Goal: Task Accomplishment & Management: Manage account settings

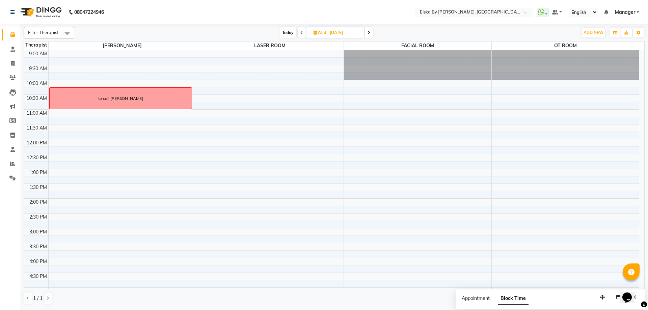
click at [286, 31] on span "Today" at bounding box center [288, 32] width 17 height 10
type input "01-10-2025"
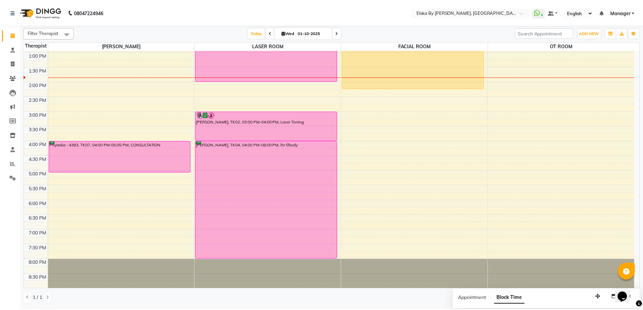
scroll to position [16, 0]
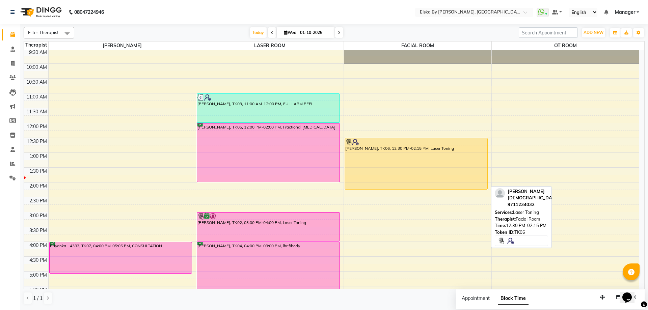
click at [439, 152] on div "SEEMA JAIN, TK06, 12:30 PM-02:15 PM, Laser Toning" at bounding box center [416, 163] width 142 height 51
click at [432, 148] on div "SEEMA JAIN, TK06, 12:30 PM-02:15 PM, Laser Toning" at bounding box center [416, 163] width 142 height 51
select select "1"
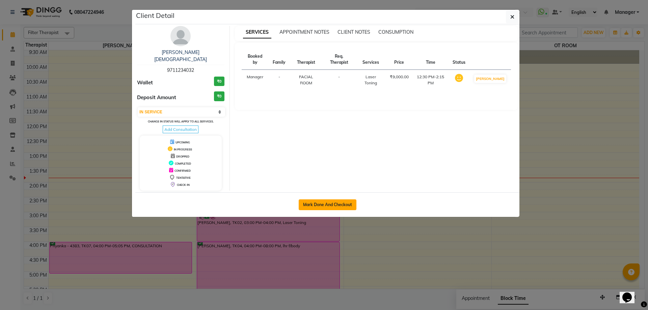
click at [333, 201] on button "Mark Done And Checkout" at bounding box center [328, 205] width 58 height 11
select select "service"
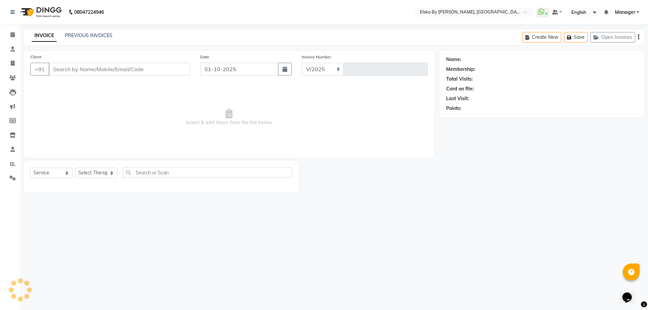
select select "7252"
type input "1872"
select select "62001"
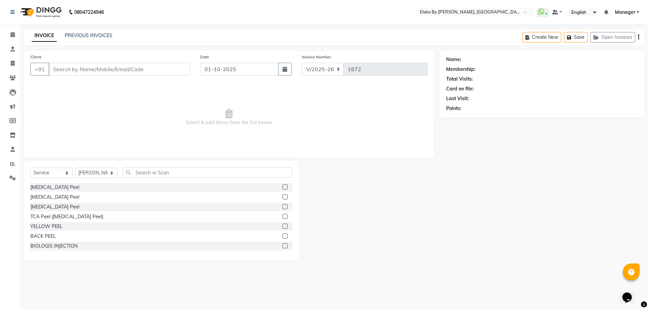
type input "9711234032"
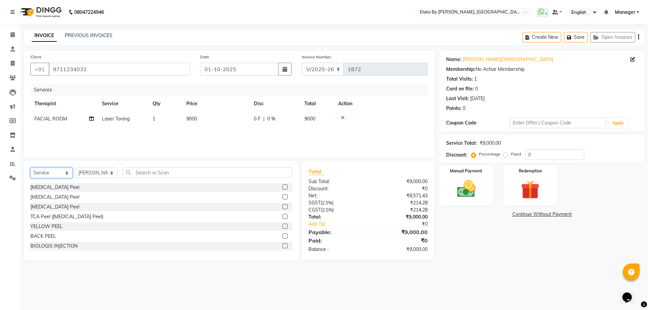
click at [67, 173] on select "Select Service Product Membership Package Voucher Prepaid Gift Card" at bounding box center [51, 173] width 42 height 10
click at [30, 168] on select "Select Service Product Membership Package Voucher Prepaid Gift Card" at bounding box center [51, 173] width 42 height 10
click at [97, 171] on select "Select Therapist Dr Deepali Bhardwaj FACIAL ROOM GEETA kim LASER ROOM Manager O…" at bounding box center [96, 173] width 42 height 10
select select "63147"
click at [75, 168] on select "Select Therapist Dr Deepali Bhardwaj FACIAL ROOM GEETA kim LASER ROOM Manager O…" at bounding box center [96, 173] width 42 height 10
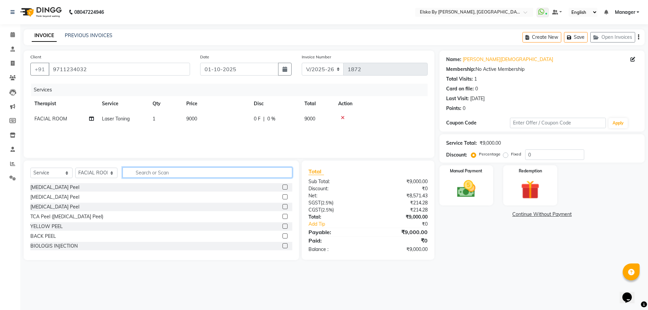
click at [150, 174] on input "text" at bounding box center [208, 172] width 170 height 10
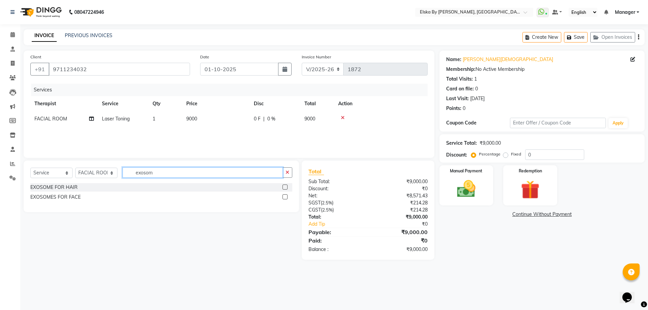
type input "exosom"
click at [285, 186] on label at bounding box center [285, 187] width 5 height 5
click at [285, 186] on input "checkbox" at bounding box center [285, 187] width 4 height 4
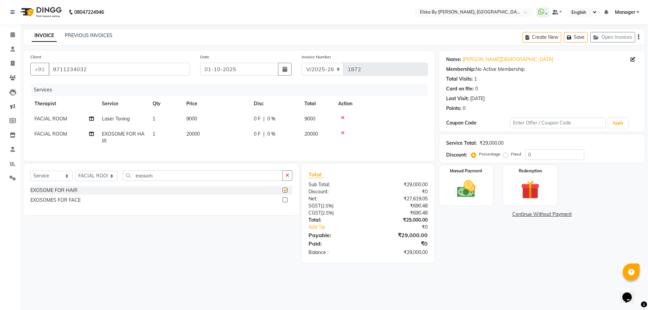
checkbox input "false"
click at [193, 136] on span "20000" at bounding box center [193, 134] width 14 height 6
select select "63147"
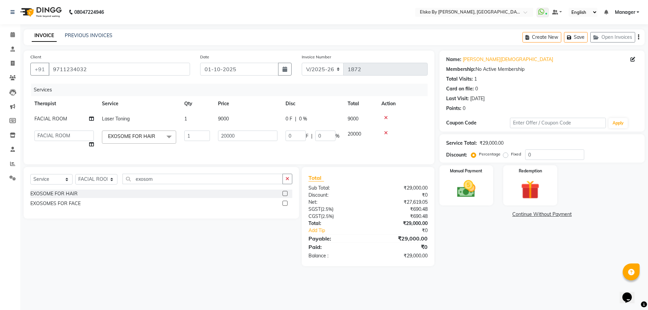
click at [299, 118] on span "0 %" at bounding box center [303, 118] width 8 height 7
select select "63147"
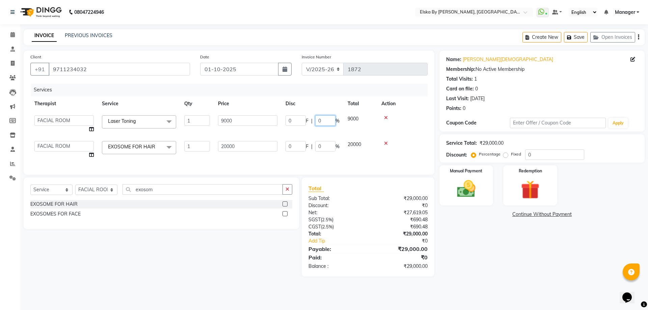
click at [324, 121] on input "0" at bounding box center [325, 120] width 20 height 10
type input "100"
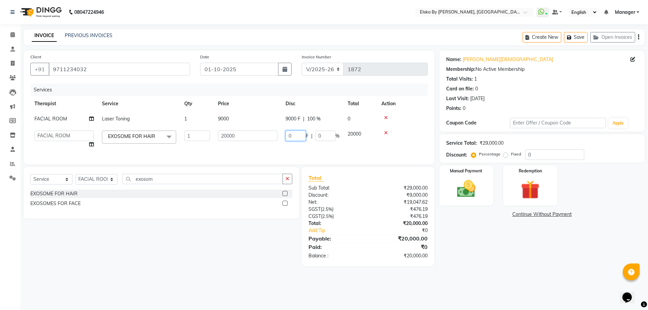
click at [297, 146] on td "0 F | 0 %" at bounding box center [313, 140] width 62 height 26
drag, startPoint x: 297, startPoint y: 134, endPoint x: 278, endPoint y: 136, distance: 20.1
click at [278, 136] on tr "Dr Deepali Bhardwaj FACIAL ROOM GEETA kim LASER ROOM Manager OT ROOM EXOSOME FO…" at bounding box center [228, 140] width 397 height 26
type input "5000"
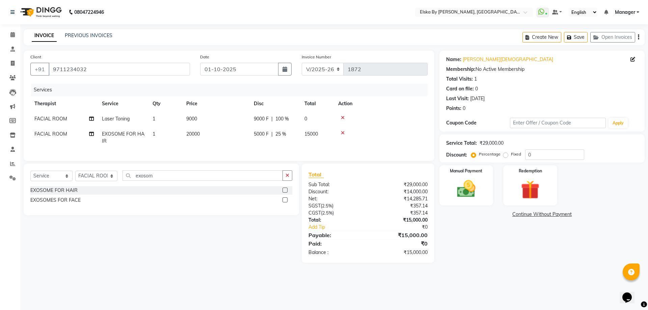
click at [483, 261] on div "Name: Seema Jain Membership: No Active Membership Total Visits: 1 Card on file:…" at bounding box center [545, 157] width 210 height 212
click at [53, 181] on select "Select Service Product Membership Package Voucher Prepaid Gift Card" at bounding box center [51, 176] width 42 height 10
select select "product"
click at [30, 176] on select "Select Service Product Membership Package Voucher Prepaid Gift Card" at bounding box center [51, 176] width 42 height 10
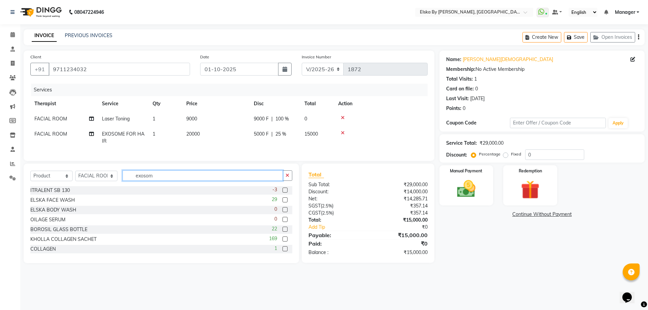
drag, startPoint x: 160, startPoint y: 182, endPoint x: 129, endPoint y: 183, distance: 31.1
click at [129, 181] on input "exosom" at bounding box center [203, 175] width 160 height 10
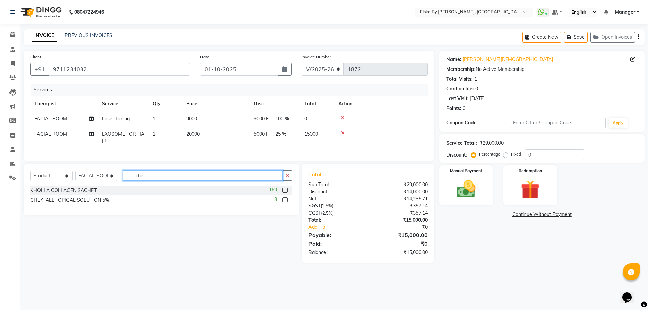
type input "che"
click at [284, 203] on label at bounding box center [285, 200] width 5 height 5
click at [284, 203] on input "checkbox" at bounding box center [285, 200] width 4 height 4
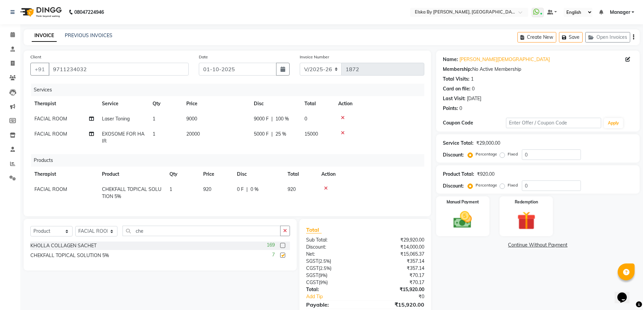
checkbox input "false"
click at [200, 236] on input "che" at bounding box center [202, 231] width 158 height 10
type input "c"
type input "fol"
click at [281, 248] on label at bounding box center [282, 245] width 5 height 5
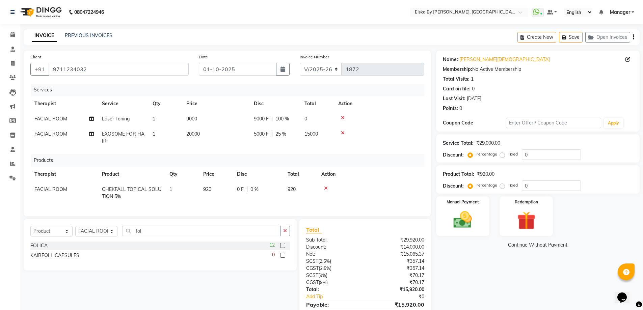
click at [281, 248] on input "checkbox" at bounding box center [282, 246] width 4 height 4
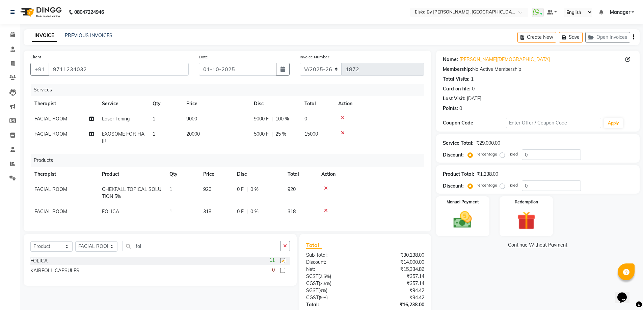
checkbox input "false"
click at [190, 252] on input "fol" at bounding box center [202, 246] width 158 height 10
type input "f"
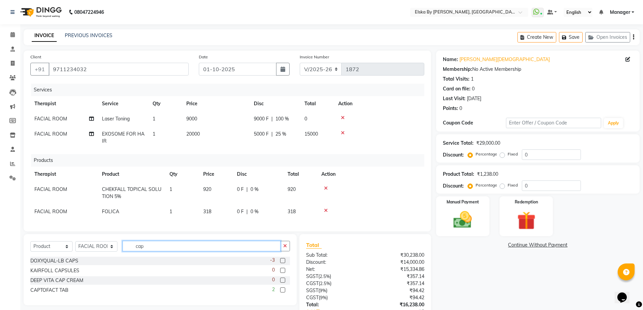
type input "cap"
click at [284, 293] on label at bounding box center [282, 290] width 5 height 5
click at [284, 293] on input "checkbox" at bounding box center [282, 290] width 4 height 4
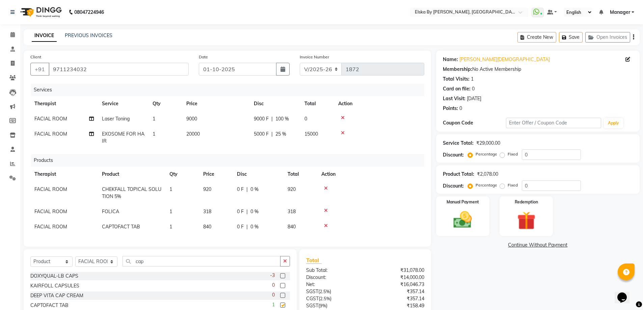
checkbox input "false"
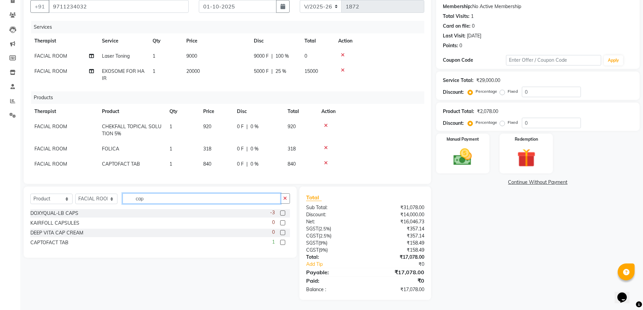
click at [165, 199] on input "cap" at bounding box center [202, 198] width 158 height 10
type input "c"
type input "soft"
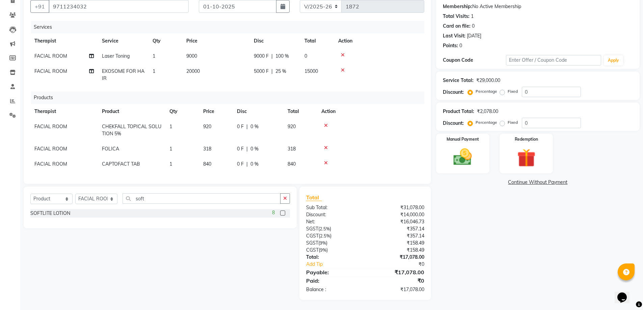
click at [283, 214] on label at bounding box center [282, 213] width 5 height 5
click at [283, 214] on input "checkbox" at bounding box center [282, 213] width 4 height 4
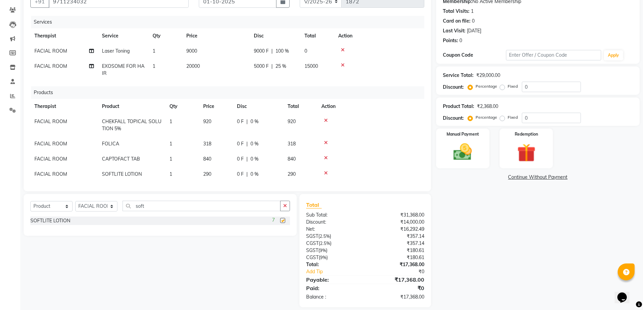
checkbox input "false"
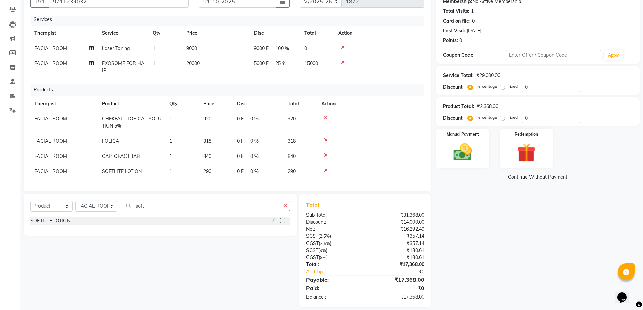
scroll to position [0, 0]
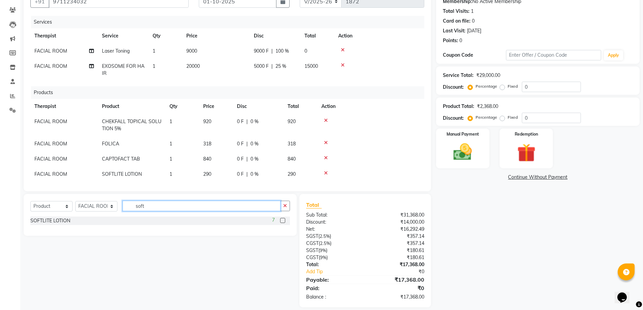
drag, startPoint x: 157, startPoint y: 208, endPoint x: 101, endPoint y: 203, distance: 55.9
click at [101, 203] on div "Select Service Product Membership Package Voucher Prepaid Gift Card Select Ther…" at bounding box center [160, 209] width 260 height 16
click at [60, 206] on select "Select Service Product Membership Package Voucher Prepaid Gift Card" at bounding box center [51, 206] width 42 height 10
select select "service"
click at [30, 201] on select "Select Service Product Membership Package Voucher Prepaid Gift Card" at bounding box center [51, 206] width 42 height 10
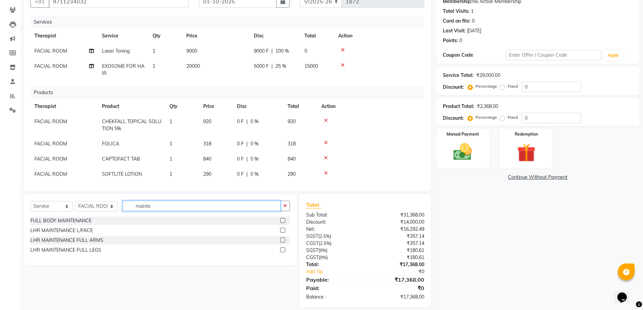
type input "mainte"
click at [282, 251] on label at bounding box center [282, 249] width 5 height 5
click at [282, 251] on input "checkbox" at bounding box center [282, 250] width 4 height 4
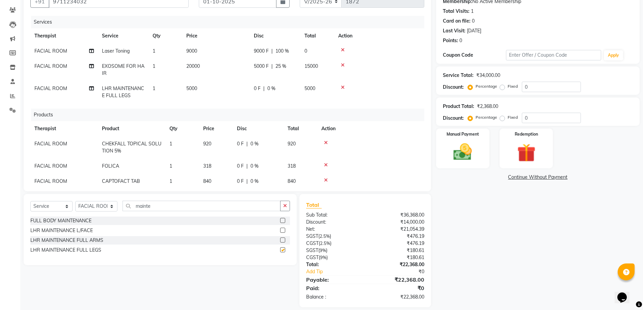
checkbox input "false"
click at [508, 119] on label "Fixed" at bounding box center [513, 117] width 10 height 6
click at [504, 119] on input "Fixed" at bounding box center [503, 117] width 5 height 5
radio input "true"
drag, startPoint x: 535, startPoint y: 116, endPoint x: 515, endPoint y: 116, distance: 19.9
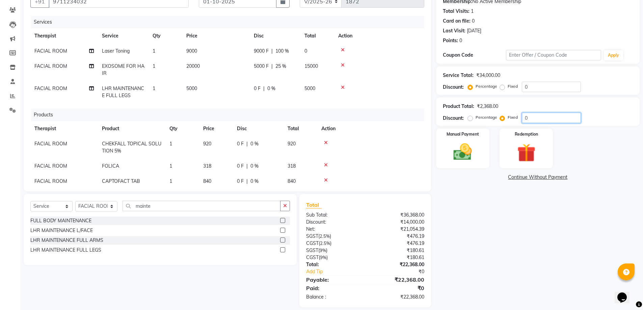
click at [515, 116] on div "Percentage Fixed 0" at bounding box center [525, 118] width 112 height 10
type input "368"
click at [472, 147] on img at bounding box center [462, 152] width 31 height 22
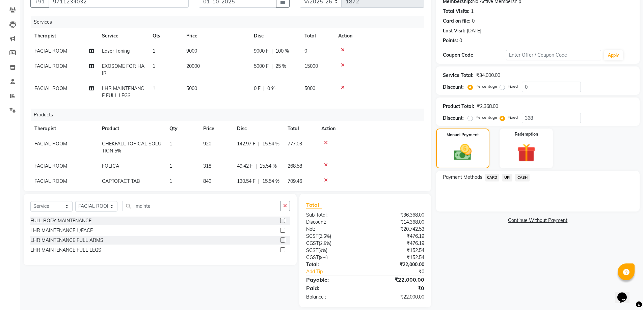
click at [496, 177] on span "CARD" at bounding box center [492, 178] width 15 height 8
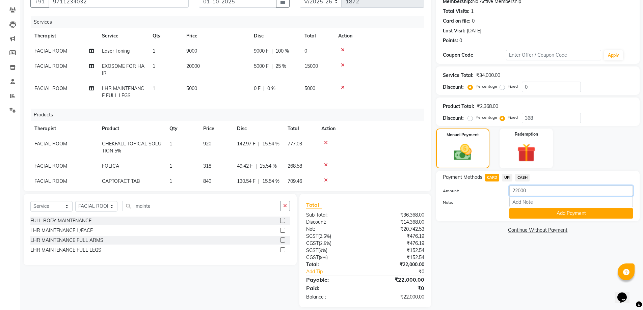
drag, startPoint x: 536, startPoint y: 192, endPoint x: 502, endPoint y: 194, distance: 34.2
click at [502, 194] on div "Amount: 22000" at bounding box center [538, 191] width 200 height 11
type input "15000"
click at [546, 213] on button "Add Payment" at bounding box center [571, 213] width 124 height 10
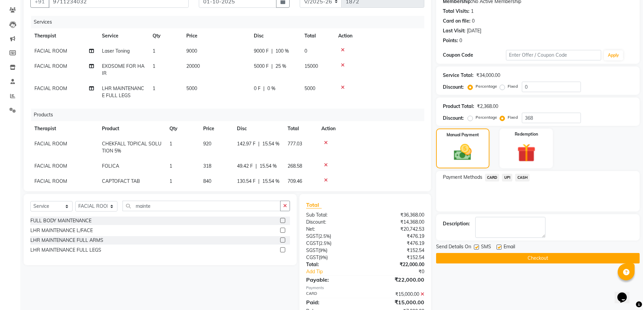
click at [529, 176] on span "CASH" at bounding box center [522, 178] width 15 height 8
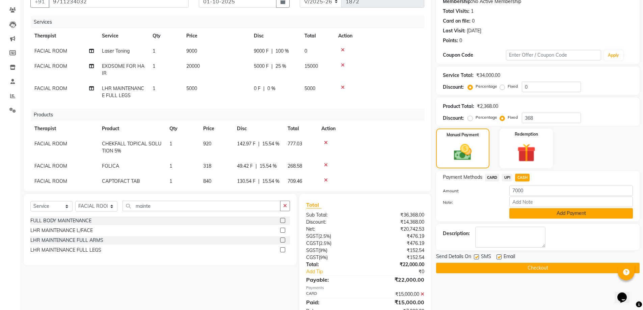
click at [527, 217] on button "Add Payment" at bounding box center [571, 213] width 124 height 10
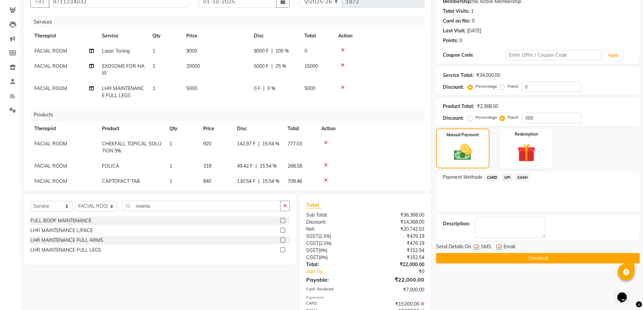
click at [501, 245] on label at bounding box center [499, 247] width 5 height 5
click at [501, 245] on input "checkbox" at bounding box center [499, 247] width 4 height 4
checkbox input "false"
click at [492, 257] on button "Checkout" at bounding box center [538, 258] width 204 height 10
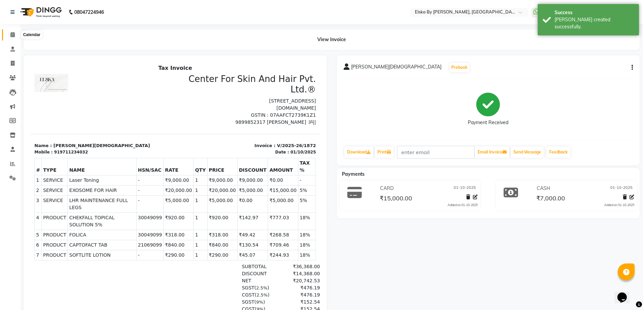
click at [12, 37] on span at bounding box center [13, 35] width 12 height 8
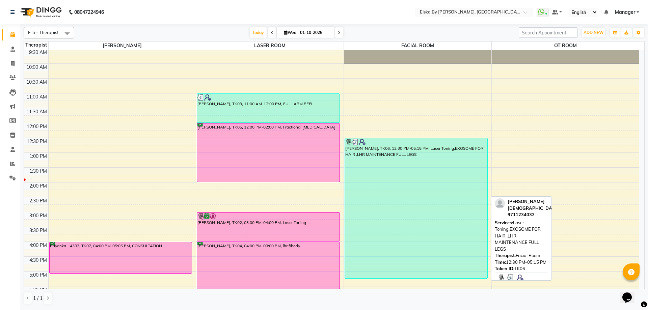
scroll to position [117, 0]
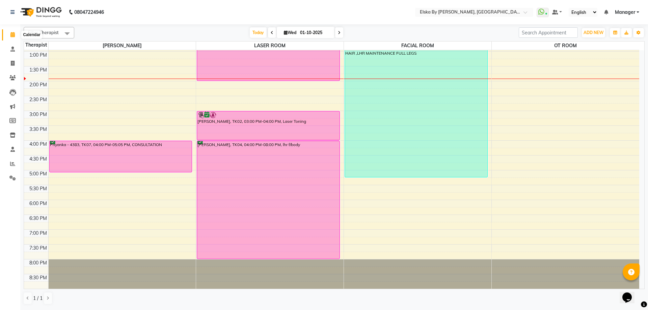
click at [12, 36] on icon at bounding box center [12, 34] width 4 height 5
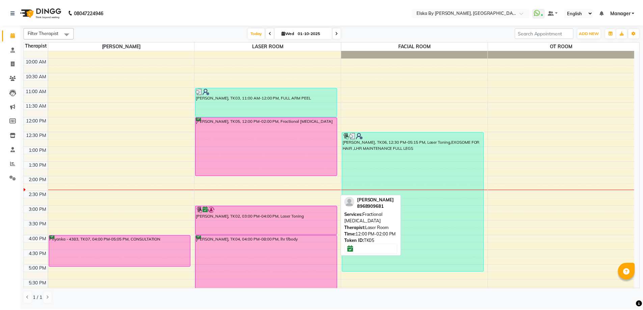
scroll to position [34, 0]
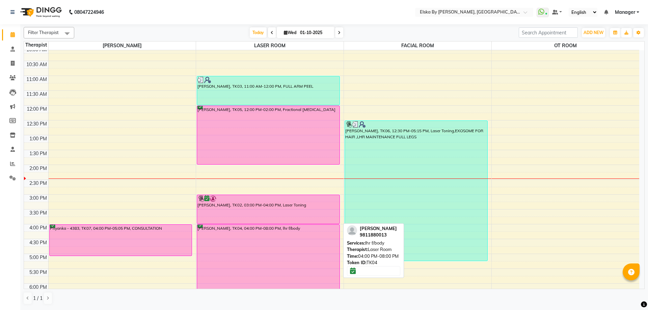
click at [238, 233] on div "ANAYA, TK04, 04:00 PM-08:00 PM, lhr f/body" at bounding box center [268, 284] width 142 height 118
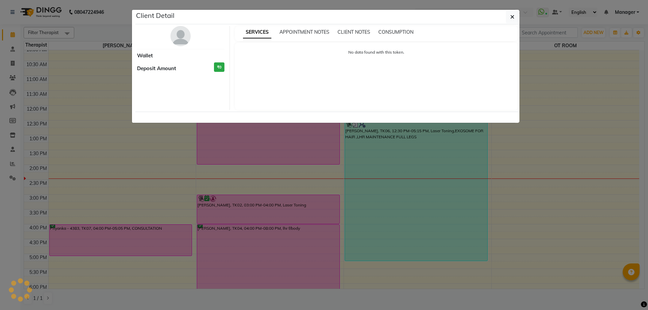
select select "6"
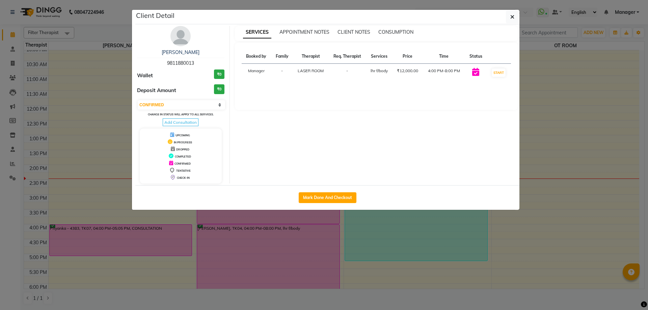
click at [184, 37] on img at bounding box center [180, 36] width 20 height 20
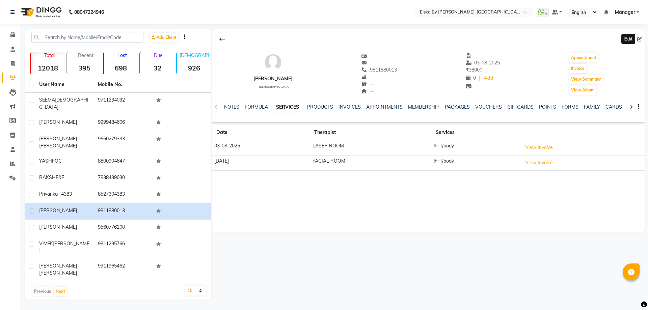
click at [638, 39] on icon at bounding box center [639, 39] width 5 height 5
select select "female"
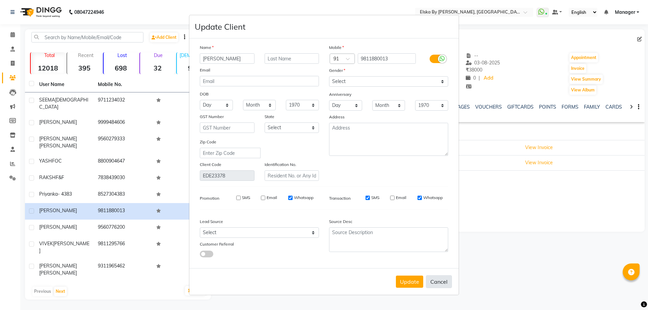
click at [440, 284] on button "Cancel" at bounding box center [439, 281] width 26 height 13
select select
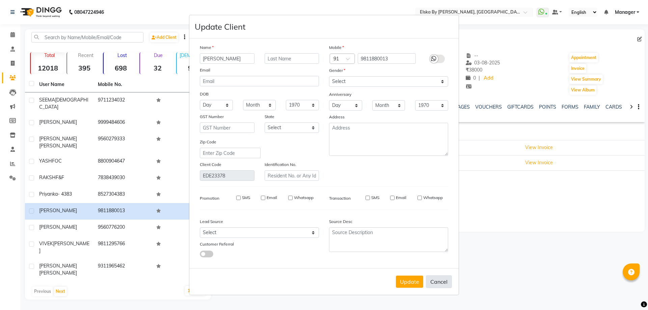
select select
checkbox input "false"
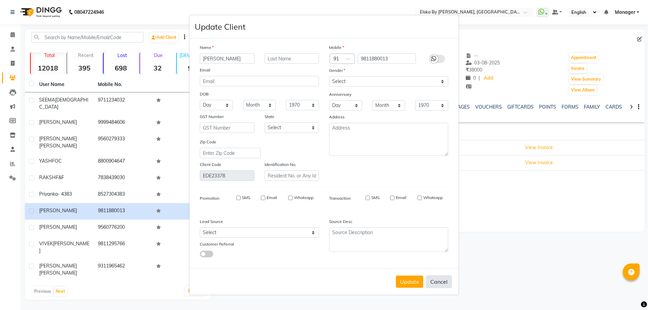
checkbox input "false"
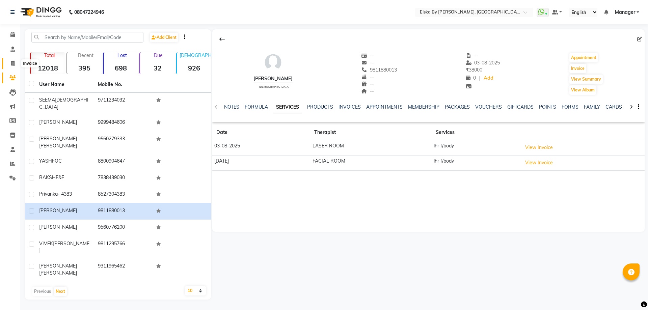
click at [15, 64] on icon at bounding box center [13, 63] width 4 height 5
select select "service"
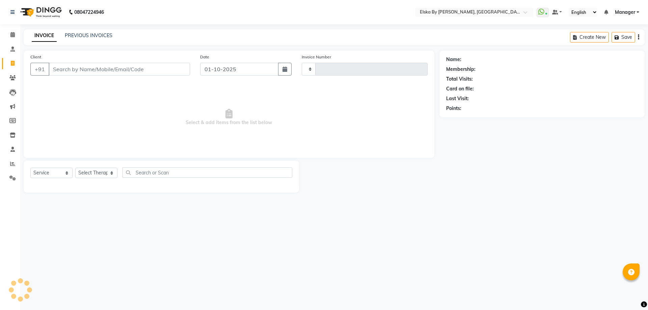
type input "1873"
select select "7252"
select select "62001"
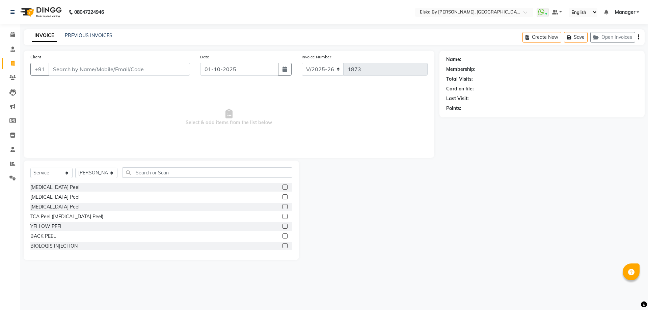
click at [62, 71] on input "Client" at bounding box center [119, 69] width 141 height 13
click at [65, 69] on input "Client" at bounding box center [119, 69] width 141 height 13
type input "9911347402"
click at [170, 69] on span "Add Client" at bounding box center [172, 69] width 27 height 7
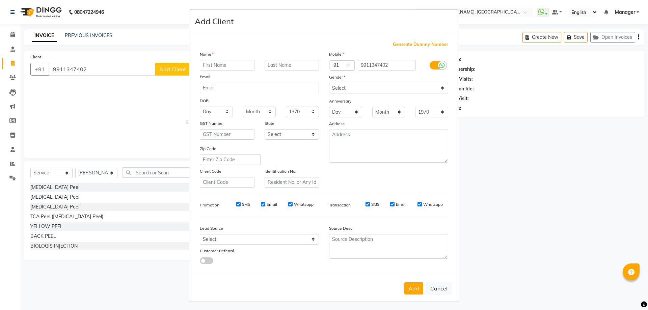
click at [212, 66] on input "text" at bounding box center [227, 65] width 55 height 10
type input "harsh"
click at [277, 67] on input "text" at bounding box center [292, 65] width 55 height 10
click at [288, 204] on input "Whatsapp" at bounding box center [290, 204] width 4 height 4
checkbox input "false"
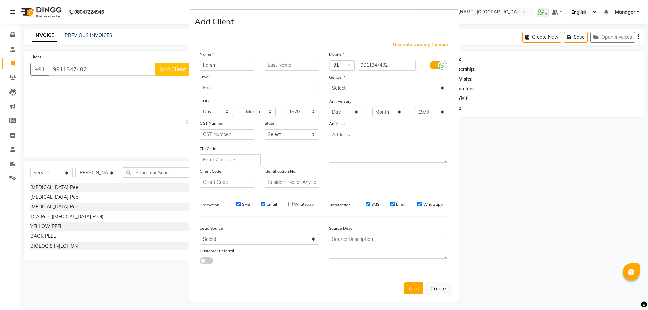
click at [261, 202] on div "Email" at bounding box center [269, 205] width 16 height 6
click at [261, 203] on input "Email" at bounding box center [263, 204] width 4 height 4
checkbox input "false"
click at [239, 202] on div "SMS" at bounding box center [238, 205] width 23 height 6
click at [242, 202] on label "SMS" at bounding box center [246, 205] width 8 height 6
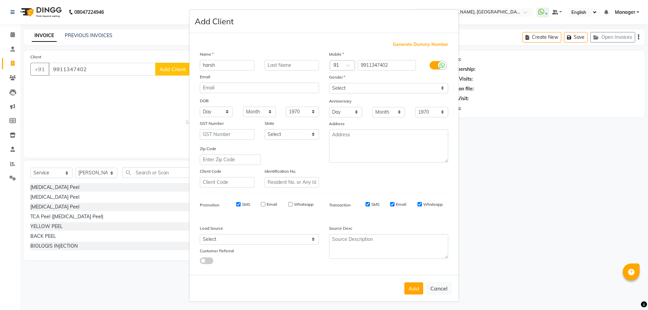
click at [239, 202] on input "SMS" at bounding box center [238, 204] width 4 height 4
checkbox input "false"
click at [368, 204] on div "SMS" at bounding box center [367, 205] width 23 height 6
click at [366, 204] on input "SMS" at bounding box center [368, 204] width 4 height 4
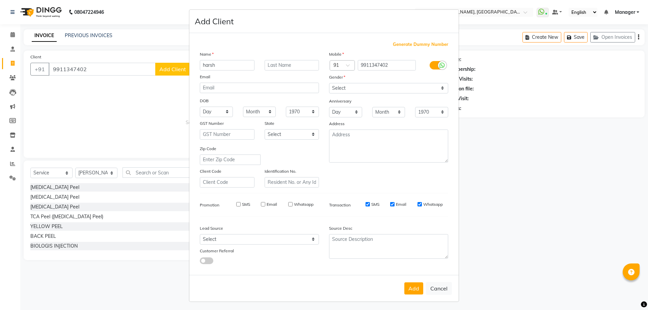
checkbox input "false"
click at [396, 205] on label "Email" at bounding box center [401, 205] width 10 height 6
click at [395, 205] on input "Email" at bounding box center [392, 204] width 4 height 4
checkbox input "false"
click at [393, 205] on div "Email" at bounding box center [398, 205] width 16 height 6
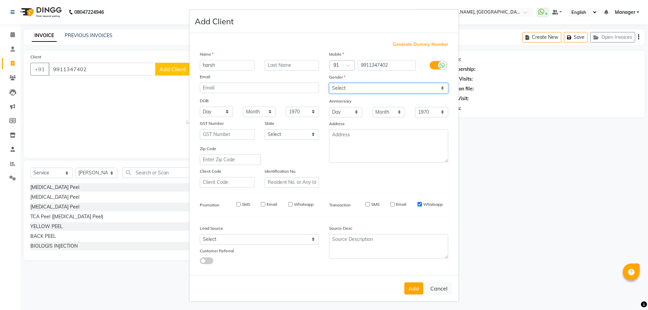
click at [349, 85] on select "Select Male Female Other Prefer Not To Say" at bounding box center [388, 88] width 119 height 10
select select "female"
click at [329, 83] on select "Select Male Female Other Prefer Not To Say" at bounding box center [388, 88] width 119 height 10
click at [412, 286] on button "Add" at bounding box center [413, 289] width 19 height 12
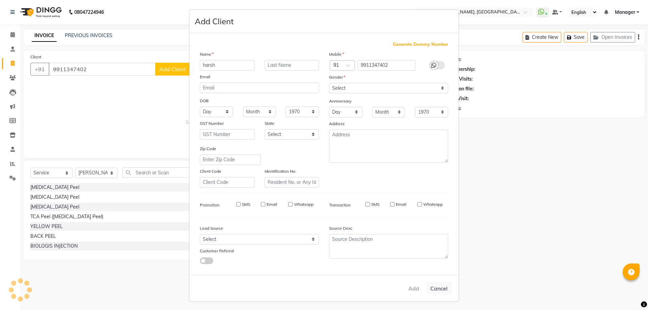
select select
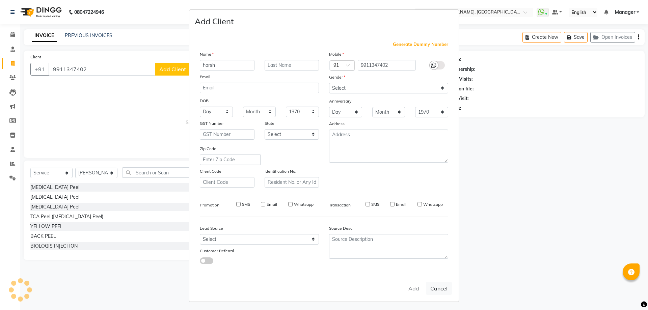
select select
checkbox input "false"
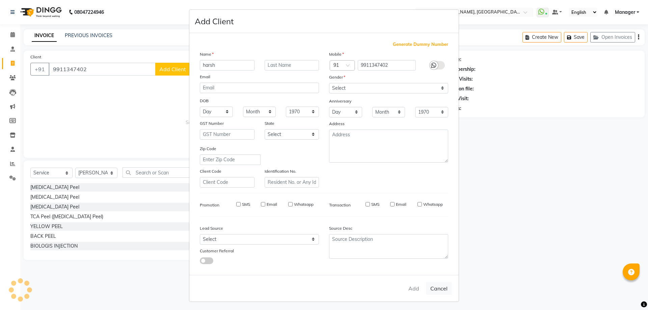
checkbox input "false"
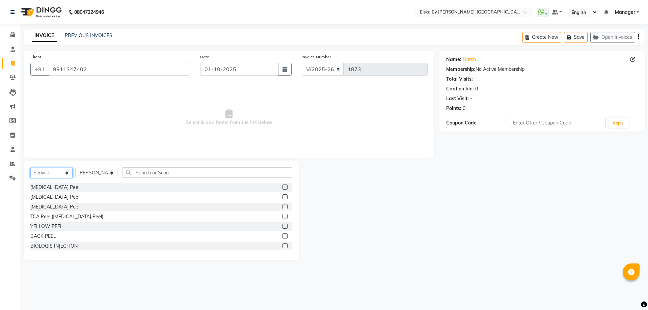
click at [67, 172] on select "Select Service Product Membership Package Voucher Prepaid Gift Card" at bounding box center [51, 173] width 42 height 10
select select "product"
click at [30, 168] on select "Select Service Product Membership Package Voucher Prepaid Gift Card" at bounding box center [51, 173] width 42 height 10
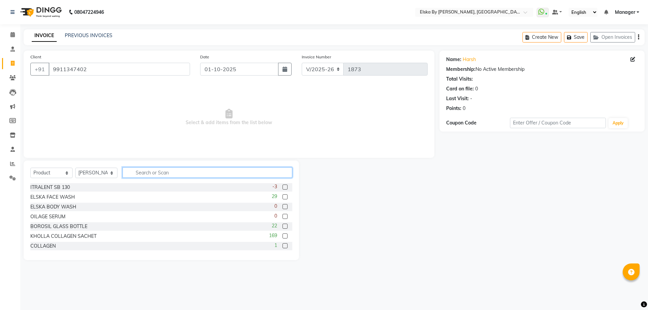
click at [134, 175] on input "text" at bounding box center [208, 172] width 170 height 10
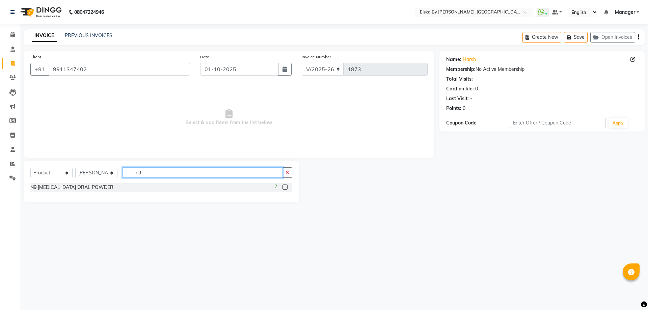
type input "n9"
click at [285, 188] on label at bounding box center [285, 187] width 5 height 5
click at [285, 188] on input "checkbox" at bounding box center [285, 187] width 4 height 4
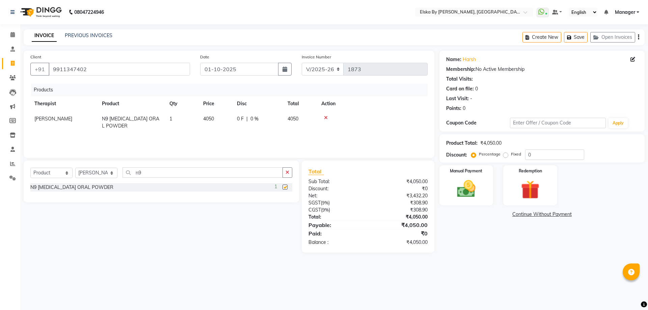
checkbox input "false"
click at [152, 173] on input "n9" at bounding box center [203, 172] width 160 height 10
type input "n"
type input "rockmus"
click at [286, 188] on label at bounding box center [285, 187] width 5 height 5
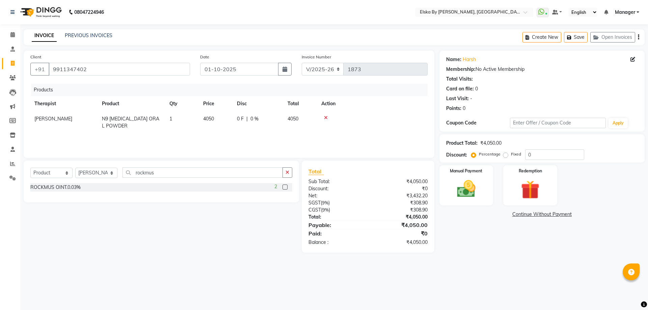
click at [286, 188] on input "checkbox" at bounding box center [285, 187] width 4 height 4
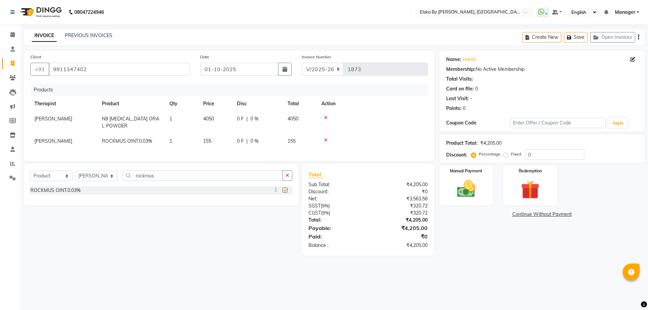
checkbox input "false"
click at [177, 179] on input "rockmus" at bounding box center [203, 175] width 160 height 10
type input "r"
type input "dayshield"
click at [286, 193] on label at bounding box center [285, 190] width 5 height 5
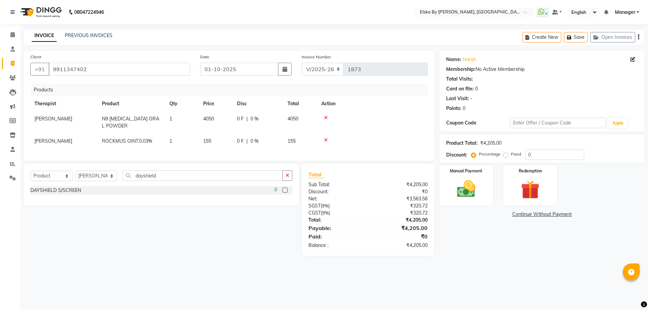
click at [286, 193] on input "checkbox" at bounding box center [285, 190] width 4 height 4
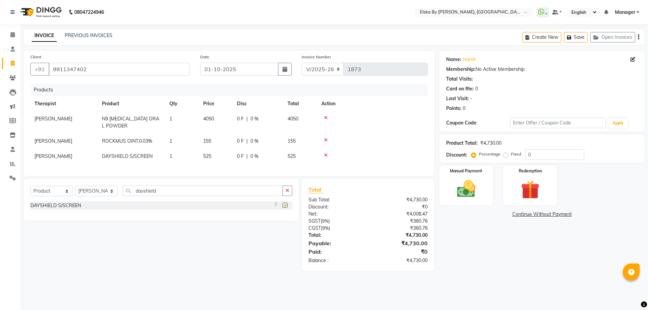
checkbox input "false"
click at [165, 192] on input "dayshield" at bounding box center [203, 191] width 160 height 10
type input "d"
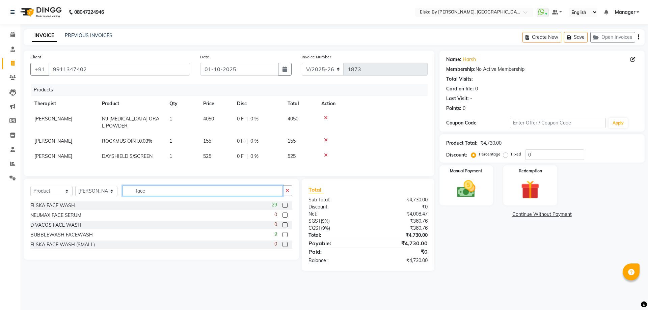
type input "face"
click at [286, 208] on label at bounding box center [285, 205] width 5 height 5
click at [286, 208] on input "checkbox" at bounding box center [285, 206] width 4 height 4
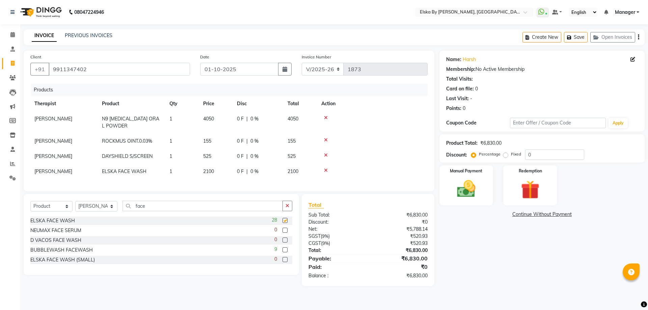
checkbox input "false"
click at [155, 211] on input "face" at bounding box center [203, 206] width 160 height 10
type input "f"
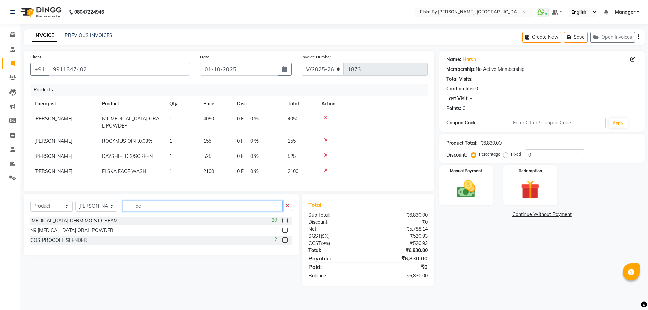
type input "d"
type input "retipur"
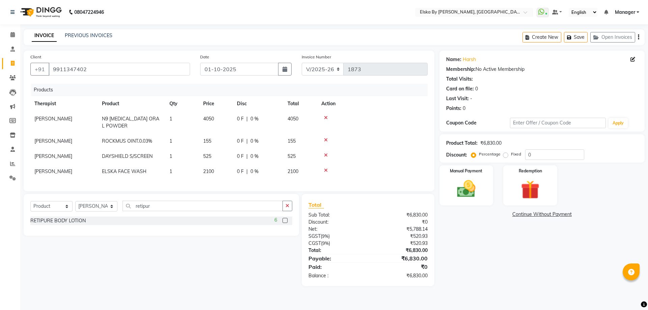
click at [285, 223] on label at bounding box center [285, 220] width 5 height 5
click at [285, 223] on input "checkbox" at bounding box center [285, 221] width 4 height 4
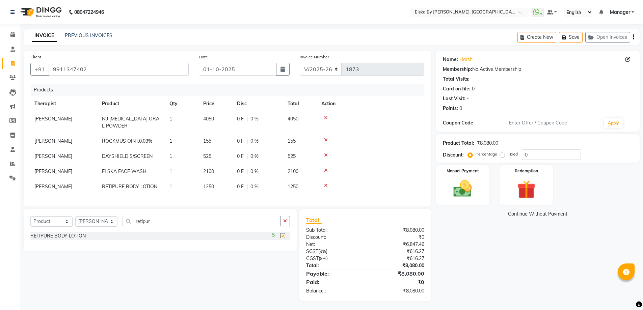
checkbox input "false"
click at [161, 225] on input "retipur" at bounding box center [202, 221] width 158 height 10
type input "r"
type input "delta"
click at [283, 238] on label at bounding box center [282, 235] width 5 height 5
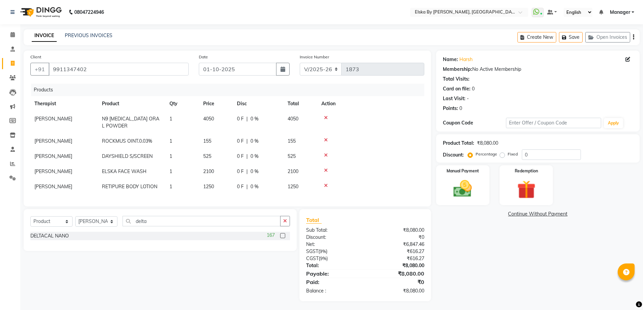
click at [283, 238] on input "checkbox" at bounding box center [282, 236] width 4 height 4
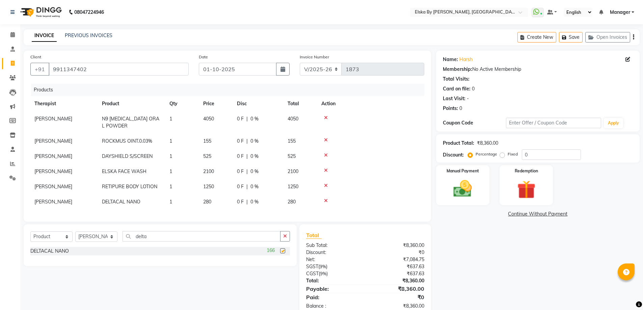
checkbox input "false"
drag, startPoint x: 166, startPoint y: 236, endPoint x: 176, endPoint y: 243, distance: 11.8
click at [166, 236] on div "Select Service Product Membership Package Voucher Prepaid Gift Card Select Ther…" at bounding box center [160, 246] width 273 height 42
click at [151, 242] on input "delta" at bounding box center [202, 236] width 158 height 10
type input "d"
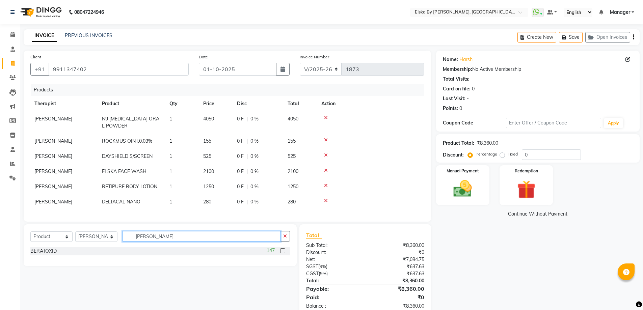
type input "bera"
click at [284, 254] on label at bounding box center [282, 250] width 5 height 5
click at [284, 254] on input "checkbox" at bounding box center [282, 251] width 4 height 4
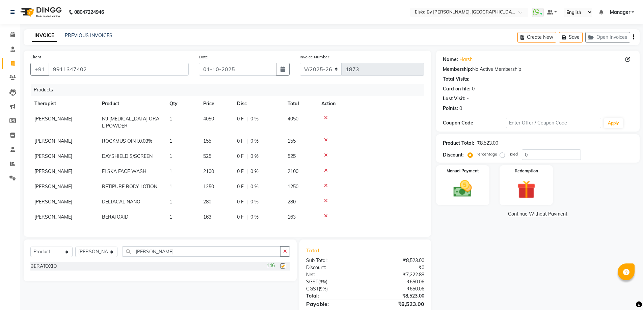
checkbox input "false"
click at [154, 254] on input "bera" at bounding box center [202, 251] width 158 height 10
type input "b"
click at [172, 216] on span "1" at bounding box center [170, 217] width 3 height 6
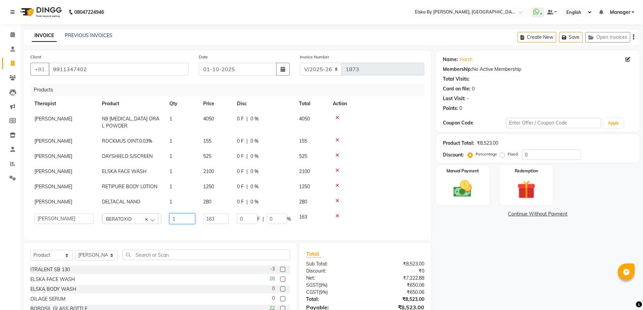
click at [178, 218] on input "1" at bounding box center [182, 219] width 26 height 10
type input "3"
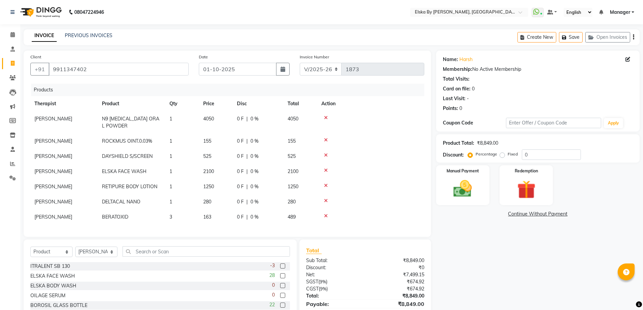
click at [170, 253] on div "Select Service Product Membership Package Voucher Prepaid Gift Card Select Ther…" at bounding box center [160, 290] width 273 height 100
click at [138, 257] on input "text" at bounding box center [206, 251] width 167 height 10
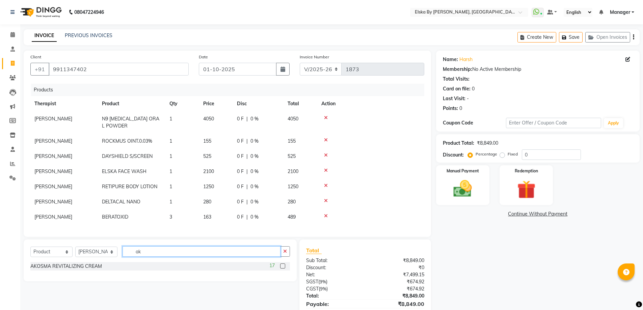
type input "a"
type input "optimax"
click at [283, 269] on label at bounding box center [282, 266] width 5 height 5
click at [283, 269] on input "checkbox" at bounding box center [282, 266] width 4 height 4
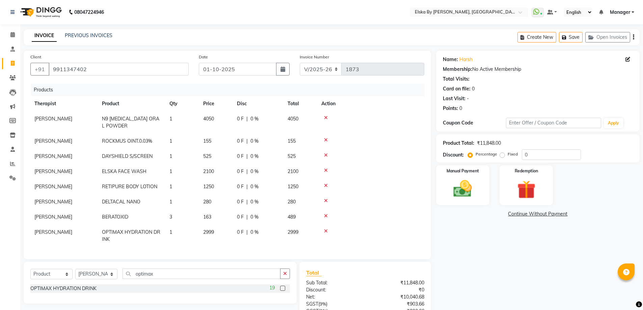
click at [282, 286] on label at bounding box center [282, 288] width 5 height 5
click at [282, 287] on input "checkbox" at bounding box center [282, 289] width 4 height 4
checkbox input "false"
click at [193, 274] on input "optimax" at bounding box center [202, 274] width 158 height 10
type input "o"
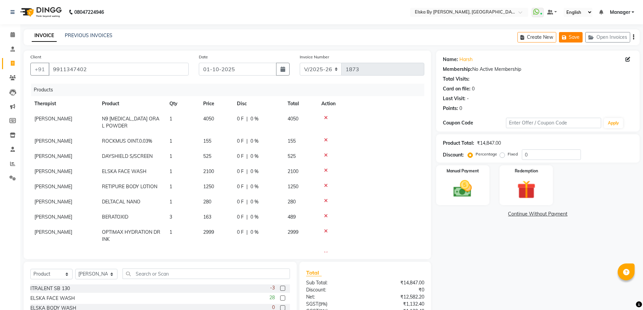
click at [566, 38] on icon "button" at bounding box center [565, 37] width 7 height 5
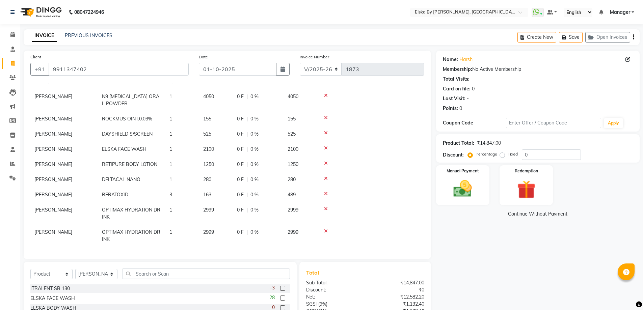
scroll to position [34, 0]
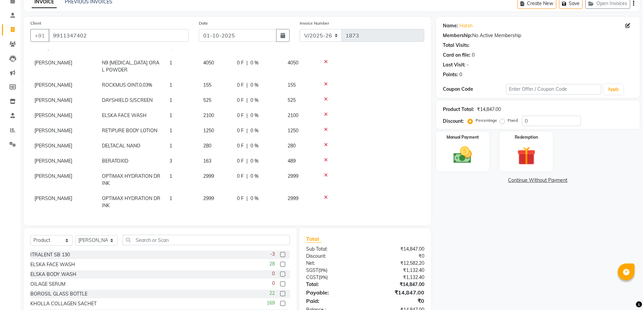
click at [326, 195] on icon at bounding box center [326, 197] width 4 height 5
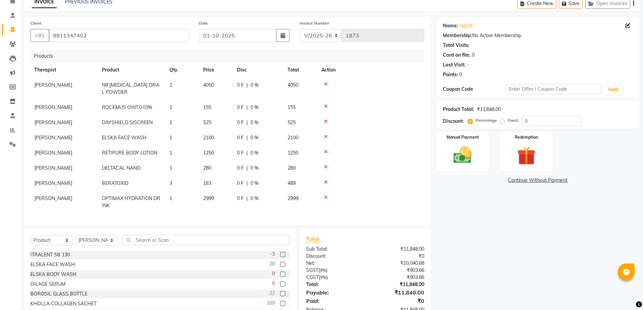
scroll to position [0, 0]
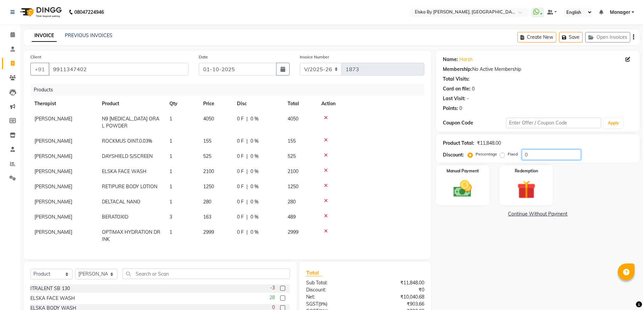
click at [537, 158] on input "0" at bounding box center [551, 155] width 59 height 10
type input "15"
click at [507, 266] on div "Name: Harsh Membership: No Active Membership Total Visits: Card on file: 0 Last…" at bounding box center [540, 206] width 209 height 311
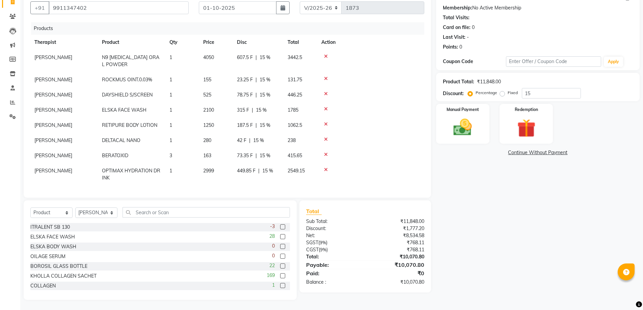
click at [643, 249] on html "08047224946 Select Location × Elska By Dr. Deepali Bhardwaj, Defence Colony Wha…" at bounding box center [321, 94] width 643 height 310
click at [470, 137] on img at bounding box center [462, 127] width 31 height 22
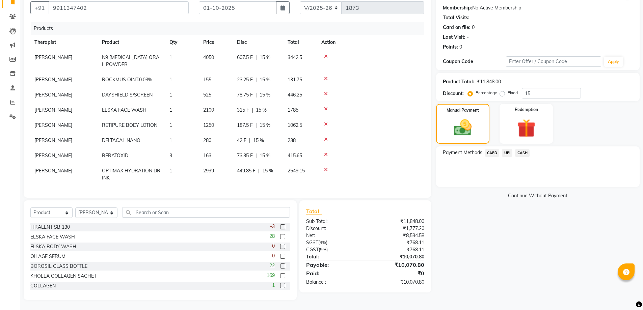
click at [508, 153] on span "UPI" at bounding box center [507, 153] width 10 height 8
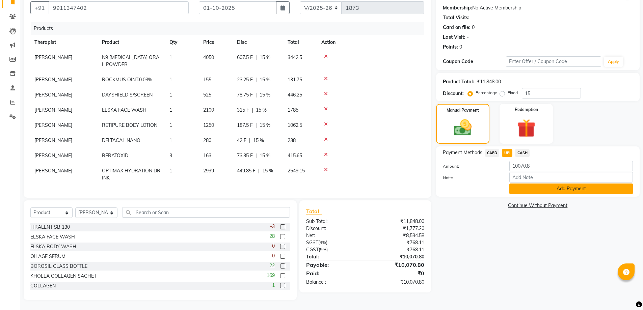
click at [518, 189] on button "Add Payment" at bounding box center [571, 189] width 124 height 10
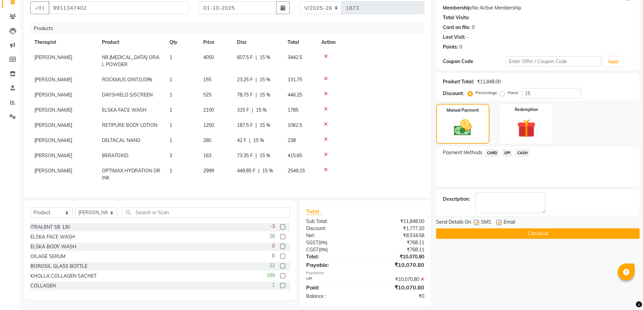
click at [497, 223] on label at bounding box center [499, 222] width 5 height 5
click at [497, 223] on input "checkbox" at bounding box center [499, 223] width 4 height 4
checkbox input "false"
click at [497, 233] on button "Checkout" at bounding box center [538, 234] width 204 height 10
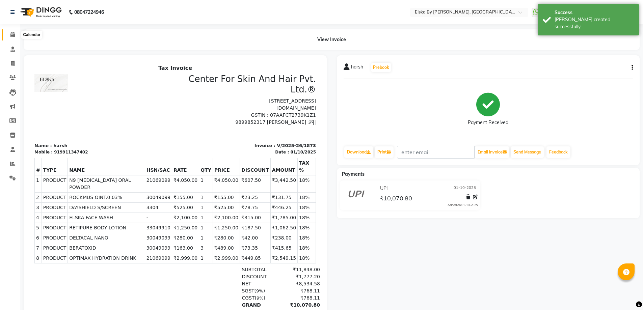
click at [14, 33] on icon at bounding box center [12, 34] width 4 height 5
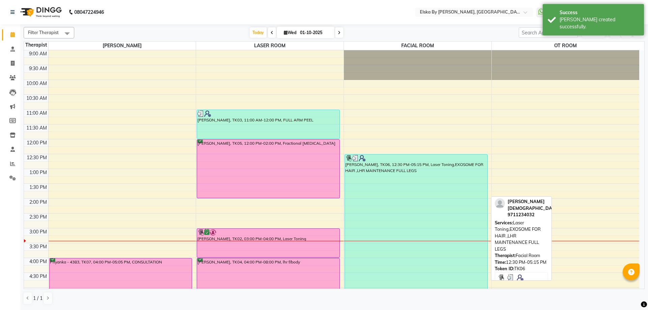
scroll to position [34, 0]
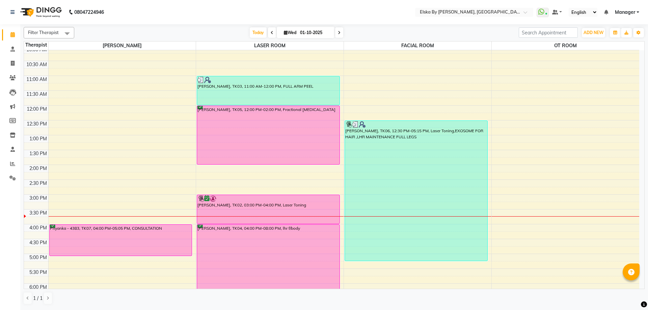
click at [269, 35] on span at bounding box center [272, 32] width 8 height 10
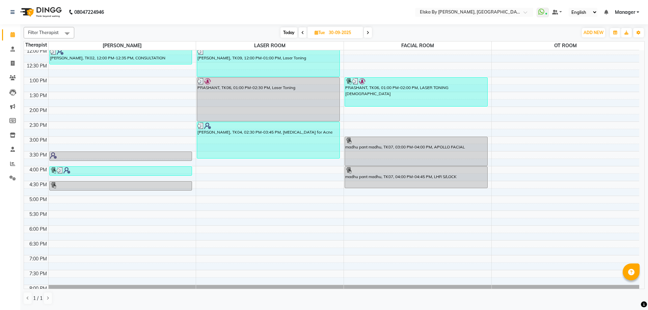
scroll to position [50, 0]
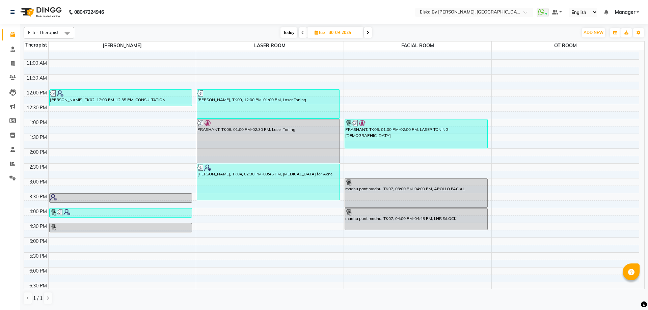
click at [304, 34] on span at bounding box center [303, 32] width 8 height 10
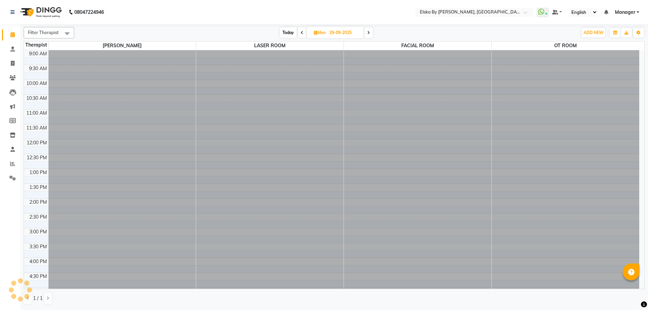
scroll to position [117, 0]
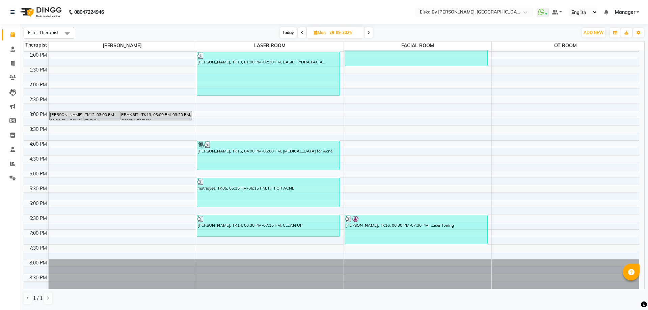
click at [291, 34] on span "Today" at bounding box center [288, 32] width 17 height 10
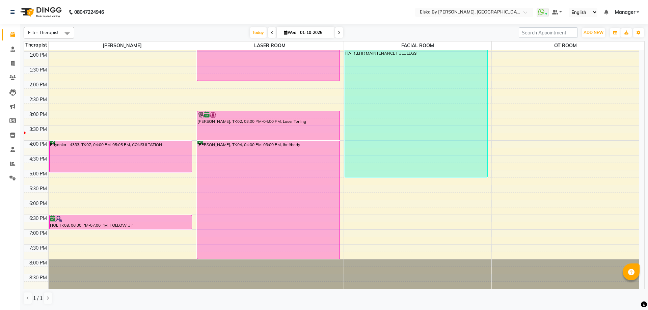
click at [338, 33] on icon at bounding box center [339, 33] width 3 height 4
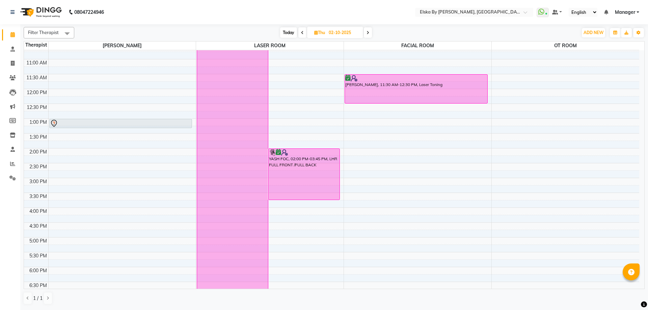
scroll to position [50, 0]
click at [369, 31] on icon at bounding box center [368, 33] width 3 height 4
type input "03-10-2025"
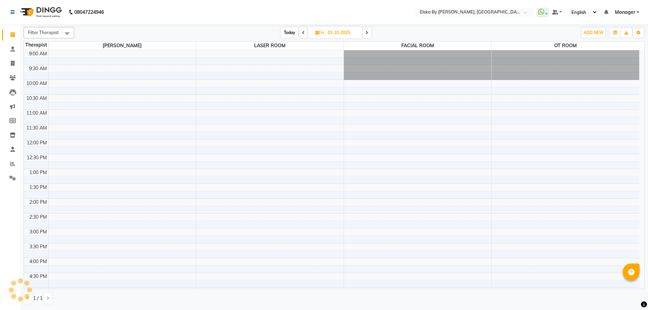
scroll to position [117, 0]
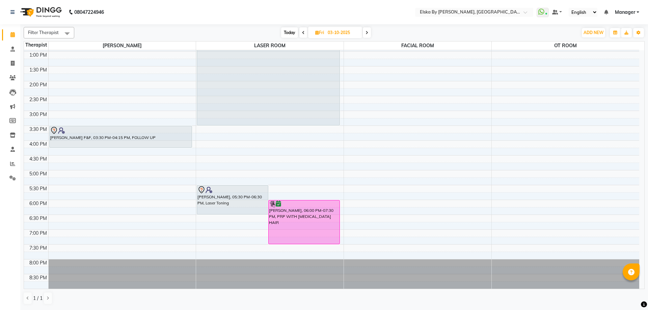
click at [312, 131] on div "9:00 AM 9:30 AM 10:00 AM 10:30 AM 11:00 AM 11:30 AM 12:00 PM 12:30 PM 1:00 PM 1…" at bounding box center [331, 111] width 615 height 356
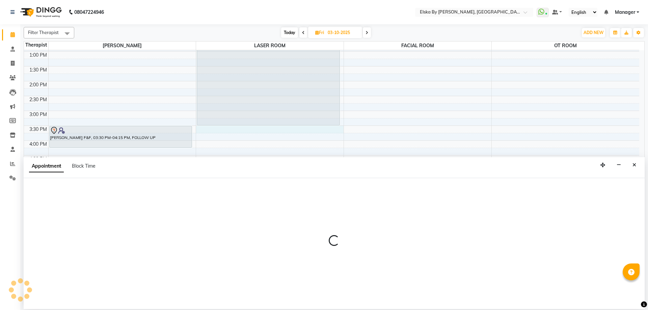
select select "62002"
select select "tentative"
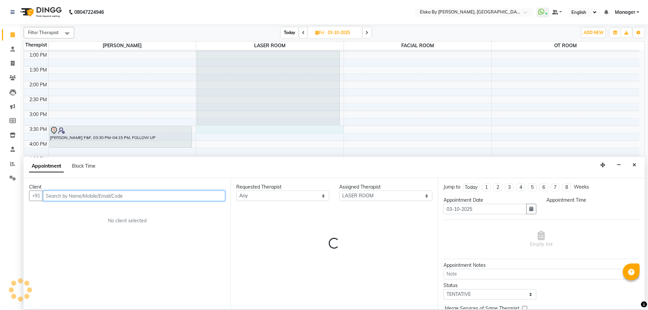
select select "930"
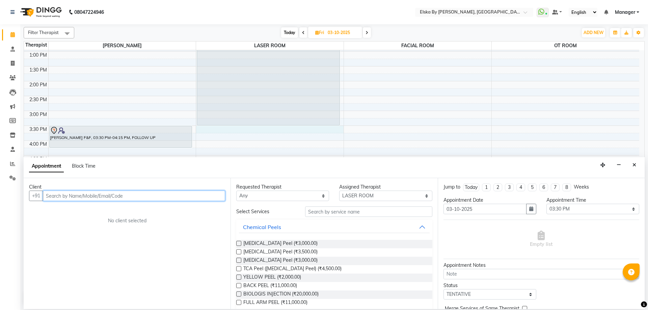
click at [144, 194] on input "text" at bounding box center [134, 196] width 182 height 10
type input "9"
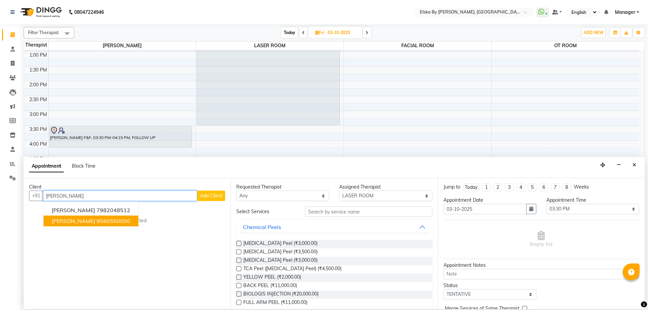
click at [97, 223] on ngb-highlight "9560550000" at bounding box center [114, 221] width 34 height 7
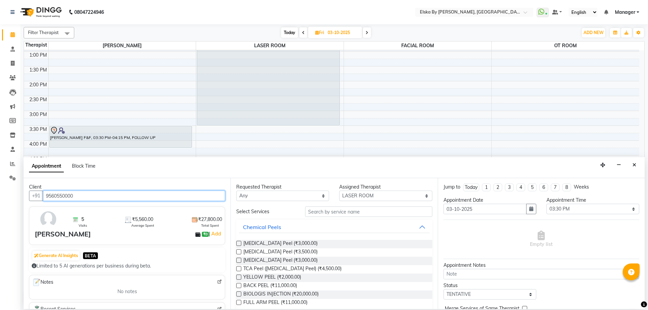
type input "9560550000"
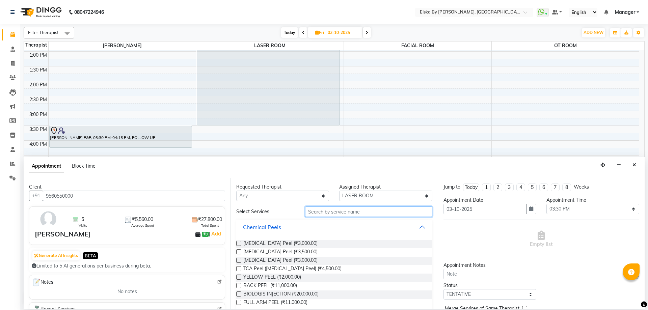
click at [339, 214] on input "text" at bounding box center [368, 212] width 127 height 10
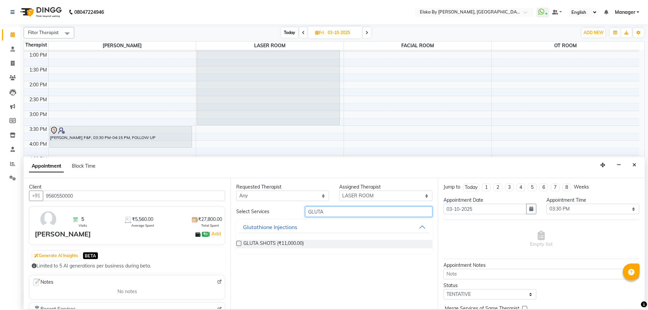
type input "GLUTA"
click at [241, 244] on label at bounding box center [238, 243] width 5 height 5
click at [241, 244] on input "checkbox" at bounding box center [238, 244] width 4 height 4
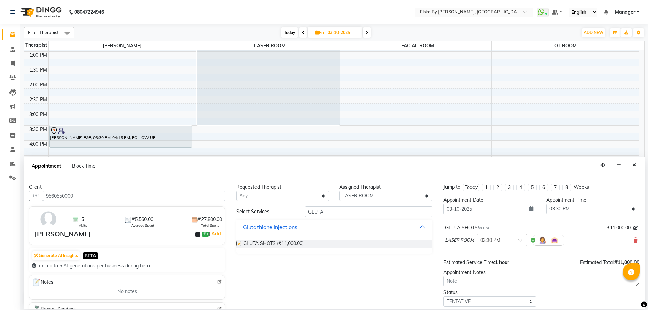
checkbox input "false"
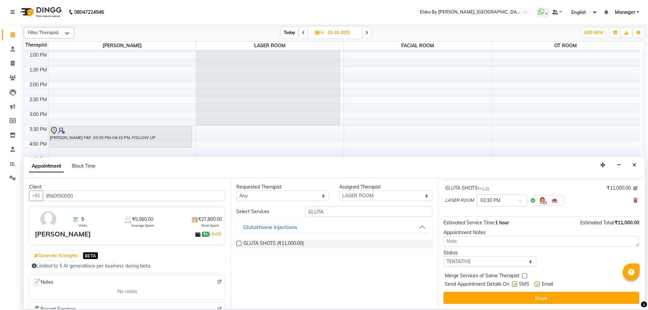
scroll to position [40, 0]
click at [537, 285] on label at bounding box center [537, 284] width 5 height 5
click at [537, 285] on input "checkbox" at bounding box center [537, 285] width 4 height 4
checkbox input "false"
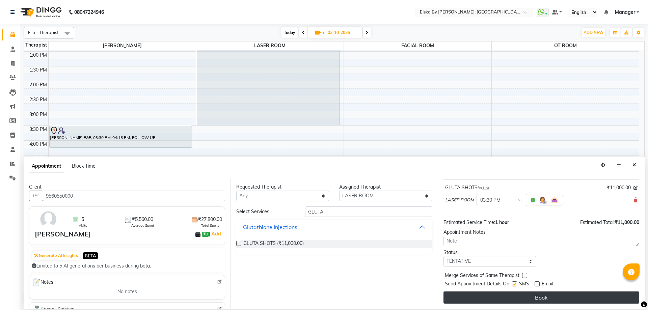
click at [538, 296] on button "Book" at bounding box center [542, 298] width 196 height 12
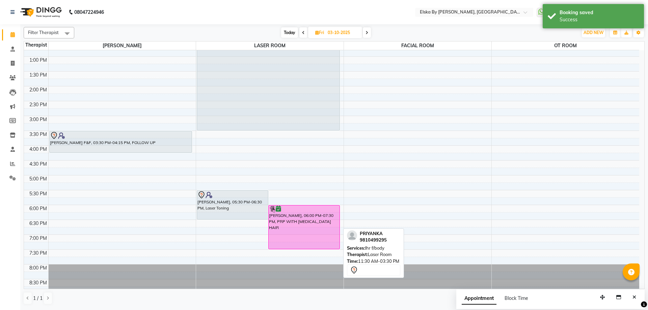
scroll to position [117, 0]
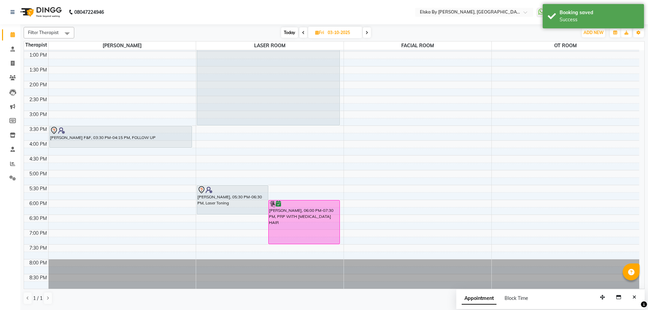
click at [304, 35] on span at bounding box center [303, 32] width 8 height 10
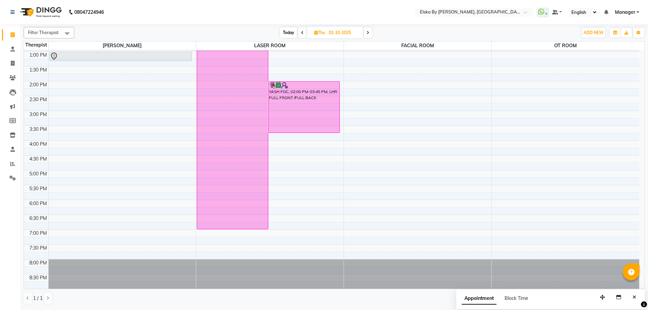
click at [301, 32] on icon at bounding box center [302, 33] width 3 height 4
type input "01-10-2025"
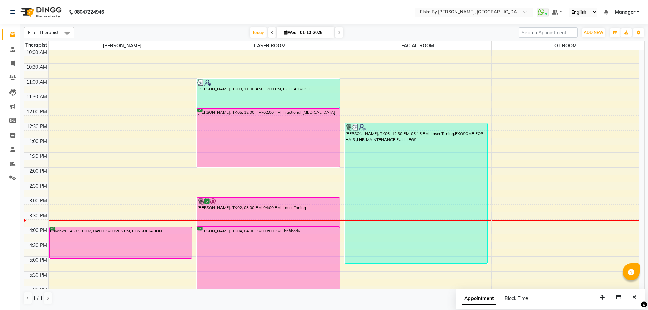
scroll to position [16, 0]
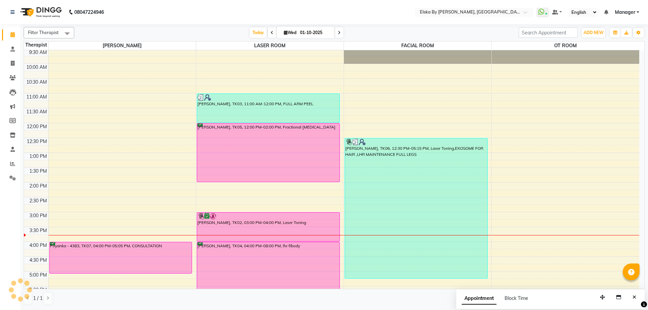
click at [284, 32] on icon at bounding box center [286, 32] width 4 height 4
select select "10"
select select "2025"
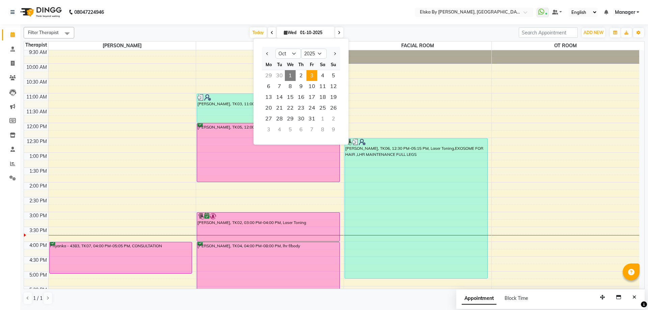
click at [314, 75] on span "3" at bounding box center [312, 75] width 11 height 11
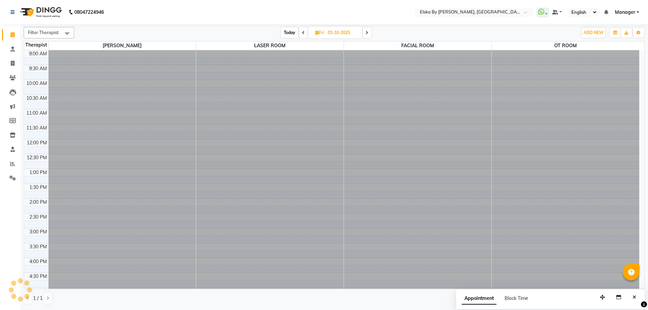
scroll to position [117, 0]
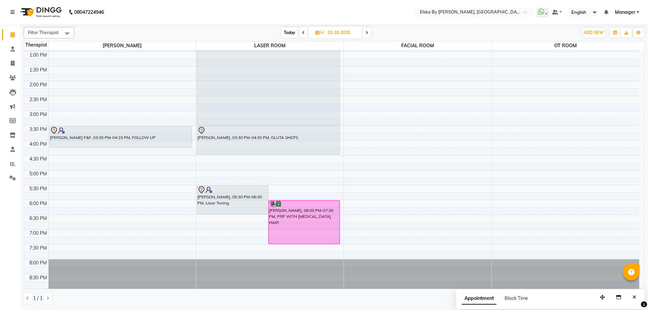
click at [289, 33] on span "Today" at bounding box center [289, 32] width 17 height 10
type input "01-10-2025"
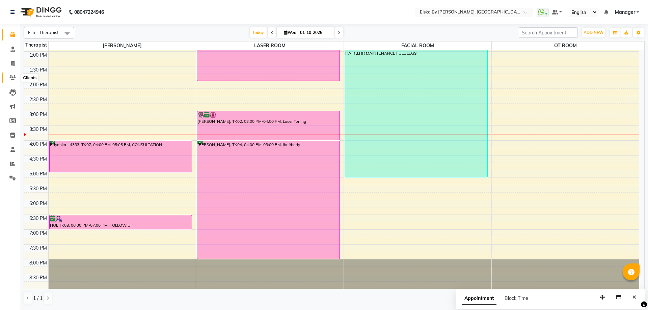
click at [12, 77] on icon at bounding box center [12, 77] width 6 height 5
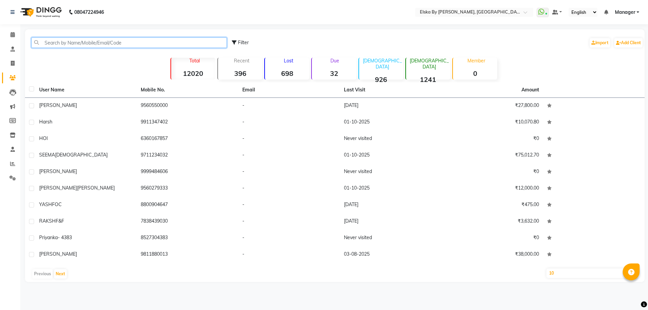
click at [86, 44] on input "text" at bounding box center [128, 42] width 195 height 10
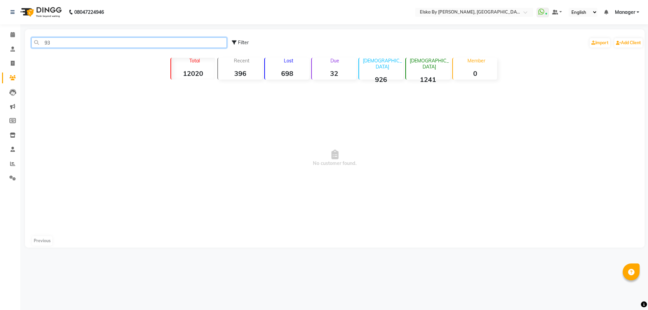
type input "9"
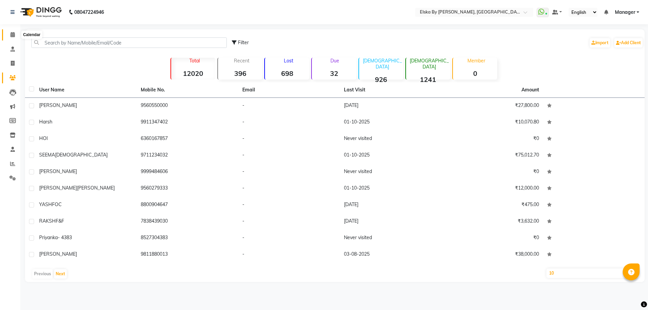
click at [12, 36] on icon at bounding box center [12, 34] width 4 height 5
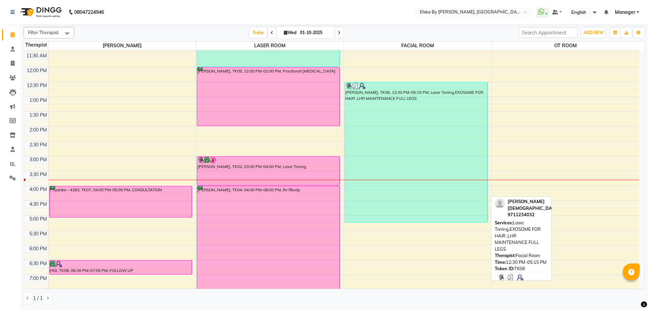
scroll to position [101, 0]
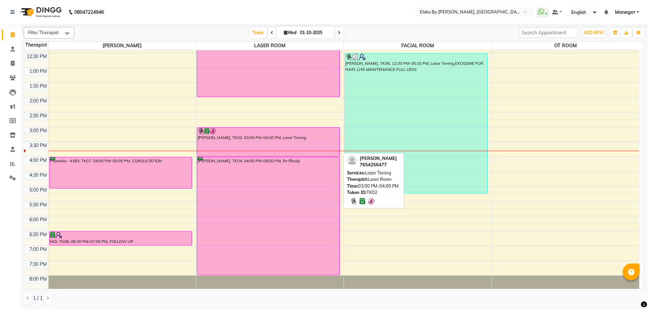
click at [285, 134] on div at bounding box center [269, 131] width 142 height 7
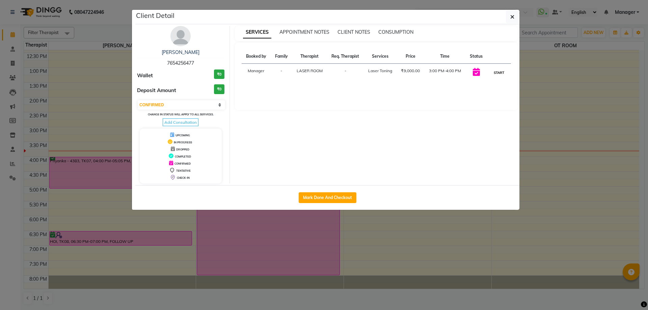
click at [498, 72] on button "START" at bounding box center [499, 73] width 14 height 8
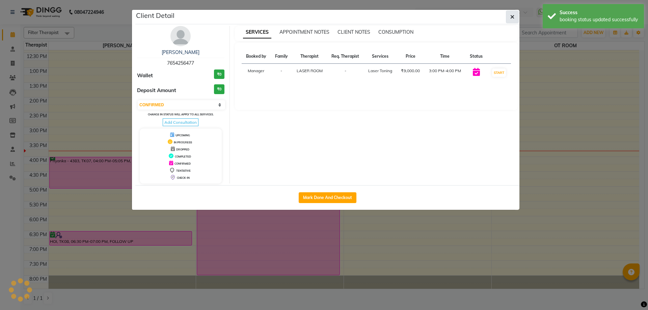
select select "1"
click at [512, 17] on icon "button" at bounding box center [512, 16] width 4 height 5
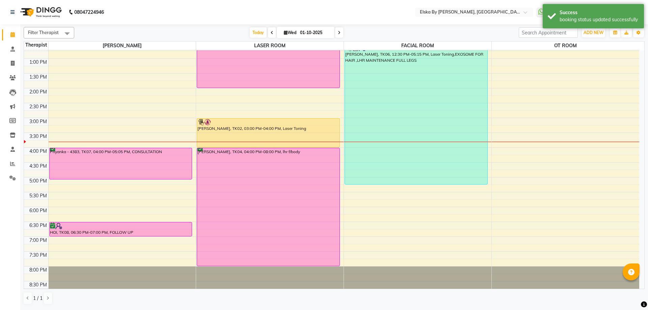
scroll to position [117, 0]
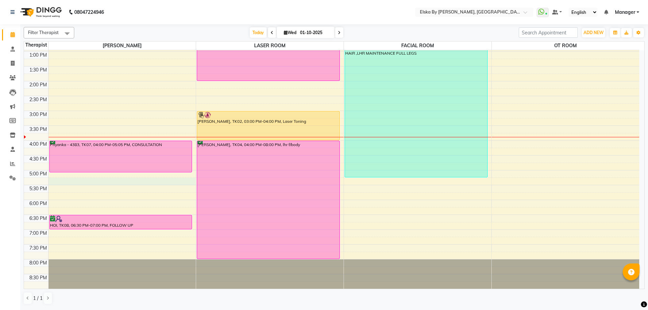
click at [153, 178] on div "9:00 AM 9:30 AM 10:00 AM 10:30 AM 11:00 AM 11:30 AM 12:00 PM 12:30 PM 1:00 PM 1…" at bounding box center [331, 111] width 615 height 356
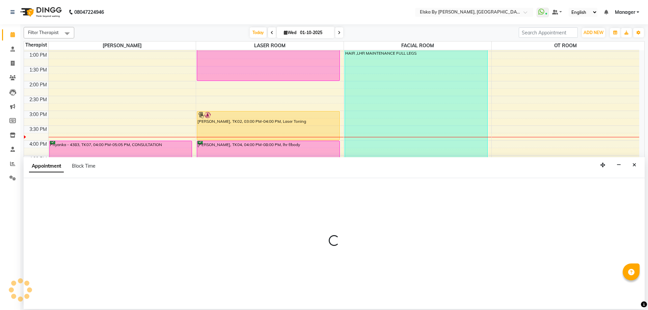
select select "62001"
select select "1035"
select select "tentative"
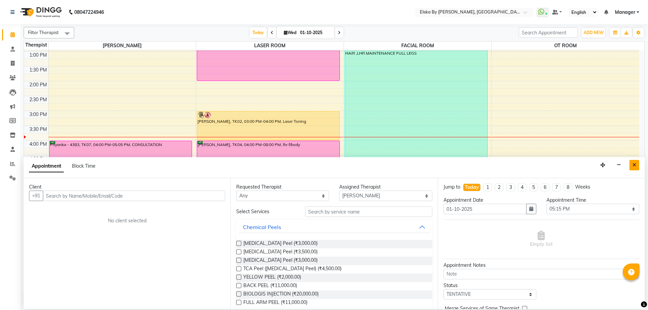
click at [635, 163] on icon "Close" at bounding box center [635, 165] width 4 height 5
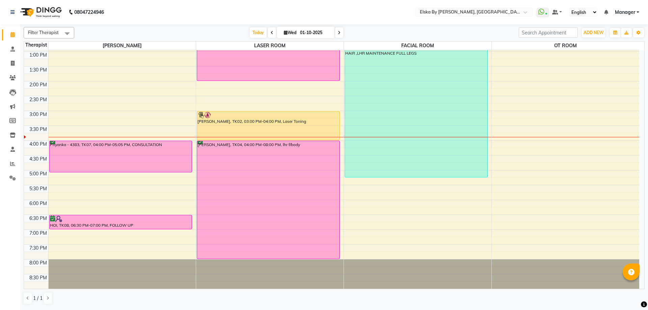
click at [172, 174] on div "9:00 AM 9:30 AM 10:00 AM 10:30 AM 11:00 AM 11:30 AM 12:00 PM 12:30 PM 1:00 PM 1…" at bounding box center [331, 111] width 615 height 356
select select "62001"
select select "tentative"
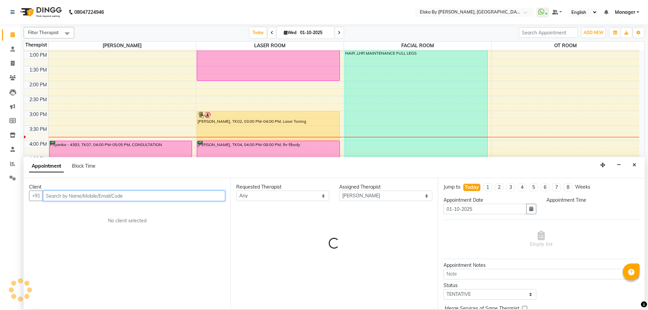
select select "1020"
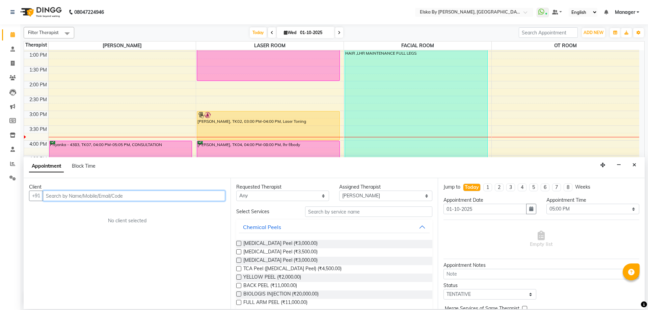
click at [84, 196] on input "text" at bounding box center [134, 196] width 182 height 10
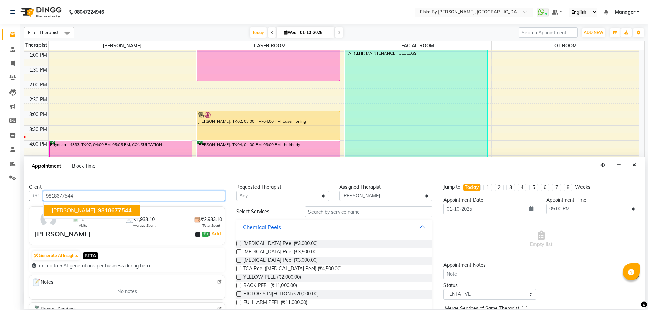
click at [74, 213] on span "MAHIMA KARILA" at bounding box center [74, 210] width 44 height 7
type input "9818677544"
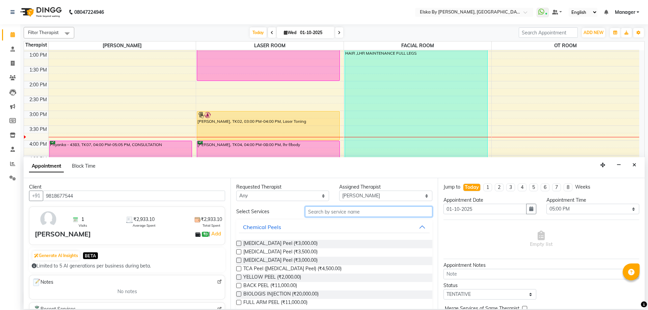
click at [324, 213] on input "text" at bounding box center [368, 212] width 127 height 10
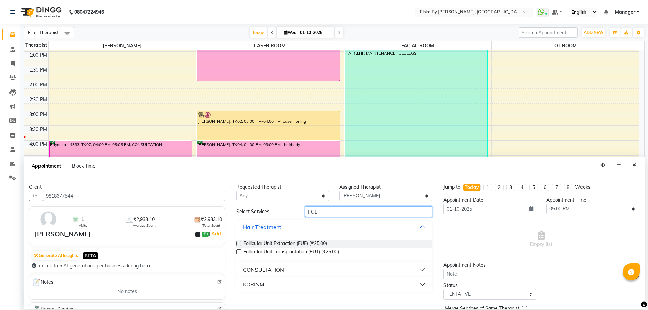
type input "FOL"
click at [282, 267] on div "CONSULTATION" at bounding box center [263, 270] width 41 height 8
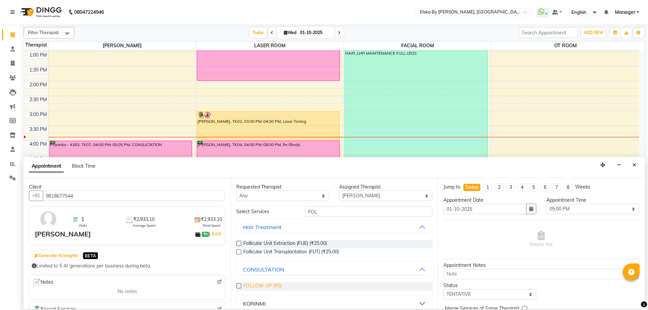
click at [270, 288] on span "FOLLOW UP (₹0)" at bounding box center [262, 287] width 38 height 8
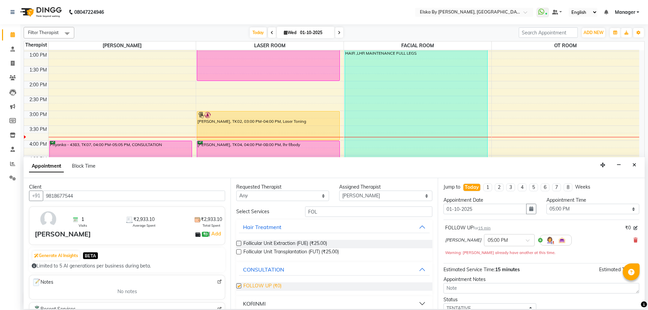
checkbox input "false"
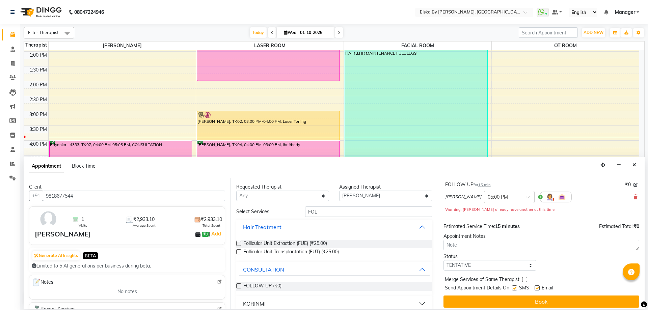
scroll to position [47, 0]
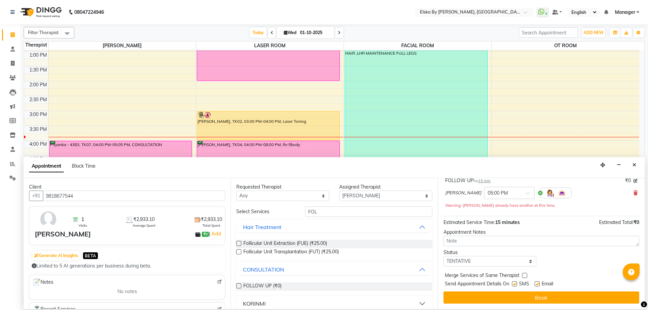
click at [539, 284] on label at bounding box center [537, 284] width 5 height 5
click at [539, 284] on input "checkbox" at bounding box center [537, 285] width 4 height 4
checkbox input "false"
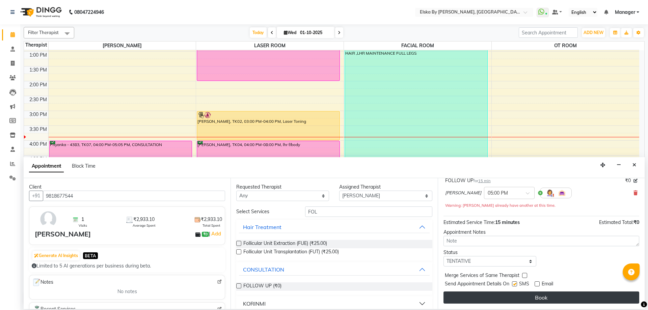
click at [541, 295] on button "Book" at bounding box center [542, 298] width 196 height 12
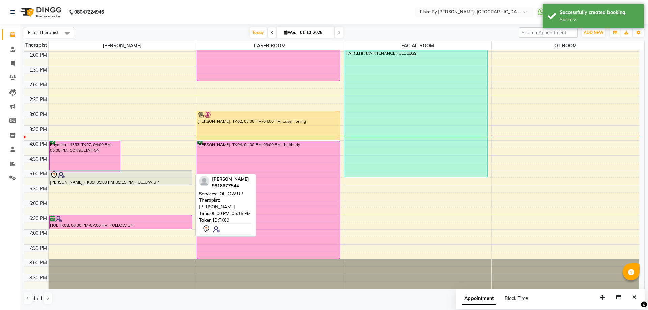
drag, startPoint x: 168, startPoint y: 177, endPoint x: 168, endPoint y: 183, distance: 6.1
click at [168, 183] on div "Priyanka - 4383, TK07, 04:00 PM-05:05 PM, CONSULTATION MAHIMA KARILA, TK09, 05:…" at bounding box center [123, 111] width 148 height 356
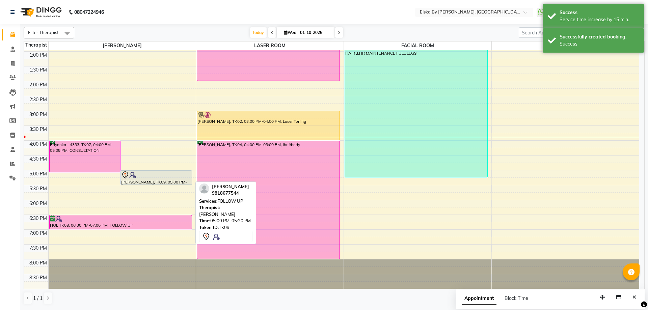
click at [185, 173] on div at bounding box center [156, 175] width 70 height 8
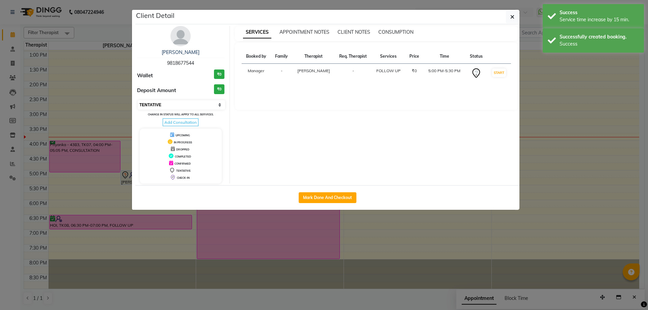
drag, startPoint x: 220, startPoint y: 105, endPoint x: 218, endPoint y: 108, distance: 3.7
click at [220, 105] on select "Select IN SERVICE CONFIRMED TENTATIVE CHECK IN MARK DONE DROPPED UPCOMING" at bounding box center [181, 104] width 87 height 9
select select "6"
click at [138, 100] on select "Select IN SERVICE CONFIRMED TENTATIVE CHECK IN MARK DONE DROPPED UPCOMING" at bounding box center [181, 104] width 87 height 9
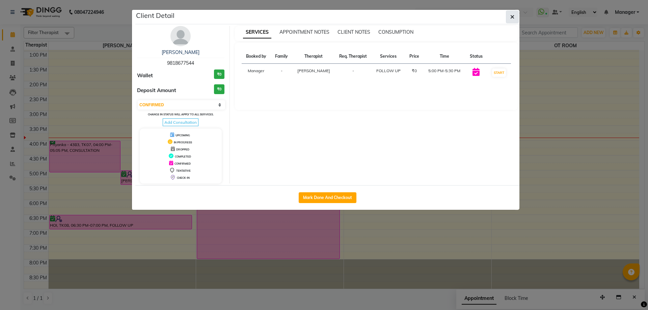
click at [514, 15] on icon "button" at bounding box center [512, 16] width 4 height 5
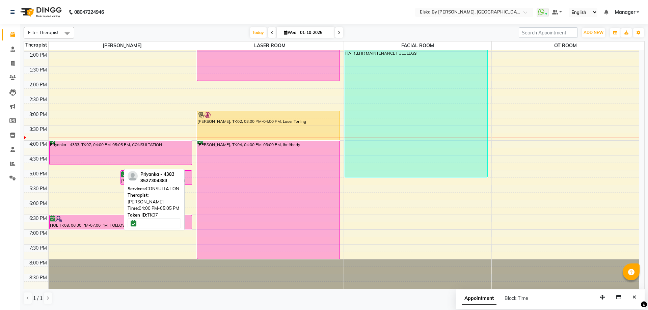
click at [106, 169] on div "9:00 AM 9:30 AM 10:00 AM 10:30 AM 11:00 AM 11:30 AM 12:00 PM 12:30 PM 1:00 PM 1…" at bounding box center [331, 111] width 615 height 356
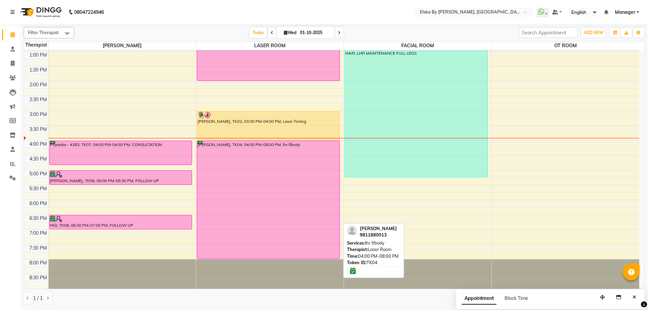
scroll to position [84, 0]
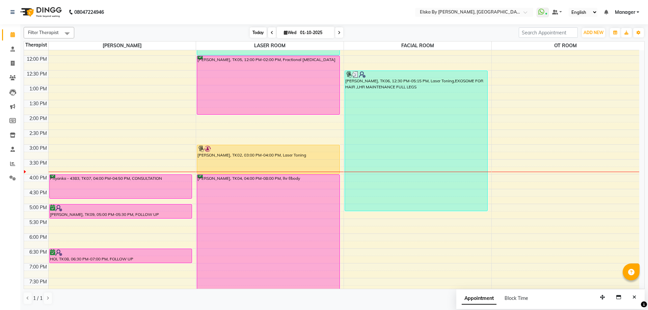
click at [262, 33] on span "Today" at bounding box center [258, 32] width 17 height 10
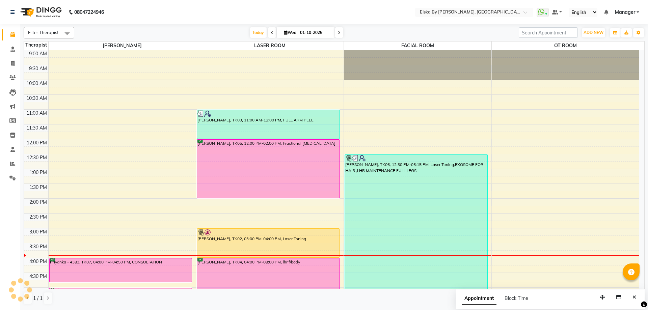
scroll to position [117, 0]
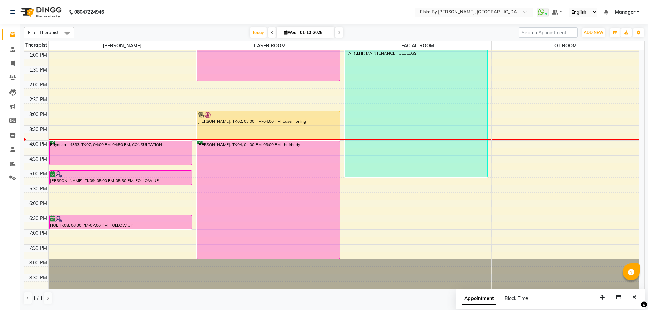
click at [339, 33] on icon at bounding box center [339, 33] width 3 height 4
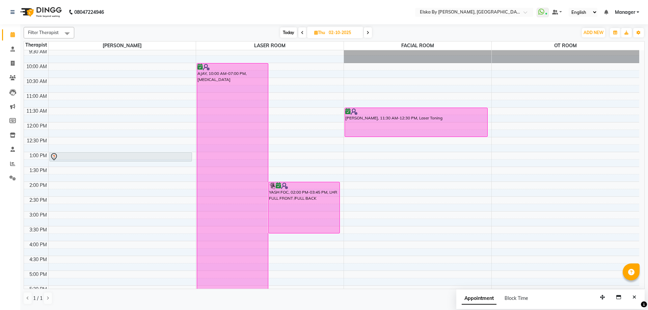
scroll to position [16, 0]
click at [291, 33] on span "Today" at bounding box center [288, 32] width 17 height 10
type input "01-10-2025"
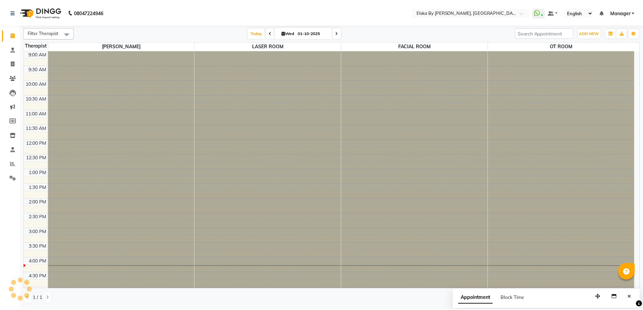
scroll to position [117, 0]
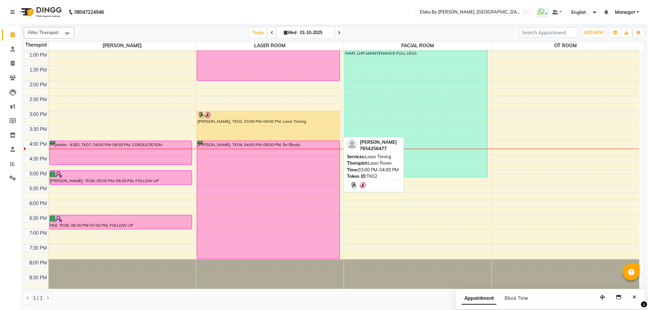
click at [305, 122] on div "[PERSON_NAME], TK02, 03:00 PM-04:00 PM, Laser Toning" at bounding box center [268, 125] width 142 height 29
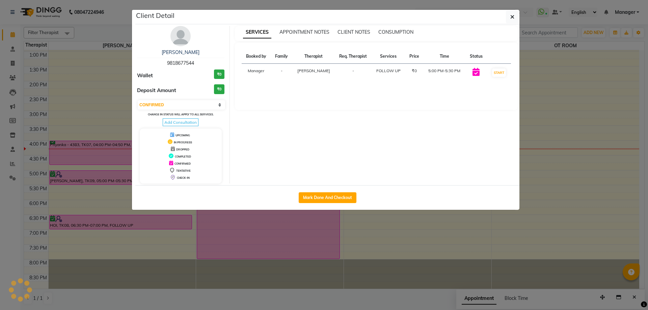
select select "1"
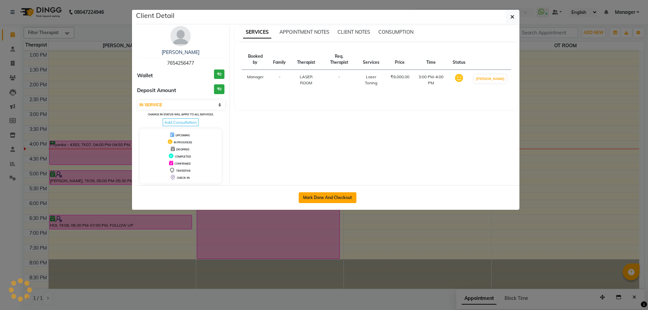
click at [322, 197] on button "Mark Done And Checkout" at bounding box center [328, 197] width 58 height 11
select select "service"
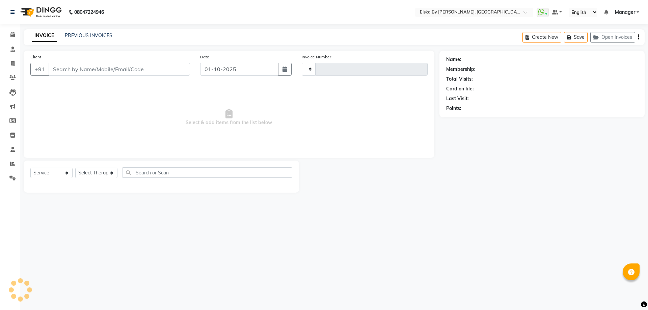
type input "1874"
select select "7252"
select select "62001"
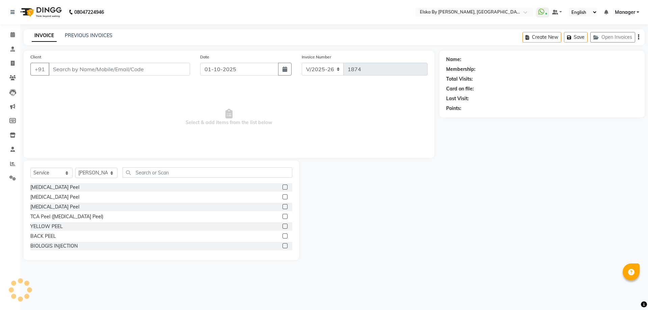
type input "7654256477"
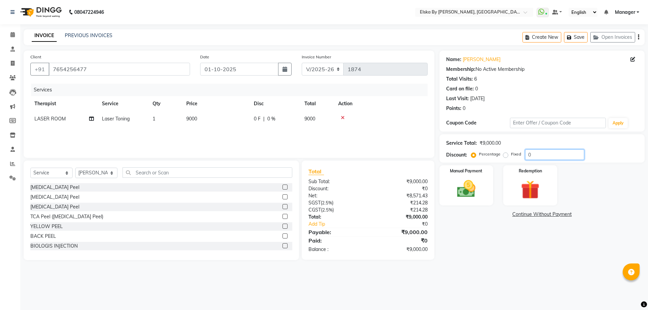
drag, startPoint x: 540, startPoint y: 155, endPoint x: 519, endPoint y: 165, distance: 22.8
click at [501, 158] on div "Percentage Fixed 0" at bounding box center [529, 155] width 112 height 10
type input "100"
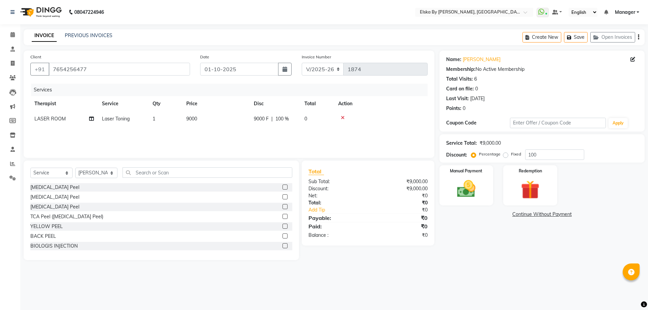
click at [511, 154] on label "Fixed" at bounding box center [516, 154] width 10 height 6
click at [505, 154] on input "Fixed" at bounding box center [507, 154] width 5 height 5
radio input "true"
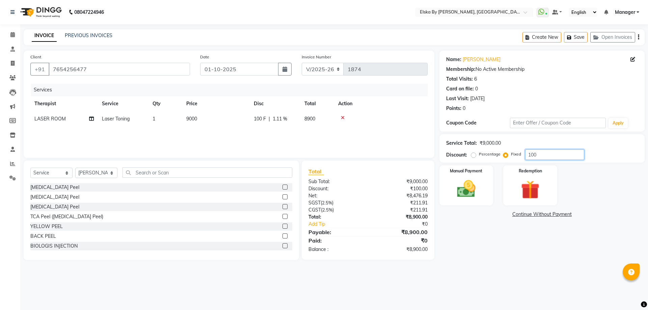
click at [538, 155] on input "100" at bounding box center [554, 155] width 59 height 10
click at [531, 158] on input "1000" at bounding box center [554, 155] width 59 height 10
type input "2000"
click at [49, 176] on select "Select Service Product Membership Package Voucher Prepaid Gift Card" at bounding box center [51, 173] width 42 height 10
select select "product"
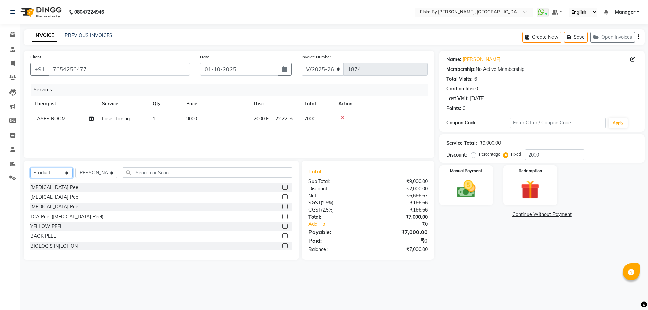
click at [30, 168] on select "Select Service Product Membership Package Voucher Prepaid Gift Card" at bounding box center [51, 173] width 42 height 10
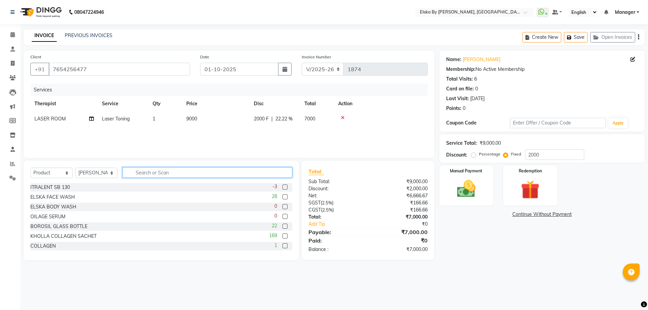
click at [189, 177] on input "text" at bounding box center [208, 172] width 170 height 10
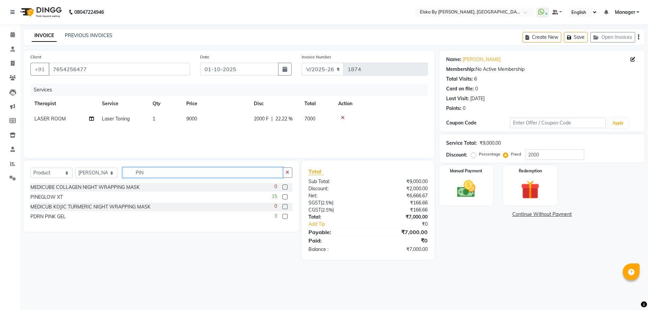
type input "PIN"
click at [284, 196] on label at bounding box center [285, 196] width 5 height 5
click at [284, 196] on input "checkbox" at bounding box center [285, 197] width 4 height 4
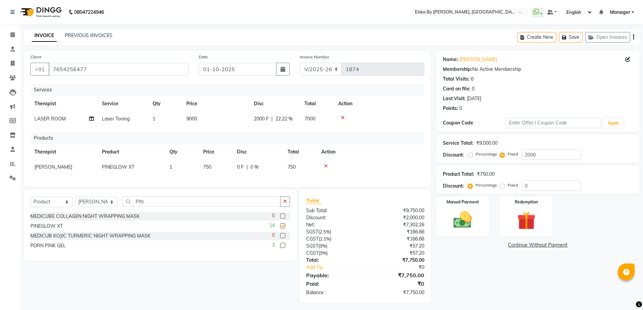
checkbox input "false"
click at [156, 206] on input "PIN" at bounding box center [202, 201] width 158 height 10
type input "P"
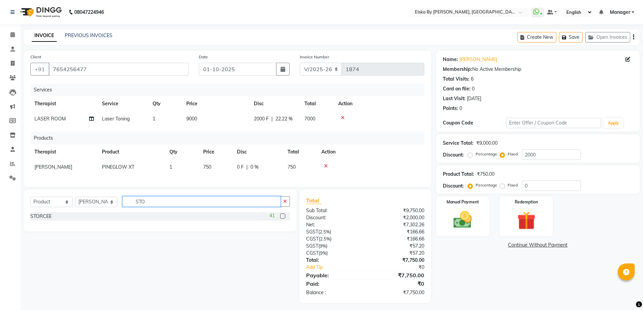
type input "STO"
click at [285, 219] on label at bounding box center [282, 216] width 5 height 5
click at [285, 219] on input "checkbox" at bounding box center [282, 216] width 4 height 4
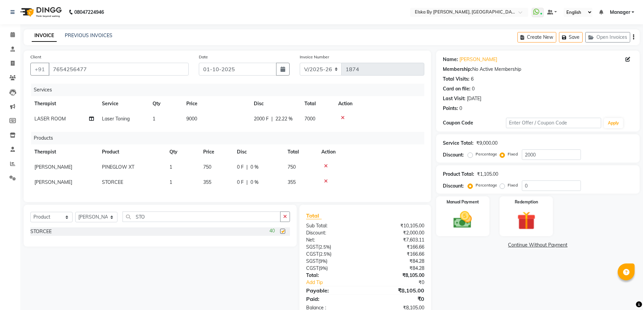
checkbox input "false"
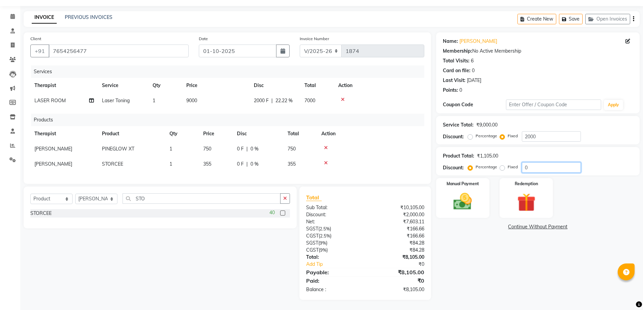
click at [528, 163] on input "0" at bounding box center [551, 167] width 59 height 10
drag, startPoint x: 532, startPoint y: 163, endPoint x: 513, endPoint y: 162, distance: 19.2
click at [513, 162] on div "Percentage Fixed 15" at bounding box center [525, 167] width 112 height 10
type input "20"
click at [503, 257] on div "Name: Anamika Kumar Membership: No Active Membership Total Visits: 6 Card on fi…" at bounding box center [540, 166] width 209 height 268
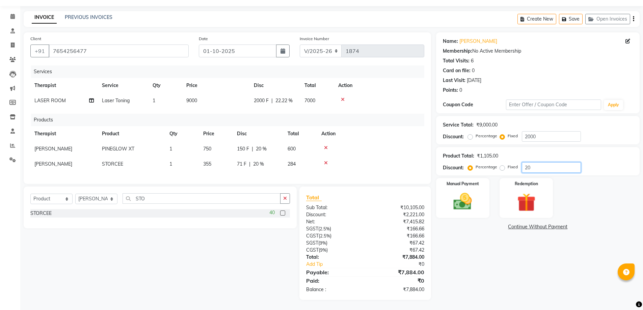
drag, startPoint x: 544, startPoint y: 163, endPoint x: 503, endPoint y: 162, distance: 40.9
click at [503, 162] on div "Percentage Fixed 20" at bounding box center [525, 167] width 112 height 10
drag, startPoint x: 539, startPoint y: 131, endPoint x: 503, endPoint y: 130, distance: 36.5
click at [503, 131] on div "Percentage Fixed 2000" at bounding box center [525, 136] width 112 height 10
type input "3000"
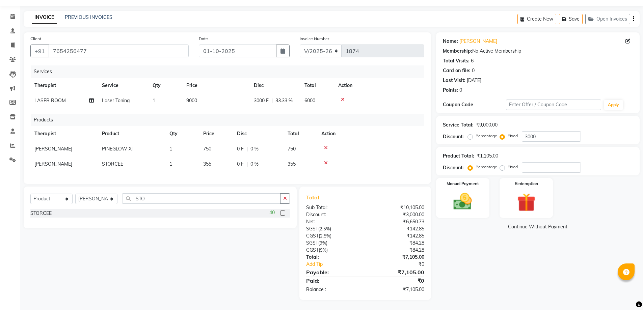
click at [482, 260] on div "Name: Anamika Kumar Membership: No Active Membership Total Visits: 6 Card on fi…" at bounding box center [540, 166] width 209 height 268
click at [466, 200] on img at bounding box center [462, 202] width 31 height 22
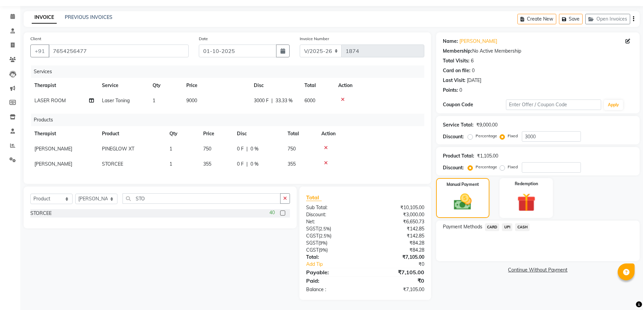
click at [497, 224] on span "CARD" at bounding box center [492, 227] width 15 height 8
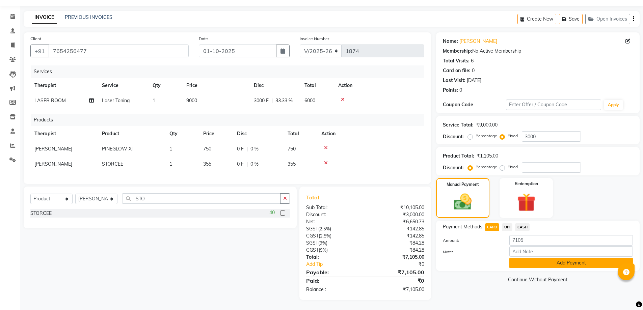
click at [525, 258] on button "Add Payment" at bounding box center [571, 263] width 124 height 10
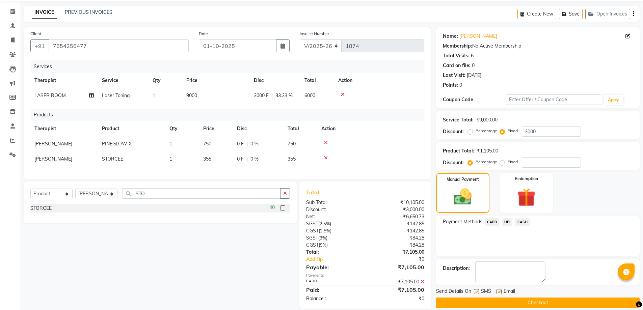
click at [500, 291] on label at bounding box center [499, 291] width 5 height 5
click at [500, 291] on input "checkbox" at bounding box center [499, 292] width 4 height 4
checkbox input "false"
click at [509, 299] on button "Checkout" at bounding box center [538, 303] width 204 height 10
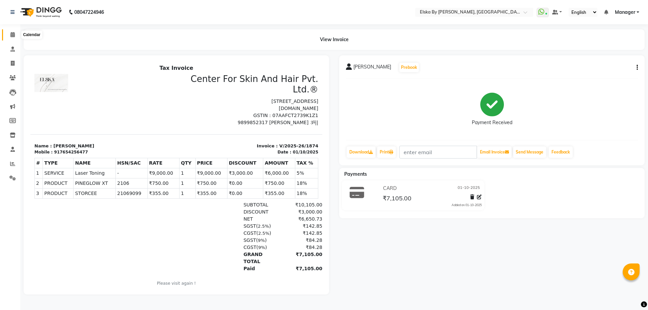
click at [12, 35] on icon at bounding box center [12, 34] width 4 height 5
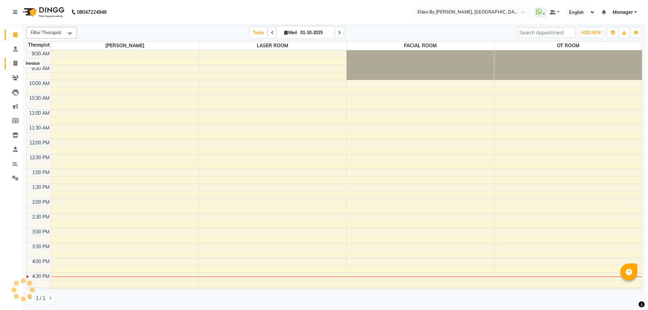
scroll to position [105, 0]
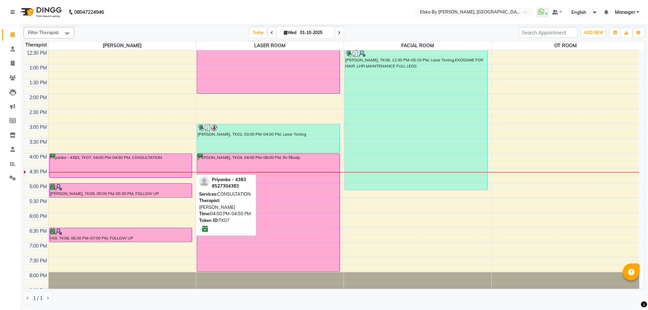
click at [152, 160] on div "Priyanka - 4383, TK07, 04:00 PM-04:50 PM, CONSULTATION" at bounding box center [121, 166] width 142 height 24
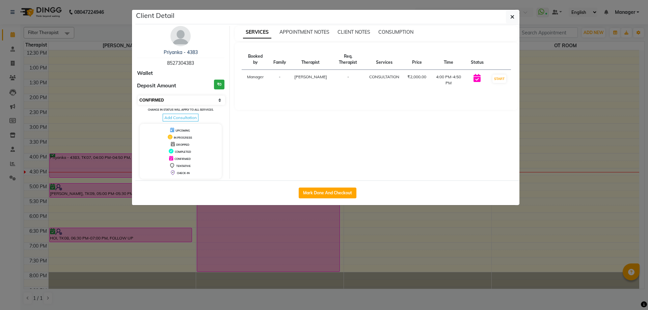
click at [219, 100] on select "Select IN SERVICE CONFIRMED TENTATIVE CHECK IN MARK DONE DROPPED UPCOMING" at bounding box center [181, 100] width 87 height 9
click at [500, 77] on button "START" at bounding box center [500, 79] width 14 height 8
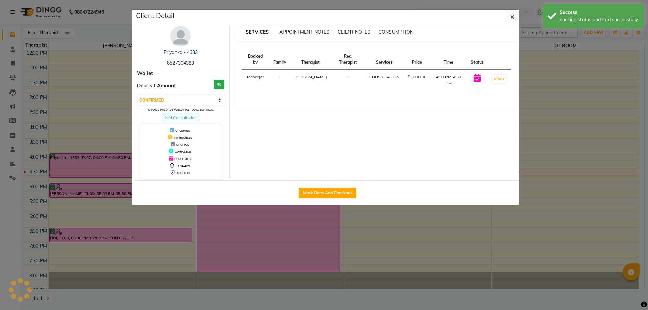
select select "1"
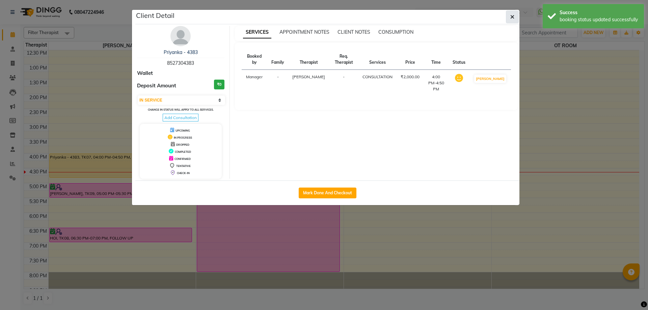
click at [511, 17] on icon "button" at bounding box center [512, 16] width 4 height 5
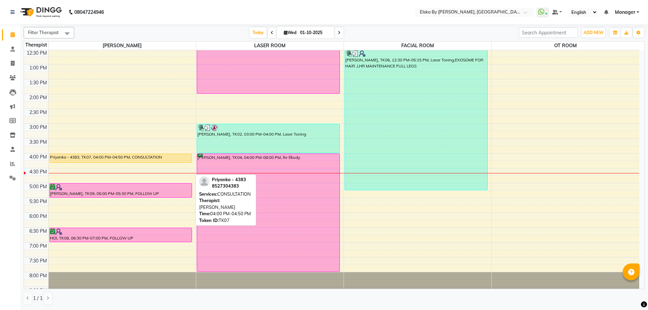
drag, startPoint x: 135, startPoint y: 178, endPoint x: 140, endPoint y: 168, distance: 11.5
click at [140, 168] on div "9:00 AM 9:30 AM 10:00 AM 10:30 AM 11:00 AM 11:30 AM 12:00 PM 12:30 PM 1:00 PM 1…" at bounding box center [331, 124] width 615 height 356
click at [159, 173] on div "9:00 AM 9:30 AM 10:00 AM 10:30 AM 11:00 AM 11:30 AM 12:00 PM 12:30 PM 1:00 PM 1…" at bounding box center [331, 124] width 615 height 356
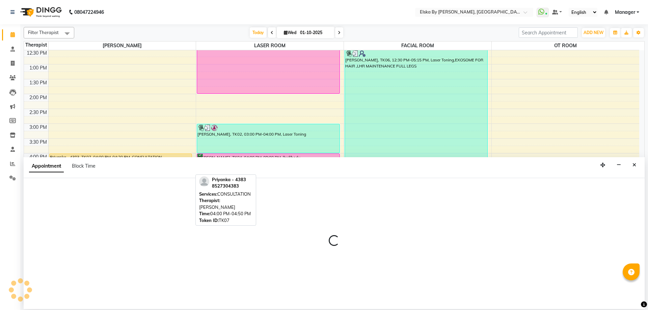
select select "62001"
select select "tentative"
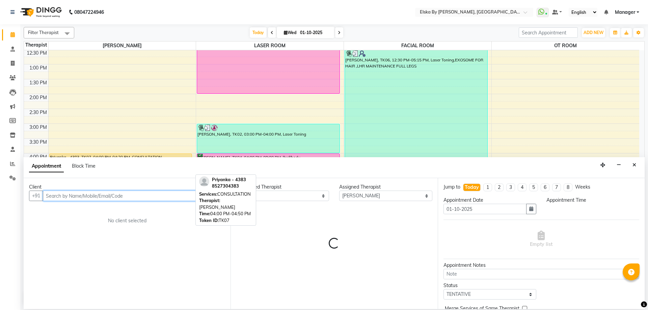
select select "990"
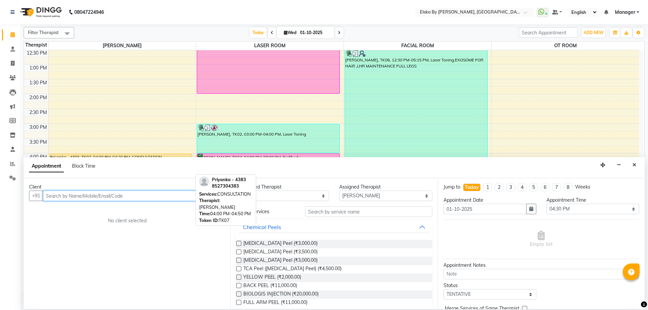
click at [80, 195] on input "text" at bounding box center [134, 196] width 182 height 10
type input "7777000086"
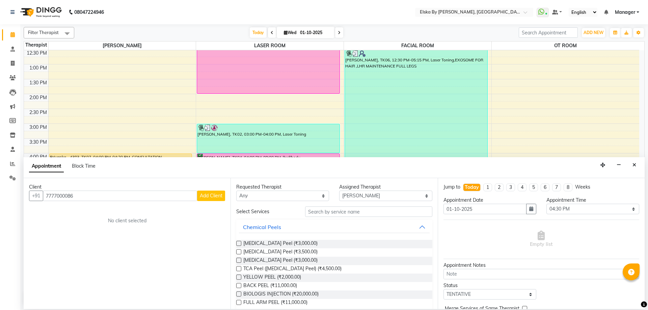
click at [210, 197] on span "Add Client" at bounding box center [211, 196] width 23 height 6
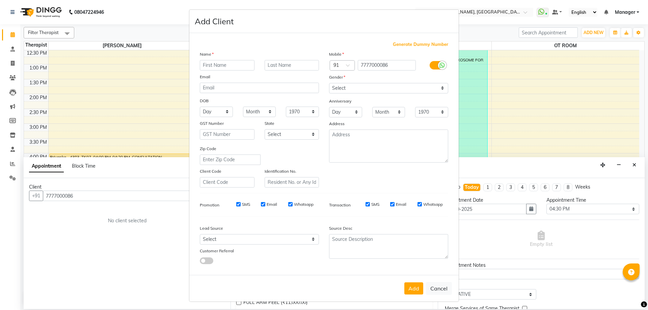
click at [215, 68] on input "text" at bounding box center [227, 65] width 55 height 10
type input "a"
click at [200, 64] on input "MIT" at bounding box center [227, 65] width 55 height 10
type input "AMIT"
click at [391, 88] on select "Select Male Female Other Prefer Not To Say" at bounding box center [388, 88] width 119 height 10
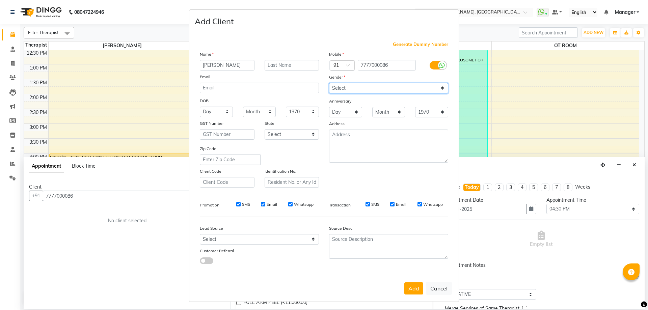
select select "male"
click at [329, 83] on select "Select Male Female Other Prefer Not To Say" at bounding box center [388, 88] width 119 height 10
click at [390, 206] on input "Email" at bounding box center [392, 204] width 4 height 4
checkbox input "false"
click at [366, 205] on input "SMS" at bounding box center [368, 204] width 4 height 4
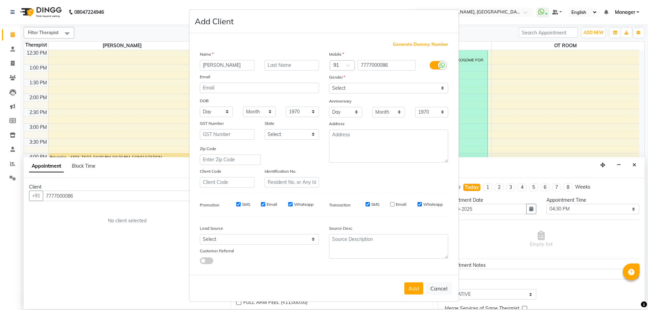
checkbox input "false"
click at [288, 203] on input "Whatsapp" at bounding box center [290, 204] width 4 height 4
checkbox input "false"
click at [261, 205] on input "Email" at bounding box center [263, 204] width 4 height 4
checkbox input "false"
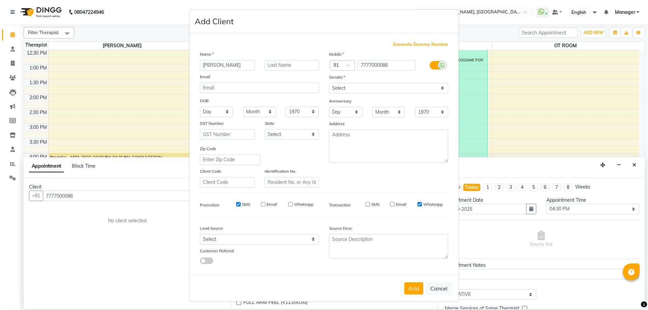
click at [237, 205] on input "SMS" at bounding box center [238, 204] width 4 height 4
checkbox input "false"
click at [410, 285] on button "Add" at bounding box center [413, 289] width 19 height 12
select select
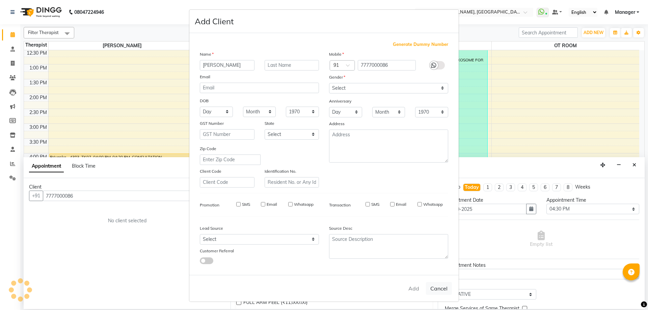
select select
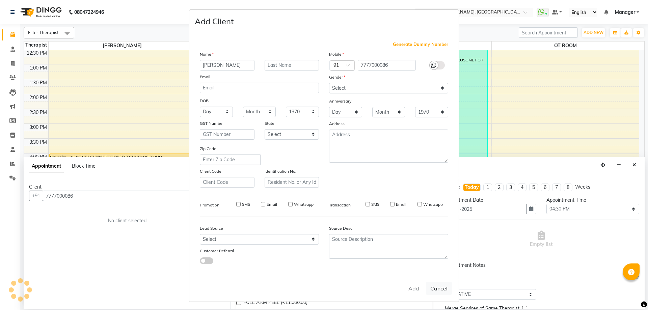
checkbox input "false"
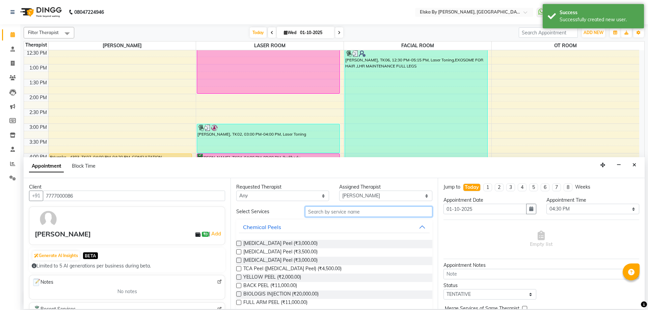
click at [328, 213] on input "text" at bounding box center [368, 212] width 127 height 10
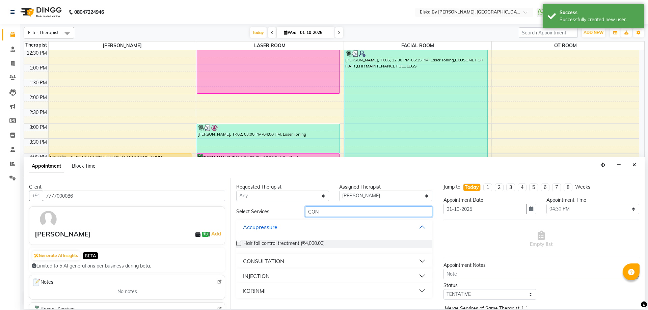
type input "CON"
click at [276, 261] on div "CONSULTATION" at bounding box center [263, 261] width 41 height 8
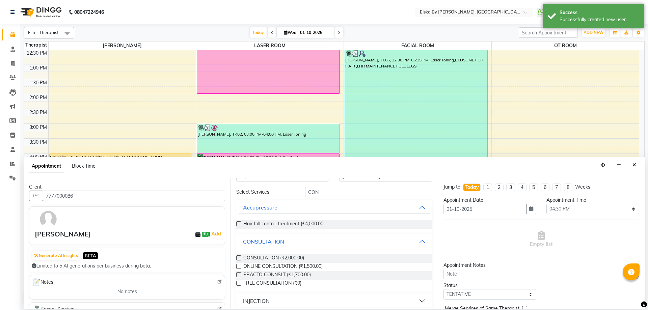
scroll to position [39, 0]
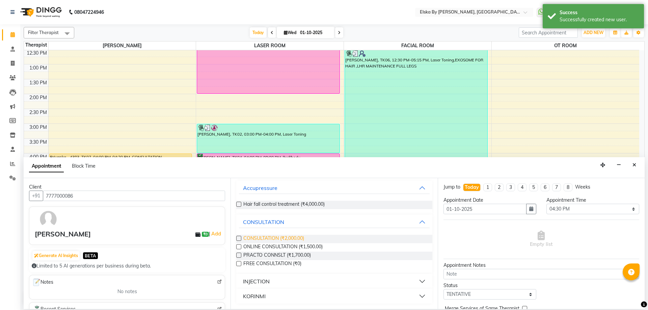
click at [293, 240] on span "CONSULTATION (₹2,000.00)" at bounding box center [273, 239] width 61 height 8
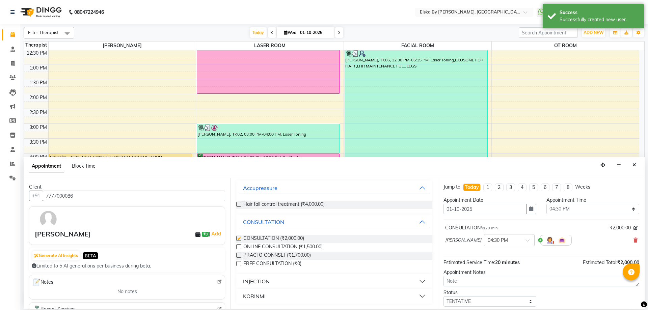
checkbox input "false"
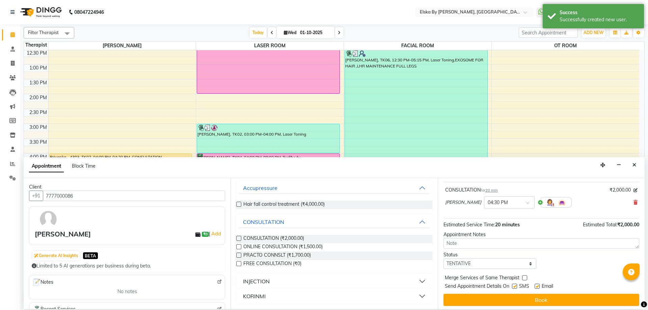
scroll to position [40, 0]
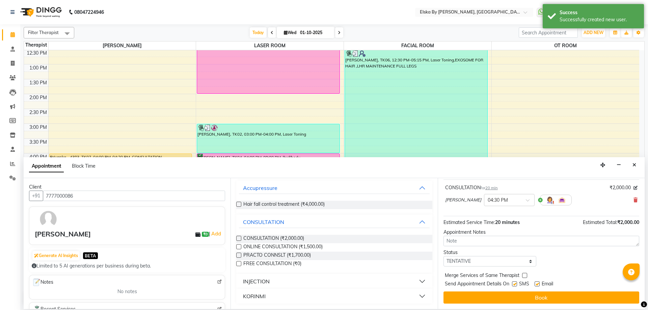
click at [536, 284] on label at bounding box center [537, 284] width 5 height 5
click at [536, 284] on input "checkbox" at bounding box center [537, 285] width 4 height 4
checkbox input "false"
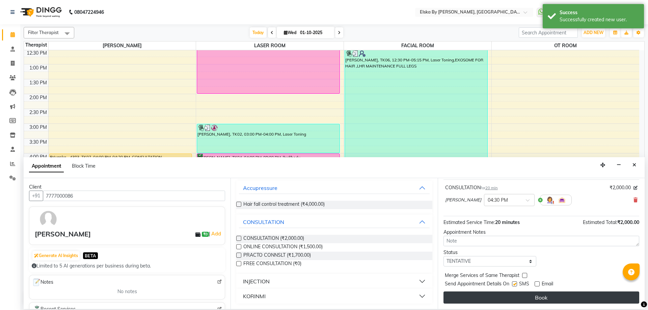
click at [541, 297] on button "Book" at bounding box center [542, 298] width 196 height 12
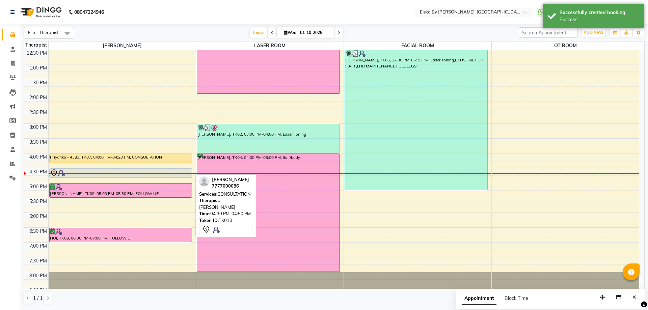
click at [141, 172] on div at bounding box center [121, 173] width 142 height 8
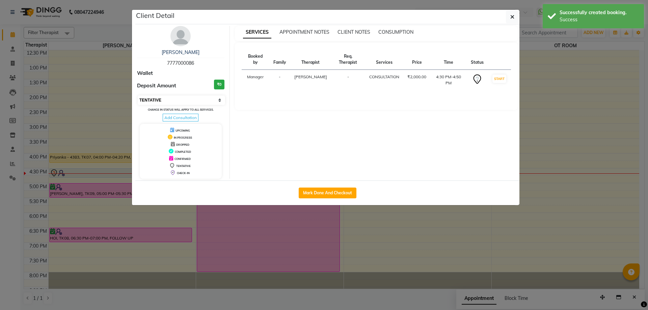
click at [218, 99] on select "Select IN SERVICE CONFIRMED TENTATIVE CHECK IN MARK DONE DROPPED UPCOMING" at bounding box center [181, 100] width 87 height 9
select select "6"
click at [138, 96] on select "Select IN SERVICE CONFIRMED TENTATIVE CHECK IN MARK DONE DROPPED UPCOMING" at bounding box center [181, 100] width 87 height 9
click at [512, 19] on icon "button" at bounding box center [512, 16] width 4 height 5
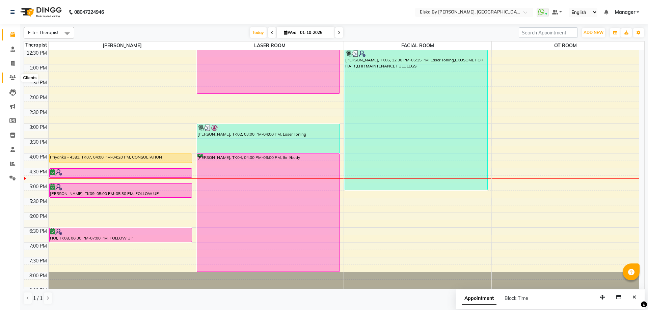
click at [13, 75] on icon at bounding box center [12, 77] width 6 height 5
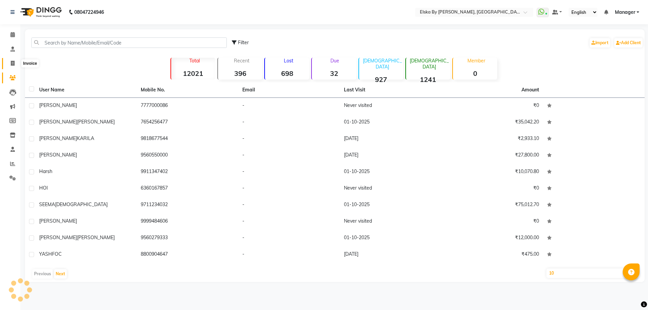
click at [12, 61] on icon at bounding box center [13, 63] width 4 height 5
select select "service"
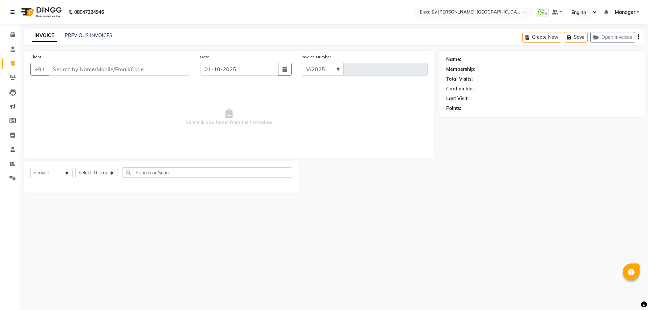
select select "7252"
type input "1875"
click at [75, 70] on input "Client" at bounding box center [119, 69] width 141 height 13
select select "62001"
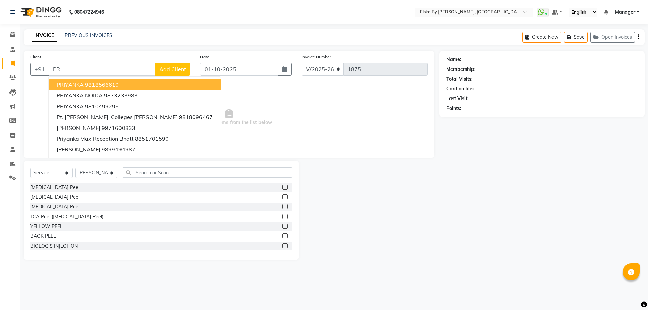
type input "P"
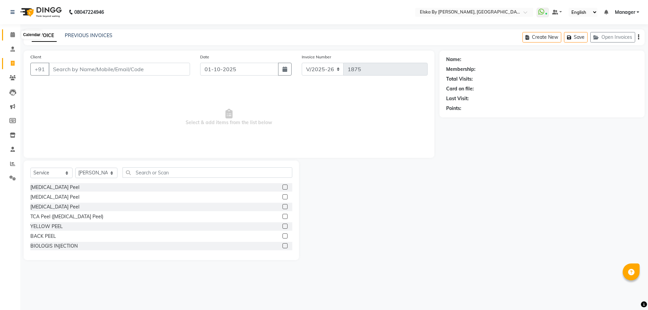
click at [14, 35] on icon at bounding box center [12, 34] width 4 height 5
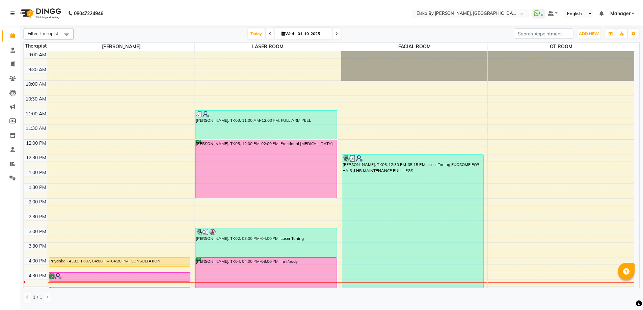
scroll to position [101, 0]
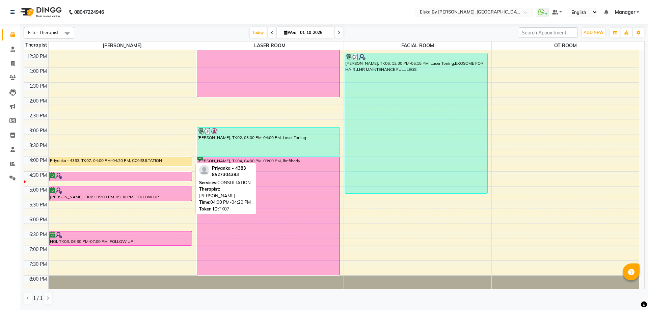
click at [113, 159] on div "Priyanka - 4383, TK07, 04:00 PM-04:20 PM, CONSULTATION" at bounding box center [121, 161] width 142 height 9
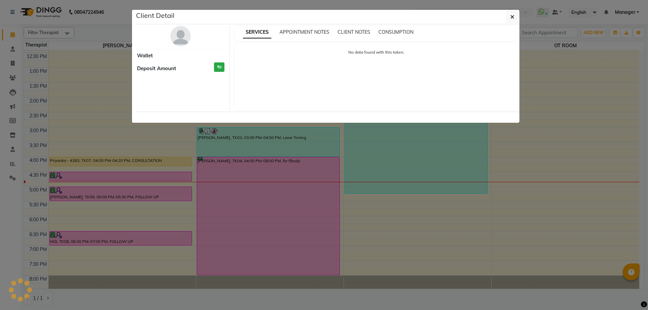
select select "1"
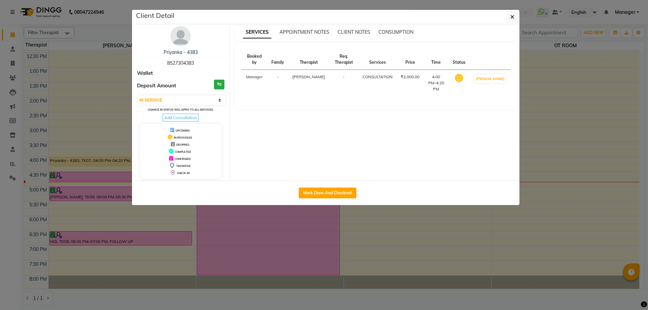
drag, startPoint x: 194, startPoint y: 62, endPoint x: 163, endPoint y: 62, distance: 31.1
click at [163, 62] on div "Priyanka - 4383 8527304383" at bounding box center [180, 58] width 87 height 18
copy span "8527304383"
click at [511, 15] on icon "button" at bounding box center [512, 16] width 4 height 5
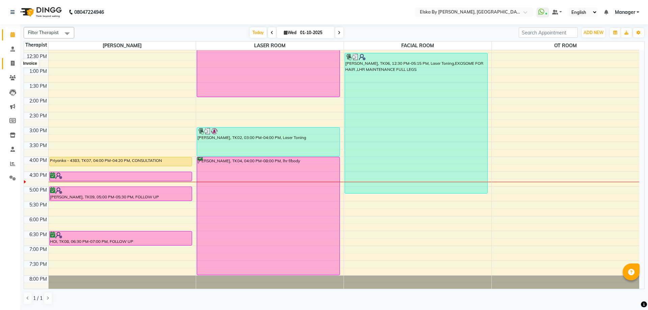
click at [12, 63] on icon at bounding box center [13, 63] width 4 height 5
select select "service"
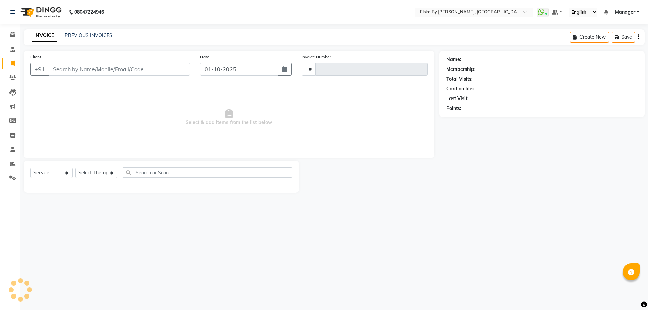
type input "1875"
select select "7252"
select select "62001"
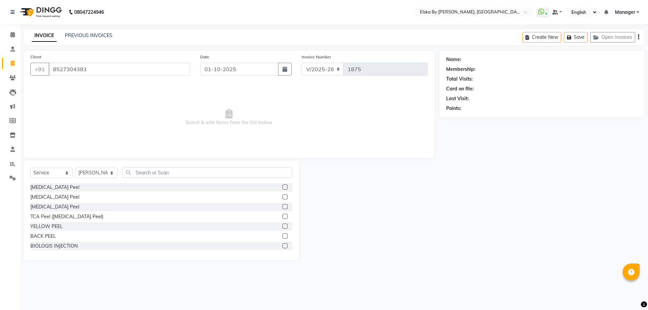
type input "8527304383"
click at [58, 174] on select "Select Service Product Membership Package Voucher Prepaid Gift Card" at bounding box center [51, 173] width 42 height 10
select select "product"
click at [30, 168] on select "Select Service Product Membership Package Voucher Prepaid Gift Card" at bounding box center [51, 173] width 42 height 10
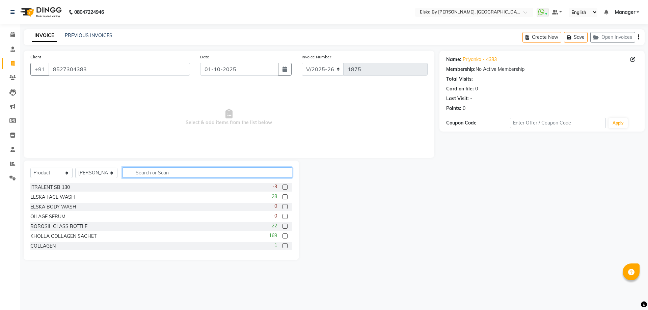
click at [137, 172] on input "text" at bounding box center [208, 172] width 170 height 10
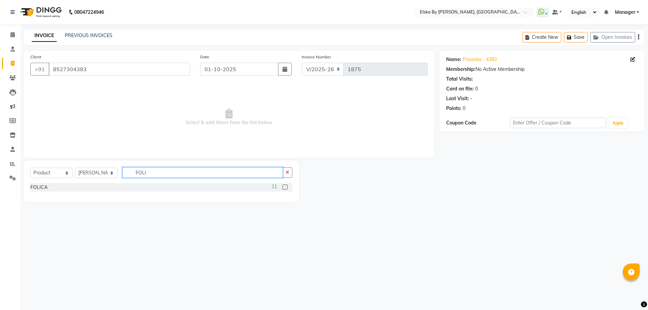
type input "FOLI"
click at [285, 186] on label at bounding box center [285, 187] width 5 height 5
click at [285, 186] on input "checkbox" at bounding box center [285, 187] width 4 height 4
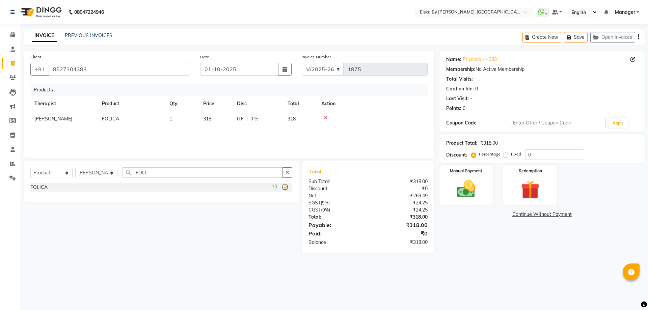
checkbox input "false"
click at [222, 173] on input "FOLI" at bounding box center [203, 172] width 160 height 10
type input "F"
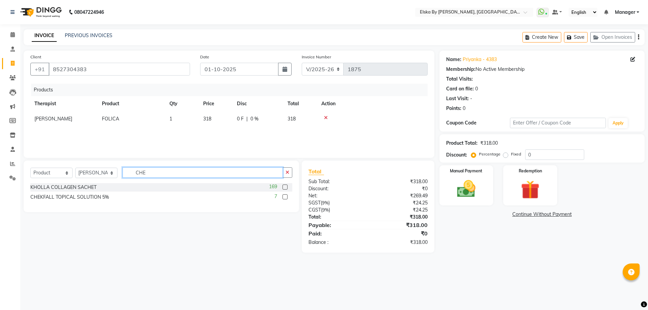
type input "CHE"
click at [285, 197] on label at bounding box center [285, 196] width 5 height 5
click at [285, 197] on input "checkbox" at bounding box center [285, 197] width 4 height 4
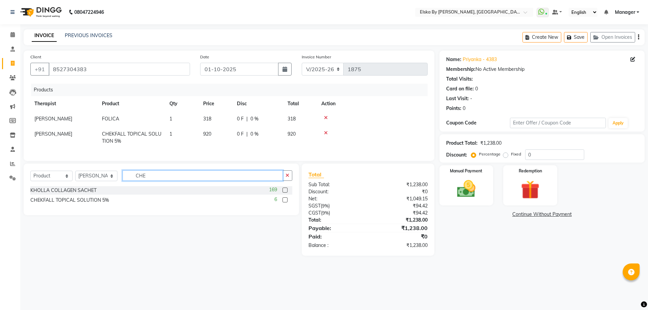
click at [191, 181] on input "CHE" at bounding box center [203, 175] width 160 height 10
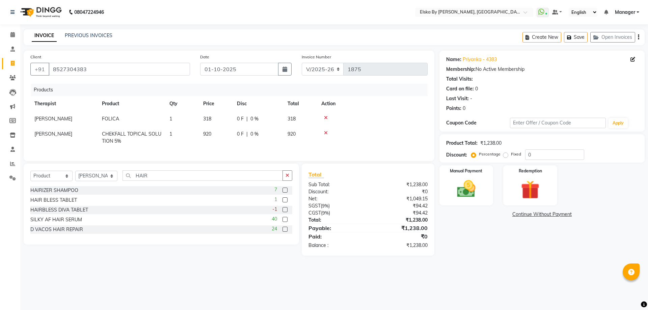
click at [285, 232] on label at bounding box center [285, 229] width 5 height 5
click at [285, 232] on input "checkbox" at bounding box center [285, 230] width 4 height 4
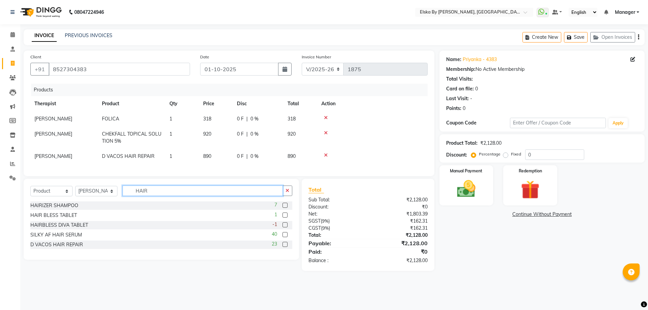
drag, startPoint x: 159, startPoint y: 194, endPoint x: 99, endPoint y: 195, distance: 59.8
click at [99, 195] on div "Select Service Product Membership Package Voucher Prepaid Gift Card Select Ther…" at bounding box center [161, 194] width 262 height 16
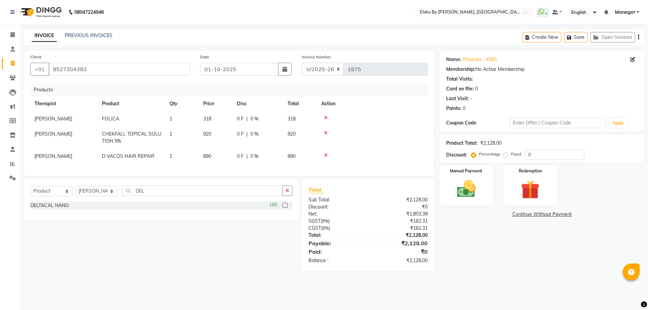
click at [286, 208] on label at bounding box center [285, 205] width 5 height 5
click at [286, 208] on input "checkbox" at bounding box center [285, 206] width 4 height 4
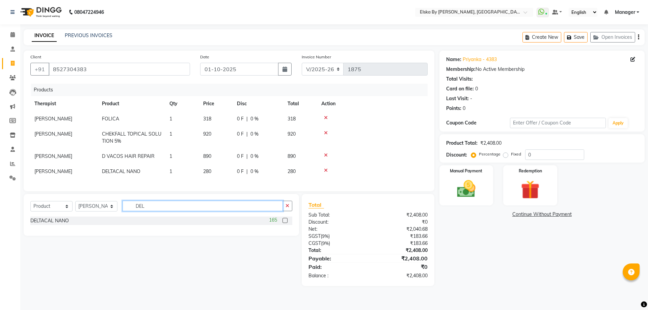
click at [216, 211] on input "DEL" at bounding box center [203, 206] width 160 height 10
click at [284, 223] on label at bounding box center [285, 220] width 5 height 5
click at [284, 223] on input "checkbox" at bounding box center [285, 221] width 4 height 4
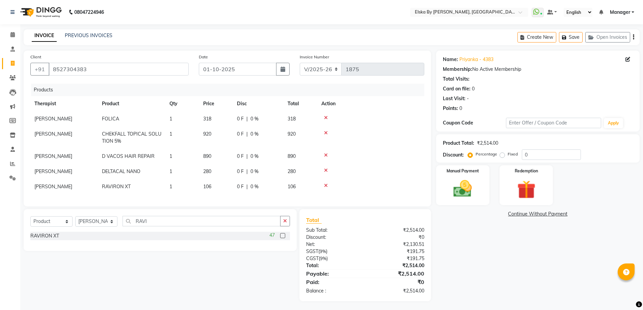
click at [175, 190] on td "1" at bounding box center [182, 186] width 34 height 15
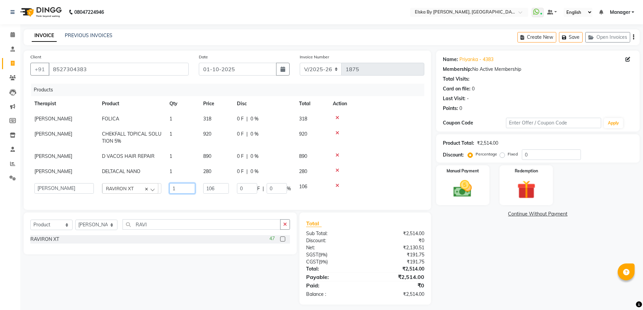
click at [175, 190] on input "1" at bounding box center [182, 188] width 26 height 10
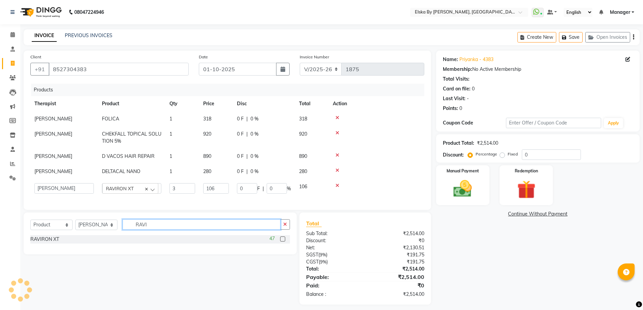
click at [159, 228] on input "RAVI" at bounding box center [202, 224] width 158 height 10
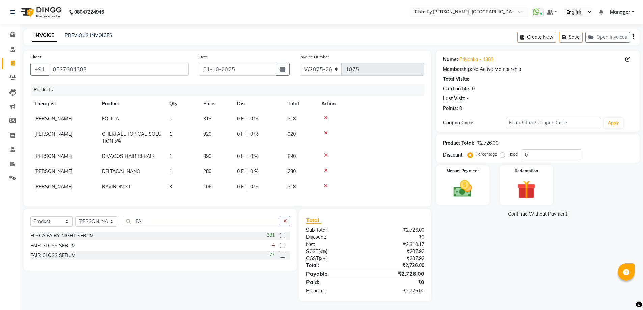
click at [282, 258] on label at bounding box center [282, 255] width 5 height 5
click at [282, 258] on input "checkbox" at bounding box center [282, 256] width 4 height 4
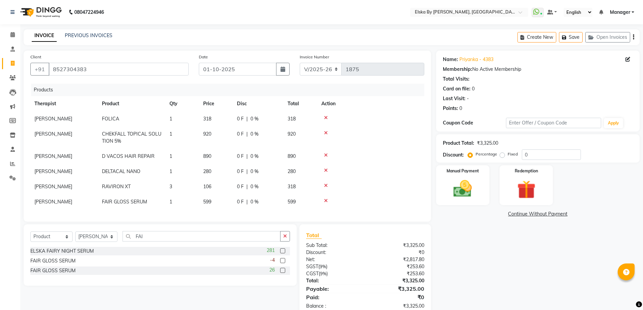
scroll to position [22, 0]
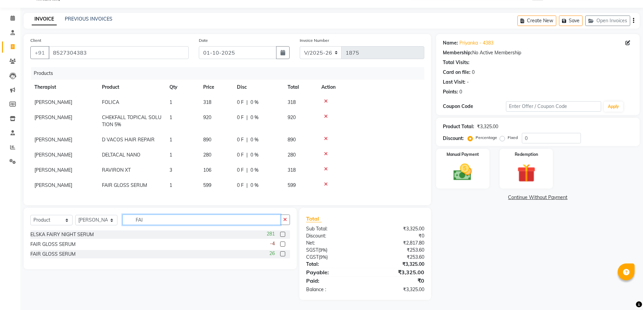
drag, startPoint x: 154, startPoint y: 219, endPoint x: 93, endPoint y: 216, distance: 60.5
click at [93, 216] on div "Select Service Product Membership Package Voucher Prepaid Gift Card Select Ther…" at bounding box center [160, 223] width 260 height 16
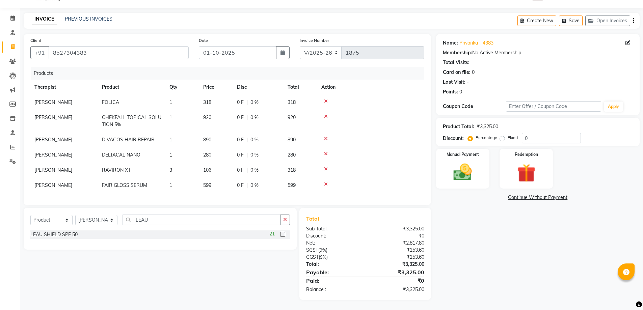
click at [283, 234] on label at bounding box center [282, 234] width 5 height 5
click at [283, 234] on input "checkbox" at bounding box center [282, 235] width 4 height 4
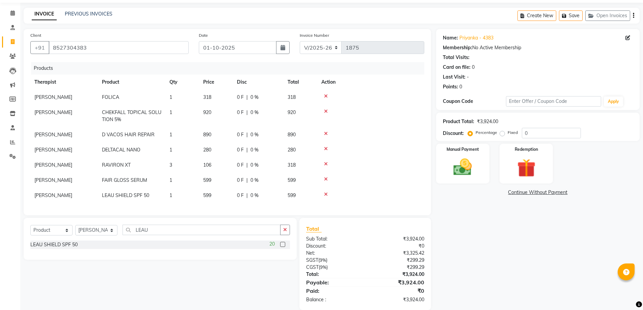
scroll to position [37, 0]
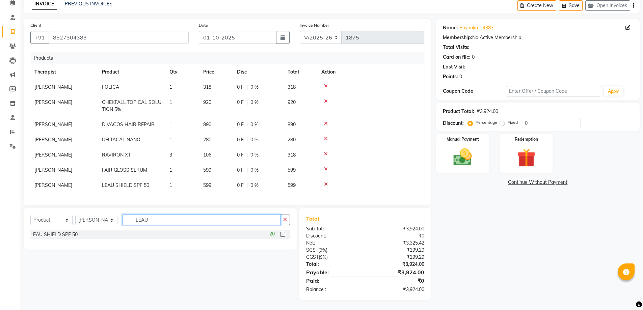
drag, startPoint x: 159, startPoint y: 218, endPoint x: 76, endPoint y: 198, distance: 85.8
click at [76, 205] on div "Client +91 8527304383 Date 01-10-2025 Invoice Number V/2025 V/2025-26 1875 Prod…" at bounding box center [228, 159] width 418 height 281
click at [282, 235] on label at bounding box center [282, 234] width 5 height 5
click at [282, 235] on input "checkbox" at bounding box center [282, 235] width 4 height 4
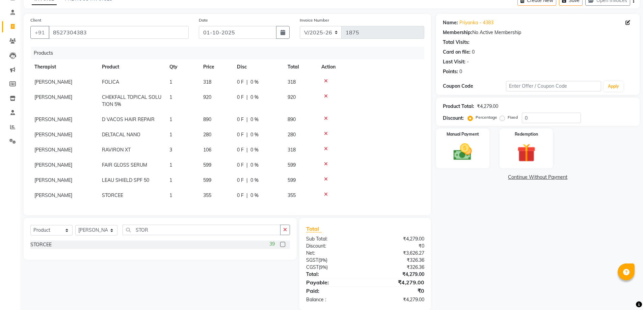
scroll to position [52, 0]
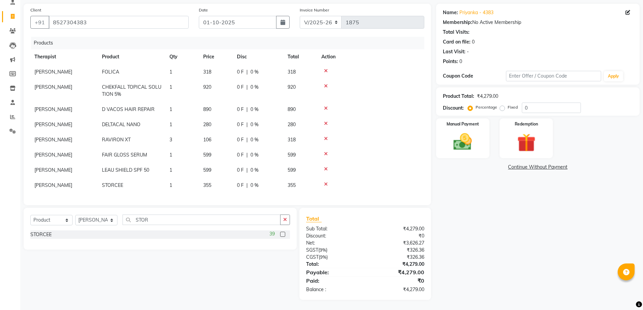
click at [173, 181] on td "1" at bounding box center [182, 185] width 34 height 15
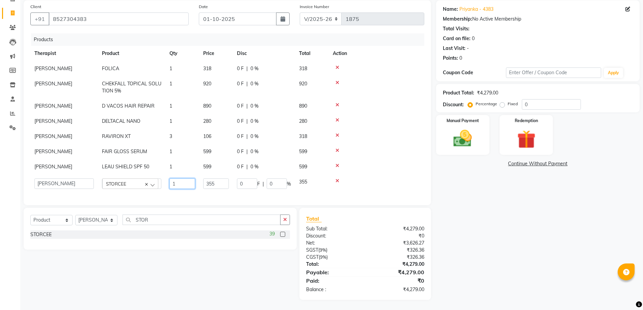
click at [177, 182] on input "1" at bounding box center [182, 184] width 26 height 10
click at [185, 222] on input "STOR" at bounding box center [202, 220] width 158 height 10
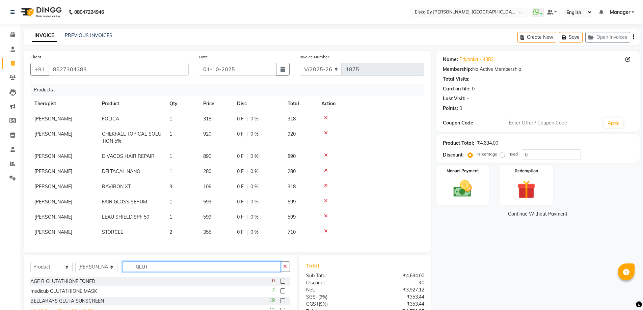
scroll to position [47, 0]
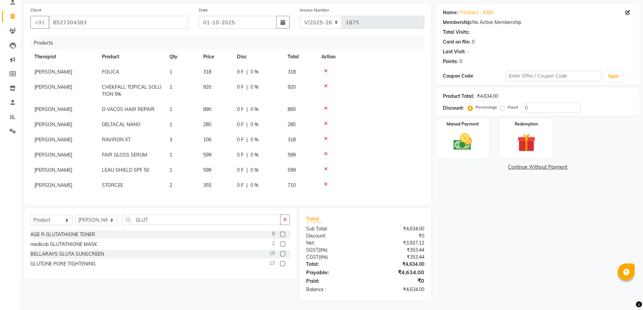
click at [284, 264] on label at bounding box center [282, 263] width 5 height 5
click at [284, 264] on input "checkbox" at bounding box center [282, 264] width 4 height 4
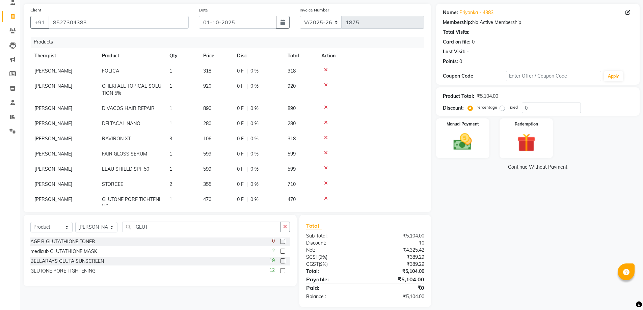
scroll to position [0, 0]
drag, startPoint x: 154, startPoint y: 222, endPoint x: 166, endPoint y: 181, distance: 43.1
click at [46, 222] on div "Select Service Product Membership Package Voucher Prepaid Gift Card Select Ther…" at bounding box center [160, 230] width 260 height 16
click at [284, 240] on label at bounding box center [282, 241] width 5 height 5
click at [284, 240] on input "checkbox" at bounding box center [282, 242] width 4 height 4
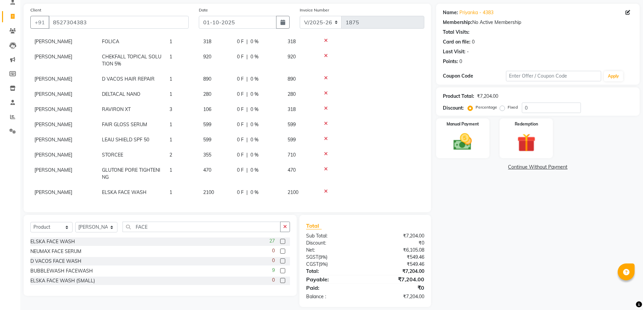
scroll to position [54, 0]
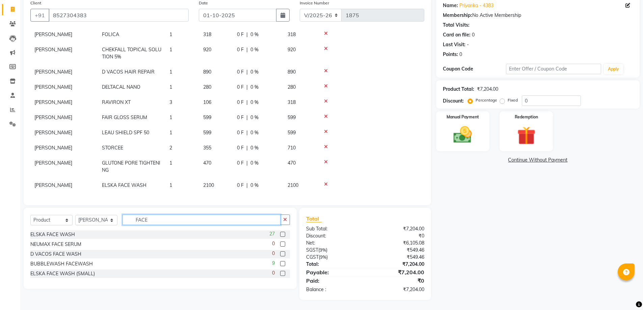
drag, startPoint x: 160, startPoint y: 217, endPoint x: 52, endPoint y: 217, distance: 107.7
click at [52, 217] on div "Select Service Product Membership Package Voucher Prepaid Gift Card Select Ther…" at bounding box center [160, 223] width 260 height 16
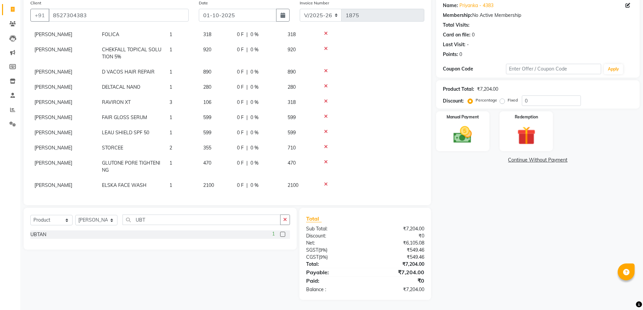
click at [284, 236] on label at bounding box center [282, 234] width 5 height 5
click at [284, 236] on input "checkbox" at bounding box center [282, 235] width 4 height 4
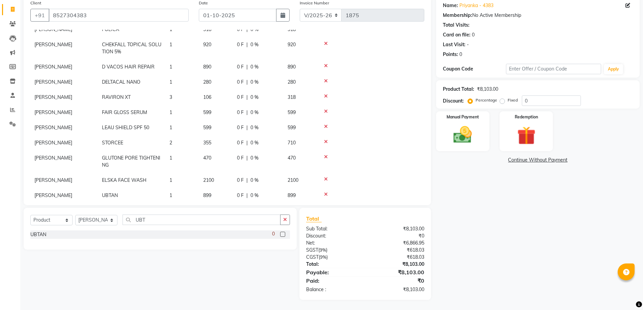
scroll to position [51, 0]
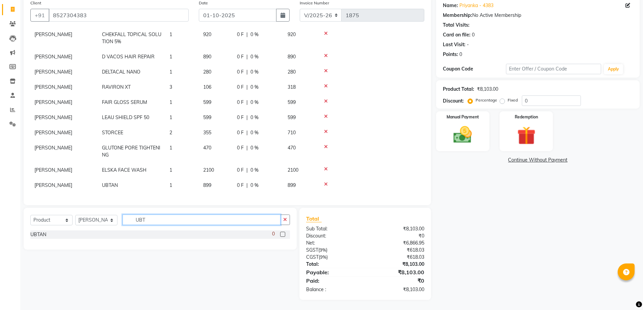
click at [165, 219] on input "UBT" at bounding box center [202, 220] width 158 height 10
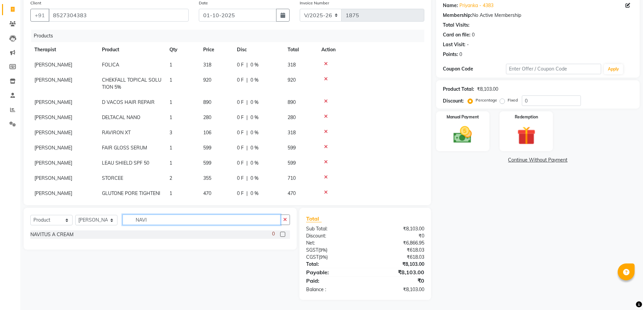
scroll to position [0, 0]
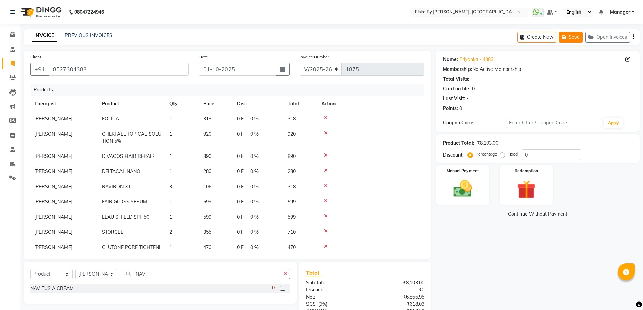
click at [575, 39] on button "Save" at bounding box center [571, 37] width 24 height 10
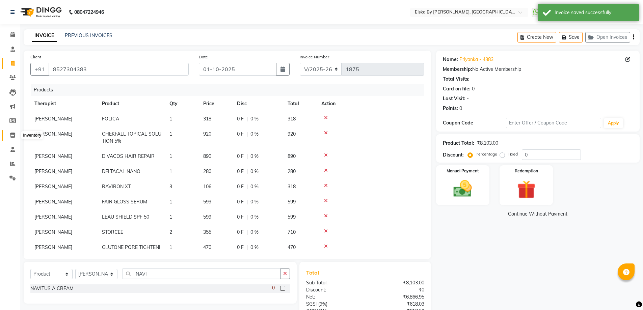
click at [12, 135] on icon at bounding box center [13, 135] width 6 height 5
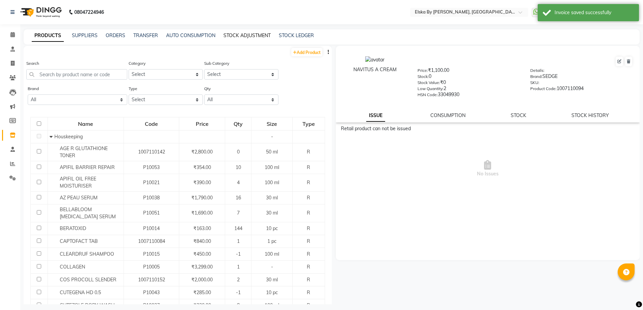
click at [244, 33] on link "STOCK ADJUSTMENT" at bounding box center [246, 35] width 47 height 6
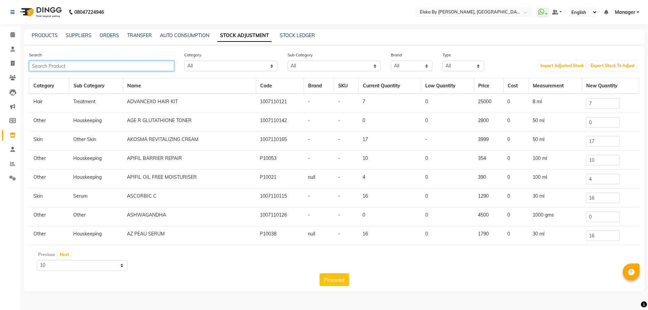
click at [129, 68] on input "text" at bounding box center [101, 66] width 145 height 10
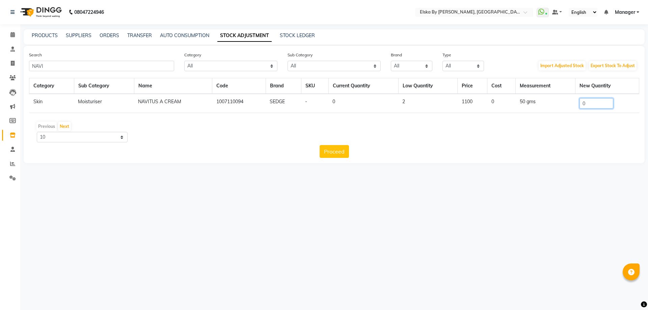
drag, startPoint x: 589, startPoint y: 103, endPoint x: 553, endPoint y: 104, distance: 36.1
click at [553, 104] on tr "Skin Moisturiser NAVITUS A CREAM 1007110094 SEDGE - 0 2 1100 0 50 gms 0" at bounding box center [334, 103] width 610 height 19
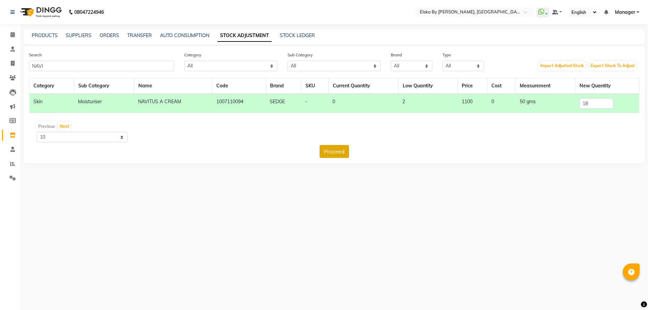
click at [337, 155] on button "Proceed" at bounding box center [334, 151] width 29 height 13
click at [355, 150] on button "Submit" at bounding box center [349, 151] width 27 height 13
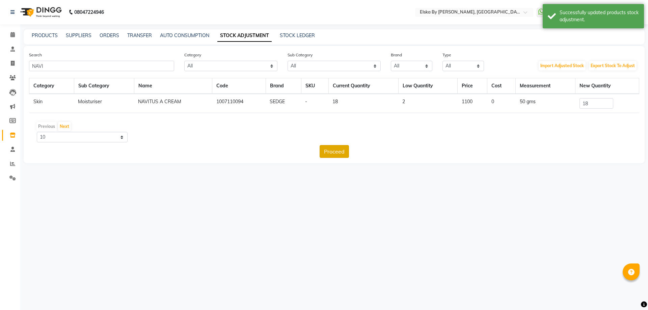
click at [337, 150] on button "Proceed" at bounding box center [334, 151] width 29 height 13
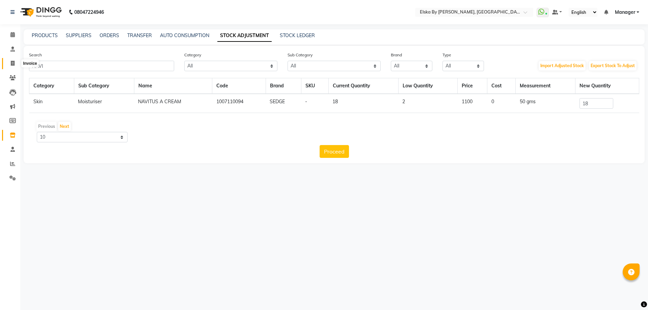
click at [10, 63] on span at bounding box center [13, 64] width 12 height 8
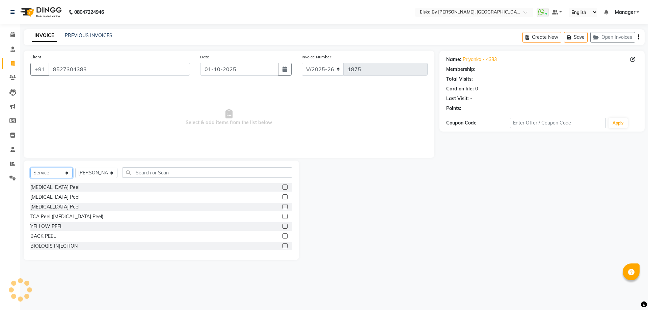
click at [62, 171] on select "Select Service Product Membership Package Voucher Prepaid Gift Card" at bounding box center [51, 173] width 42 height 10
click at [30, 168] on select "Select Service Product Membership Package Voucher Prepaid Gift Card" at bounding box center [51, 173] width 42 height 10
click at [12, 77] on icon at bounding box center [12, 77] width 6 height 5
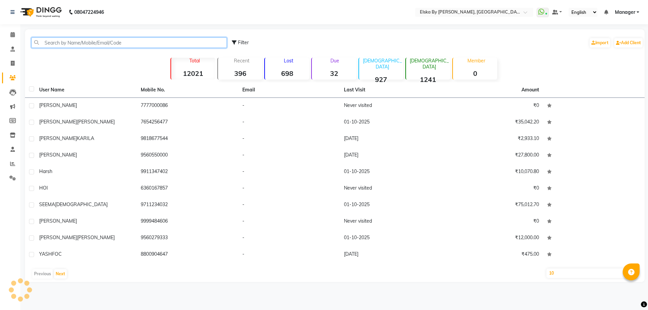
click at [72, 46] on input "text" at bounding box center [128, 42] width 195 height 10
drag, startPoint x: 72, startPoint y: 46, endPoint x: 14, endPoint y: 63, distance: 60.1
click at [14, 63] on icon at bounding box center [13, 63] width 4 height 5
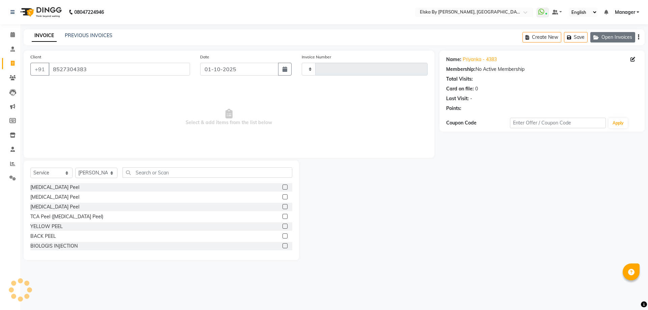
click at [603, 35] on button "Open Invoices" at bounding box center [612, 37] width 45 height 10
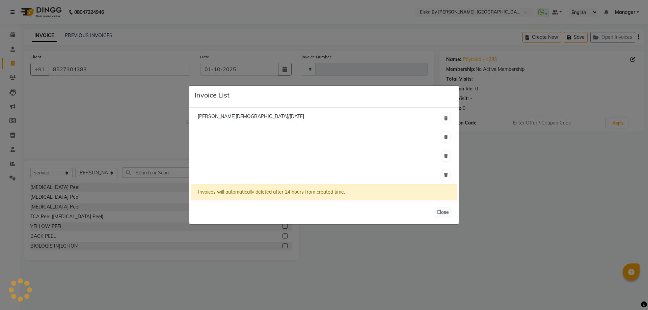
click at [243, 116] on span "Seema Jain/23 September 2025" at bounding box center [251, 116] width 106 height 6
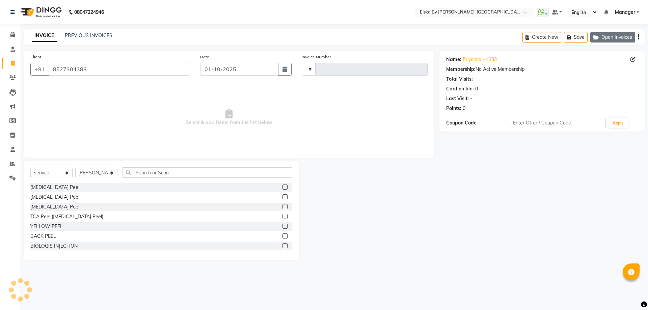
click at [606, 38] on button "Open Invoices" at bounding box center [612, 37] width 45 height 10
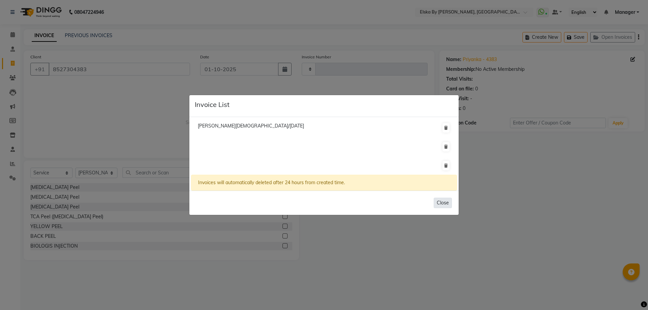
click at [444, 201] on button "Close" at bounding box center [443, 203] width 18 height 10
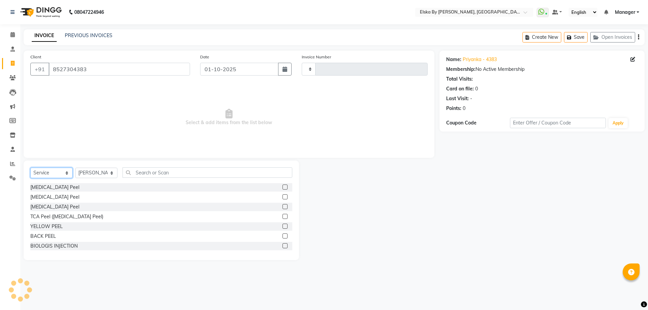
click at [51, 172] on select "Select Service Product Membership Package Voucher Prepaid Gift Card" at bounding box center [51, 173] width 42 height 10
click at [30, 168] on select "Select Service Product Membership Package Voucher Prepaid Gift Card" at bounding box center [51, 173] width 42 height 10
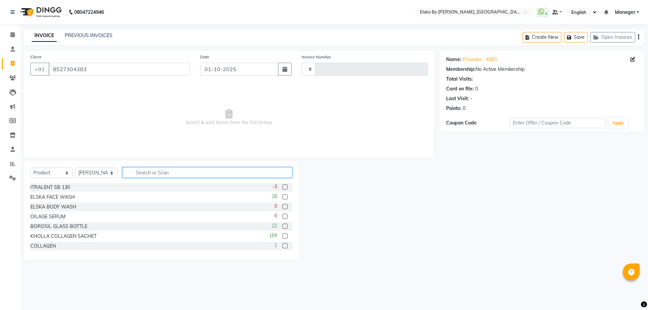
click at [144, 174] on input "text" at bounding box center [208, 172] width 170 height 10
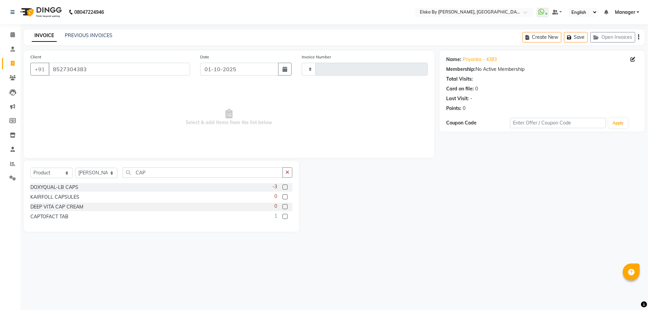
click at [286, 217] on label at bounding box center [285, 216] width 5 height 5
click at [286, 217] on input "checkbox" at bounding box center [285, 217] width 4 height 4
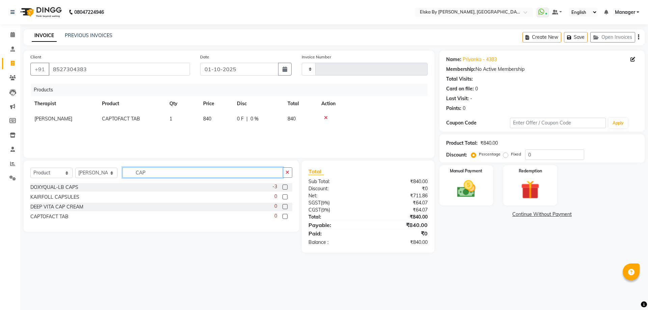
drag, startPoint x: 166, startPoint y: 174, endPoint x: 43, endPoint y: 164, distance: 124.3
click at [43, 164] on div "Select Service Product Membership Package Voucher Prepaid Gift Card Select Ther…" at bounding box center [161, 196] width 275 height 71
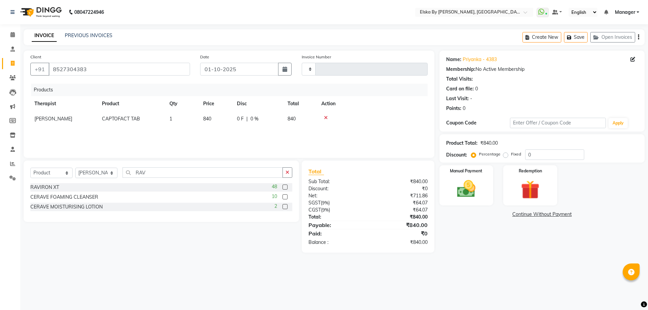
click at [285, 187] on label at bounding box center [285, 187] width 5 height 5
click at [285, 187] on input "checkbox" at bounding box center [285, 187] width 4 height 4
click at [176, 134] on td "1" at bounding box center [182, 134] width 34 height 15
click at [176, 134] on input "1" at bounding box center [182, 136] width 26 height 10
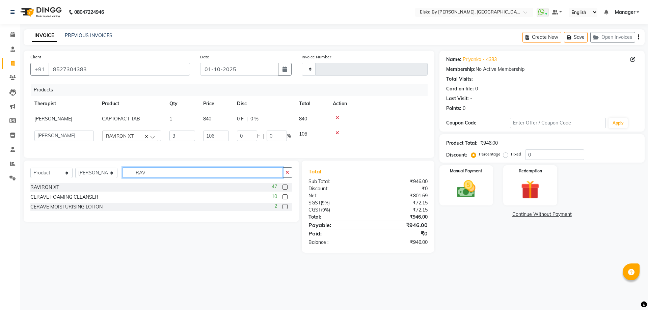
click at [154, 181] on div "Select Service Product Membership Package Voucher Prepaid Gift Card Select Ther…" at bounding box center [161, 175] width 262 height 16
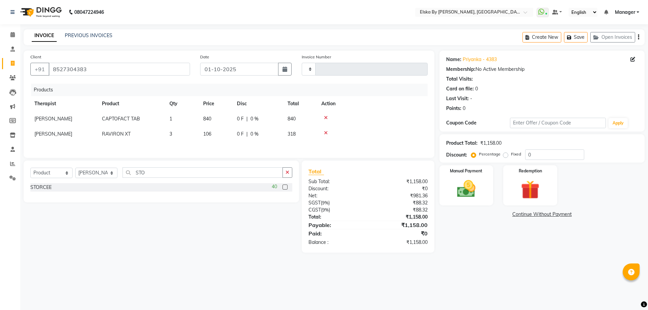
click at [284, 189] on label at bounding box center [285, 187] width 5 height 5
click at [284, 189] on input "checkbox" at bounding box center [285, 187] width 4 height 4
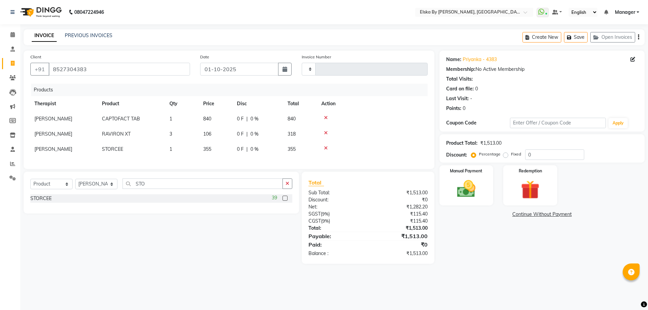
click at [174, 149] on td "1" at bounding box center [182, 149] width 34 height 15
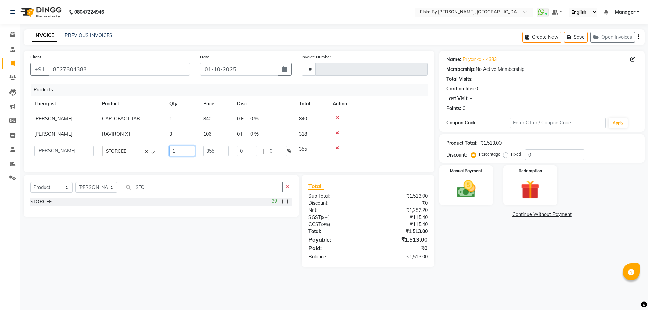
click at [175, 151] on input "1" at bounding box center [182, 151] width 26 height 10
click at [163, 191] on input "STO" at bounding box center [203, 187] width 160 height 10
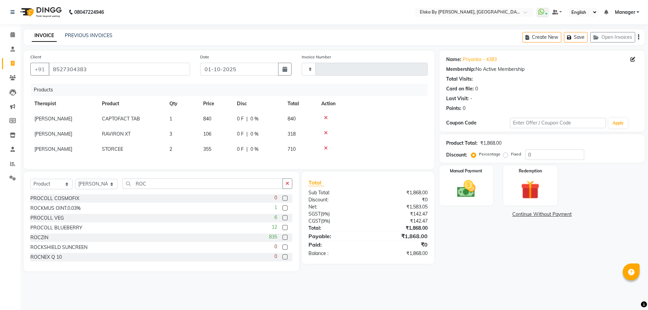
click at [283, 240] on label at bounding box center [285, 237] width 5 height 5
click at [283, 240] on input "checkbox" at bounding box center [285, 238] width 4 height 4
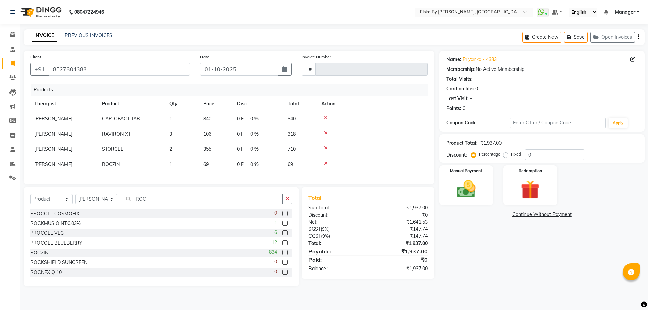
click at [177, 165] on td "1" at bounding box center [182, 164] width 34 height 15
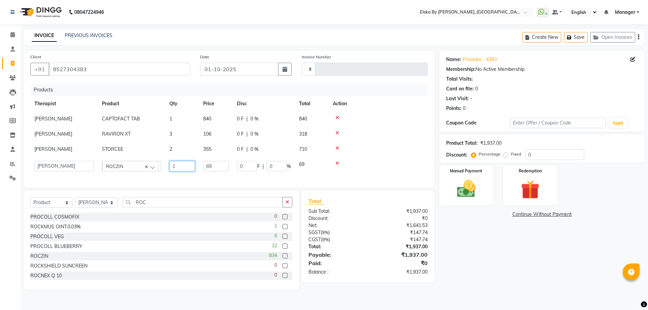
click at [177, 165] on input "1" at bounding box center [182, 166] width 26 height 10
click at [160, 208] on input "ROC" at bounding box center [203, 202] width 160 height 10
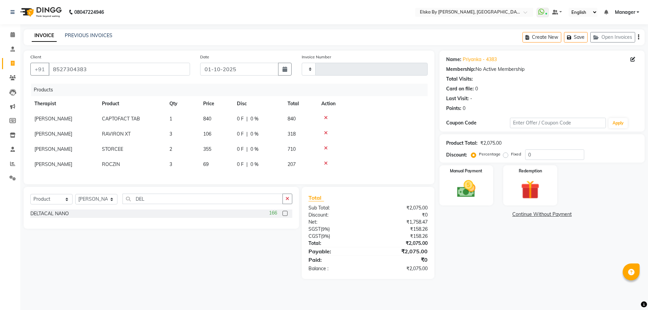
click at [286, 216] on label at bounding box center [285, 213] width 5 height 5
click at [286, 216] on input "checkbox" at bounding box center [285, 214] width 4 height 4
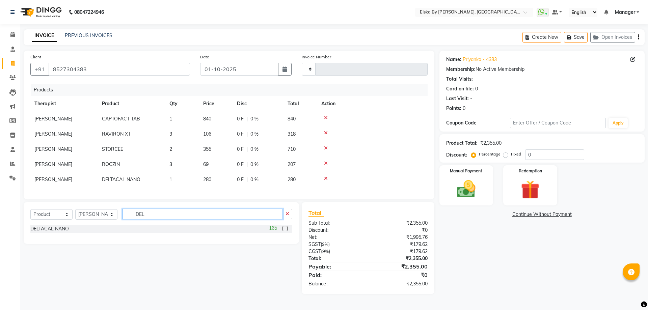
drag, startPoint x: 163, startPoint y: 222, endPoint x: 138, endPoint y: 116, distance: 109.6
click at [70, 210] on div "Select Service Product Membership Package Voucher Prepaid Gift Card Select Ther…" at bounding box center [161, 223] width 275 height 42
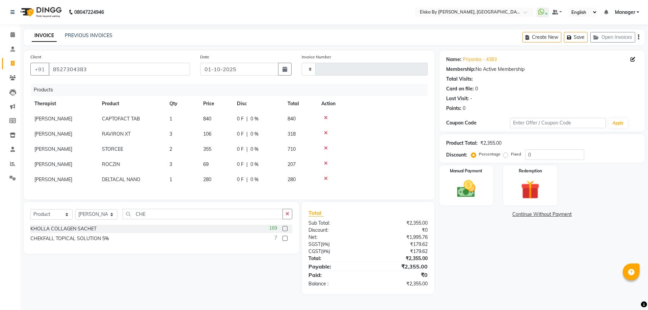
click at [285, 241] on label at bounding box center [285, 238] width 5 height 5
click at [285, 241] on input "checkbox" at bounding box center [285, 239] width 4 height 4
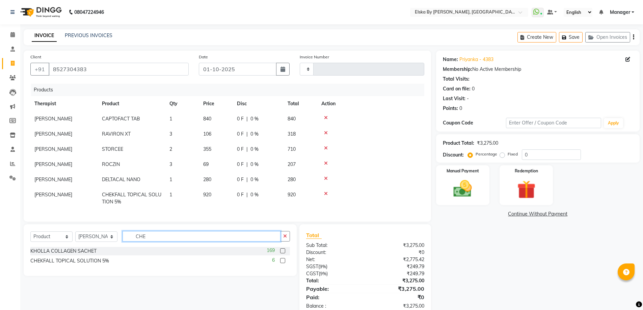
drag, startPoint x: 198, startPoint y: 239, endPoint x: 69, endPoint y: 225, distance: 129.8
click at [67, 238] on div "Select Service Product Membership Package Voucher Prepaid Gift Card Select Ther…" at bounding box center [160, 239] width 260 height 16
click at [284, 254] on label at bounding box center [282, 250] width 5 height 5
click at [284, 254] on input "checkbox" at bounding box center [282, 251] width 4 height 4
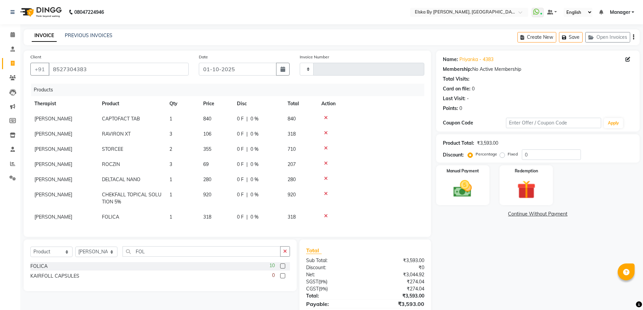
scroll to position [37, 0]
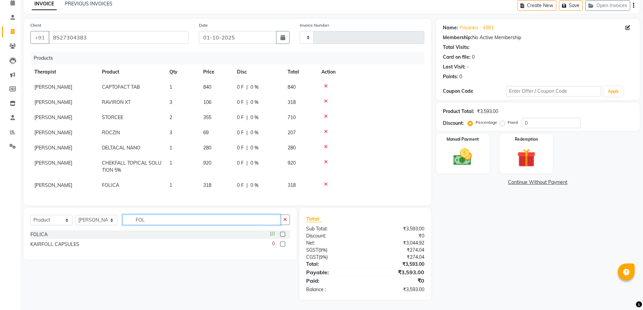
drag, startPoint x: 150, startPoint y: 218, endPoint x: 89, endPoint y: 156, distance: 86.7
click at [48, 208] on div "Select Service Product Membership Package Voucher Prepaid Gift Card Select Ther…" at bounding box center [160, 234] width 273 height 52
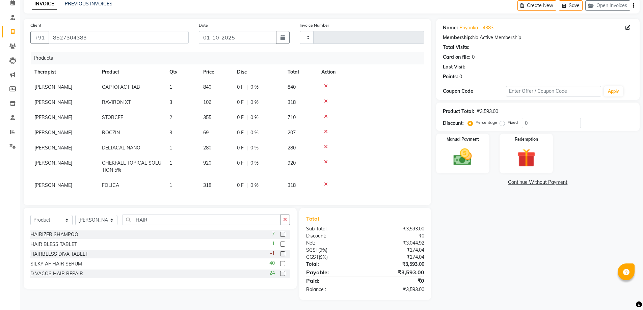
click at [283, 274] on label at bounding box center [282, 273] width 5 height 5
click at [283, 274] on input "checkbox" at bounding box center [282, 274] width 4 height 4
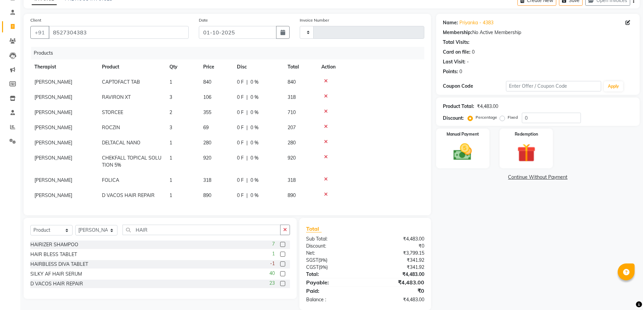
scroll to position [52, 0]
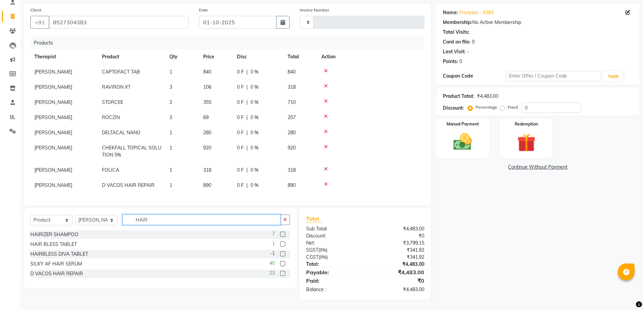
drag, startPoint x: 155, startPoint y: 219, endPoint x: 102, endPoint y: 215, distance: 52.5
click at [102, 215] on div "Select Service Product Membership Package Voucher Prepaid Gift Card Select Ther…" at bounding box center [160, 223] width 260 height 16
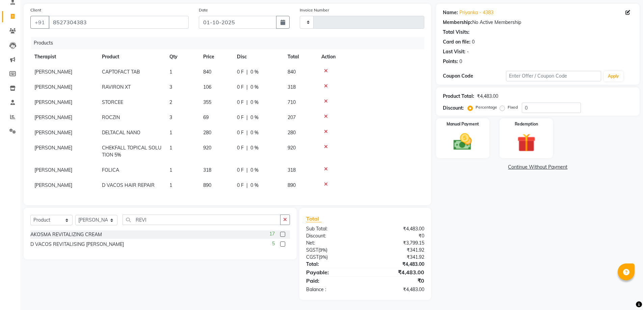
click at [284, 245] on label at bounding box center [282, 244] width 5 height 5
click at [284, 245] on input "checkbox" at bounding box center [282, 244] width 4 height 4
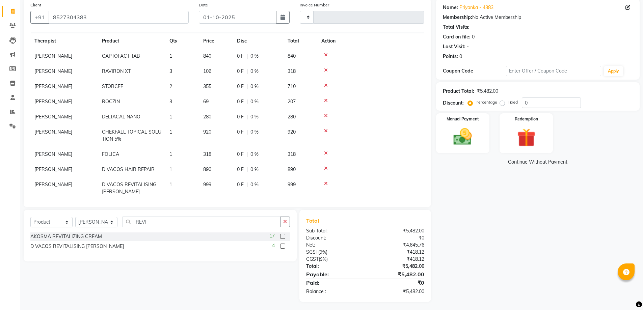
scroll to position [20, 0]
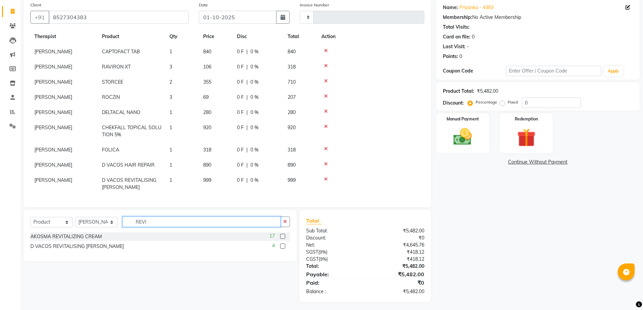
drag, startPoint x: 165, startPoint y: 223, endPoint x: 99, endPoint y: 189, distance: 75.0
click at [102, 214] on div "Select Service Product Membership Package Voucher Prepaid Gift Card Select Ther…" at bounding box center [160, 236] width 273 height 52
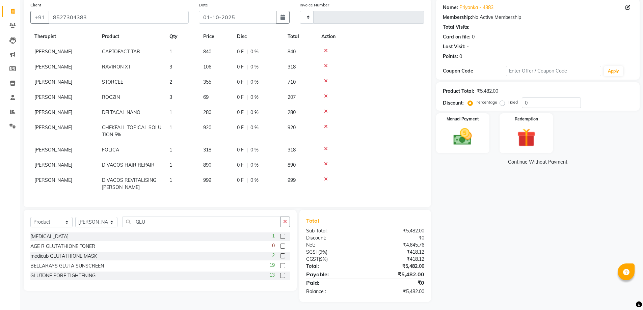
click at [283, 275] on label at bounding box center [282, 275] width 5 height 5
click at [283, 275] on input "checkbox" at bounding box center [282, 276] width 4 height 4
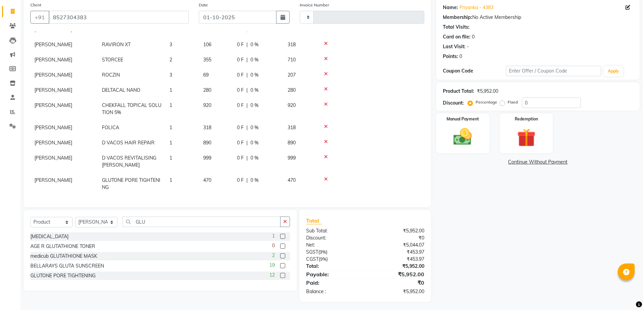
scroll to position [54, 0]
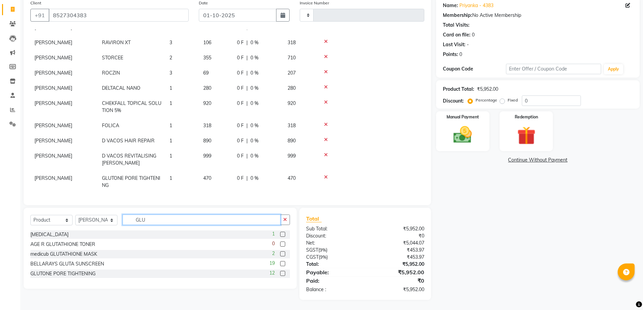
drag, startPoint x: 216, startPoint y: 220, endPoint x: 43, endPoint y: 163, distance: 182.2
click at [30, 199] on div "Client +91 8527304383 Date 01-10-2025 Invoice Number Products Therapist Product…" at bounding box center [228, 149] width 418 height 304
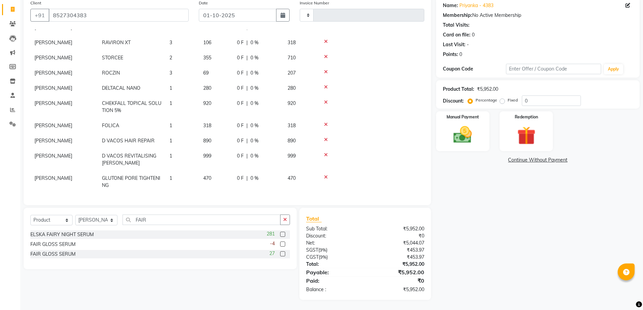
click at [283, 254] on label at bounding box center [282, 254] width 5 height 5
click at [283, 254] on input "checkbox" at bounding box center [282, 254] width 4 height 4
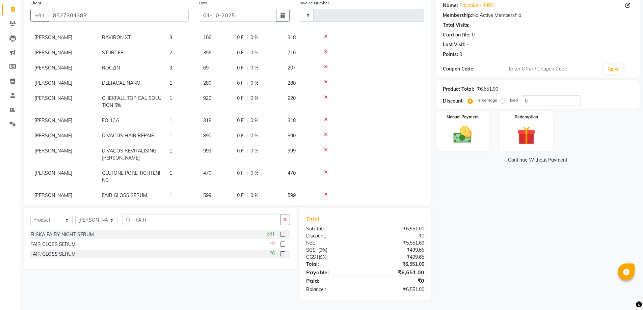
scroll to position [58, 0]
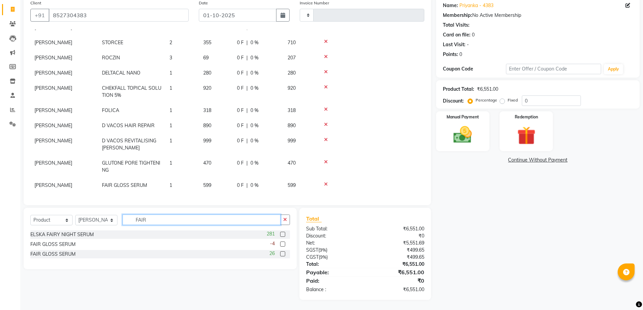
drag, startPoint x: 157, startPoint y: 219, endPoint x: 138, endPoint y: 160, distance: 62.1
click at [108, 211] on div "Select Service Product Membership Package Voucher Prepaid Gift Card Select Ther…" at bounding box center [160, 238] width 273 height 61
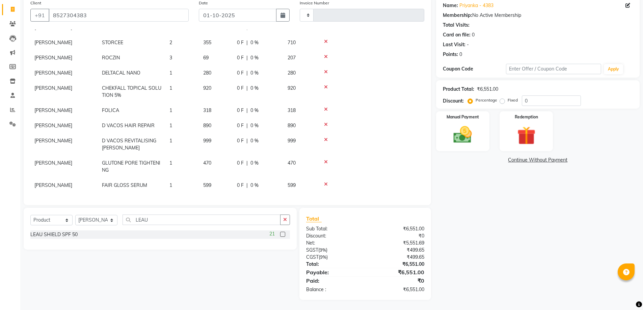
click at [283, 235] on label at bounding box center [282, 234] width 5 height 5
click at [283, 235] on input "checkbox" at bounding box center [282, 235] width 4 height 4
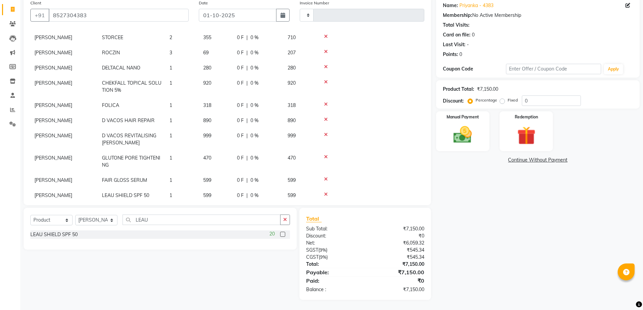
scroll to position [73, 0]
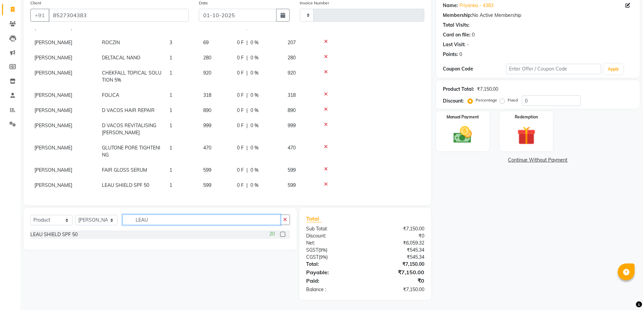
drag, startPoint x: 159, startPoint y: 220, endPoint x: 187, endPoint y: 33, distance: 189.1
click at [103, 216] on div "Select Service Product Membership Package Voucher Prepaid Gift Card Select Ther…" at bounding box center [160, 223] width 260 height 16
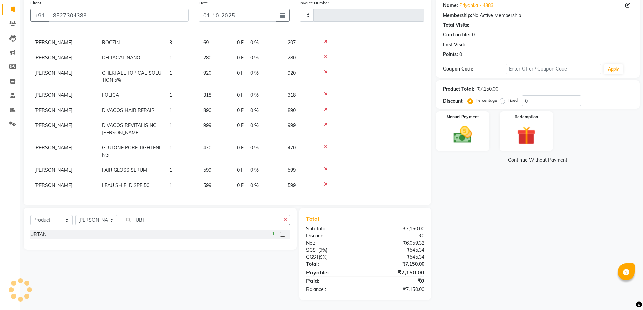
click at [283, 235] on label at bounding box center [282, 234] width 5 height 5
click at [283, 235] on input "checkbox" at bounding box center [282, 235] width 4 height 4
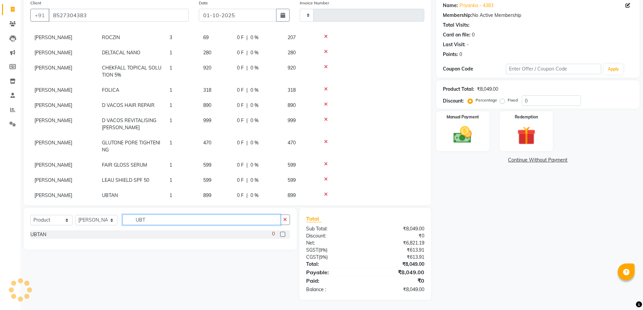
drag, startPoint x: 207, startPoint y: 222, endPoint x: 168, endPoint y: 114, distance: 115.0
click at [79, 213] on div "Select Service Product Membership Package Voucher Prepaid Gift Card Select Ther…" at bounding box center [160, 229] width 273 height 42
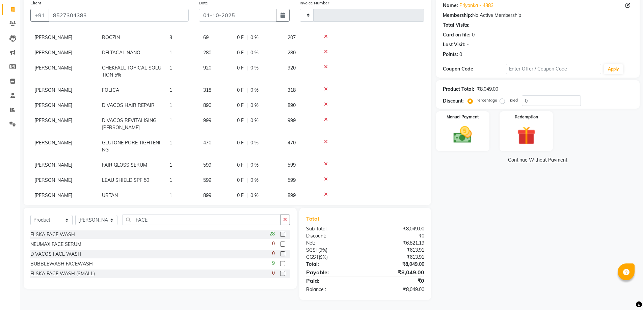
click at [284, 233] on label at bounding box center [282, 234] width 5 height 5
click at [284, 233] on input "checkbox" at bounding box center [282, 235] width 4 height 4
click at [183, 221] on input "FACE" at bounding box center [202, 220] width 158 height 10
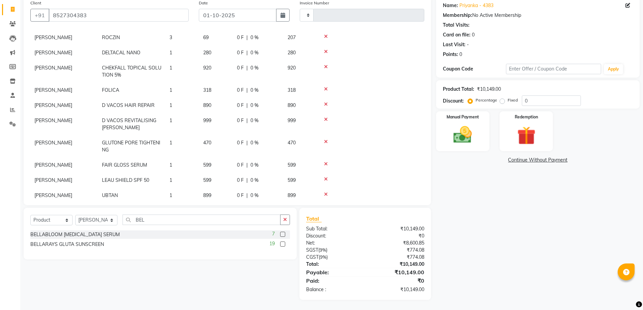
click at [283, 234] on label at bounding box center [282, 234] width 5 height 5
click at [283, 234] on input "checkbox" at bounding box center [282, 235] width 4 height 4
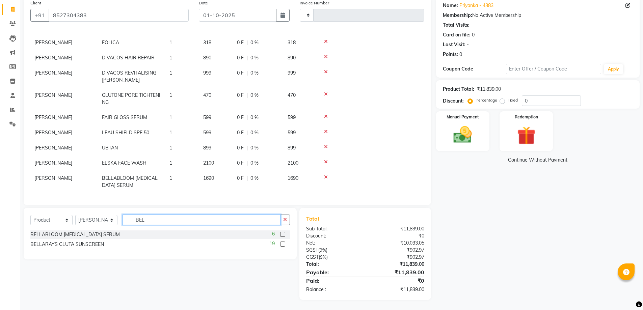
drag, startPoint x: 151, startPoint y: 220, endPoint x: 114, endPoint y: 220, distance: 37.1
click at [114, 220] on div "Select Service Product Membership Package Voucher Prepaid Gift Card Select Ther…" at bounding box center [160, 223] width 260 height 16
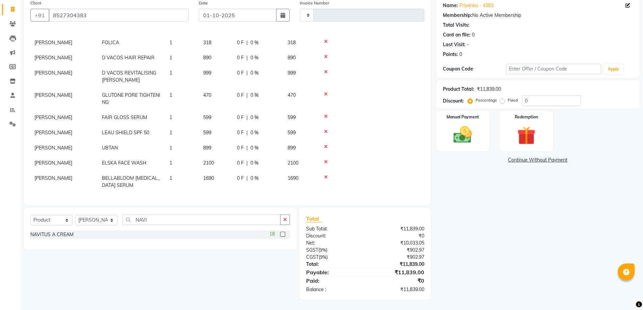
click at [283, 234] on label at bounding box center [282, 234] width 5 height 5
click at [283, 234] on input "checkbox" at bounding box center [282, 235] width 4 height 4
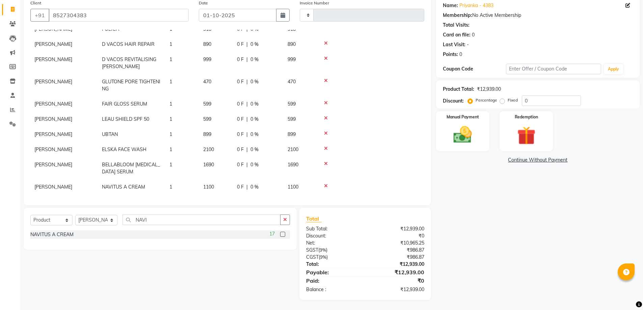
scroll to position [141, 0]
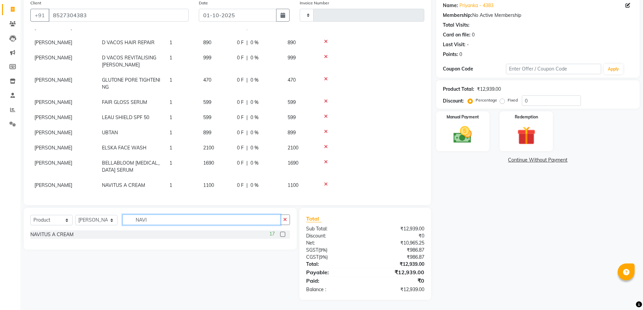
drag, startPoint x: 163, startPoint y: 218, endPoint x: 161, endPoint y: 95, distance: 123.6
click at [90, 199] on div "Client +91 8527304383 Date 01-10-2025 Invoice Number Products Therapist Product…" at bounding box center [228, 149] width 418 height 304
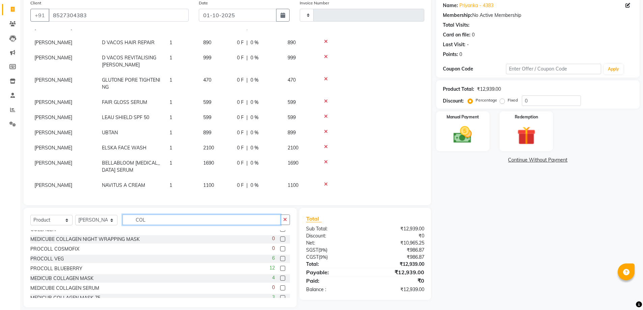
scroll to position [0, 0]
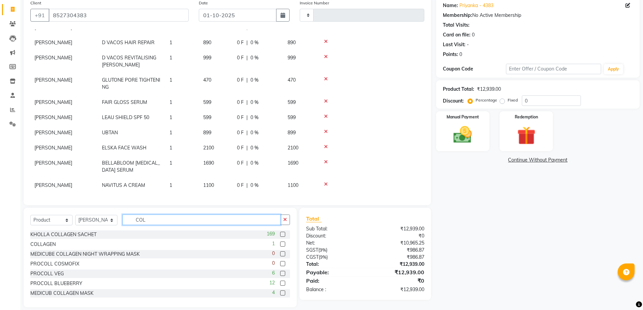
drag, startPoint x: 157, startPoint y: 223, endPoint x: 99, endPoint y: 213, distance: 58.2
click at [99, 213] on div "Select Service Product Membership Package Voucher Prepaid Gift Card Select Ther…" at bounding box center [160, 258] width 273 height 100
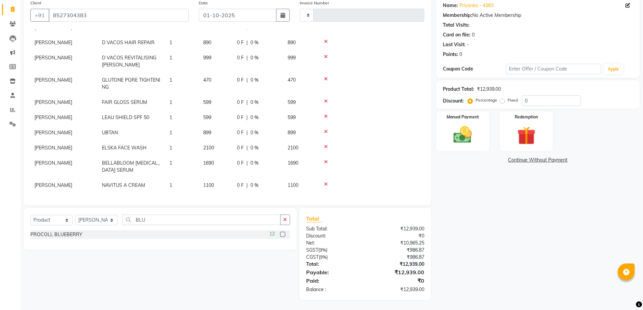
click at [283, 234] on label at bounding box center [282, 234] width 5 height 5
click at [283, 234] on input "checkbox" at bounding box center [282, 235] width 4 height 4
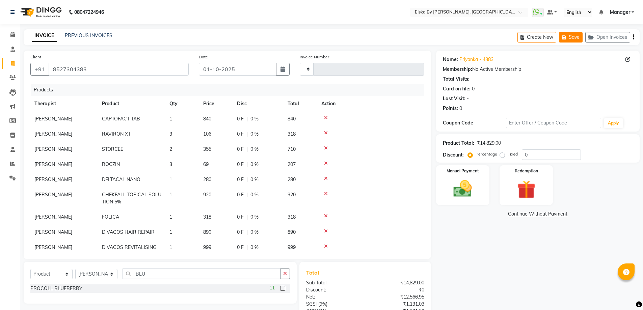
click at [576, 40] on button "Save" at bounding box center [571, 37] width 24 height 10
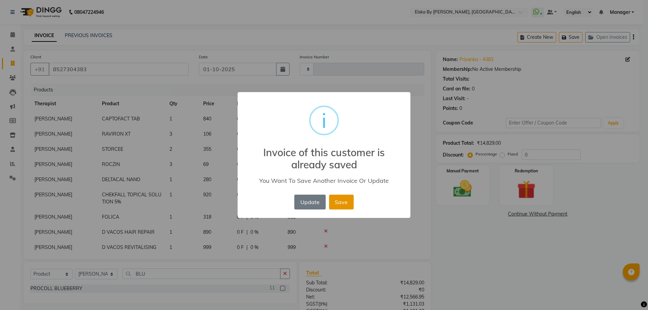
click at [343, 200] on button "Save" at bounding box center [341, 202] width 25 height 15
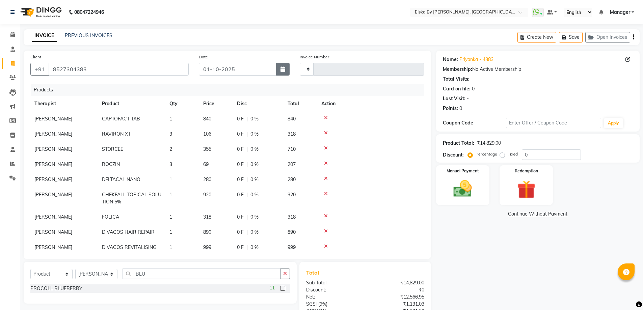
drag, startPoint x: 343, startPoint y: 200, endPoint x: 287, endPoint y: 68, distance: 143.4
click at [287, 68] on button "button" at bounding box center [283, 69] width 14 height 13
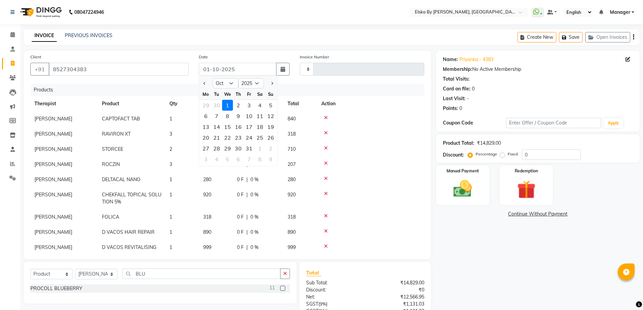
click at [227, 108] on div "1" at bounding box center [227, 105] width 11 height 11
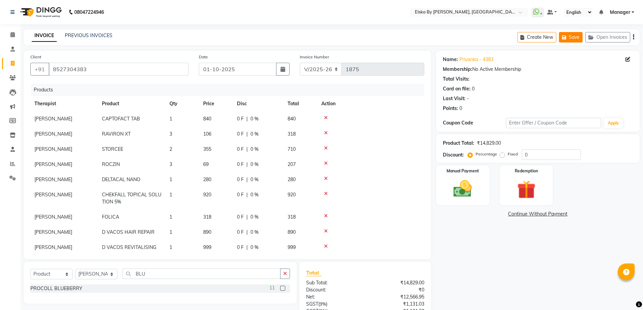
click at [575, 37] on button "Save" at bounding box center [571, 37] width 24 height 10
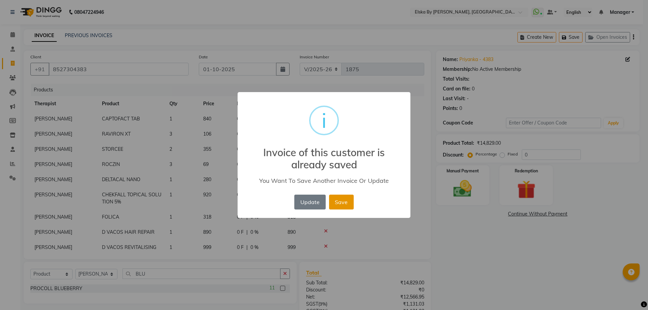
click at [341, 200] on button "Save" at bounding box center [341, 202] width 25 height 15
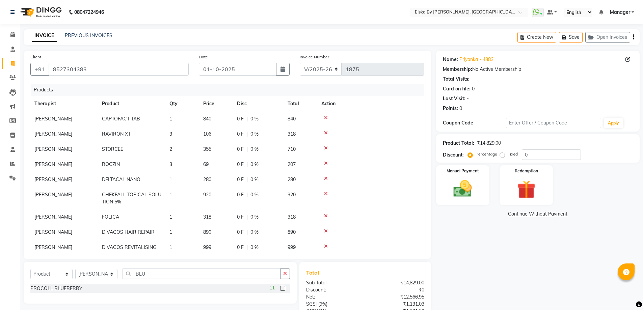
click at [20, 61] on div "Client +91 8527304383 Date 01-10-2025 Invoice Number V/2025 V/2025-26 1875 Prod…" at bounding box center [228, 203] width 418 height 304
click at [10, 62] on span at bounding box center [13, 64] width 12 height 8
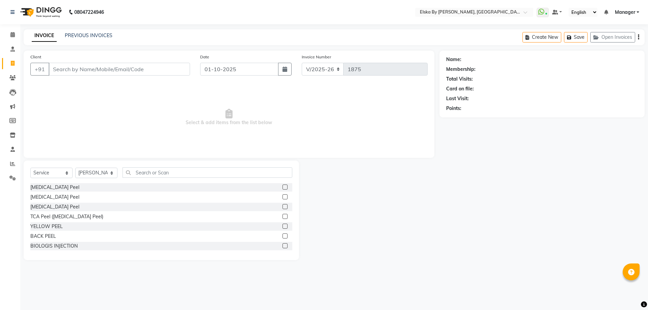
click at [57, 72] on input "Client" at bounding box center [119, 69] width 141 height 13
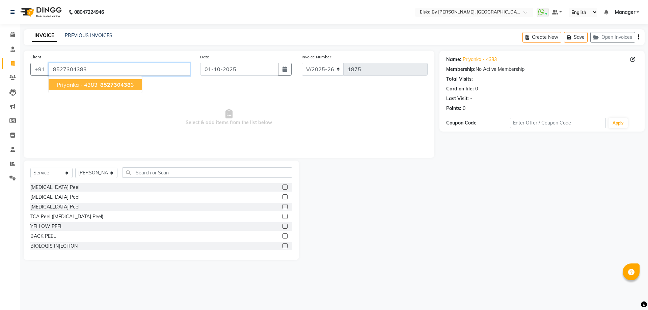
click at [94, 69] on input "8527304383" at bounding box center [119, 69] width 141 height 13
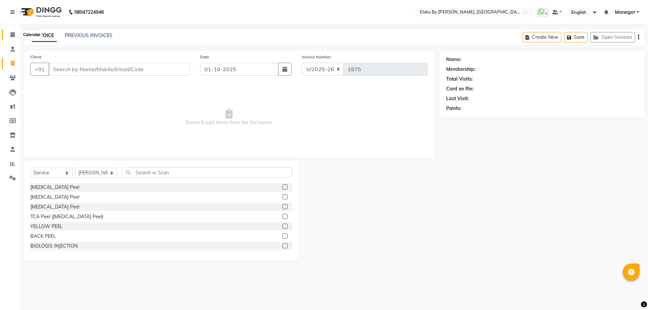
click at [11, 32] on icon at bounding box center [12, 34] width 4 height 5
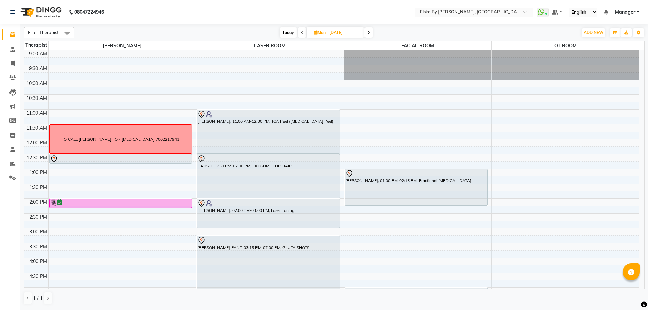
click at [303, 33] on span at bounding box center [302, 32] width 8 height 10
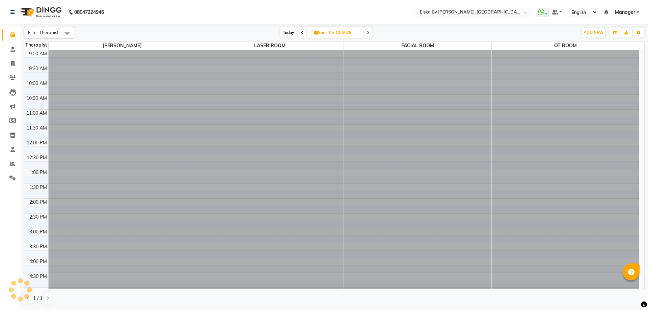
scroll to position [117, 0]
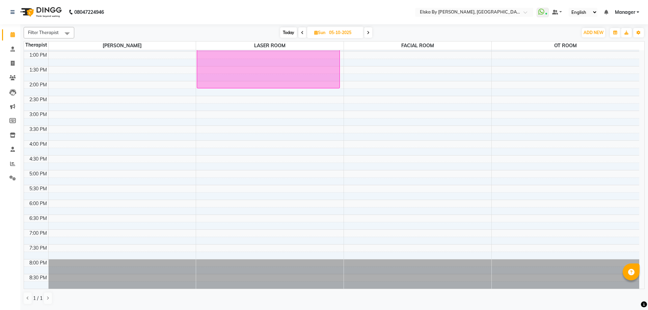
click at [303, 33] on icon at bounding box center [302, 33] width 3 height 4
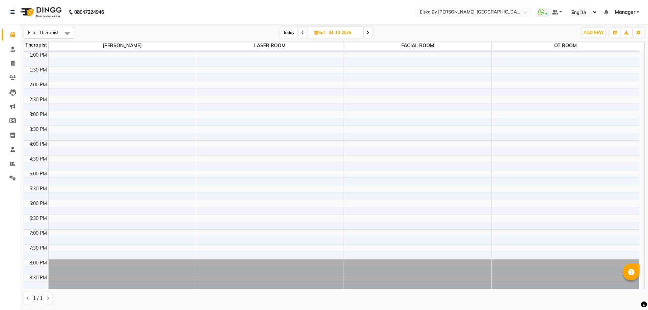
click at [303, 33] on icon at bounding box center [302, 33] width 3 height 4
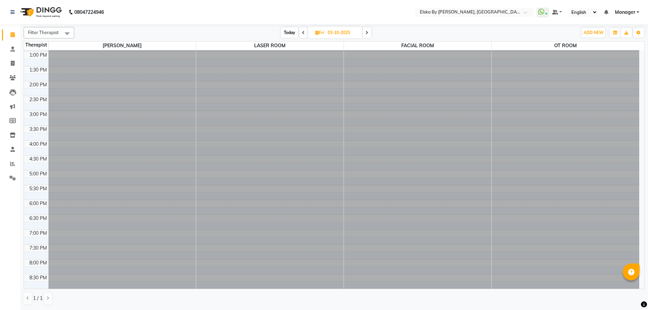
scroll to position [117, 0]
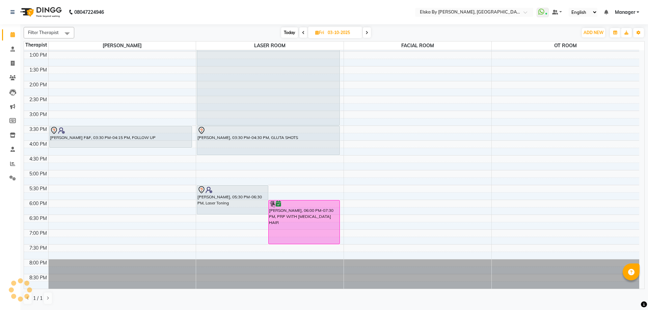
click at [303, 33] on icon at bounding box center [303, 33] width 3 height 4
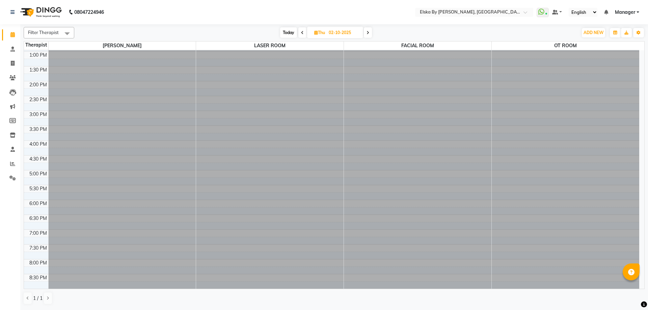
scroll to position [0, 0]
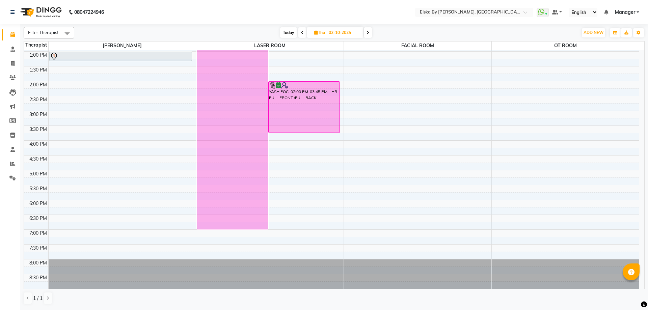
click at [303, 33] on icon at bounding box center [302, 33] width 3 height 4
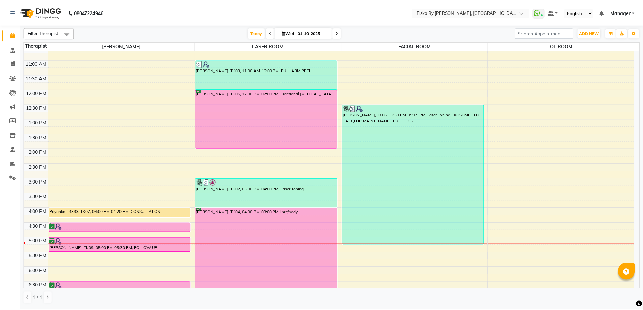
scroll to position [117, 0]
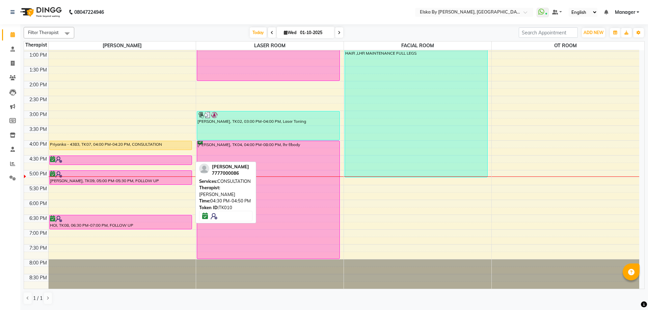
click at [75, 160] on div at bounding box center [121, 159] width 142 height 7
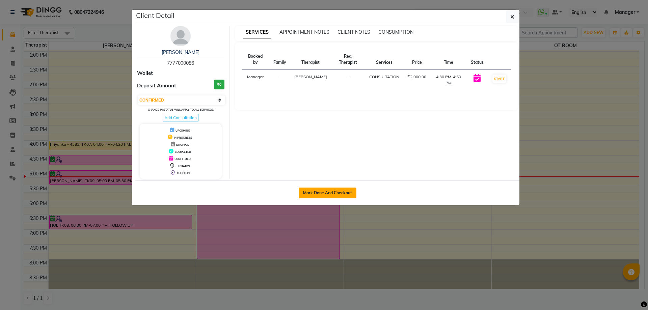
click at [332, 192] on button "Mark Done And Checkout" at bounding box center [328, 193] width 58 height 11
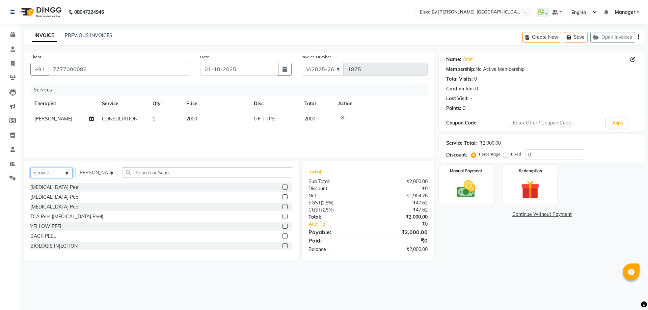
click at [67, 172] on select "Select Service Product Membership Package Voucher Prepaid Gift Card" at bounding box center [51, 173] width 42 height 10
click at [30, 168] on select "Select Service Product Membership Package Voucher Prepaid Gift Card" at bounding box center [51, 173] width 42 height 10
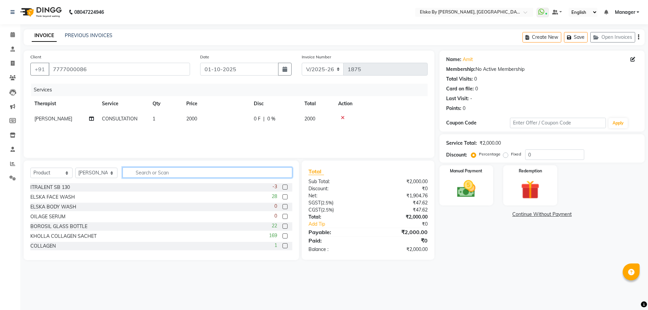
click at [139, 175] on input "text" at bounding box center [208, 172] width 170 height 10
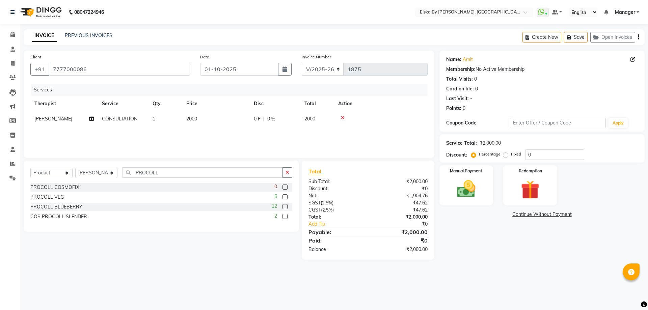
click at [284, 207] on label at bounding box center [285, 206] width 5 height 5
click at [284, 207] on input "checkbox" at bounding box center [285, 207] width 4 height 4
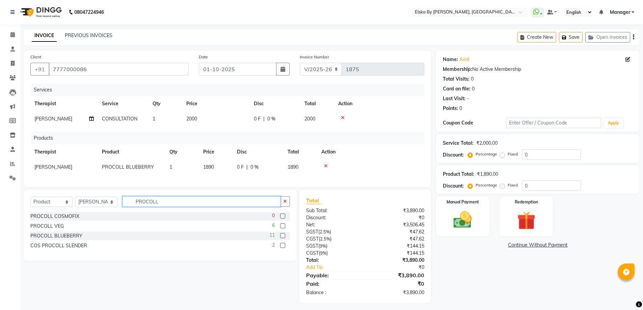
click at [170, 207] on input "PROCOLL" at bounding box center [202, 201] width 158 height 10
click at [281, 219] on label at bounding box center [282, 216] width 5 height 5
click at [281, 219] on input "checkbox" at bounding box center [282, 216] width 4 height 4
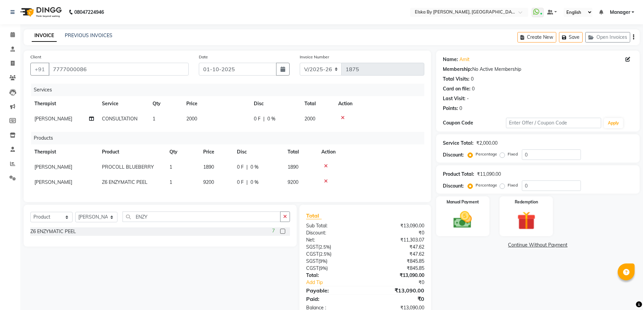
click at [326, 183] on icon at bounding box center [326, 181] width 4 height 5
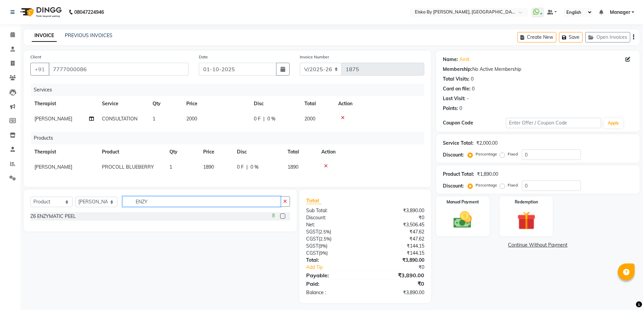
click at [155, 207] on input "ENZY" at bounding box center [202, 201] width 158 height 10
click at [284, 219] on label at bounding box center [282, 216] width 5 height 5
click at [284, 219] on input "checkbox" at bounding box center [282, 216] width 4 height 4
click at [284, 204] on icon "button" at bounding box center [285, 201] width 4 height 5
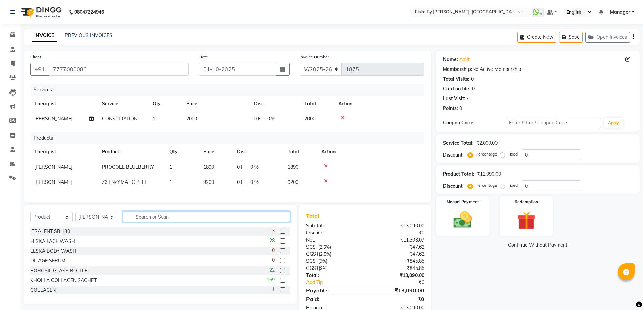
click at [188, 221] on input "text" at bounding box center [206, 217] width 167 height 10
click at [182, 221] on input "text" at bounding box center [206, 217] width 167 height 10
click at [138, 222] on input "text" at bounding box center [206, 217] width 167 height 10
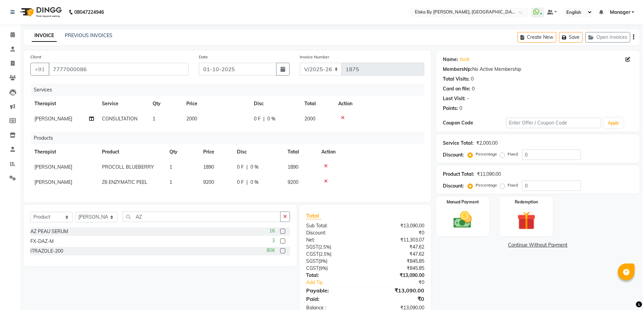
click at [283, 234] on label at bounding box center [282, 231] width 5 height 5
click at [283, 234] on input "checkbox" at bounding box center [282, 232] width 4 height 4
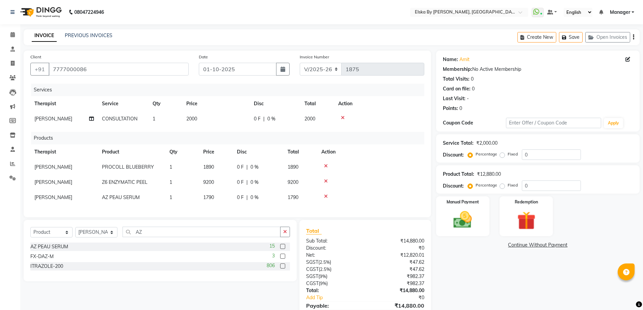
click at [284, 249] on label at bounding box center [282, 246] width 5 height 5
click at [284, 249] on input "checkbox" at bounding box center [282, 247] width 4 height 4
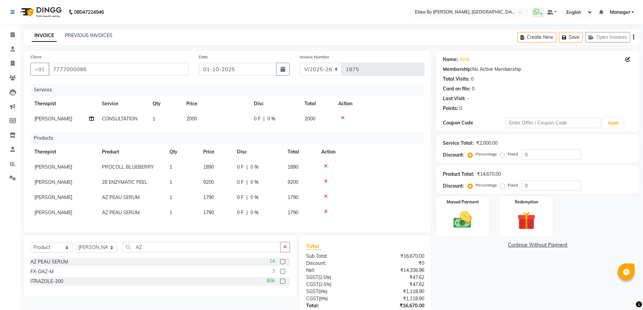
click at [328, 211] on div at bounding box center [370, 211] width 99 height 5
click at [325, 212] on icon at bounding box center [326, 211] width 4 height 5
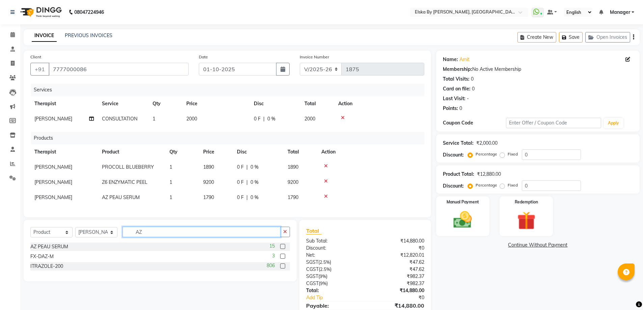
click at [148, 236] on input "AZ" at bounding box center [202, 232] width 158 height 10
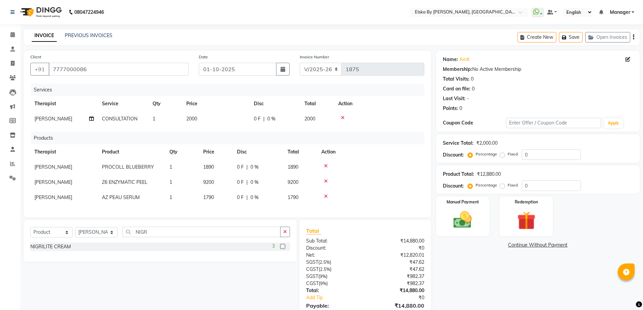
click at [282, 249] on label at bounding box center [282, 246] width 5 height 5
click at [282, 249] on input "checkbox" at bounding box center [282, 247] width 4 height 4
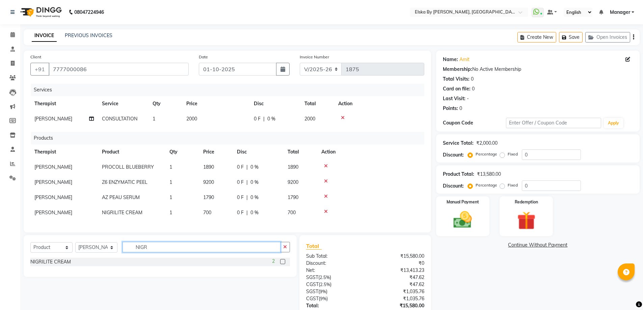
click at [157, 251] on input "NIGR" at bounding box center [202, 247] width 158 height 10
click at [283, 264] on label at bounding box center [282, 261] width 5 height 5
click at [283, 264] on input "checkbox" at bounding box center [282, 262] width 4 height 4
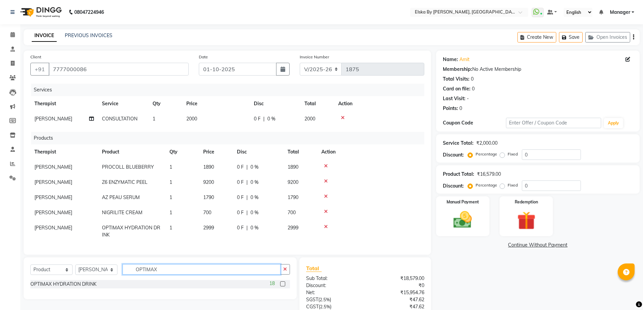
click at [165, 275] on input "OPTIMAX" at bounding box center [202, 269] width 158 height 10
click at [282, 287] on label at bounding box center [282, 284] width 5 height 5
click at [282, 287] on input "checkbox" at bounding box center [282, 284] width 4 height 4
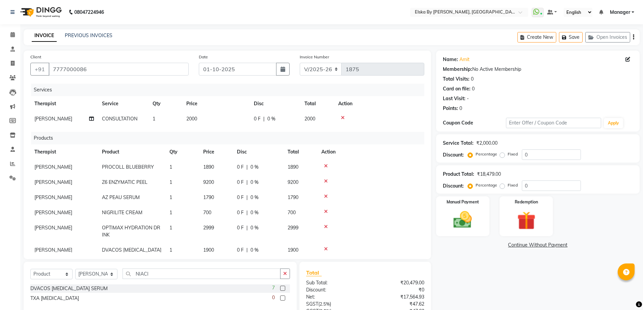
click at [283, 287] on label at bounding box center [282, 288] width 5 height 5
click at [283, 287] on input "checkbox" at bounding box center [282, 289] width 4 height 4
click at [284, 287] on label at bounding box center [282, 288] width 5 height 5
click at [284, 287] on input "checkbox" at bounding box center [282, 289] width 4 height 4
click at [282, 285] on div "5" at bounding box center [281, 289] width 18 height 8
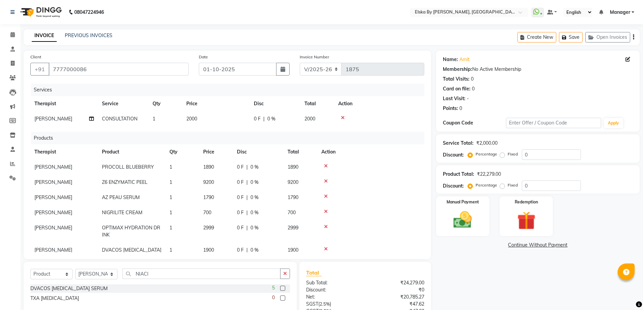
click at [282, 289] on label at bounding box center [282, 288] width 5 height 5
click at [282, 289] on input "checkbox" at bounding box center [282, 289] width 4 height 4
click at [208, 181] on span "9200" at bounding box center [208, 182] width 11 height 6
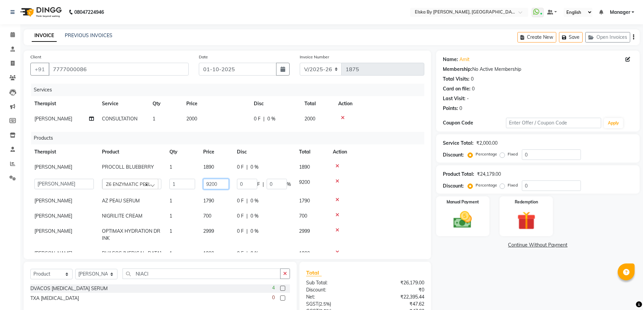
click at [210, 185] on input "9200" at bounding box center [216, 184] width 26 height 10
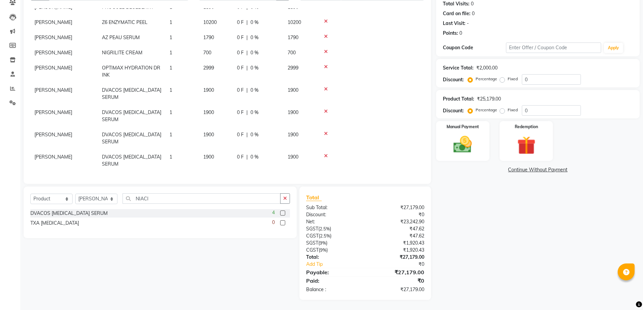
scroll to position [90, 0]
click at [336, 154] on div at bounding box center [370, 156] width 99 height 5
click at [325, 154] on icon at bounding box center [326, 156] width 4 height 5
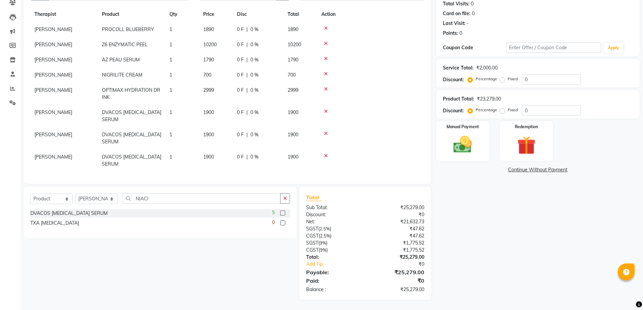
click at [325, 154] on icon at bounding box center [326, 156] width 4 height 5
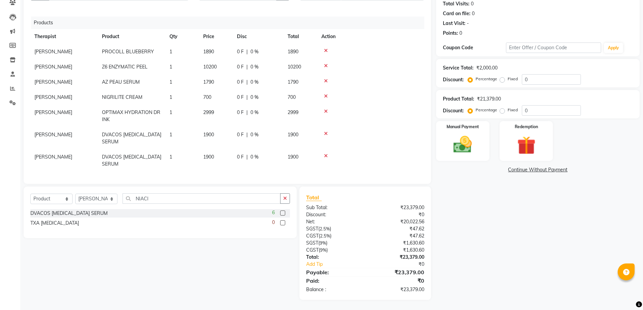
scroll to position [45, 0]
click at [327, 131] on icon at bounding box center [326, 133] width 4 height 5
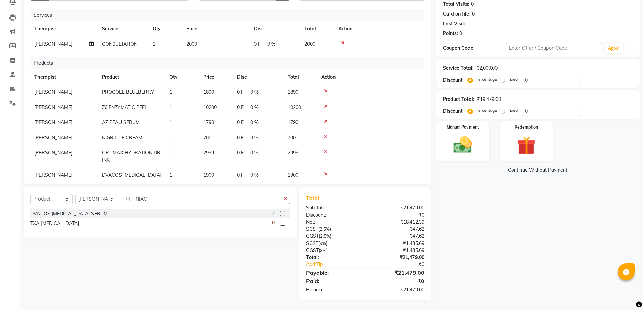
scroll to position [0, 0]
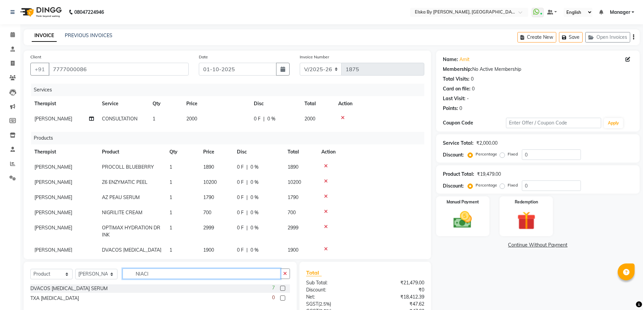
click at [157, 278] on input "NIACI" at bounding box center [202, 274] width 158 height 10
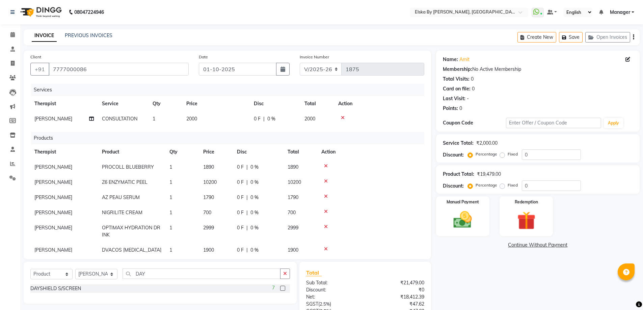
click at [283, 288] on label at bounding box center [282, 288] width 5 height 5
click at [283, 288] on input "checkbox" at bounding box center [282, 289] width 4 height 4
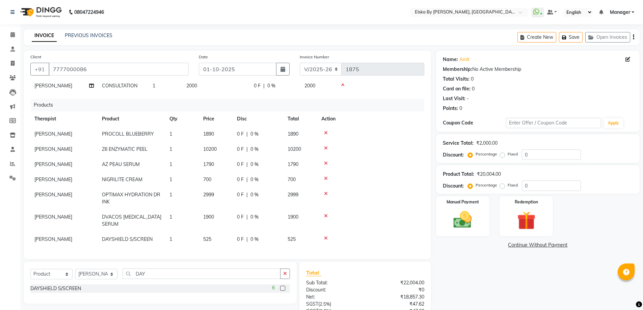
scroll to position [75, 0]
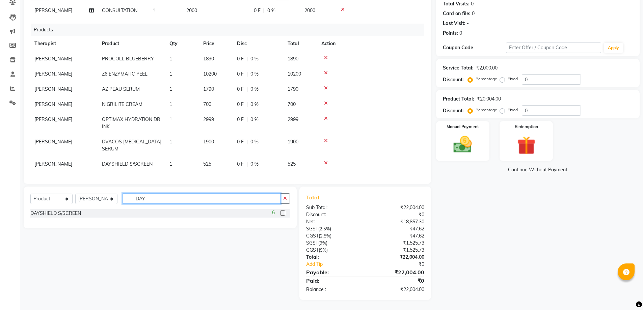
click at [158, 196] on input "DAY" at bounding box center [202, 198] width 158 height 10
click at [283, 213] on label at bounding box center [282, 213] width 5 height 5
click at [283, 213] on input "checkbox" at bounding box center [282, 213] width 4 height 4
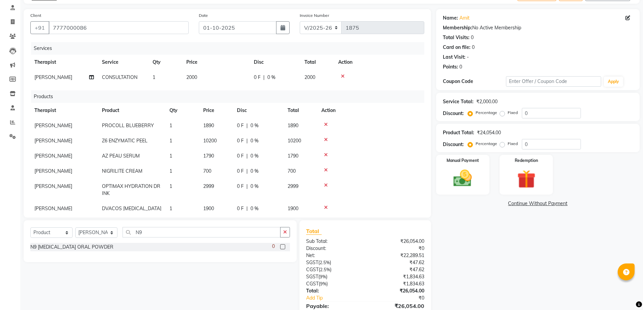
scroll to position [60, 0]
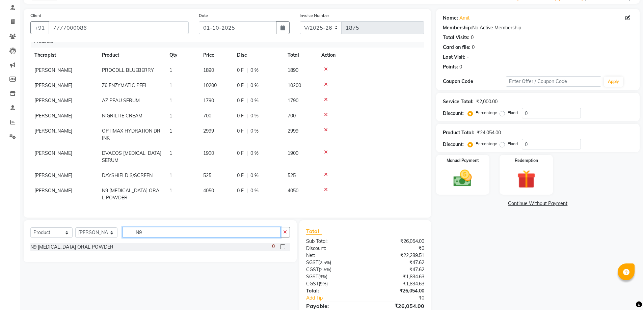
drag, startPoint x: 151, startPoint y: 232, endPoint x: 92, endPoint y: 224, distance: 59.2
click at [92, 224] on div "Select Service Product Membership Package Voucher Prepaid Gift Card Select Ther…" at bounding box center [160, 241] width 273 height 42
click at [284, 247] on label at bounding box center [282, 246] width 5 height 5
click at [284, 247] on input "checkbox" at bounding box center [282, 247] width 4 height 4
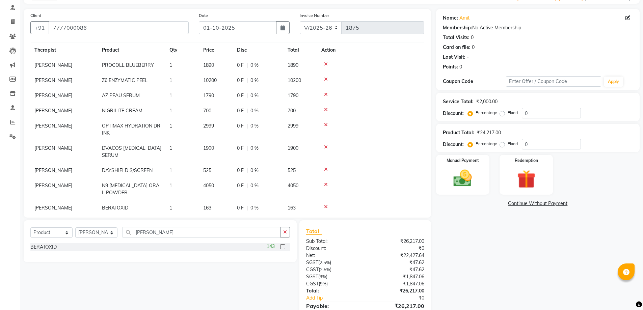
scroll to position [76, 0]
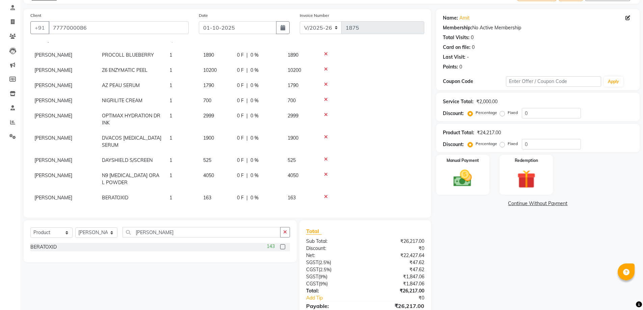
click at [175, 195] on td "1" at bounding box center [182, 197] width 34 height 15
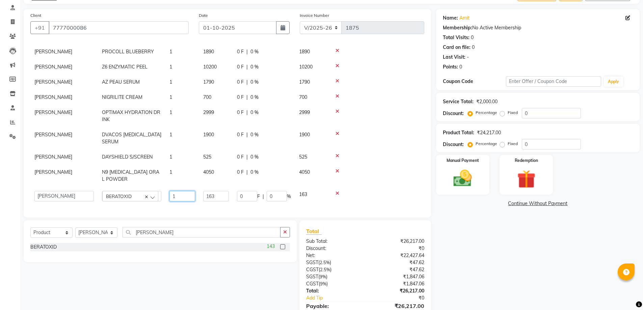
click at [175, 195] on input "1" at bounding box center [182, 196] width 26 height 10
drag, startPoint x: 485, startPoint y: 249, endPoint x: 489, endPoint y: 246, distance: 4.1
click at [487, 248] on div "Name: Amit Membership: No Active Membership Total Visits: 0 Card on file: 0 Las…" at bounding box center [540, 171] width 209 height 325
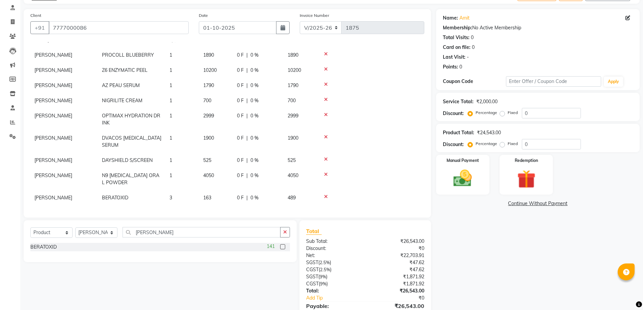
scroll to position [75, 0]
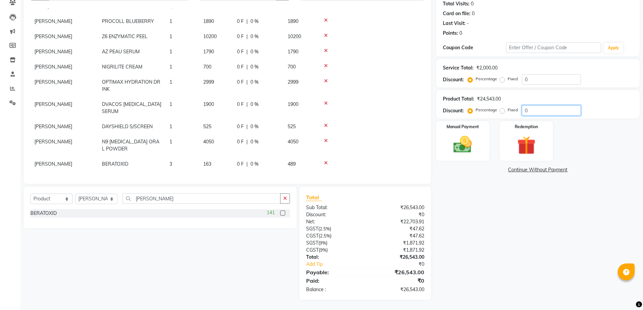
click at [533, 111] on input "0" at bounding box center [551, 110] width 59 height 10
click at [510, 242] on div "Name: Amit Membership: No Active Membership Total Visits: 0 Card on file: 0 Las…" at bounding box center [540, 137] width 209 height 325
click at [531, 112] on input "15" at bounding box center [551, 110] width 59 height 10
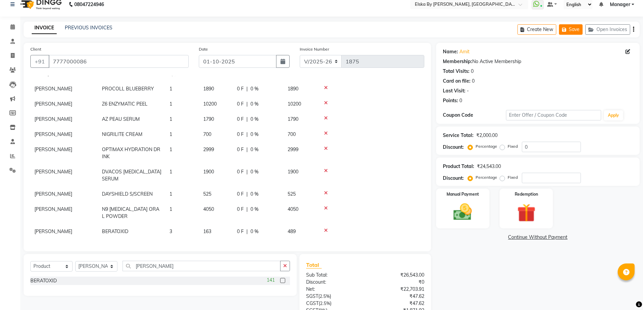
click at [569, 29] on button "Save" at bounding box center [571, 29] width 24 height 10
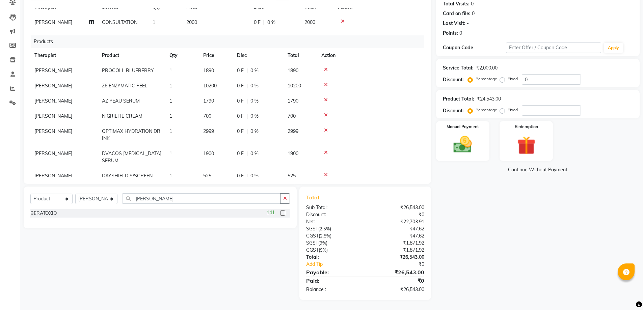
scroll to position [0, 0]
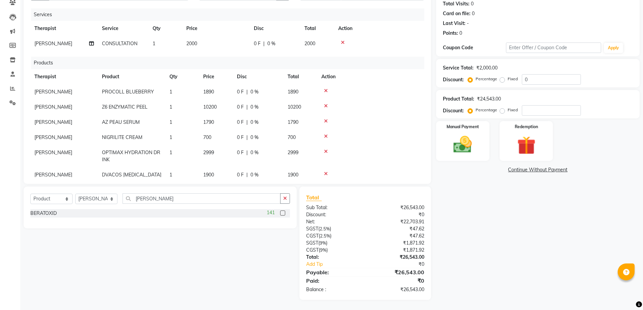
click at [343, 43] on icon at bounding box center [343, 42] width 4 height 5
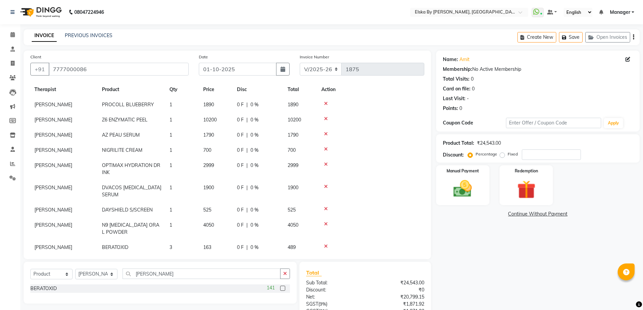
scroll to position [27, 0]
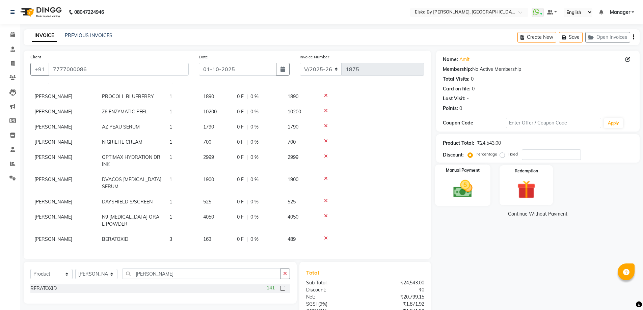
click at [461, 194] on img at bounding box center [462, 189] width 31 height 22
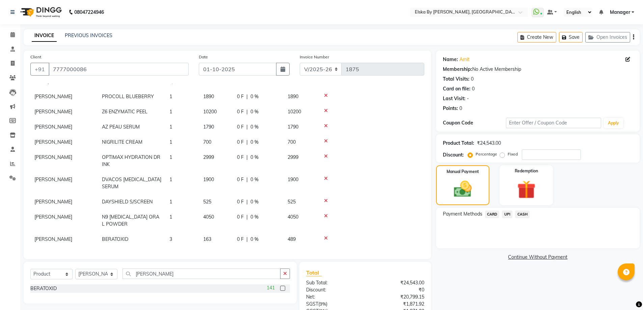
click at [494, 215] on span "CARD" at bounding box center [492, 215] width 15 height 8
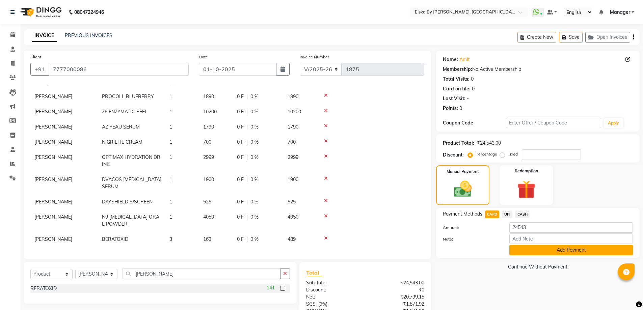
click at [517, 248] on button "Add Payment" at bounding box center [571, 250] width 124 height 10
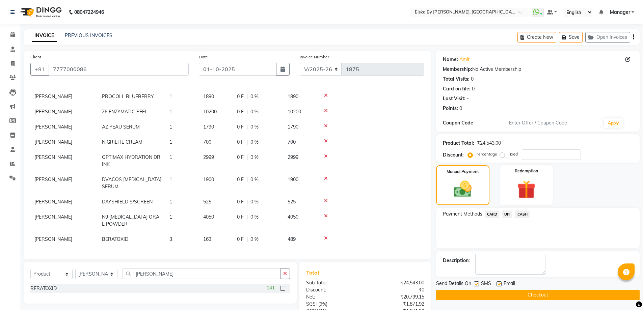
scroll to position [68, 0]
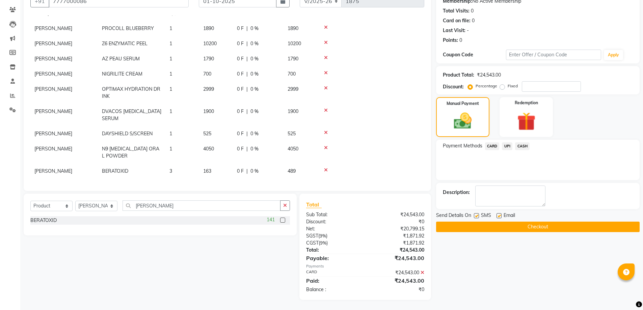
click at [499, 216] on label at bounding box center [499, 215] width 5 height 5
click at [499, 216] on input "checkbox" at bounding box center [499, 216] width 4 height 4
click at [498, 224] on button "Checkout" at bounding box center [538, 227] width 204 height 10
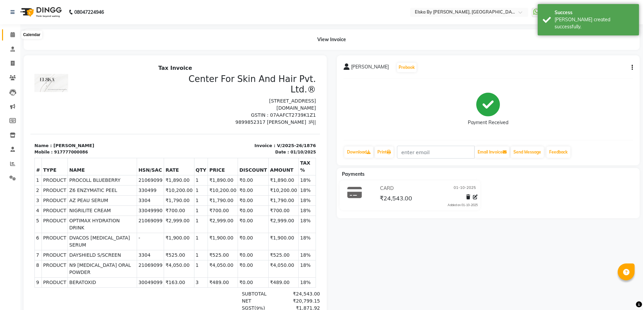
click at [16, 36] on span at bounding box center [13, 35] width 12 height 8
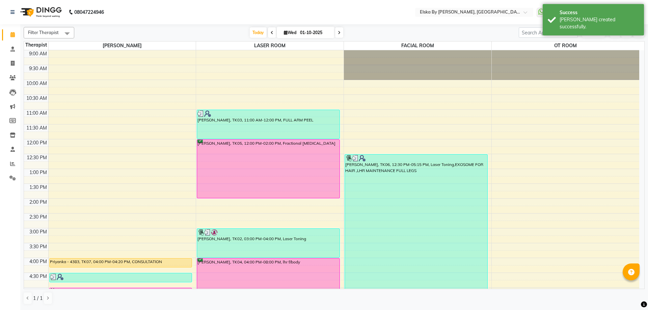
click at [285, 32] on icon at bounding box center [286, 32] width 4 height 4
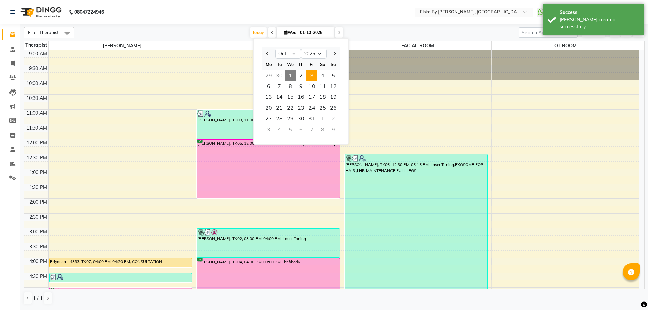
click at [312, 74] on span "3" at bounding box center [312, 75] width 11 height 11
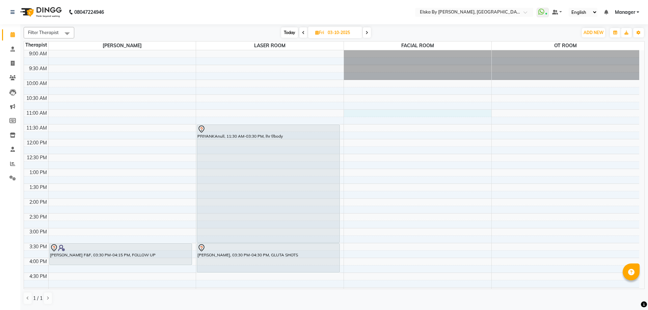
click at [370, 114] on div "9:00 AM 9:30 AM 10:00 AM 10:30 AM 11:00 AM 11:30 AM 12:00 PM 12:30 PM 1:00 PM 1…" at bounding box center [331, 228] width 615 height 356
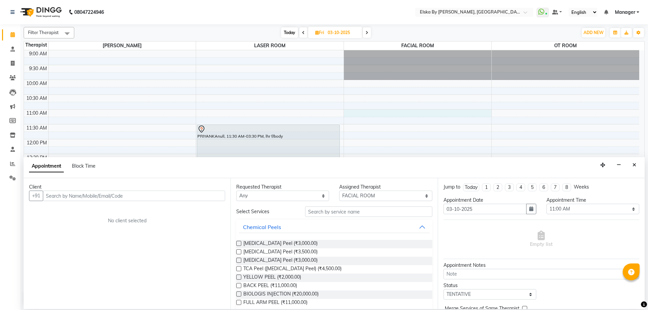
click at [138, 197] on input "text" at bounding box center [134, 196] width 182 height 10
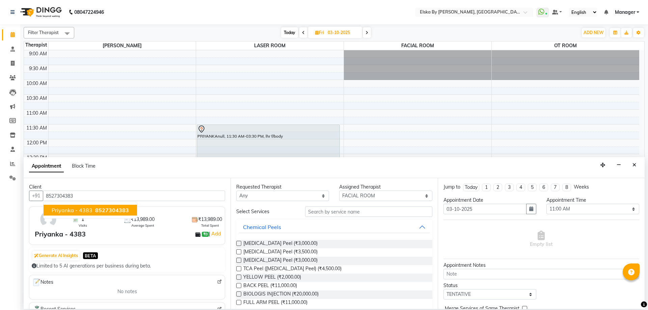
click at [104, 211] on span "8527304383" at bounding box center [112, 210] width 34 height 7
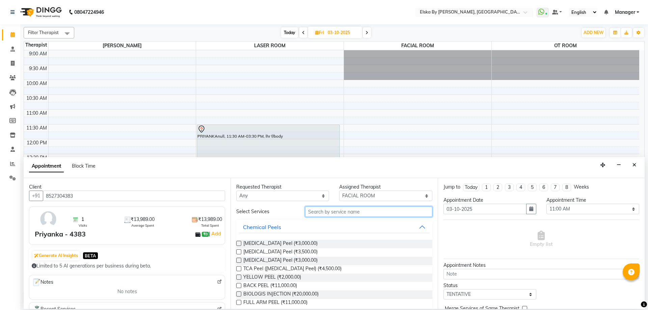
click at [359, 214] on input "text" at bounding box center [368, 212] width 127 height 10
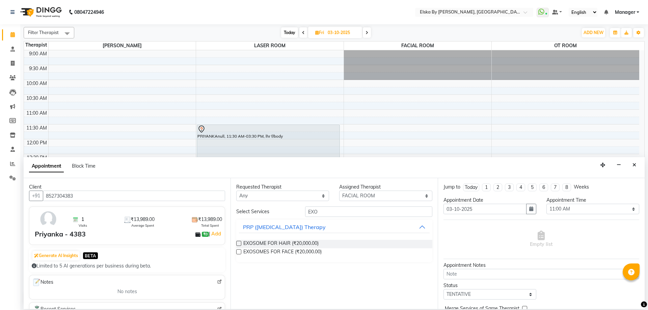
click at [241, 242] on label at bounding box center [238, 243] width 5 height 5
click at [241, 242] on input "checkbox" at bounding box center [238, 244] width 4 height 4
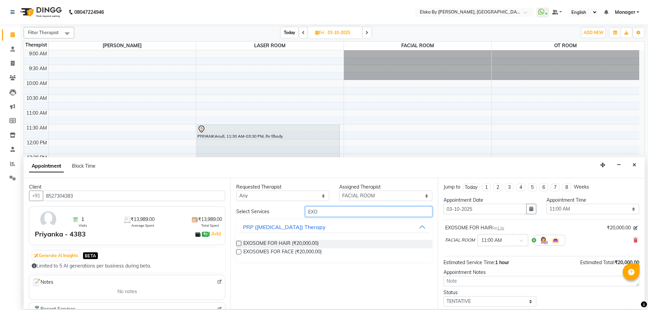
click at [349, 214] on input "EXO" at bounding box center [368, 212] width 127 height 10
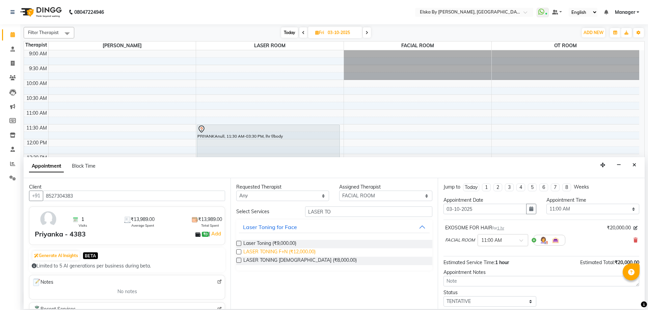
click at [264, 253] on span "LASER TONING F+N (₹12,000.00)" at bounding box center [279, 252] width 72 height 8
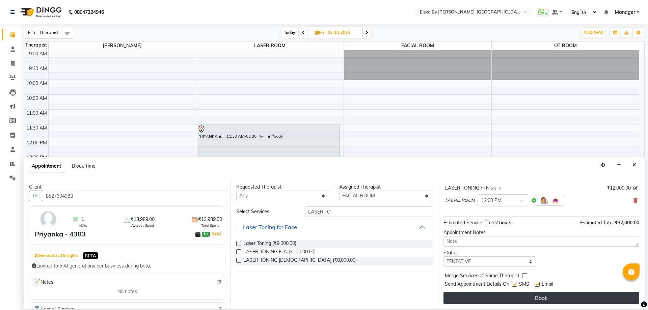
scroll to position [71, 0]
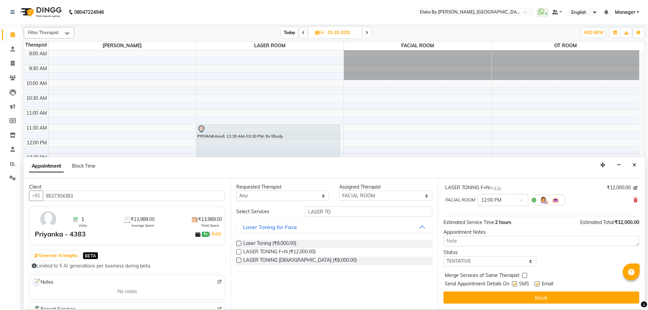
click at [538, 285] on label at bounding box center [537, 284] width 5 height 5
click at [538, 285] on input "checkbox" at bounding box center [537, 285] width 4 height 4
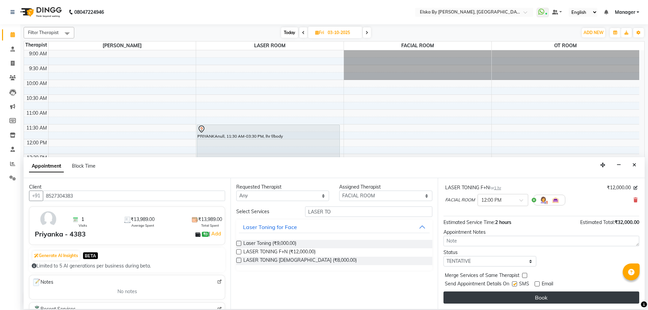
click at [540, 295] on button "Book" at bounding box center [542, 298] width 196 height 12
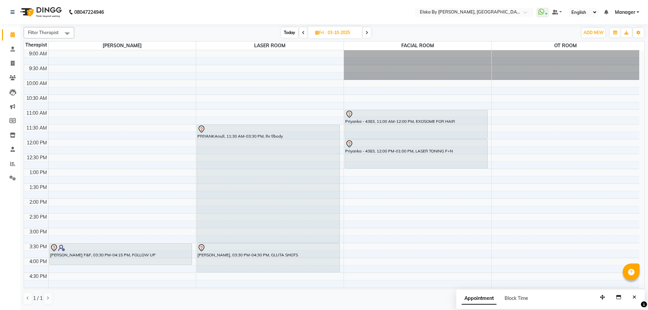
click at [291, 35] on span "Today" at bounding box center [289, 32] width 17 height 10
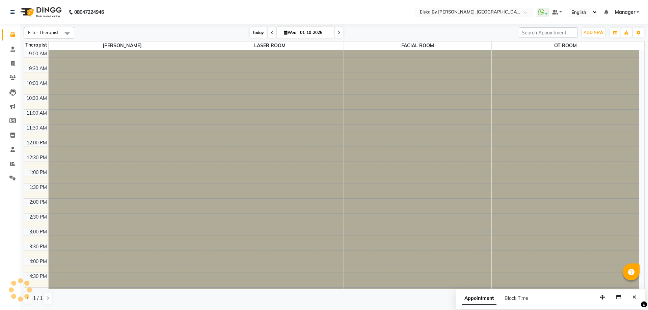
scroll to position [117, 0]
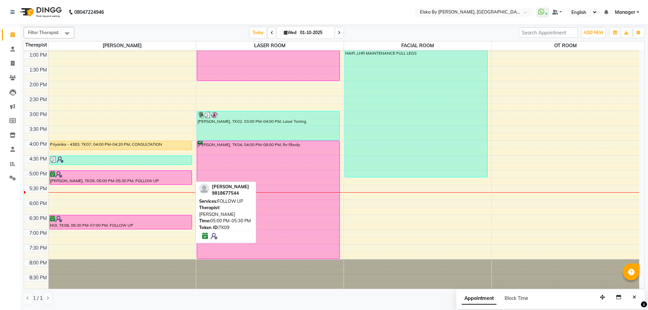
click at [160, 178] on div "[PERSON_NAME], TK09, 05:00 PM-05:30 PM, FOLLOW UP" at bounding box center [121, 178] width 142 height 14
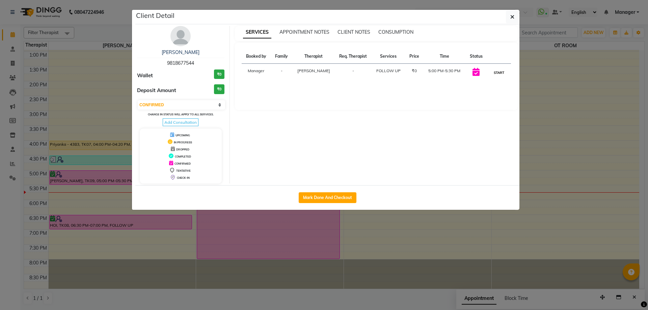
click at [500, 73] on button "START" at bounding box center [499, 73] width 14 height 8
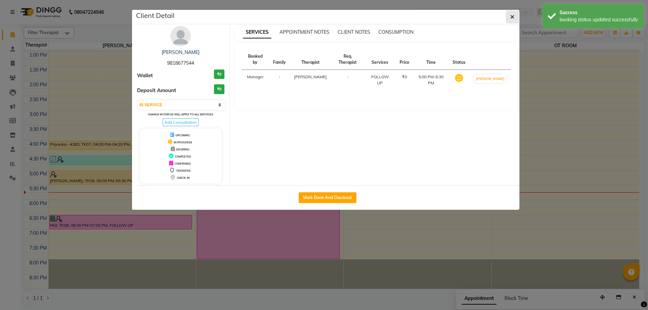
click at [512, 17] on icon "button" at bounding box center [512, 16] width 4 height 5
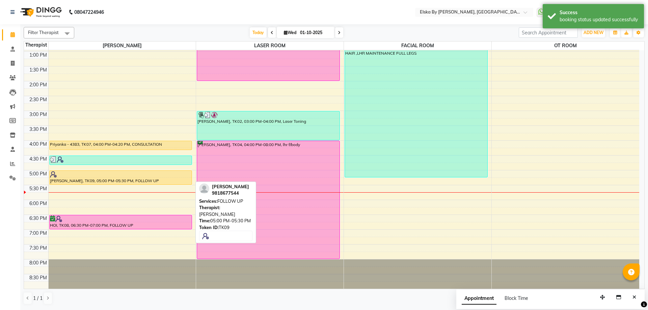
click at [158, 178] on div "[PERSON_NAME], TK09, 05:00 PM-05:30 PM, FOLLOW UP" at bounding box center [121, 178] width 142 height 14
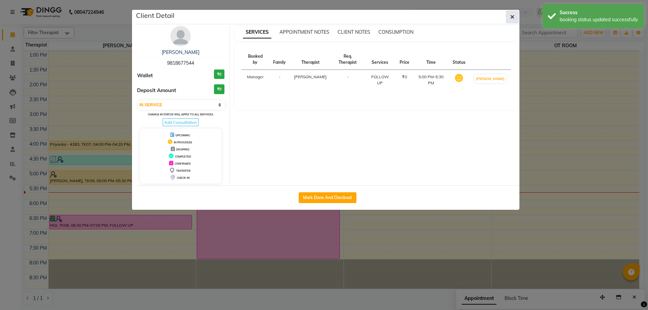
click at [512, 18] on icon "button" at bounding box center [512, 16] width 4 height 5
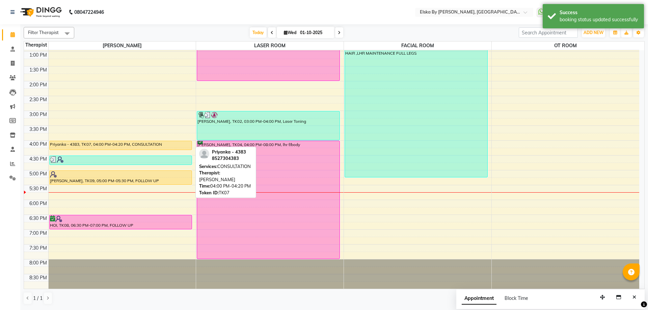
click at [153, 144] on div "Priyanka - 4383, TK07, 04:00 PM-04:20 PM, CONSULTATION" at bounding box center [121, 145] width 142 height 9
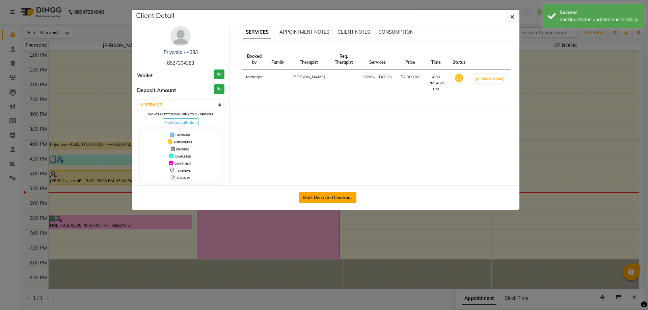
click at [329, 199] on button "Mark Done And Checkout" at bounding box center [328, 197] width 58 height 11
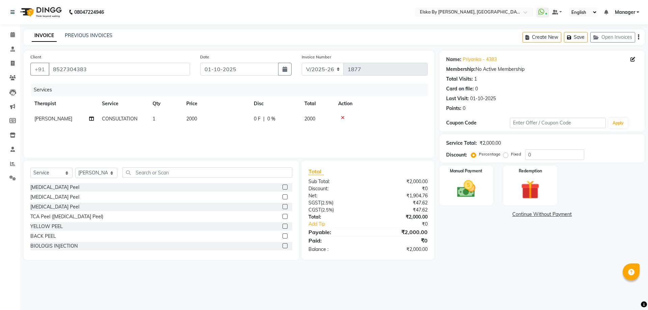
click at [638, 37] on icon "button" at bounding box center [638, 37] width 1 height 0
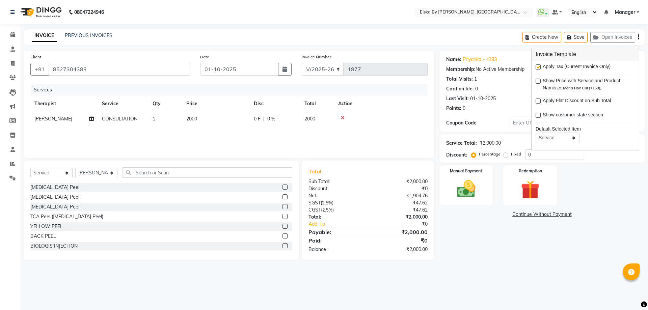
click at [539, 67] on label at bounding box center [538, 66] width 5 height 5
click at [539, 67] on input "checkbox" at bounding box center [538, 67] width 4 height 4
click at [511, 156] on label "Fixed" at bounding box center [516, 154] width 10 height 6
click at [506, 156] on input "Fixed" at bounding box center [507, 154] width 5 height 5
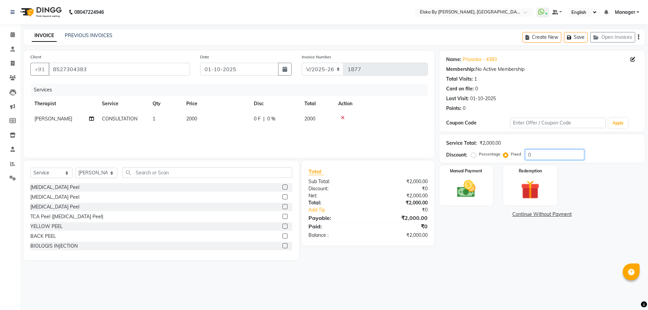
click at [529, 156] on input "0" at bounding box center [554, 155] width 59 height 10
click at [472, 184] on img at bounding box center [466, 189] width 31 height 22
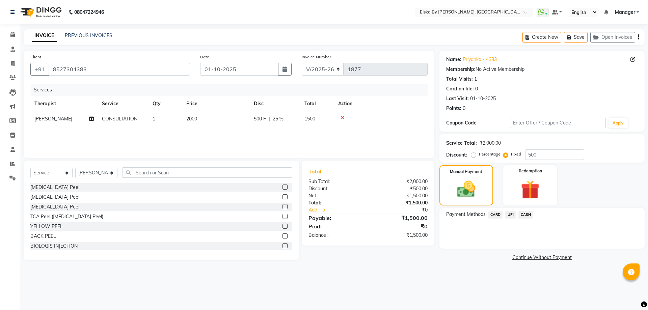
click at [526, 216] on span "CASH" at bounding box center [526, 215] width 15 height 8
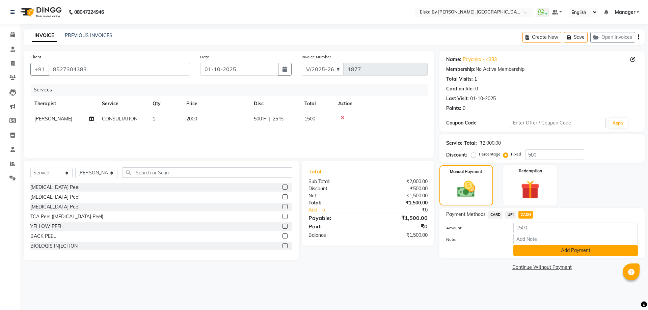
click at [534, 248] on button "Add Payment" at bounding box center [576, 250] width 125 height 10
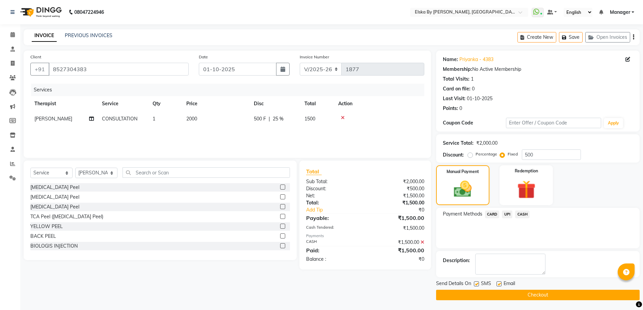
click at [499, 283] on label at bounding box center [499, 284] width 5 height 5
click at [499, 283] on input "checkbox" at bounding box center [499, 284] width 4 height 4
click at [477, 284] on label at bounding box center [476, 284] width 5 height 5
click at [477, 284] on input "checkbox" at bounding box center [476, 284] width 4 height 4
click at [480, 293] on button "Checkout" at bounding box center [538, 295] width 204 height 10
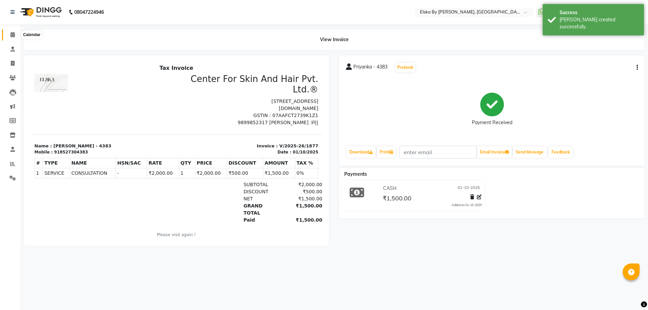
click at [16, 36] on span at bounding box center [13, 35] width 12 height 8
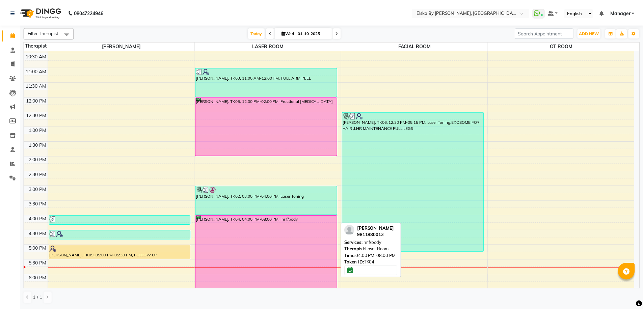
scroll to position [117, 0]
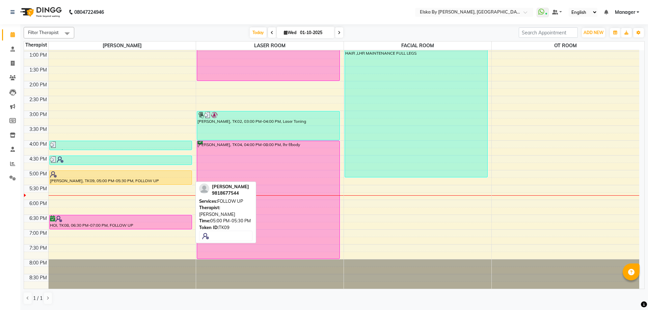
click at [88, 179] on div "[PERSON_NAME], TK09, 05:00 PM-05:30 PM, FOLLOW UP" at bounding box center [121, 178] width 142 height 14
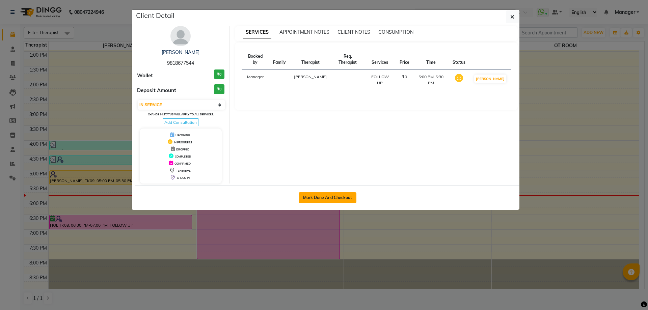
click at [318, 199] on button "Mark Done And Checkout" at bounding box center [328, 197] width 58 height 11
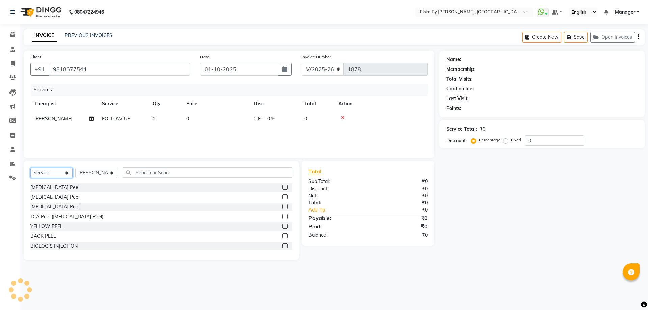
click at [58, 173] on select "Select Service Product Membership Package Voucher Prepaid Gift Card" at bounding box center [51, 173] width 42 height 10
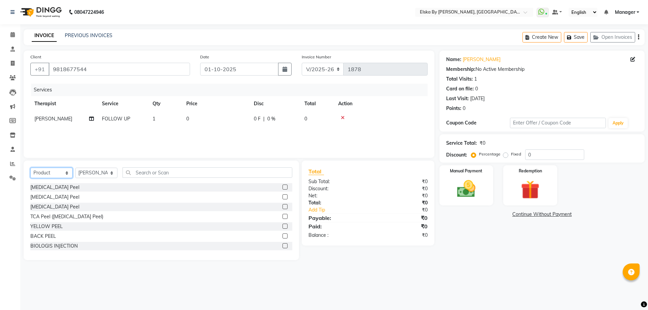
click at [30, 168] on select "Select Service Product Membership Package Voucher Prepaid Gift Card" at bounding box center [51, 173] width 42 height 10
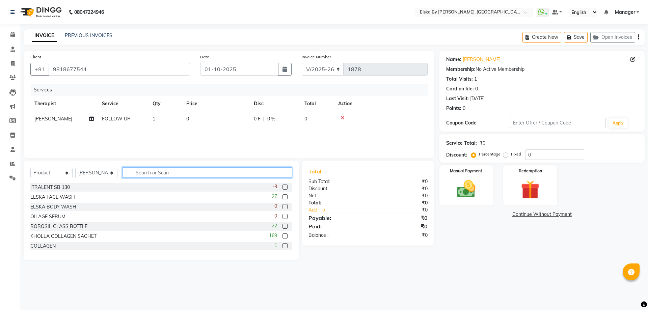
click at [141, 173] on input "text" at bounding box center [208, 172] width 170 height 10
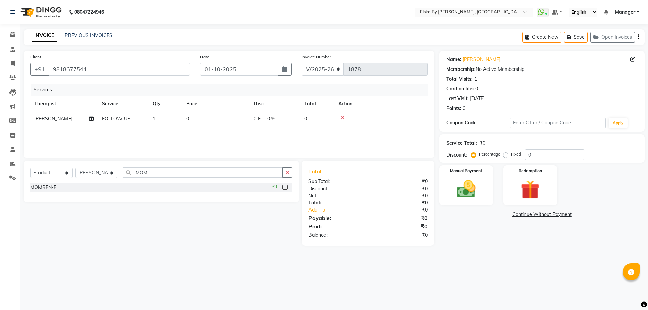
click at [284, 188] on label at bounding box center [285, 187] width 5 height 5
click at [284, 188] on input "checkbox" at bounding box center [285, 187] width 4 height 4
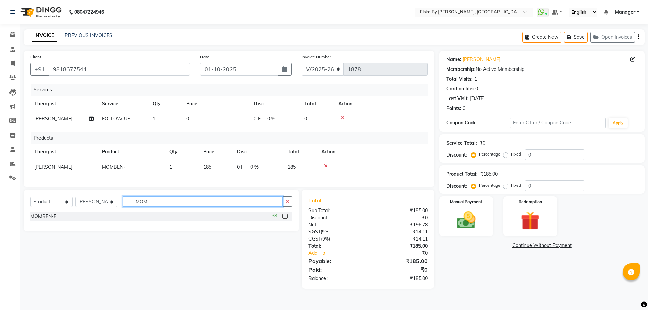
drag, startPoint x: 194, startPoint y: 208, endPoint x: 80, endPoint y: 209, distance: 114.1
click at [80, 209] on div "Select Service Product Membership Package Voucher Prepaid Gift Card Select Ther…" at bounding box center [161, 204] width 262 height 16
click at [286, 219] on label at bounding box center [285, 216] width 5 height 5
click at [286, 219] on input "checkbox" at bounding box center [285, 216] width 4 height 4
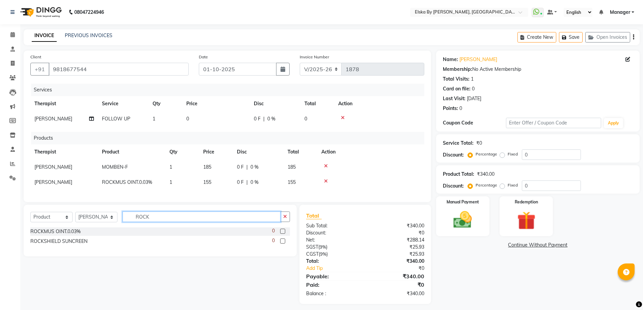
drag, startPoint x: 196, startPoint y: 226, endPoint x: 81, endPoint y: 191, distance: 120.3
click at [78, 205] on div "Client +91 9818677544 Date 01-10-2025 Invoice Number V/2025 V/2025-26 1878 Serv…" at bounding box center [228, 178] width 418 height 254
click at [283, 234] on label at bounding box center [282, 231] width 5 height 5
click at [283, 234] on input "checkbox" at bounding box center [282, 232] width 4 height 4
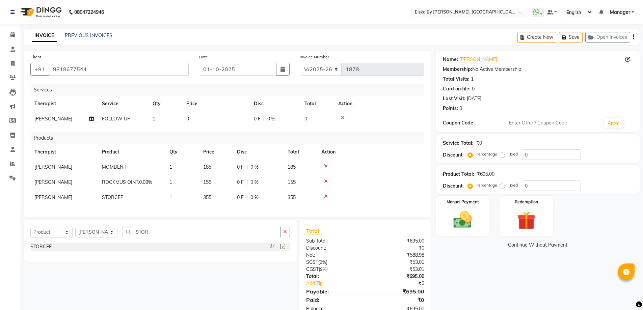
scroll to position [24, 0]
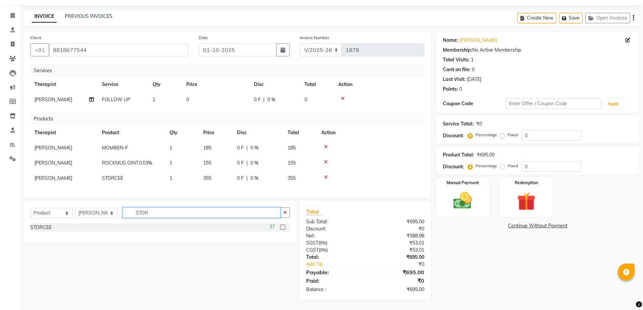
drag, startPoint x: 164, startPoint y: 211, endPoint x: 187, endPoint y: 83, distance: 130.3
click at [85, 197] on div "Client +91 9818677544 Date 01-10-2025 Invoice Number V/2025 V/2025-26 1878 Serv…" at bounding box center [228, 165] width 418 height 269
click at [281, 225] on label at bounding box center [282, 227] width 5 height 5
click at [281, 226] on input "checkbox" at bounding box center [282, 228] width 4 height 4
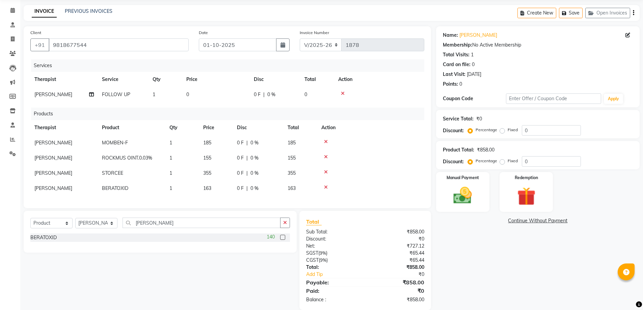
click at [176, 188] on td "1" at bounding box center [182, 188] width 34 height 15
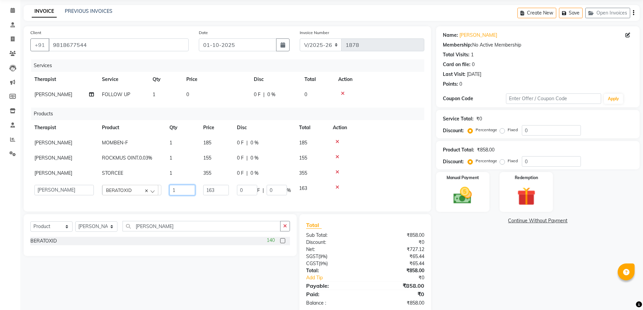
click at [176, 188] on input "1" at bounding box center [182, 190] width 26 height 10
click at [506, 269] on div "Name: Mahima Karila Membership: No Active Membership Total Visits: 1 Card on fi…" at bounding box center [540, 169] width 209 height 287
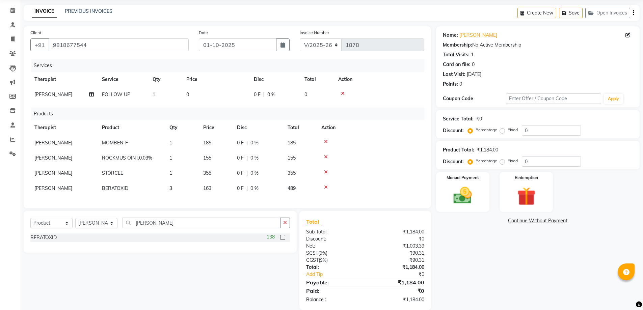
scroll to position [40, 0]
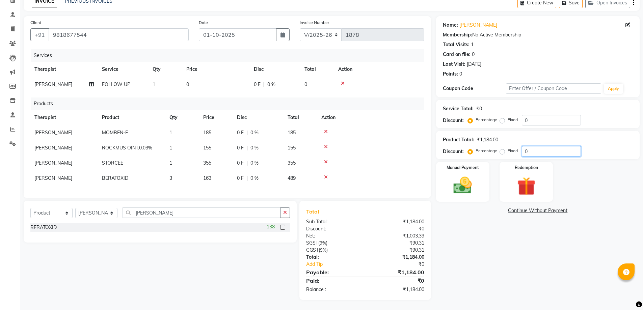
click at [524, 150] on input "0" at bounding box center [551, 151] width 59 height 10
click at [508, 148] on label "Fixed" at bounding box center [513, 151] width 10 height 6
click at [502, 149] on input "Fixed" at bounding box center [503, 151] width 5 height 5
drag, startPoint x: 537, startPoint y: 147, endPoint x: 510, endPoint y: 147, distance: 27.0
click at [510, 147] on div "Percentage Fixed 10" at bounding box center [525, 151] width 112 height 10
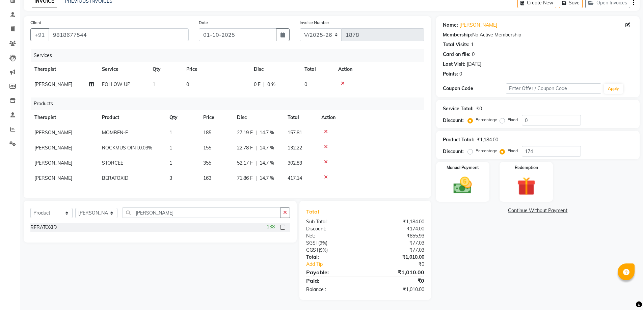
click at [495, 276] on div "Name: Mahima Karila Membership: No Active Membership Total Visits: 1 Card on fi…" at bounding box center [540, 158] width 209 height 284
click at [531, 147] on input "174" at bounding box center [551, 151] width 59 height 10
click at [471, 179] on img at bounding box center [462, 186] width 31 height 22
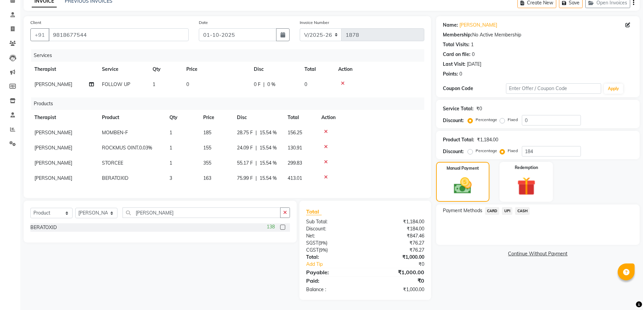
click at [497, 207] on span "CARD" at bounding box center [492, 211] width 15 height 8
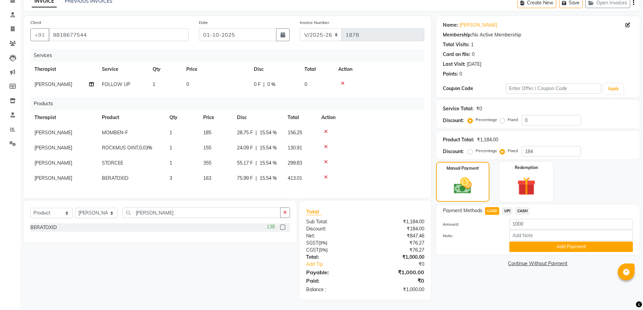
click at [524, 209] on span "CASH" at bounding box center [522, 211] width 15 height 8
click at [529, 243] on button "Add Payment" at bounding box center [571, 247] width 124 height 10
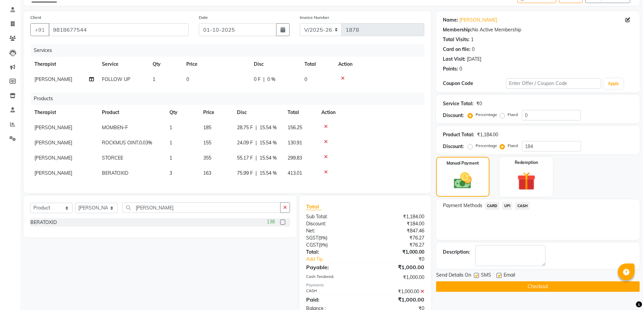
click at [499, 277] on label at bounding box center [499, 275] width 5 height 5
click at [499, 277] on input "checkbox" at bounding box center [499, 276] width 4 height 4
click at [501, 288] on button "Checkout" at bounding box center [538, 287] width 204 height 10
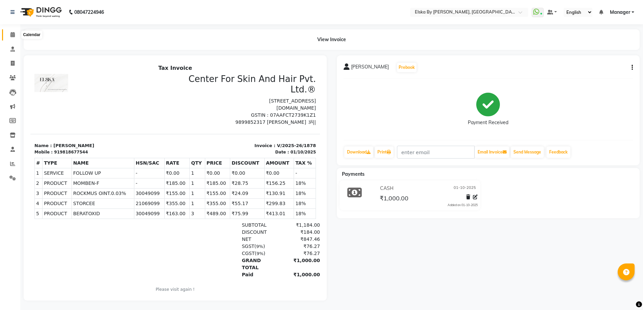
click at [14, 32] on icon at bounding box center [12, 34] width 4 height 5
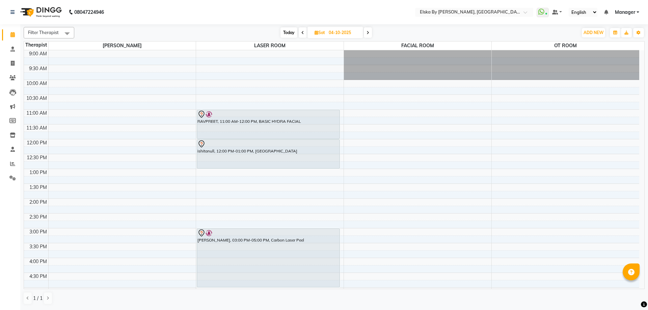
click at [287, 33] on span "Today" at bounding box center [289, 32] width 17 height 10
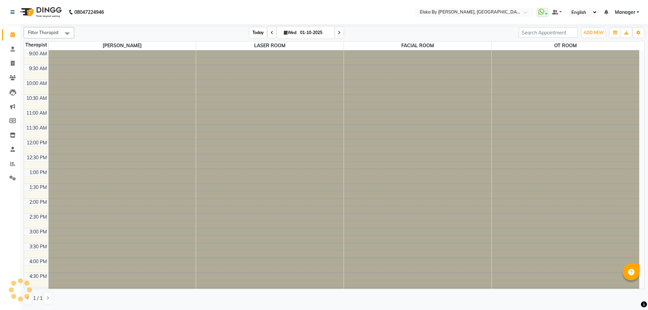
scroll to position [117, 0]
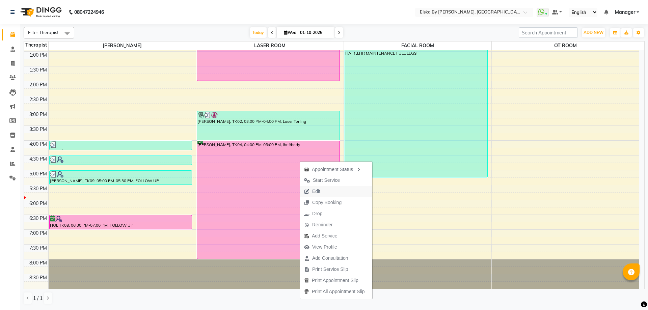
click at [310, 192] on span "Edit" at bounding box center [312, 191] width 24 height 11
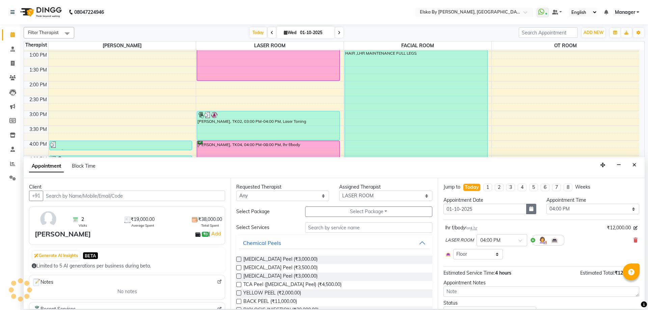
click at [531, 209] on icon "button" at bounding box center [531, 209] width 4 height 5
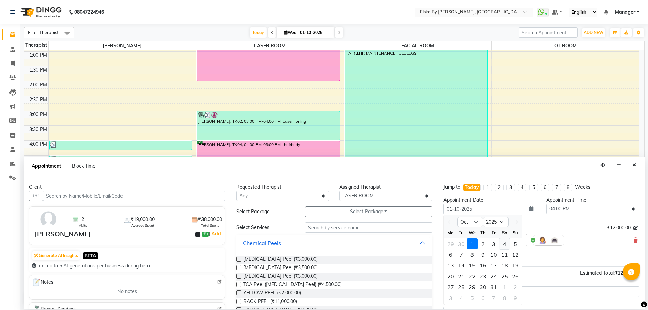
click at [504, 244] on div "4" at bounding box center [504, 244] width 11 height 11
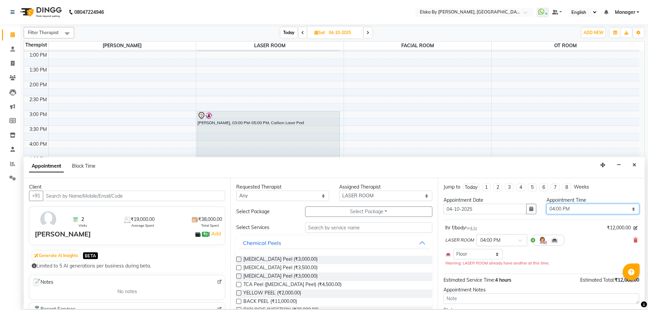
click at [559, 211] on select "Select 10:00 AM 10:15 AM 10:30 AM 10:45 AM 11:00 AM 11:15 AM 11:30 AM 11:45 AM …" at bounding box center [593, 209] width 93 height 10
click at [547, 204] on select "Select 10:00 AM 10:15 AM 10:30 AM 10:45 AM 11:00 AM 11:15 AM 11:30 AM 11:45 AM …" at bounding box center [593, 209] width 93 height 10
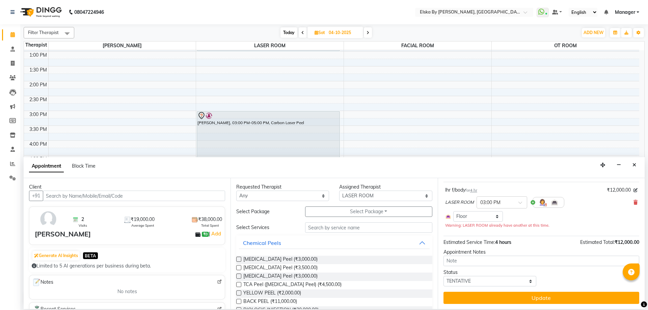
scroll to position [38, 0]
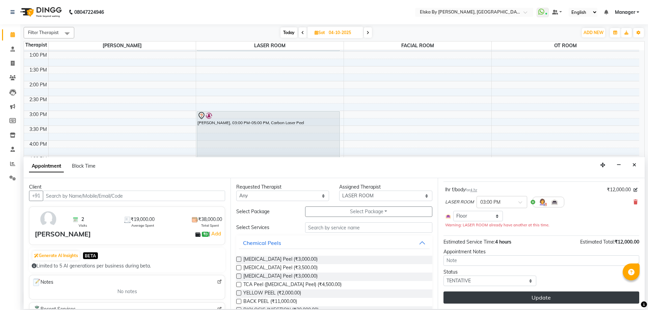
click at [516, 299] on button "Update" at bounding box center [542, 298] width 196 height 12
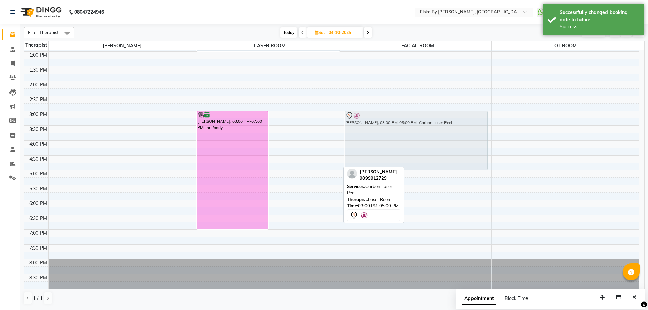
drag, startPoint x: 330, startPoint y: 116, endPoint x: 385, endPoint y: 117, distance: 55.7
click at [385, 117] on tr "ANAYA, 03:00 PM-07:00 PM, lhr f/body AASHI, 03:00 PM-05:00 PM, Carbon Laser Pee…" at bounding box center [331, 111] width 615 height 356
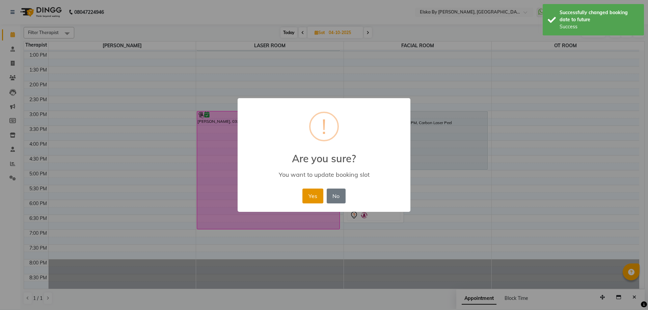
click at [315, 195] on button "Yes" at bounding box center [312, 196] width 21 height 15
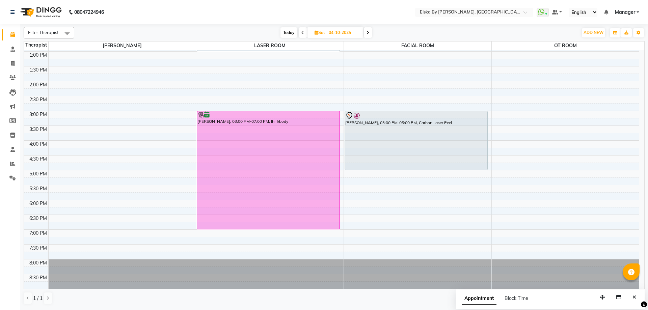
scroll to position [16, 0]
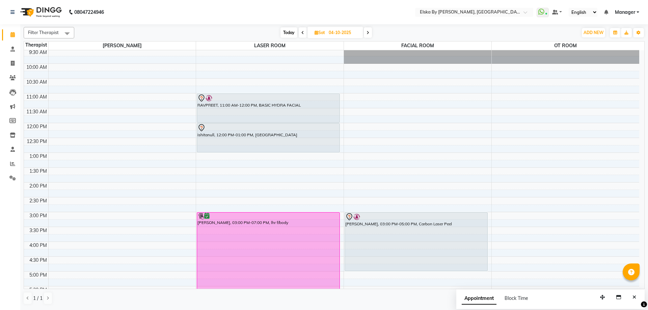
click at [291, 32] on span "Today" at bounding box center [289, 32] width 17 height 10
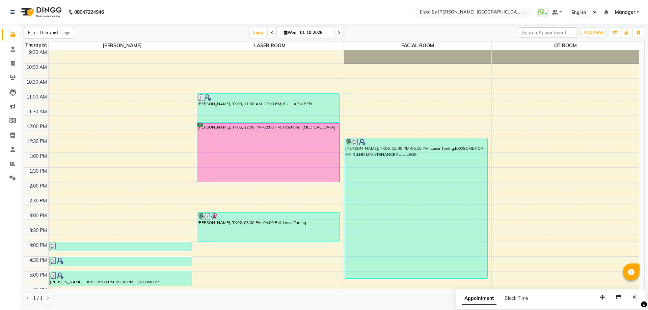
click at [339, 33] on icon at bounding box center [339, 33] width 3 height 4
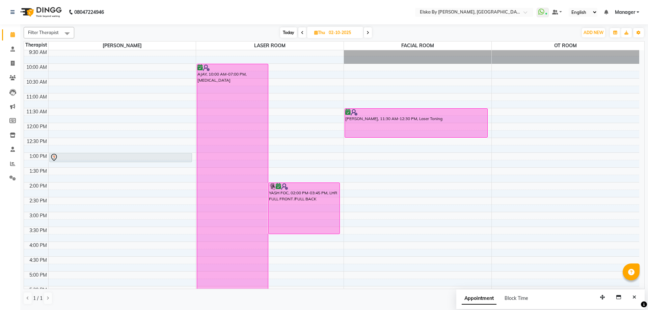
click at [289, 31] on span "Today" at bounding box center [288, 32] width 17 height 10
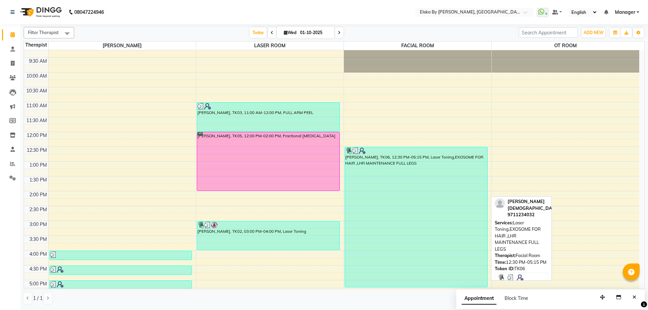
scroll to position [0, 0]
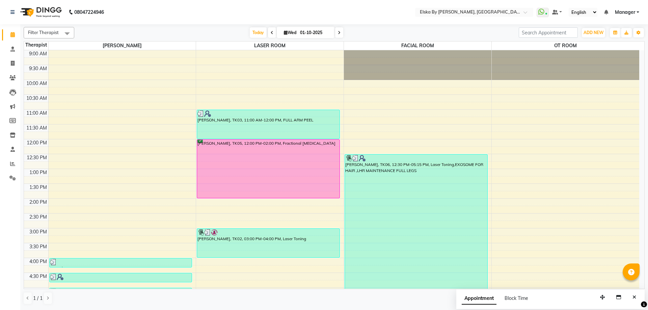
click at [340, 32] on span at bounding box center [339, 32] width 8 height 10
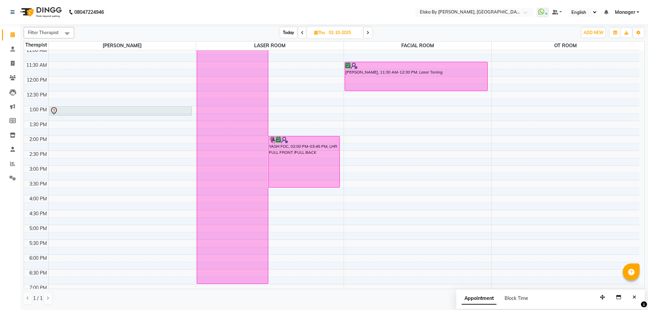
scroll to position [16, 0]
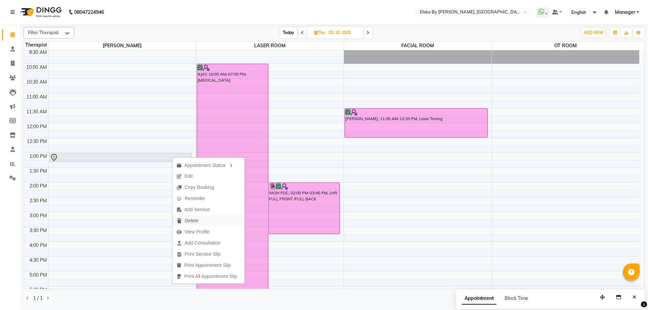
click at [186, 218] on span "Delete" at bounding box center [192, 220] width 14 height 7
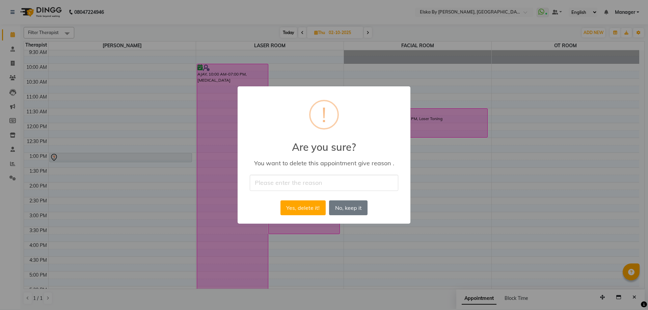
click at [316, 182] on input "text" at bounding box center [324, 183] width 149 height 16
drag, startPoint x: 352, startPoint y: 211, endPoint x: 349, endPoint y: 214, distance: 4.3
click at [353, 211] on button "No, keep it" at bounding box center [348, 208] width 38 height 15
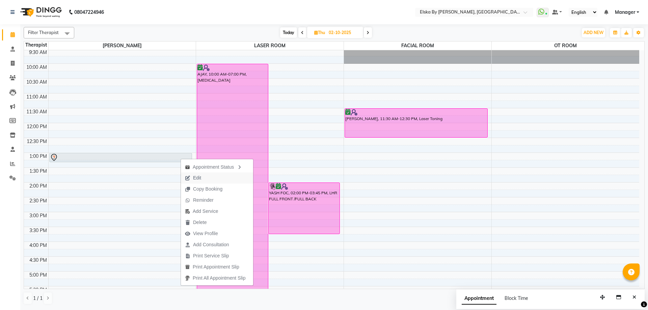
click at [195, 177] on span "Edit" at bounding box center [197, 178] width 8 height 7
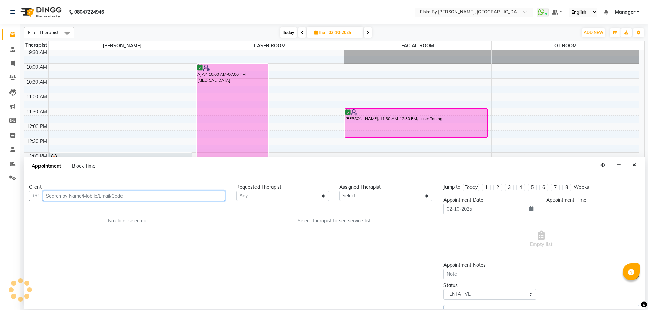
scroll to position [117, 0]
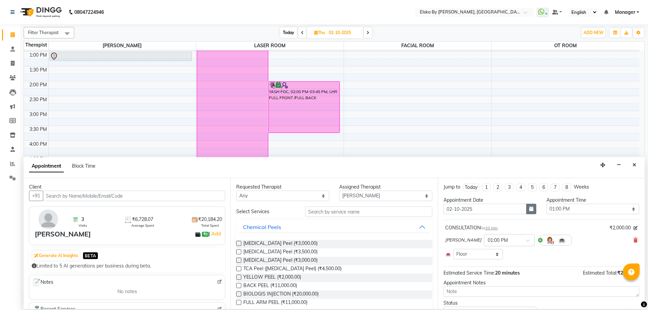
click at [529, 208] on icon "button" at bounding box center [531, 209] width 4 height 5
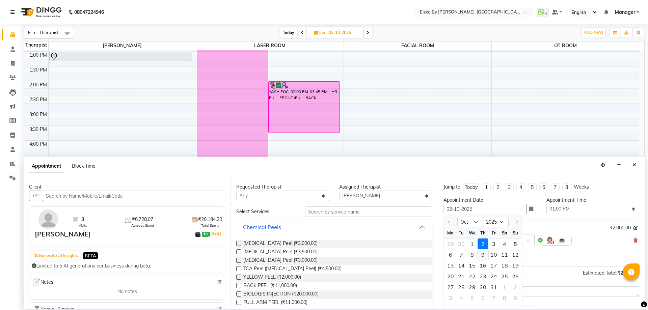
click at [485, 254] on div "9" at bounding box center [483, 254] width 11 height 11
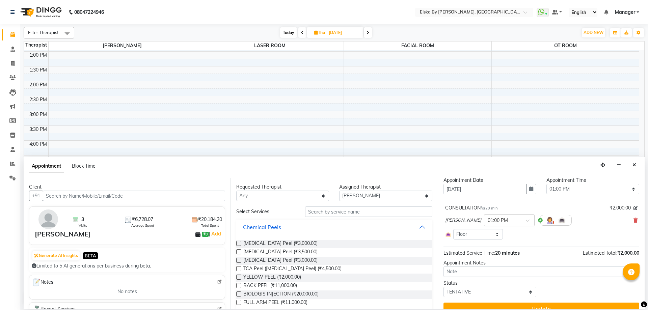
scroll to position [31, 0]
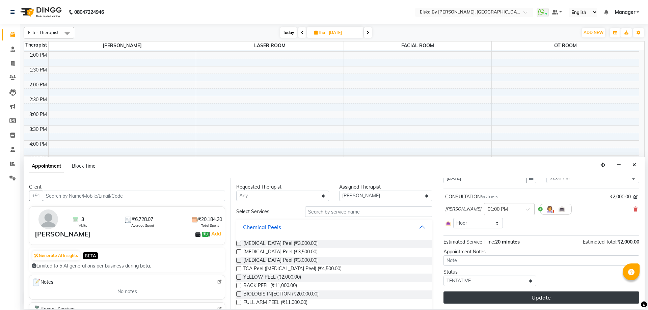
click at [513, 294] on button "Update" at bounding box center [542, 298] width 196 height 12
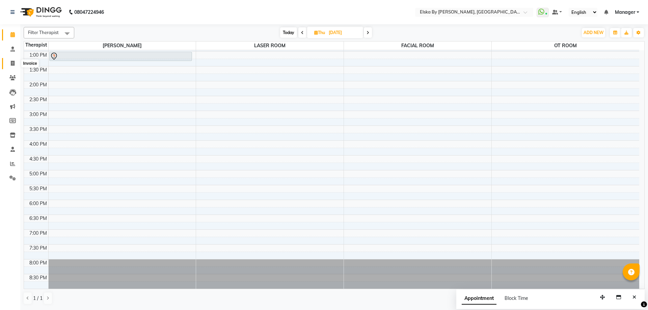
click at [13, 62] on icon at bounding box center [13, 63] width 4 height 5
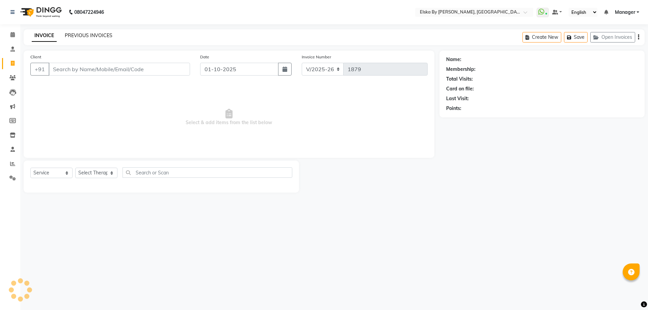
click at [75, 38] on link "PREVIOUS INVOICES" at bounding box center [89, 35] width 48 height 6
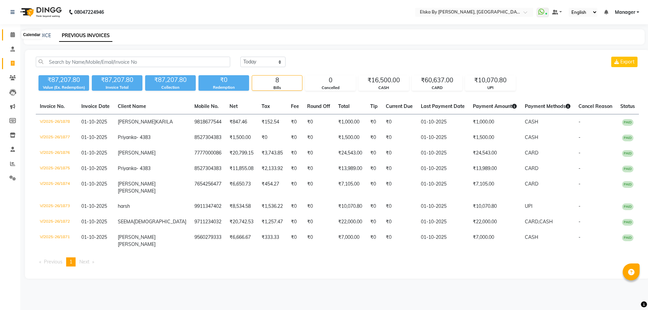
click at [10, 32] on icon at bounding box center [12, 34] width 4 height 5
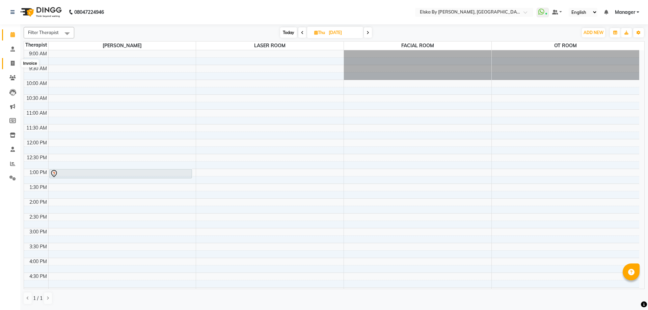
click at [13, 62] on icon at bounding box center [13, 63] width 4 height 5
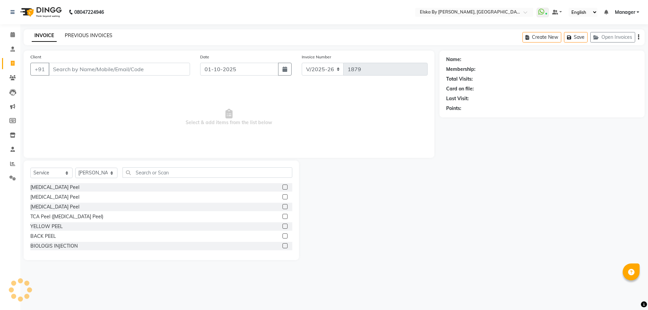
click at [99, 35] on link "PREVIOUS INVOICES" at bounding box center [89, 35] width 48 height 6
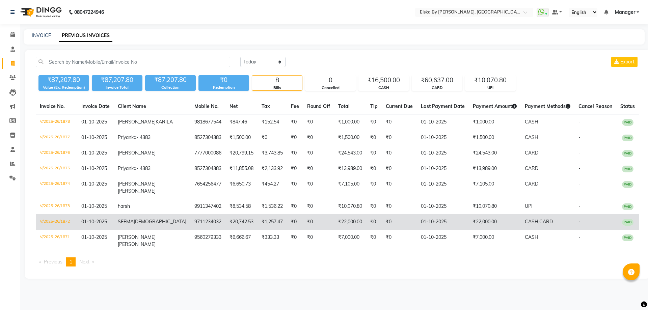
click at [169, 225] on span "JAIN" at bounding box center [160, 222] width 53 height 6
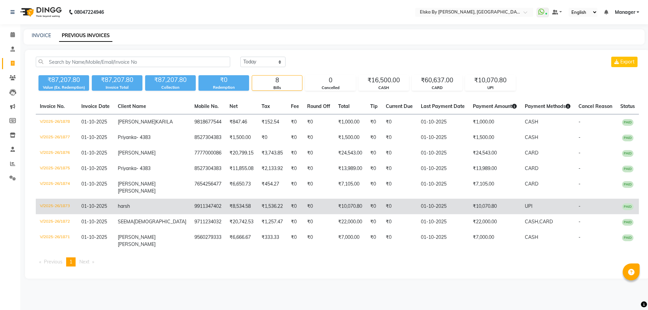
click at [203, 214] on td "9911347402" at bounding box center [207, 207] width 35 height 16
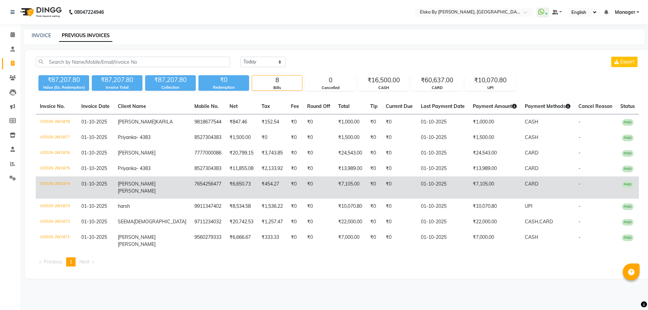
click at [167, 199] on td "Anamika Kumar" at bounding box center [152, 188] width 77 height 22
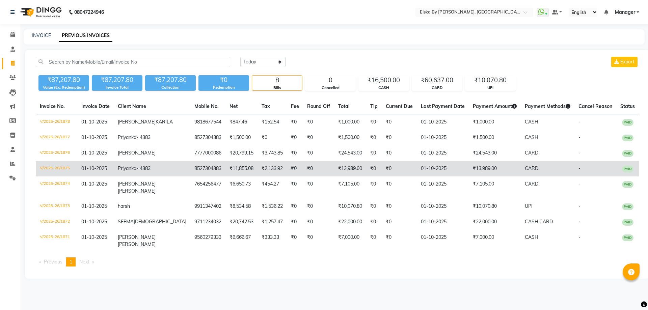
click at [190, 177] on td "8527304383" at bounding box center [207, 169] width 35 height 16
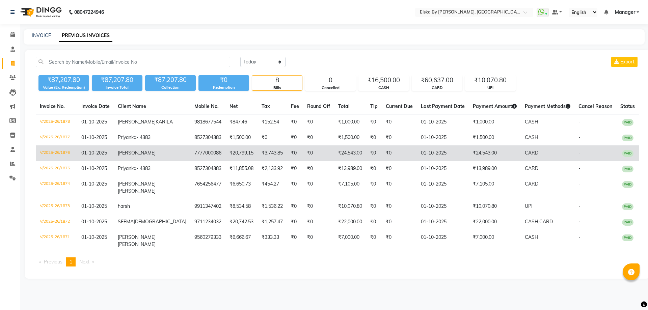
click at [226, 161] on td "₹20,799.15" at bounding box center [242, 154] width 32 height 16
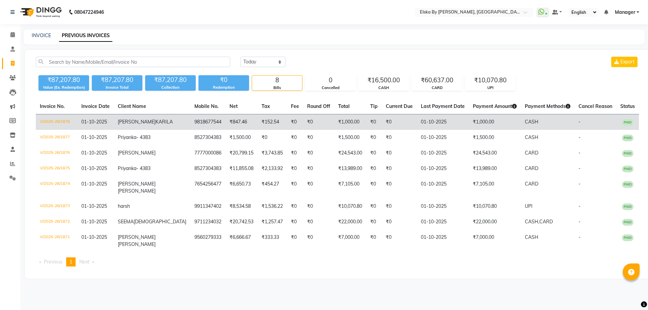
click at [173, 127] on td "MAHIMA KARILA" at bounding box center [152, 122] width 77 height 16
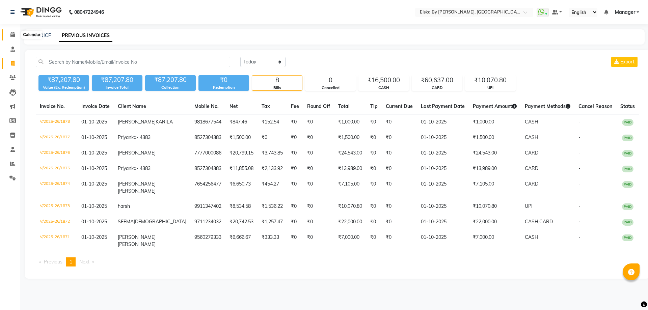
click at [11, 36] on icon at bounding box center [12, 34] width 4 height 5
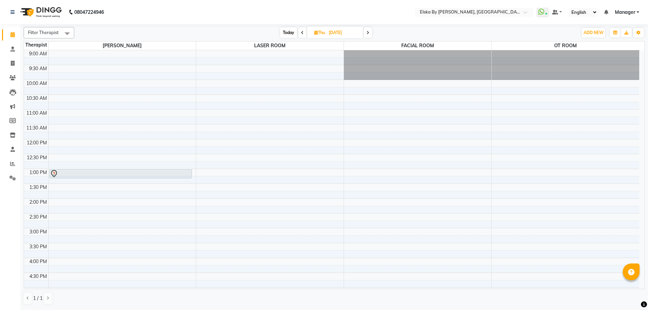
click at [283, 31] on span "Today" at bounding box center [288, 32] width 17 height 10
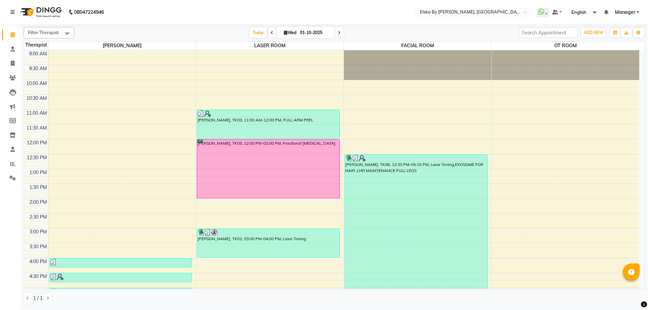
click at [336, 33] on span at bounding box center [339, 32] width 8 height 10
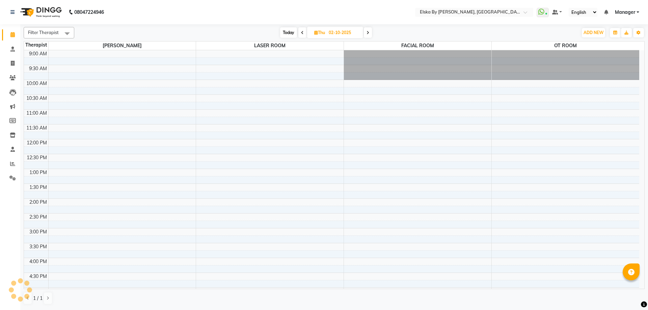
scroll to position [117, 0]
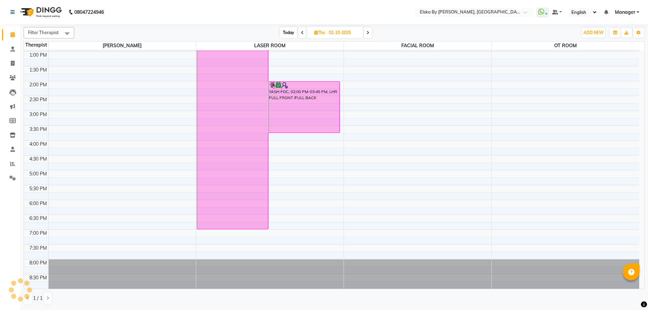
click at [369, 34] on icon at bounding box center [368, 33] width 3 height 4
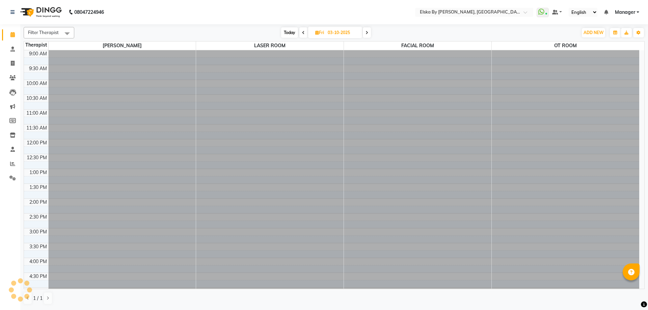
click at [369, 34] on span at bounding box center [367, 32] width 8 height 10
click at [369, 34] on icon at bounding box center [368, 33] width 3 height 4
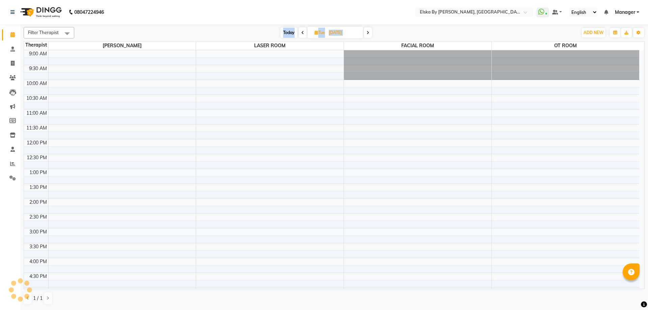
scroll to position [117, 0]
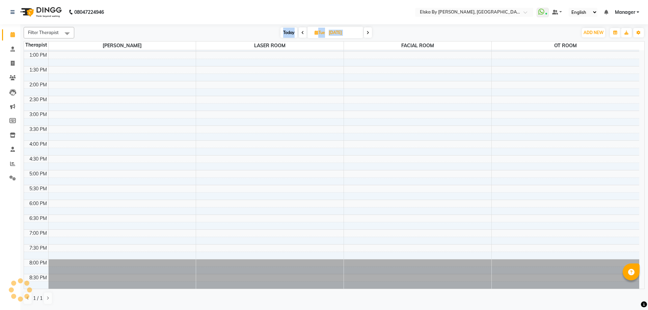
click at [369, 34] on icon at bounding box center [368, 33] width 3 height 4
click at [369, 34] on span at bounding box center [367, 32] width 8 height 10
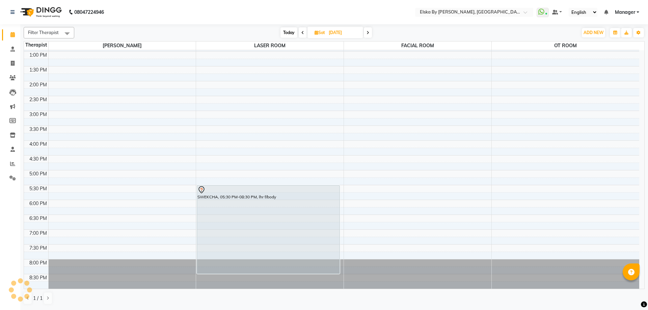
click at [369, 34] on icon at bounding box center [368, 33] width 3 height 4
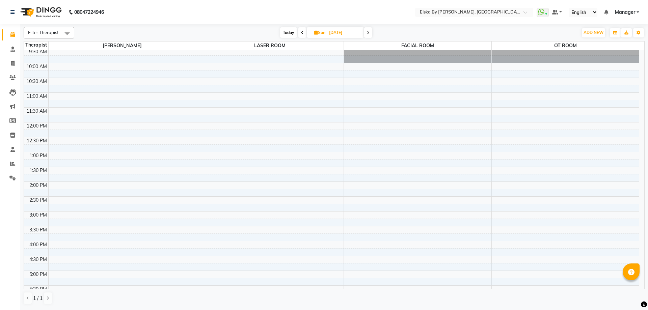
scroll to position [0, 0]
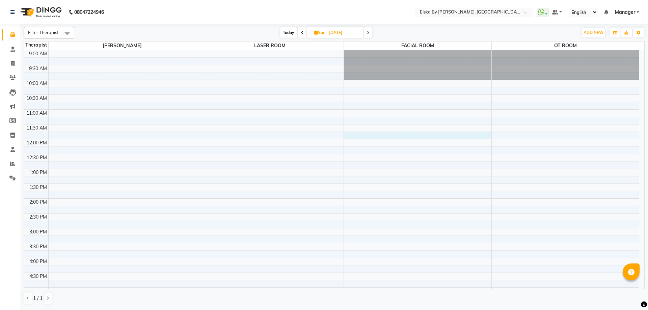
click at [372, 136] on div "9:00 AM 9:30 AM 10:00 AM 10:30 AM 11:00 AM 11:30 AM 12:00 PM 12:30 PM 1:00 PM 1…" at bounding box center [331, 228] width 615 height 356
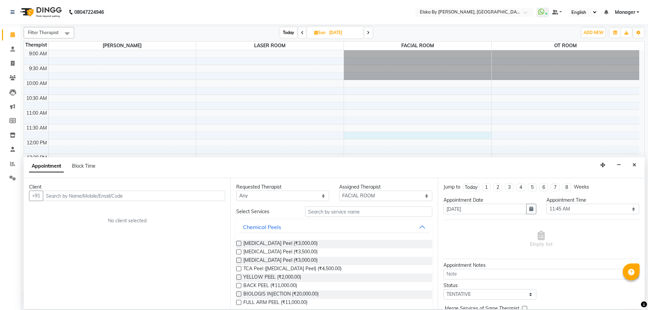
click at [111, 197] on input "text" at bounding box center [134, 196] width 182 height 10
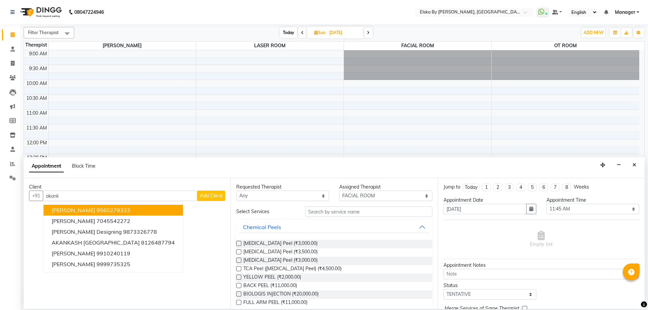
click at [127, 209] on ngb-highlight "9560279333" at bounding box center [114, 210] width 34 height 7
click at [127, 209] on div "Client +91 9560279333 AKANKSHA DHUPER 9560279333 Akanksha Cerave 7045542272 aka…" at bounding box center [127, 243] width 207 height 131
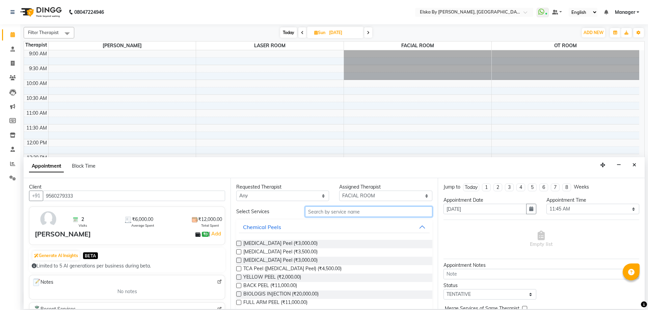
click at [324, 213] on input "text" at bounding box center [368, 212] width 127 height 10
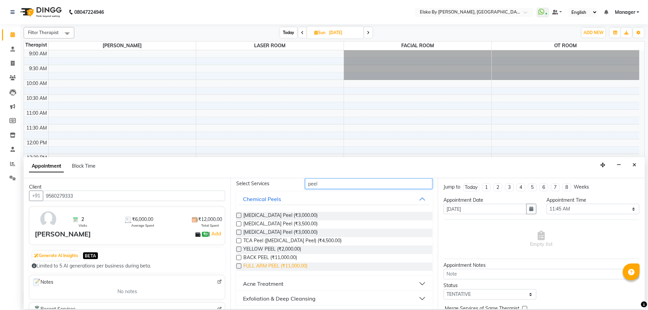
scroll to position [11, 0]
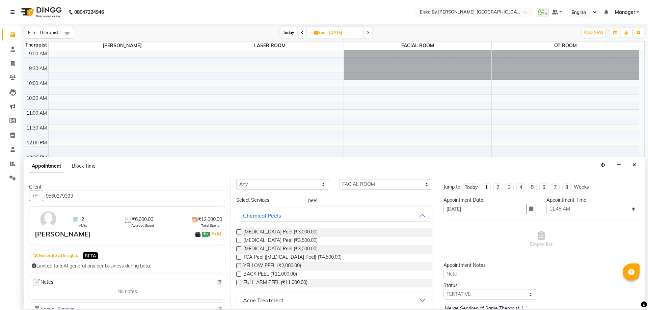
click at [239, 283] on label at bounding box center [238, 282] width 5 height 5
click at [239, 283] on input "checkbox" at bounding box center [238, 283] width 4 height 4
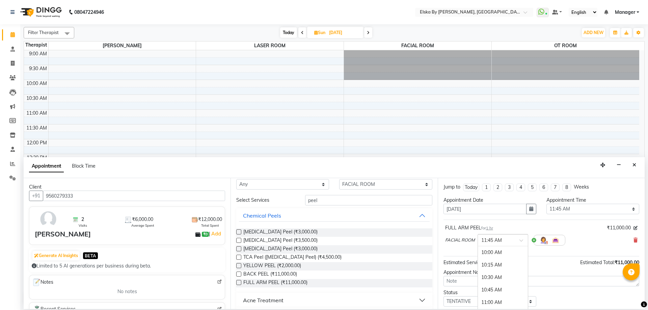
click at [523, 239] on span at bounding box center [524, 242] width 8 height 7
click at [512, 273] on div "11:30 AM" at bounding box center [503, 274] width 50 height 12
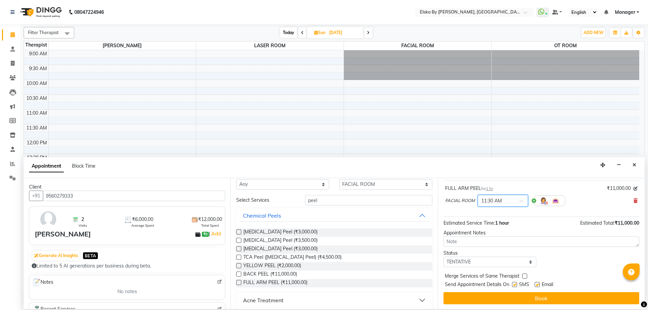
scroll to position [40, 0]
click at [538, 282] on label at bounding box center [537, 284] width 5 height 5
click at [538, 283] on input "checkbox" at bounding box center [537, 285] width 4 height 4
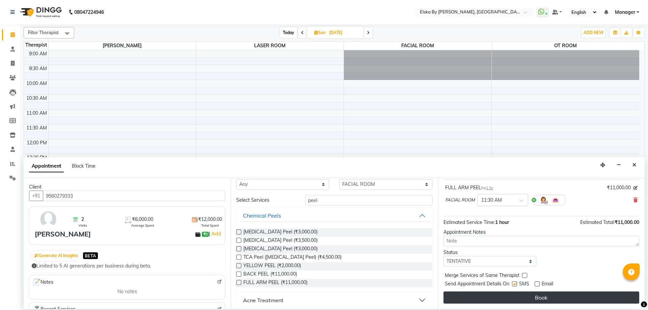
click at [539, 298] on button "Book" at bounding box center [542, 298] width 196 height 12
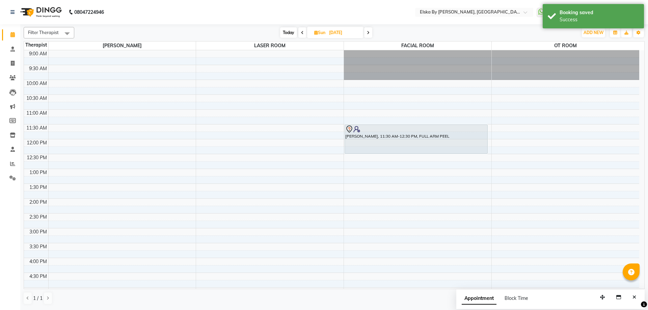
click at [302, 32] on icon at bounding box center [302, 33] width 3 height 4
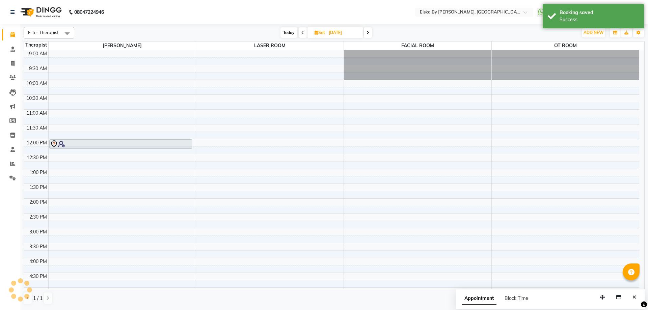
click at [302, 32] on icon at bounding box center [302, 33] width 3 height 4
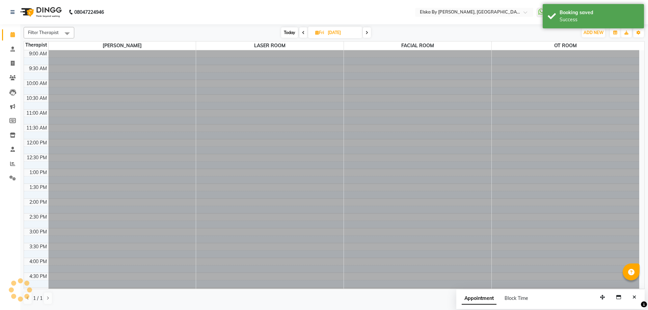
click at [302, 32] on icon at bounding box center [303, 33] width 3 height 4
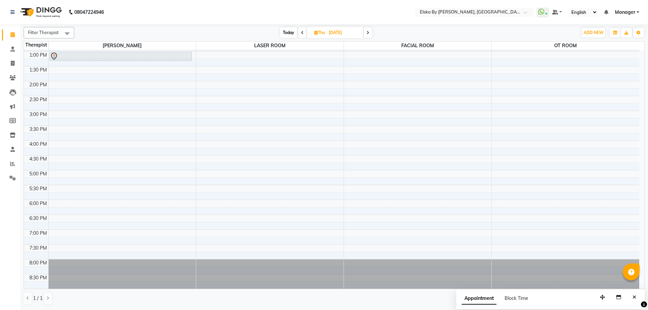
click at [302, 32] on icon at bounding box center [302, 33] width 3 height 4
click at [303, 32] on span at bounding box center [302, 32] width 8 height 10
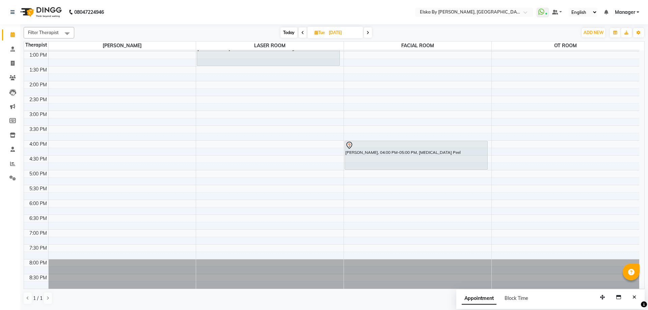
click at [303, 33] on icon at bounding box center [302, 33] width 3 height 4
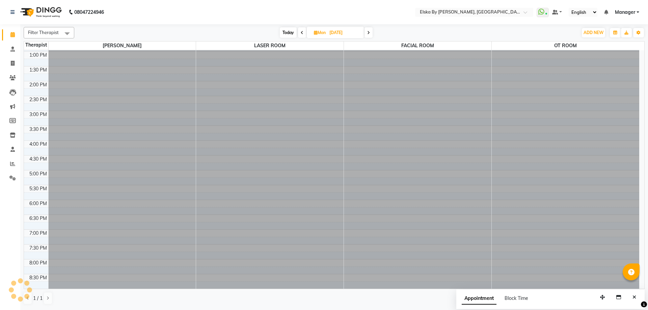
scroll to position [0, 0]
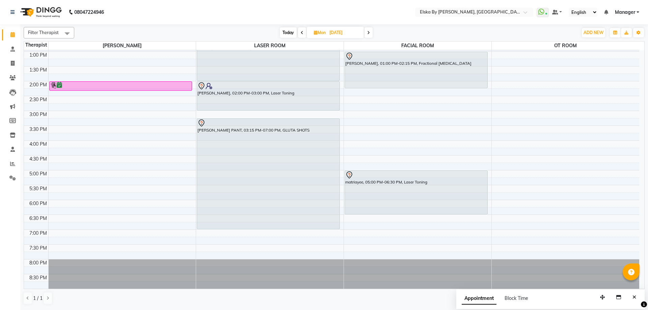
click at [303, 33] on span at bounding box center [302, 32] width 8 height 10
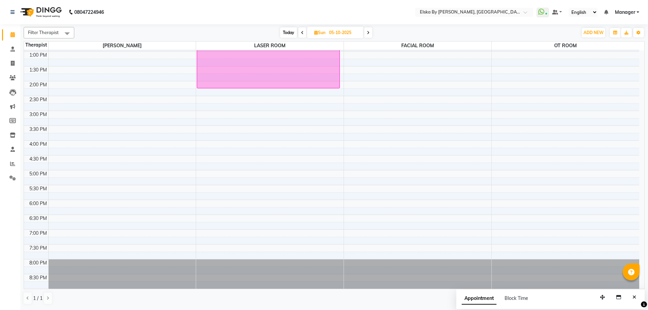
click at [305, 31] on span at bounding box center [302, 32] width 8 height 10
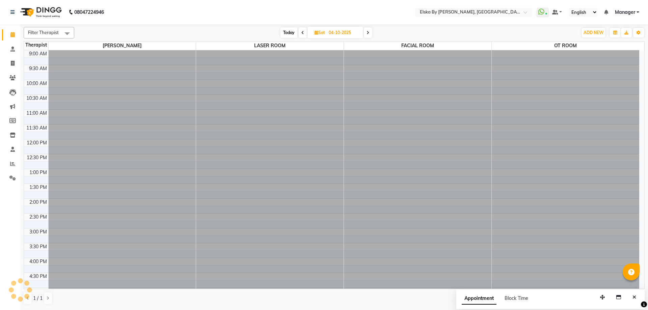
click at [305, 31] on span at bounding box center [303, 32] width 8 height 10
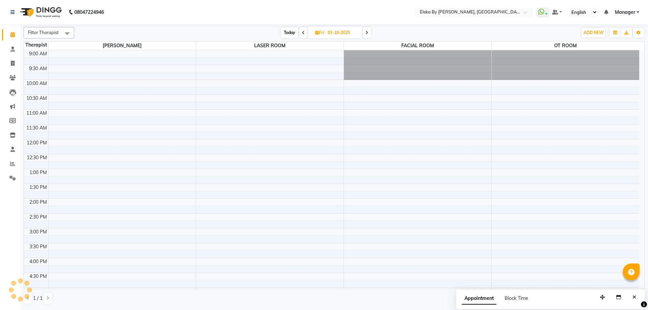
scroll to position [117, 0]
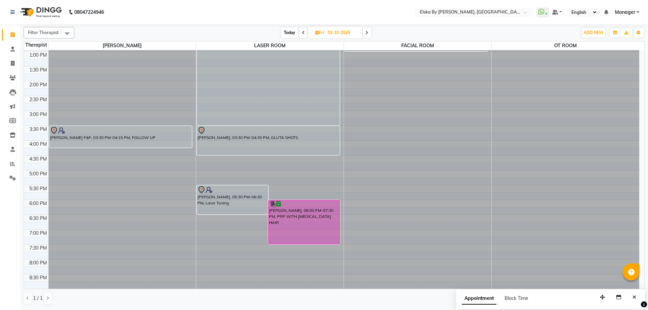
click at [305, 31] on span at bounding box center [303, 32] width 8 height 10
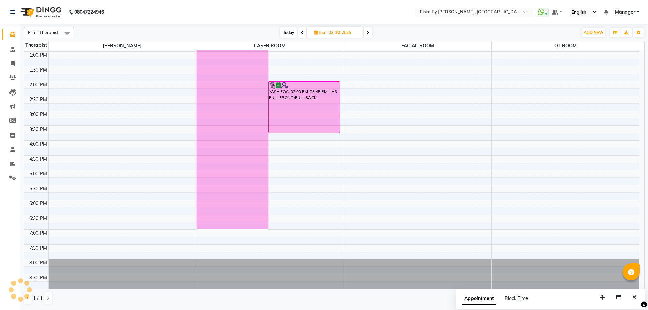
click at [305, 31] on span at bounding box center [302, 32] width 8 height 10
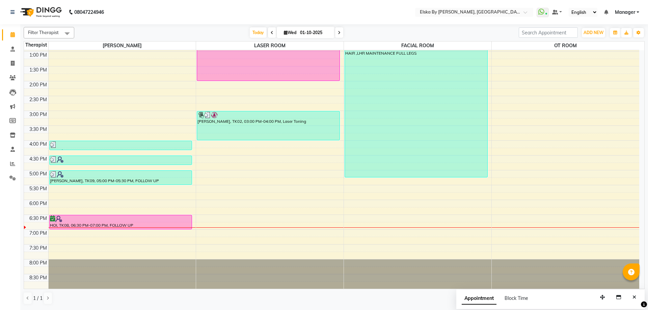
click at [339, 31] on icon at bounding box center [339, 33] width 3 height 4
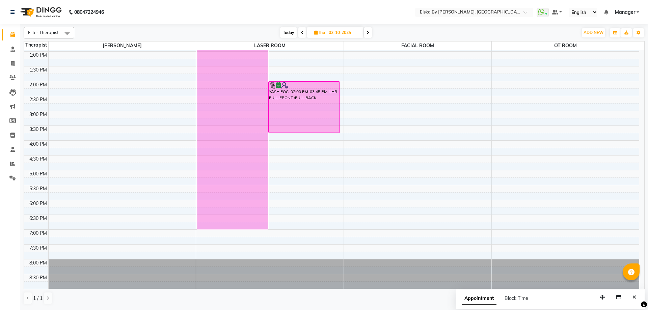
click at [369, 32] on icon at bounding box center [368, 33] width 3 height 4
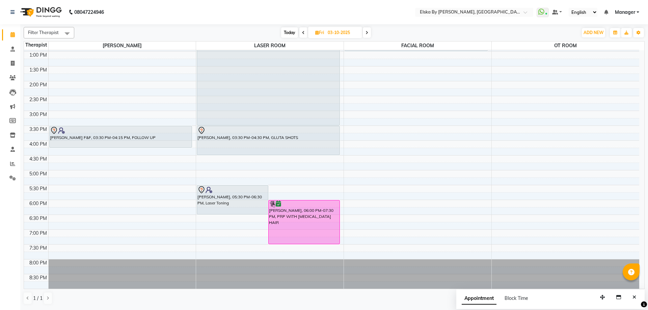
click at [366, 31] on icon at bounding box center [367, 33] width 3 height 4
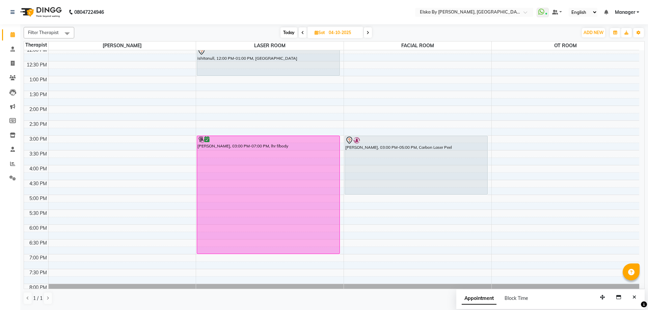
scroll to position [0, 0]
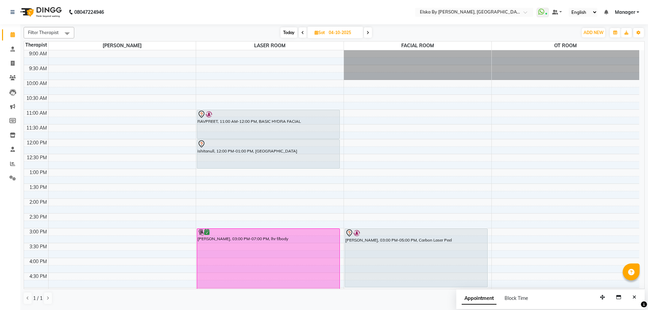
click at [368, 32] on icon at bounding box center [368, 33] width 3 height 4
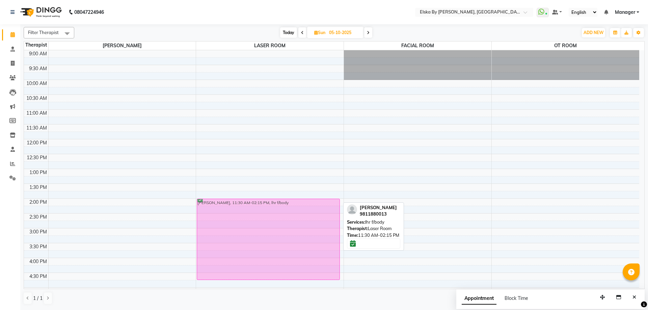
drag, startPoint x: 267, startPoint y: 139, endPoint x: 248, endPoint y: 210, distance: 72.9
click at [248, 210] on div "ANAYA, 11:30 AM-02:15 PM, lhr f/body ANAYA, 11:30 AM-02:15 PM, lhr f/body" at bounding box center [270, 228] width 148 height 356
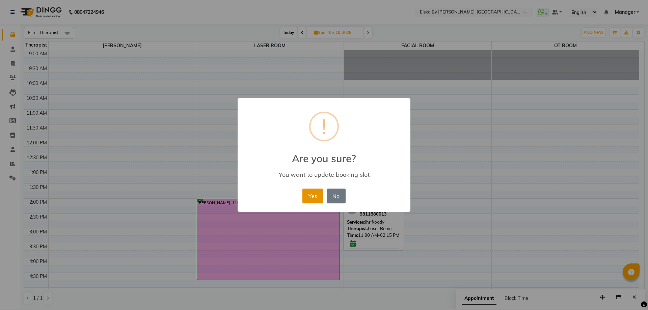
click at [312, 194] on button "Yes" at bounding box center [312, 196] width 21 height 15
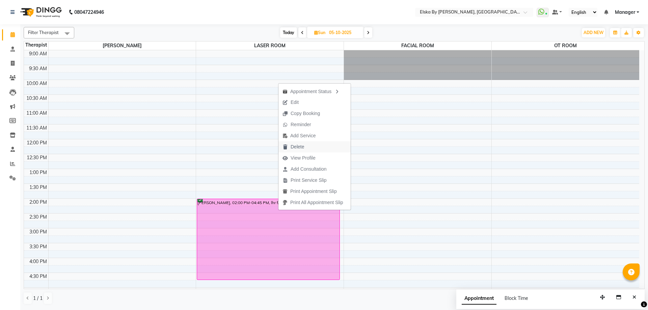
click at [288, 146] on span "Delete" at bounding box center [294, 146] width 30 height 11
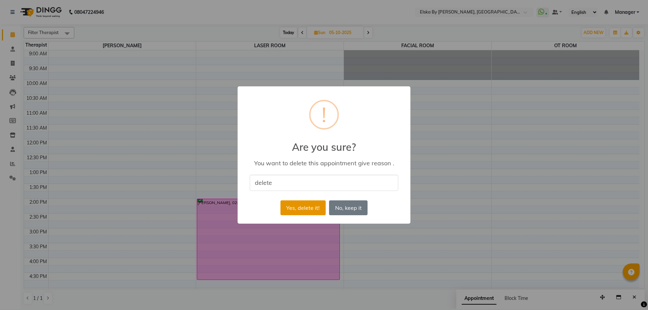
click at [303, 204] on button "Yes, delete it!" at bounding box center [303, 208] width 45 height 15
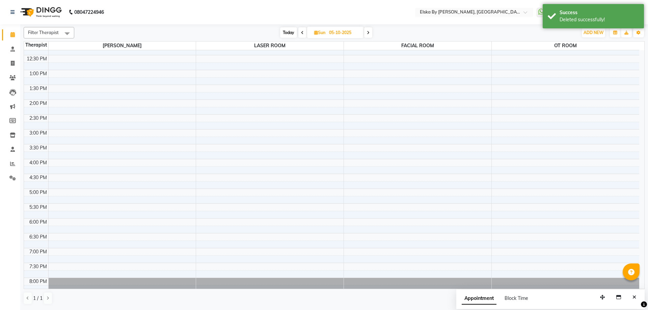
scroll to position [84, 0]
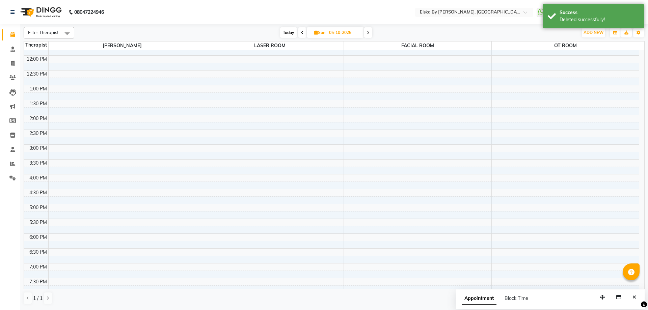
click at [300, 31] on span at bounding box center [302, 32] width 8 height 10
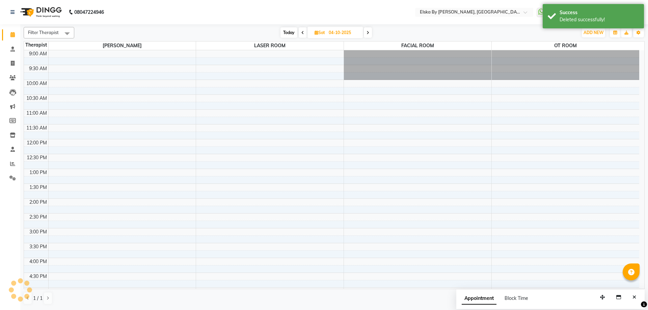
scroll to position [117, 0]
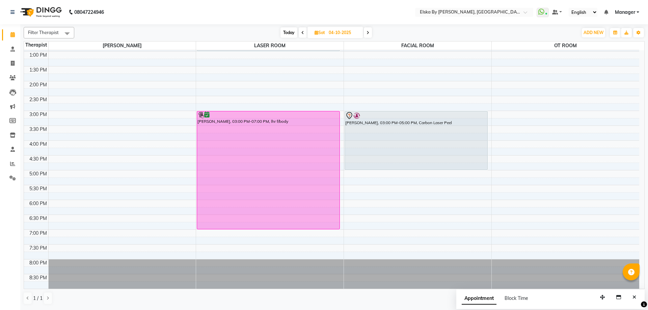
click at [293, 32] on span "Today" at bounding box center [289, 32] width 17 height 10
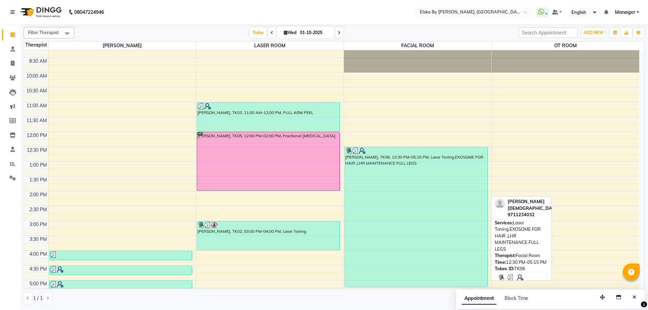
scroll to position [0, 0]
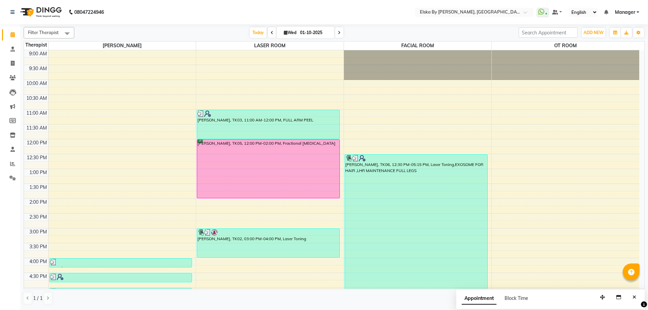
click at [339, 32] on icon at bounding box center [339, 33] width 3 height 4
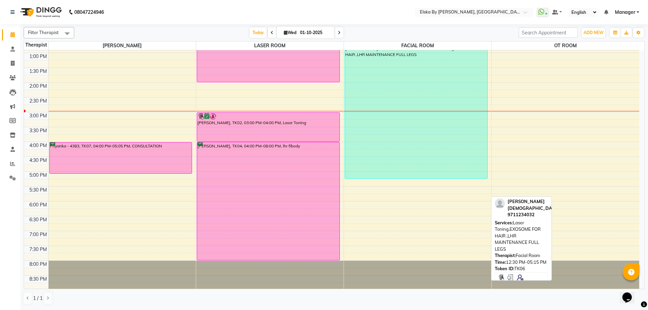
scroll to position [117, 0]
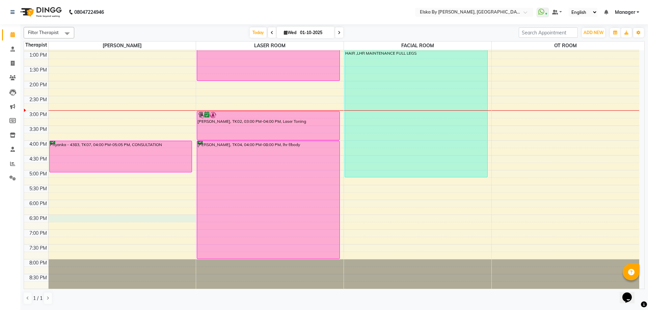
click at [168, 219] on div "9:00 AM 9:30 AM 10:00 AM 10:30 AM 11:00 AM 11:30 AM 12:00 PM 12:30 PM 1:00 PM 1…" at bounding box center [331, 111] width 615 height 356
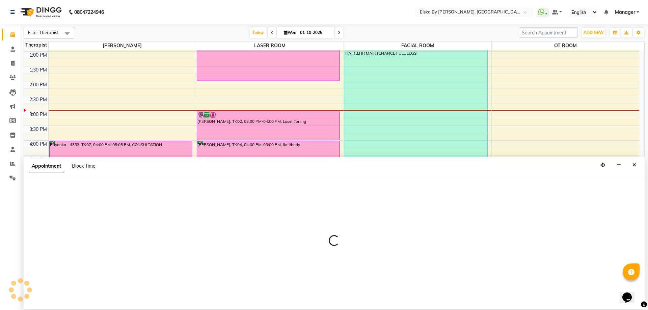
select select "62001"
select select "1110"
select select "tentative"
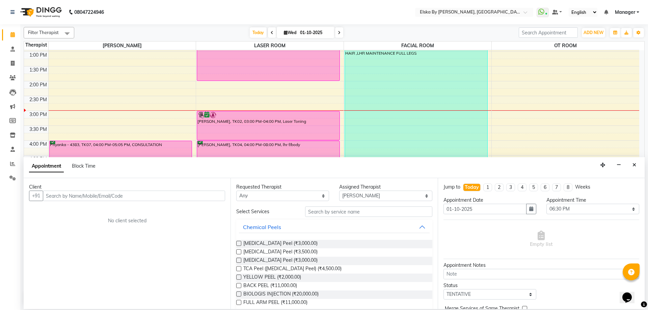
click at [132, 199] on input "text" at bounding box center [134, 196] width 182 height 10
click at [53, 196] on input "hoi6360167857" at bounding box center [120, 196] width 154 height 10
type input "6360167857"
click at [216, 193] on span "Add Client" at bounding box center [211, 196] width 23 height 6
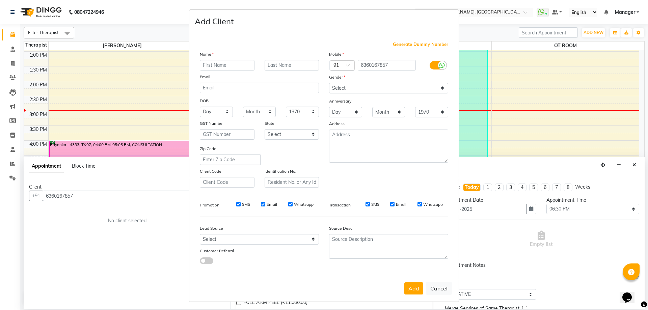
click at [240, 66] on input "text" at bounding box center [227, 65] width 55 height 10
type input "HOI"
click at [392, 93] on select "Select Male Female Other Prefer Not To Say" at bounding box center [388, 88] width 119 height 10
select select "female"
click at [329, 83] on select "Select Male Female Other Prefer Not To Say" at bounding box center [388, 88] width 119 height 10
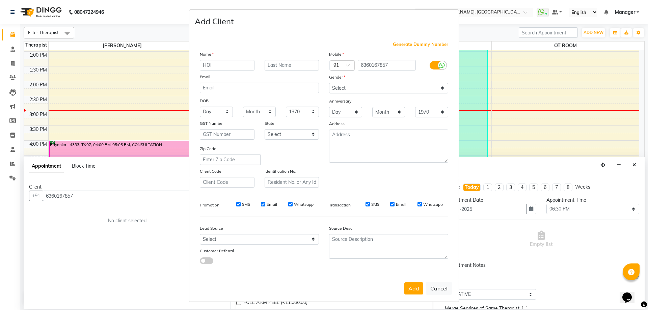
click at [392, 205] on input "Email" at bounding box center [392, 204] width 4 height 4
checkbox input "false"
click at [366, 204] on input "SMS" at bounding box center [368, 204] width 4 height 4
checkbox input "false"
click at [289, 205] on input "Whatsapp" at bounding box center [290, 204] width 4 height 4
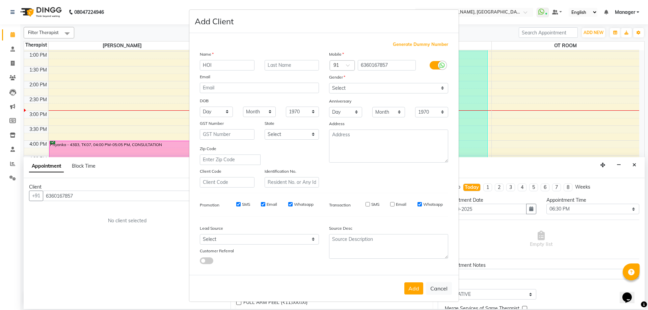
checkbox input "false"
click at [264, 204] on div "Email" at bounding box center [269, 205] width 16 height 6
click at [261, 204] on input "Email" at bounding box center [263, 204] width 4 height 4
checkbox input "false"
click at [237, 206] on input "SMS" at bounding box center [238, 204] width 4 height 4
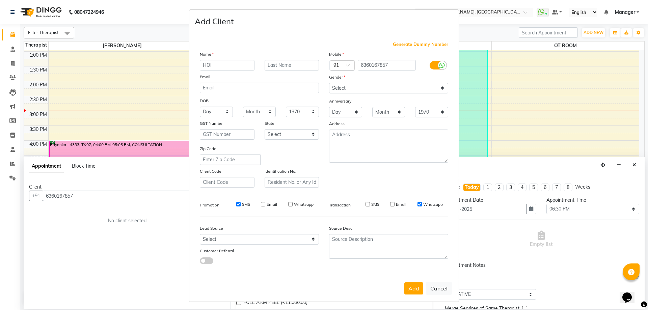
checkbox input "false"
click at [412, 286] on button "Add" at bounding box center [413, 289] width 19 height 12
select select
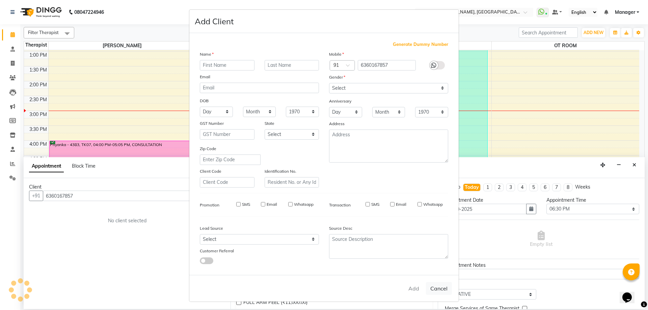
select select
checkbox input "false"
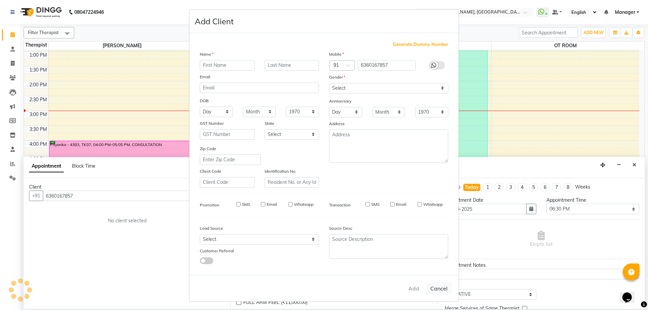
checkbox input "false"
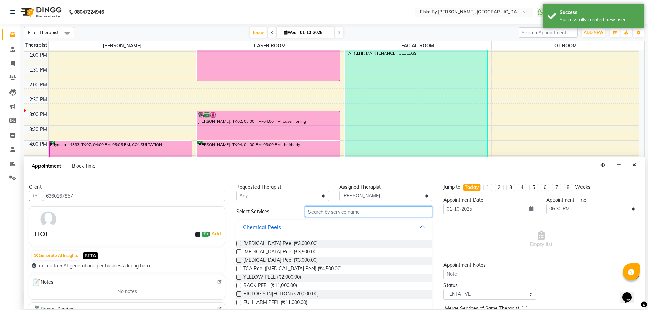
click at [324, 213] on input "text" at bounding box center [368, 212] width 127 height 10
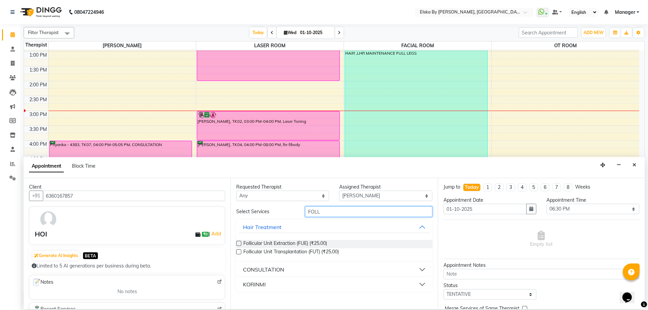
type input "FOLL"
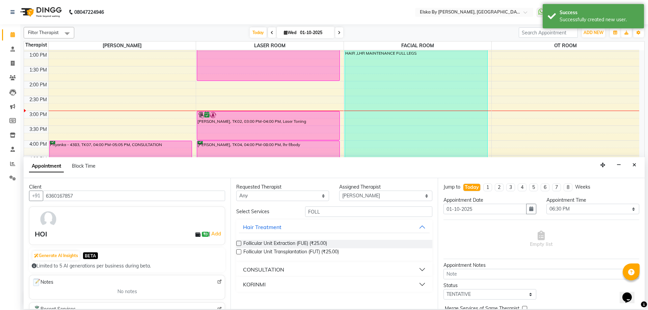
click at [260, 269] on div "CONSULTATION" at bounding box center [263, 270] width 41 height 8
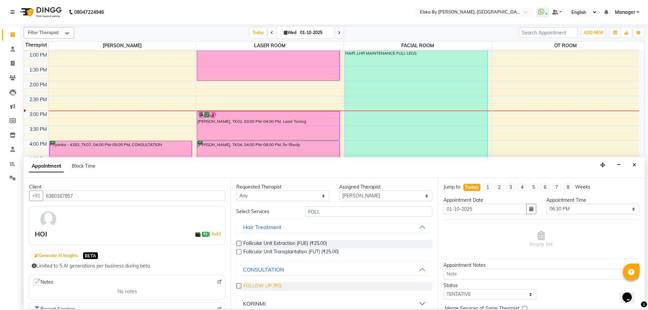
click at [275, 287] on span "FOLLOW UP (₹0)" at bounding box center [262, 287] width 38 height 8
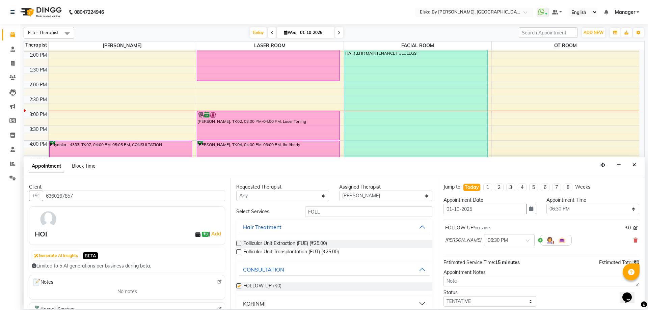
checkbox input "false"
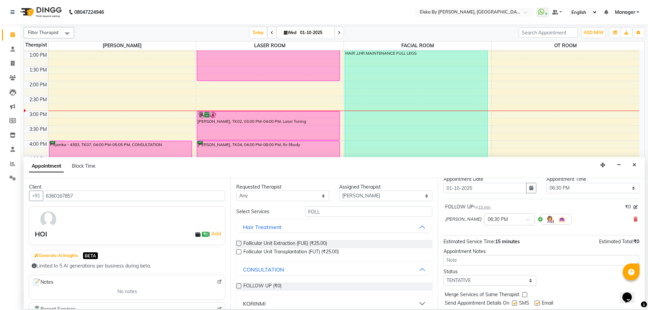
scroll to position [40, 0]
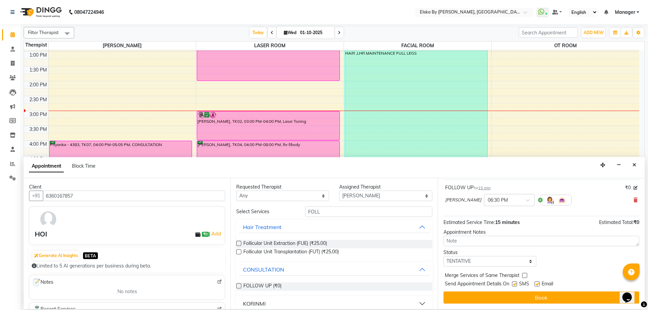
click at [538, 286] on label at bounding box center [537, 284] width 5 height 5
click at [538, 286] on input "checkbox" at bounding box center [537, 285] width 4 height 4
checkbox input "false"
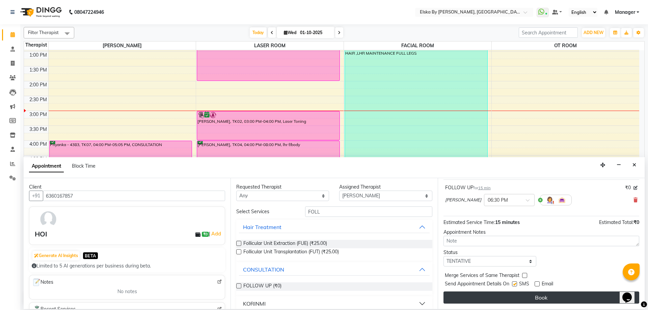
click at [536, 296] on button "Book" at bounding box center [542, 298] width 196 height 12
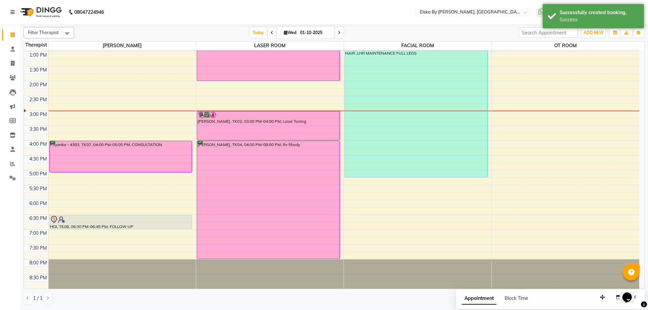
click at [134, 228] on div "Priyanka - 4383, TK07, 04:00 PM-05:05 PM, CONSULTATION HOI, TK08, 06:30 PM-06:4…" at bounding box center [123, 111] width 148 height 356
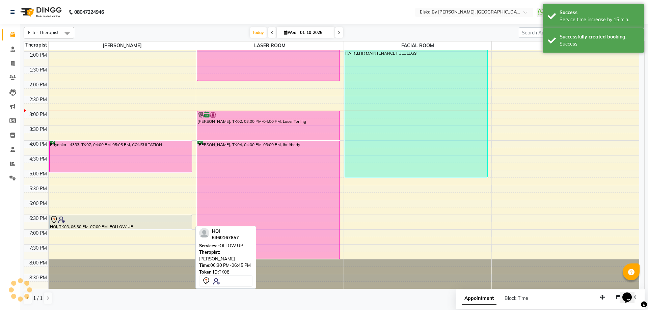
click at [150, 220] on div at bounding box center [121, 220] width 142 height 8
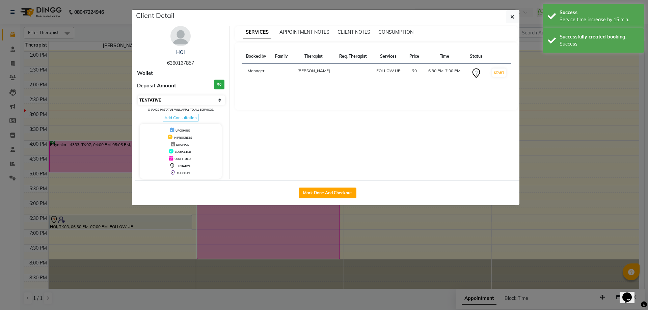
click at [218, 100] on select "Select IN SERVICE CONFIRMED TENTATIVE CHECK IN MARK DONE DROPPED UPCOMING" at bounding box center [181, 100] width 87 height 9
select select "6"
click at [138, 96] on select "Select IN SERVICE CONFIRMED TENTATIVE CHECK IN MARK DONE DROPPED UPCOMING" at bounding box center [181, 100] width 87 height 9
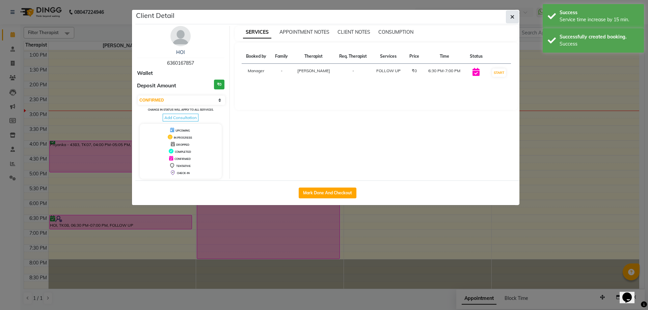
click at [517, 18] on button "button" at bounding box center [512, 16] width 13 height 13
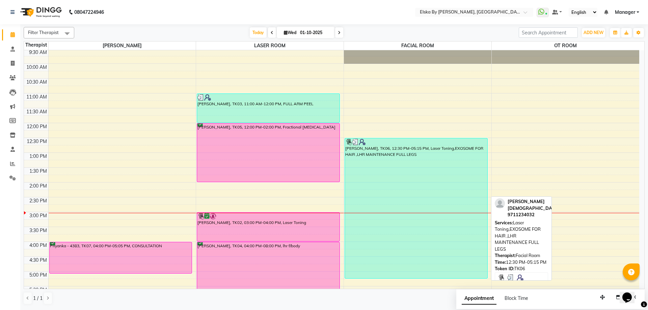
scroll to position [117, 0]
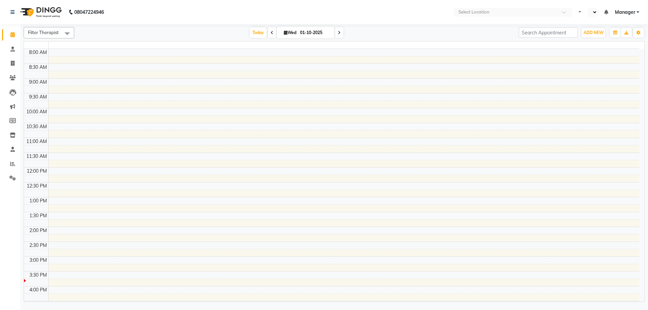
select select "en"
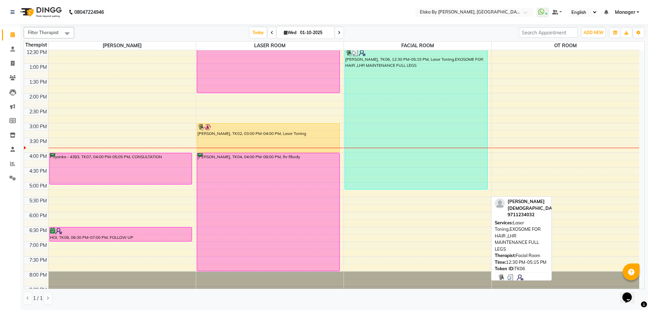
scroll to position [117, 0]
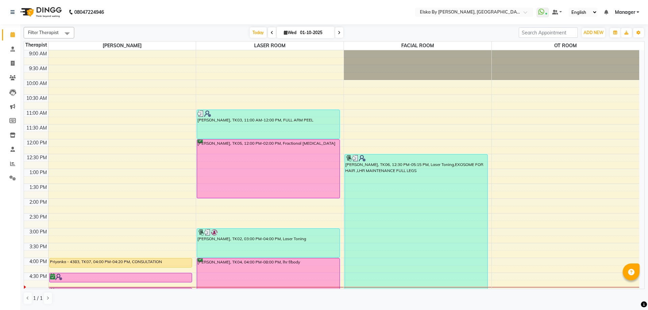
click at [284, 31] on icon at bounding box center [286, 32] width 4 height 4
select select "10"
select select "2025"
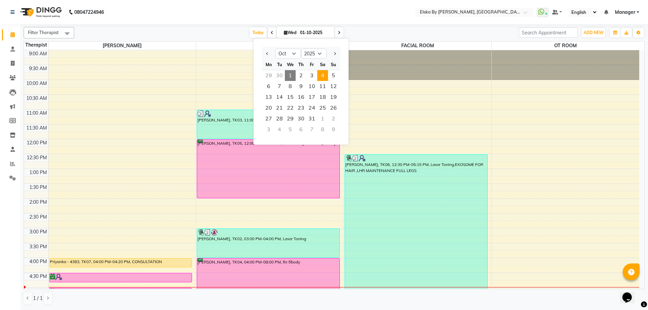
click at [324, 76] on span "4" at bounding box center [322, 75] width 11 height 11
type input "04-10-2025"
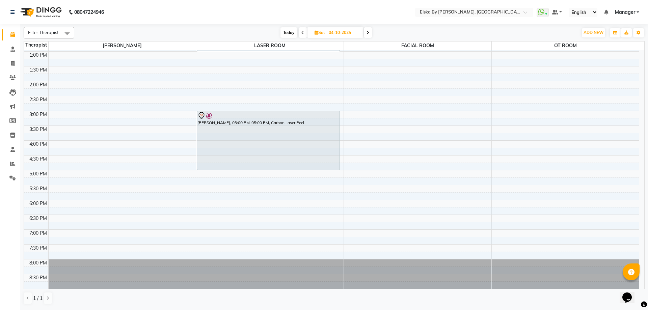
scroll to position [16, 0]
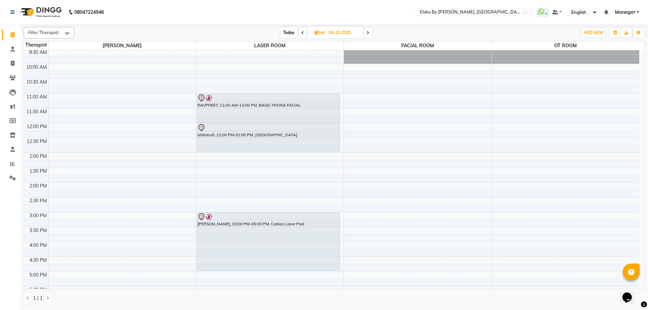
click at [311, 157] on div "9:00 AM 9:30 AM 10:00 AM 10:30 AM 11:00 AM 11:30 AM 12:00 PM 12:30 PM 1:00 PM 1…" at bounding box center [331, 212] width 615 height 356
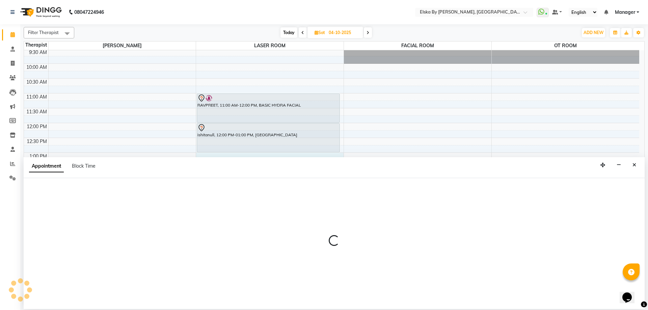
select select "62002"
select select "780"
select select "tentative"
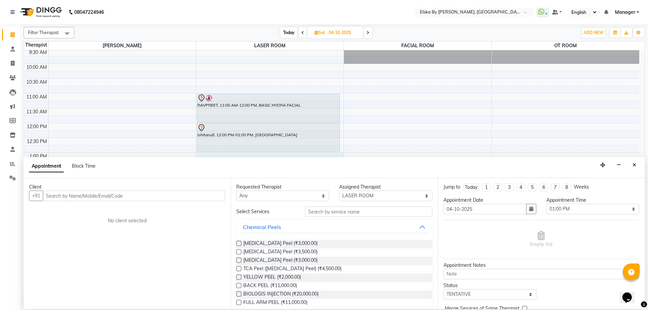
click at [93, 198] on input "text" at bounding box center [134, 196] width 182 height 10
click at [635, 162] on button "Close" at bounding box center [635, 165] width 10 height 10
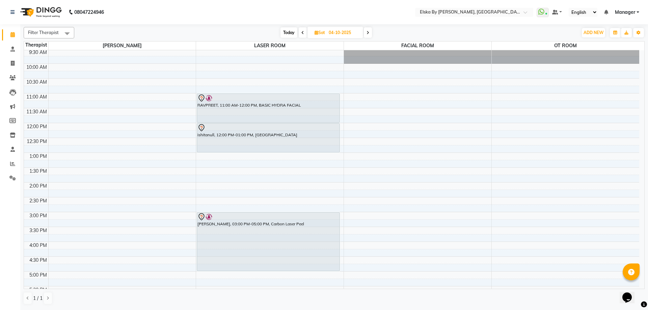
click at [313, 34] on span "Sat" at bounding box center [320, 32] width 14 height 5
select select "10"
select select "2025"
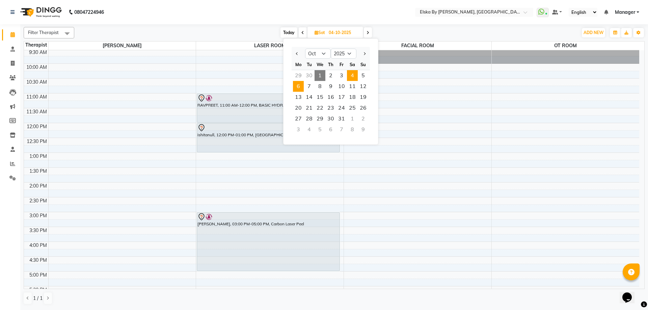
click at [297, 87] on span "6" at bounding box center [298, 86] width 11 height 11
type input "[DATE]"
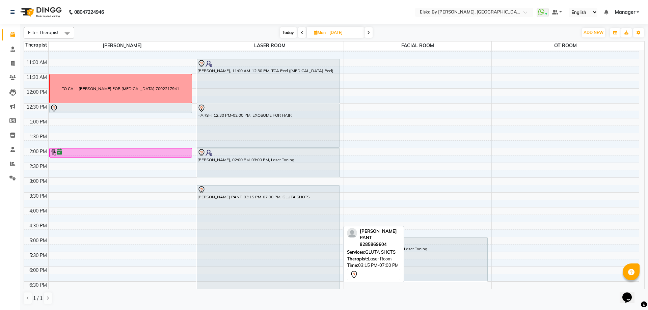
scroll to position [50, 0]
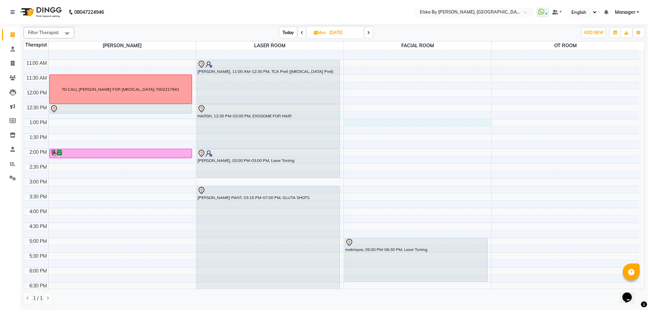
click at [379, 123] on div "9:00 AM 9:30 AM 10:00 AM 10:30 AM 11:00 AM 11:30 AM 12:00 PM 12:30 PM 1:00 PM 1…" at bounding box center [331, 178] width 615 height 356
select select "63147"
select select "780"
select select "tentative"
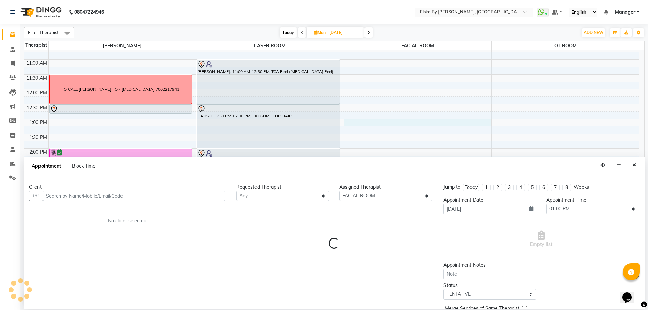
click at [132, 199] on input "text" at bounding box center [134, 196] width 182 height 10
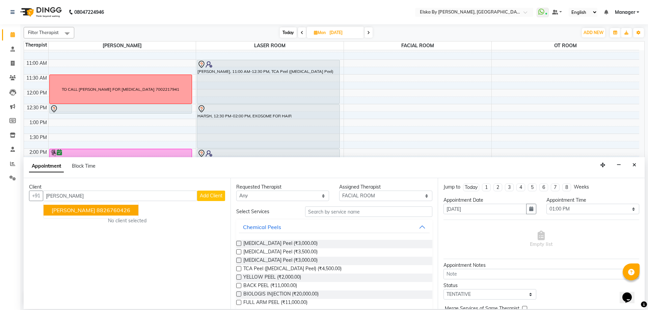
click at [61, 211] on span "KRATI JAIN" at bounding box center [74, 210] width 44 height 7
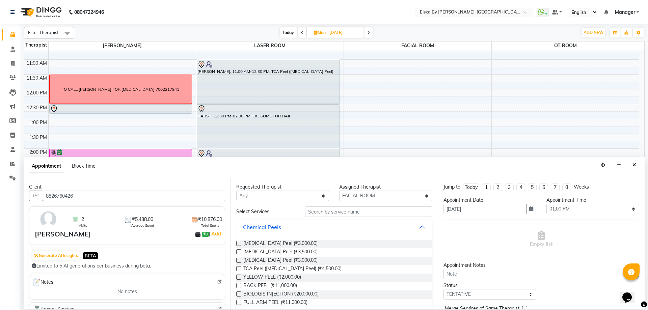
type input "8826760426"
click at [332, 208] on input "text" at bounding box center [368, 212] width 127 height 10
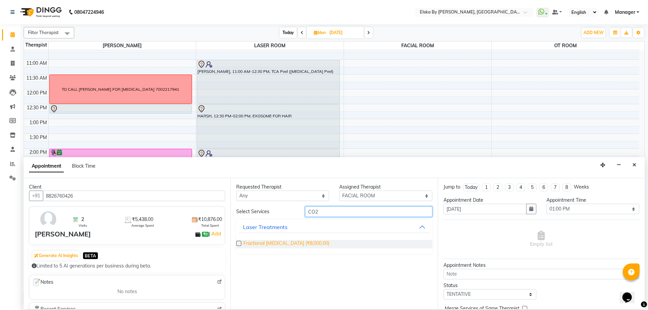
type input "CO2"
click at [251, 243] on span "Fractional CO2 Laser (₹8,000.00)" at bounding box center [286, 244] width 86 height 8
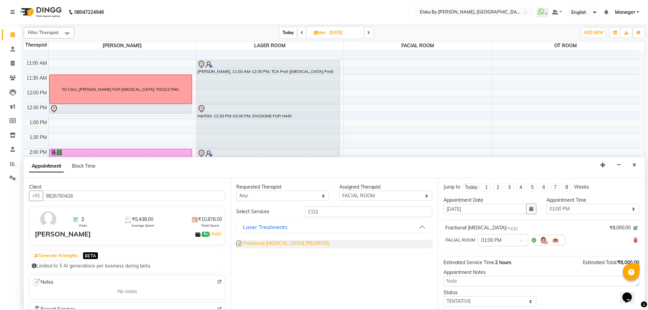
checkbox input "false"
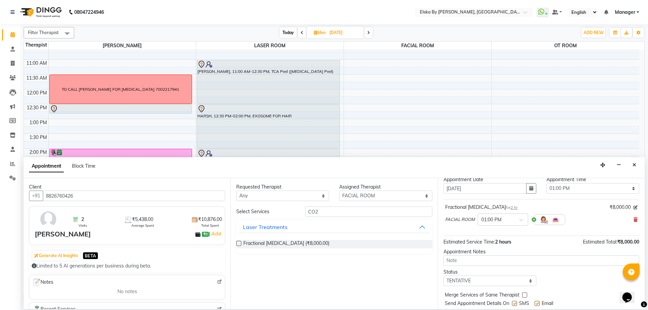
scroll to position [40, 0]
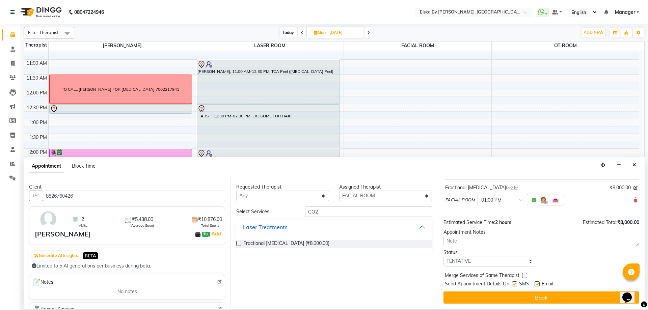
click at [539, 284] on label at bounding box center [537, 284] width 5 height 5
click at [539, 284] on input "checkbox" at bounding box center [537, 285] width 4 height 4
checkbox input "false"
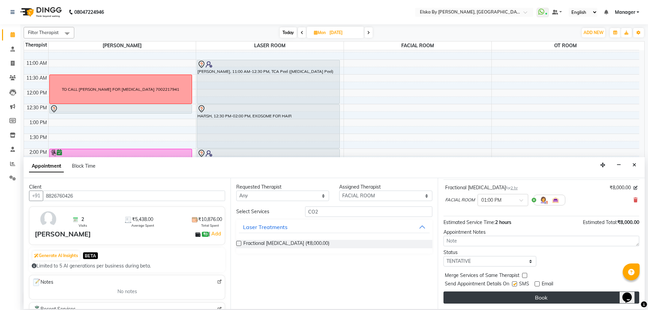
click at [528, 294] on button "Book" at bounding box center [542, 298] width 196 height 12
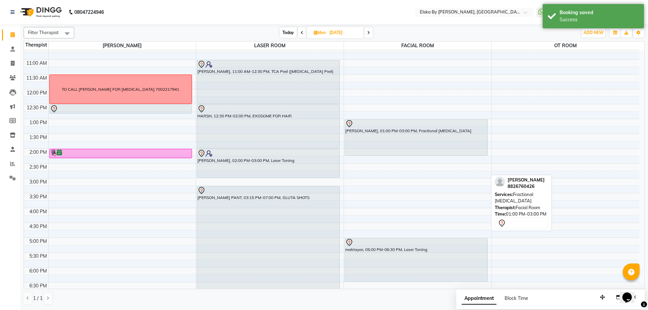
drag, startPoint x: 415, startPoint y: 177, endPoint x: 417, endPoint y: 153, distance: 24.4
click at [417, 153] on div "KRATI JAIN, 01:00 PM-03:00 PM, Fractional CO2 Laser matriayee, 05:00 PM-06:30 P…" at bounding box center [418, 178] width 148 height 356
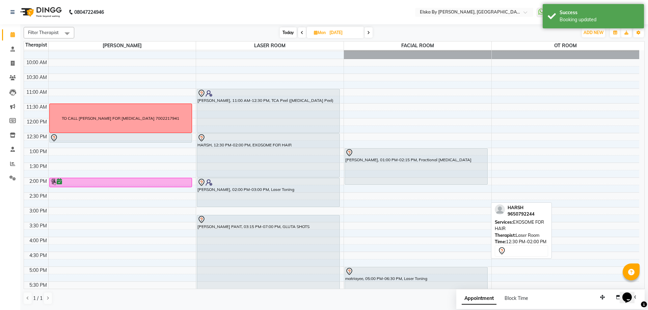
scroll to position [0, 0]
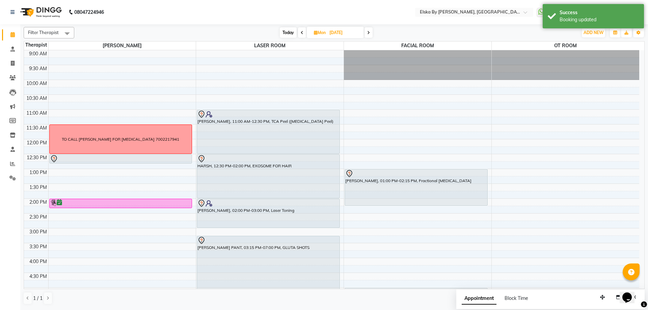
click at [288, 32] on span "Today" at bounding box center [288, 32] width 17 height 10
type input "01-10-2025"
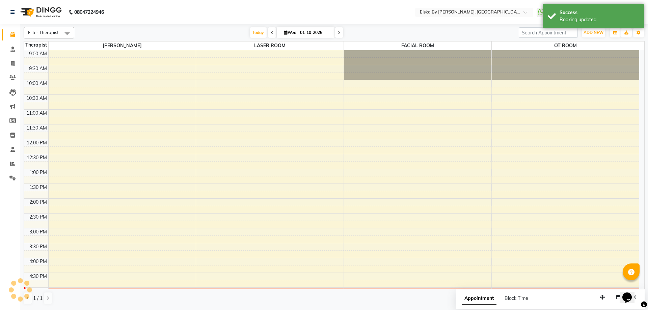
scroll to position [117, 0]
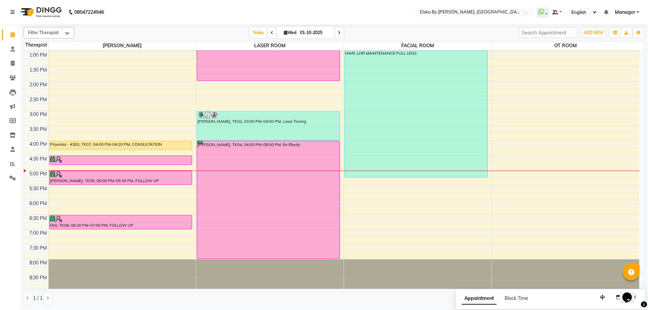
click at [285, 36] on span "Wed 01-10-2025" at bounding box center [306, 32] width 58 height 11
click at [285, 33] on icon at bounding box center [286, 32] width 4 height 4
select select "10"
select select "2025"
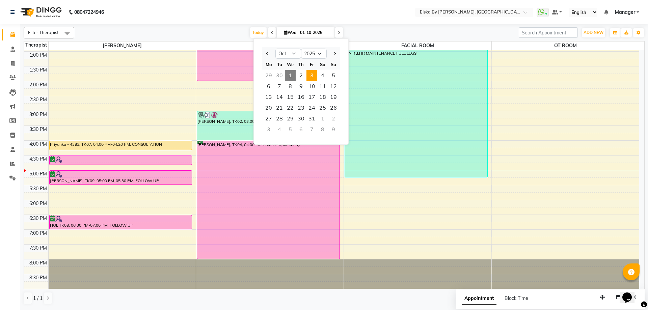
click at [309, 72] on span "3" at bounding box center [312, 75] width 11 height 11
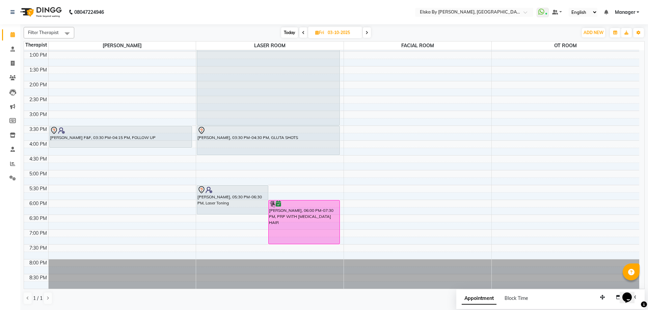
click at [365, 35] on span at bounding box center [367, 32] width 8 height 10
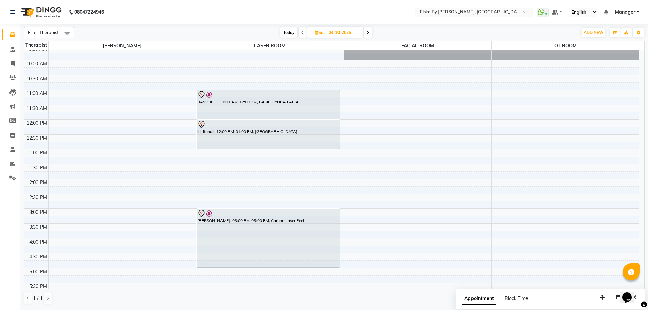
scroll to position [16, 0]
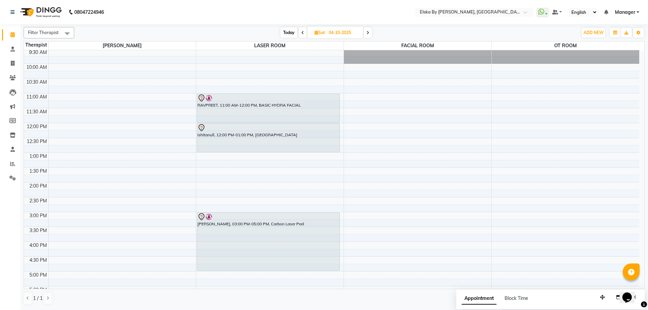
click at [368, 32] on icon at bounding box center [368, 33] width 3 height 4
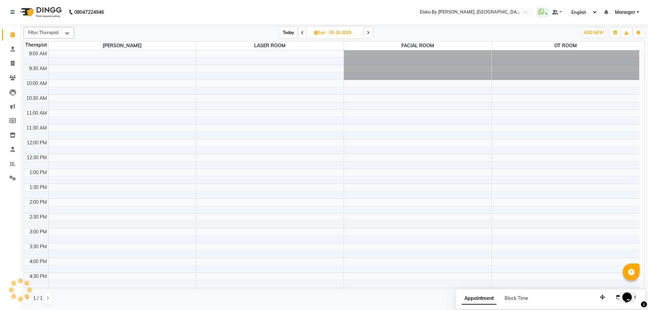
scroll to position [117, 0]
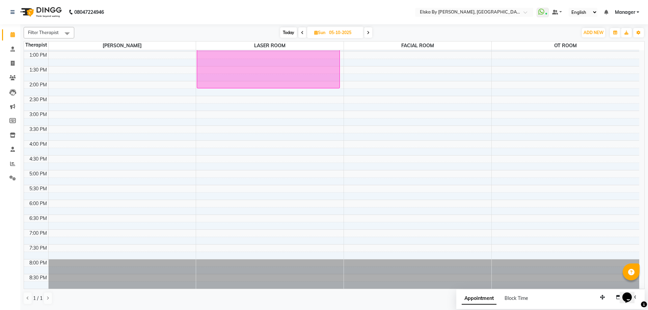
click at [368, 32] on icon at bounding box center [368, 33] width 3 height 4
type input "06-10-2025"
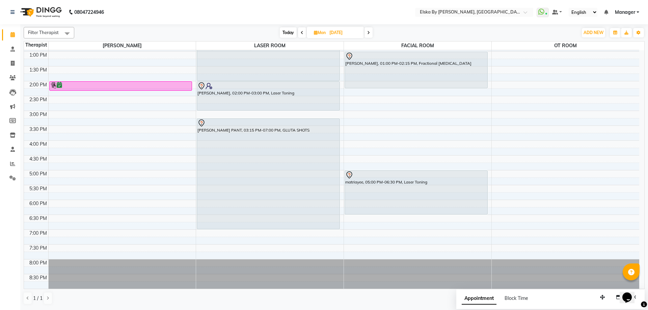
scroll to position [16, 0]
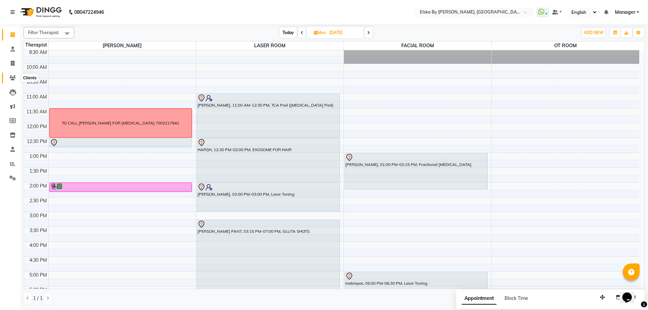
click at [14, 74] on span at bounding box center [13, 78] width 12 height 8
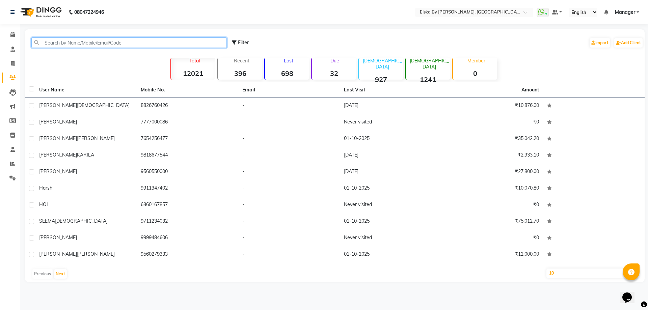
click at [100, 44] on input "text" at bounding box center [128, 42] width 195 height 10
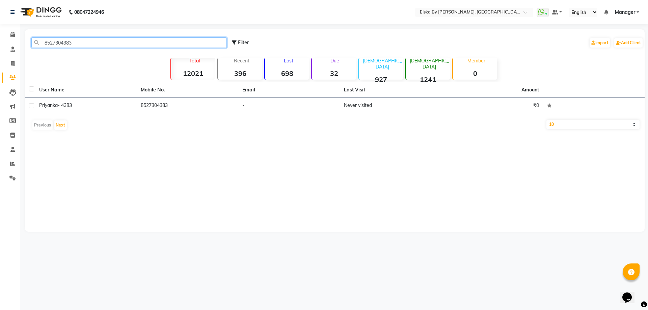
type input "8527304383"
click at [121, 103] on div "Priyanka - 4383" at bounding box center [86, 105] width 94 height 7
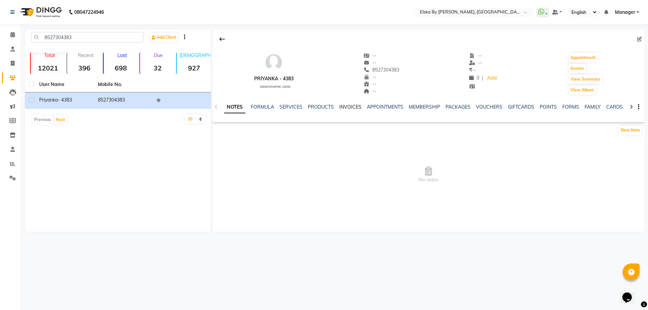
click at [348, 108] on link "INVOICES" at bounding box center [350, 107] width 22 height 6
click at [15, 74] on span at bounding box center [13, 78] width 12 height 8
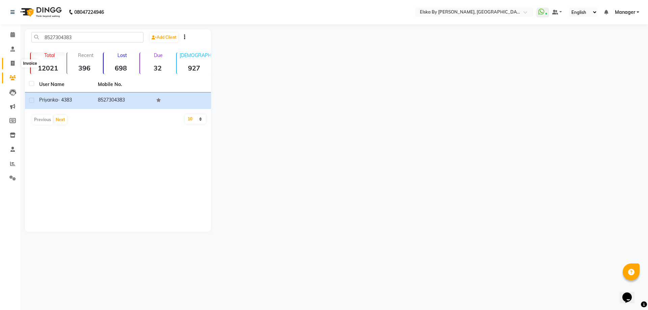
click at [13, 62] on icon at bounding box center [13, 63] width 4 height 5
select select "service"
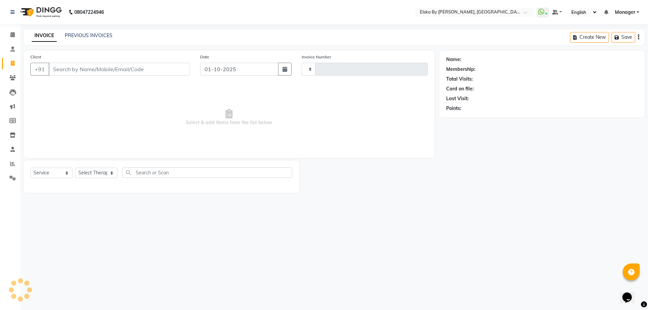
type input "1875"
select select "7252"
select select "62001"
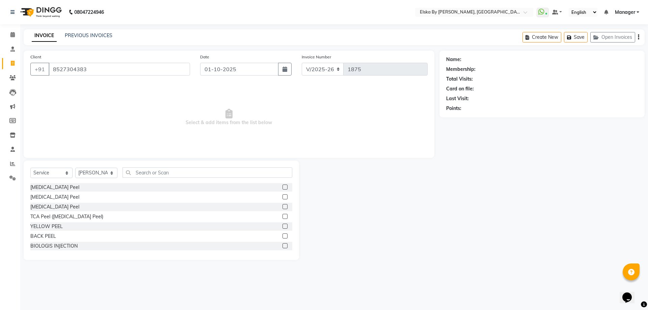
type input "8527304383"
click at [602, 40] on button "Open Invoices" at bounding box center [612, 37] width 45 height 10
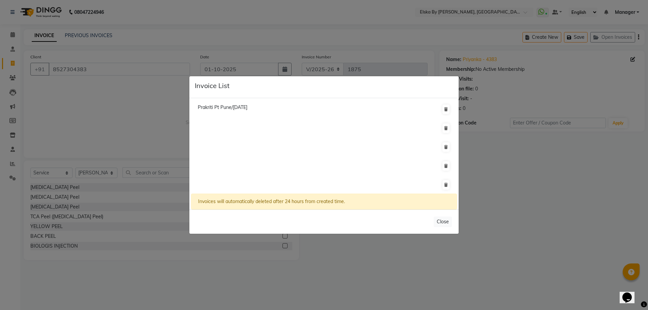
scroll to position [0, 0]
click at [438, 223] on button "Close" at bounding box center [443, 222] width 18 height 10
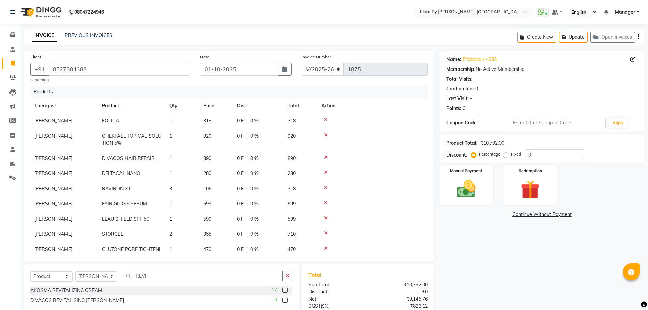
select select "7252"
select select "product"
select select "62001"
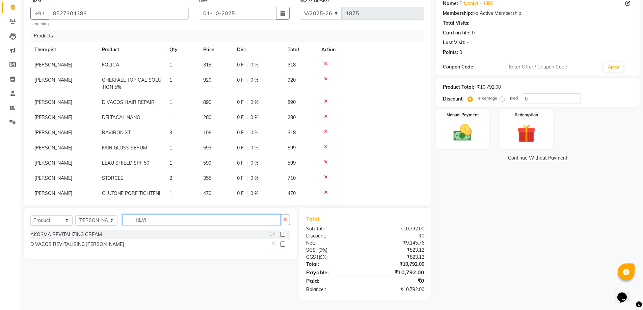
drag, startPoint x: 0, startPoint y: 0, endPoint x: 180, endPoint y: 92, distance: 202.5
click at [75, 200] on div "Client [PHONE_NUMBER] searching... Date [DATE] Invoice Number V/2025 V/[PHONE_N…" at bounding box center [228, 148] width 418 height 306
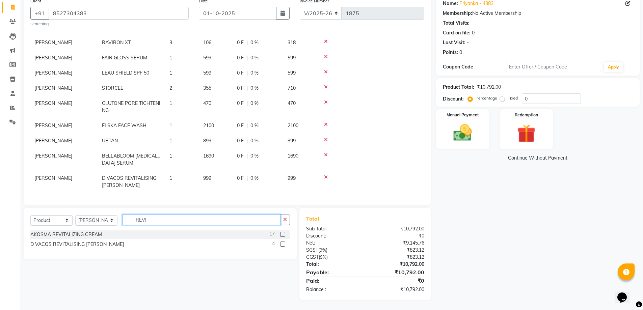
scroll to position [0, 0]
type input "NAVI"
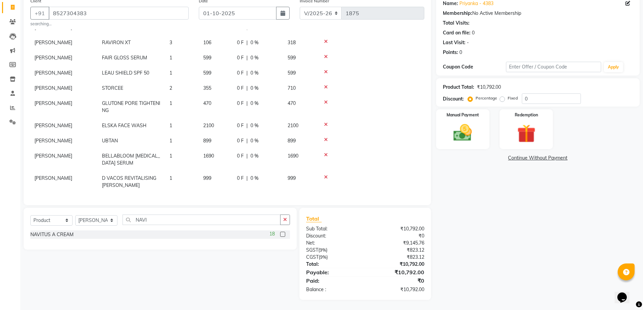
click at [286, 233] on div "18" at bounding box center [279, 235] width 21 height 8
click at [282, 234] on label at bounding box center [282, 234] width 5 height 5
click at [282, 234] on input "checkbox" at bounding box center [282, 235] width 4 height 4
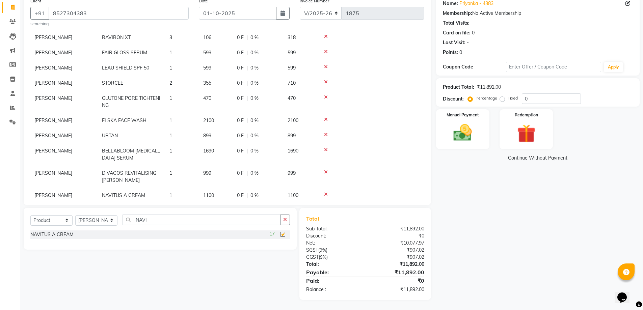
checkbox input "false"
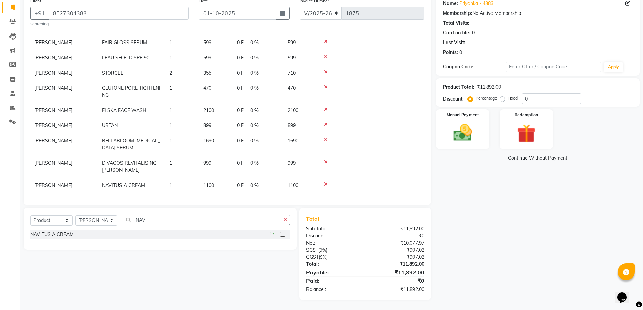
scroll to position [110, 0]
drag, startPoint x: 154, startPoint y: 218, endPoint x: 84, endPoint y: 204, distance: 71.6
click at [84, 204] on div "Client [PHONE_NUMBER] searching... Date [DATE] Invoice Number V/2025 V/[PHONE_N…" at bounding box center [228, 148] width 418 height 306
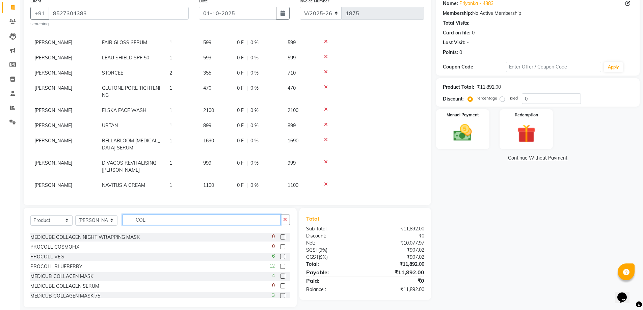
scroll to position [30, 0]
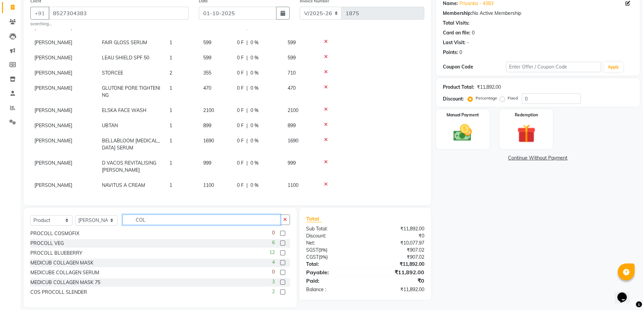
type input "COL"
click at [280, 253] on label at bounding box center [282, 253] width 5 height 5
click at [280, 253] on input "checkbox" at bounding box center [282, 253] width 4 height 4
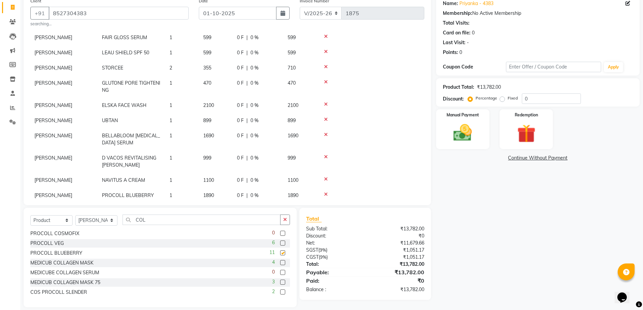
checkbox input "false"
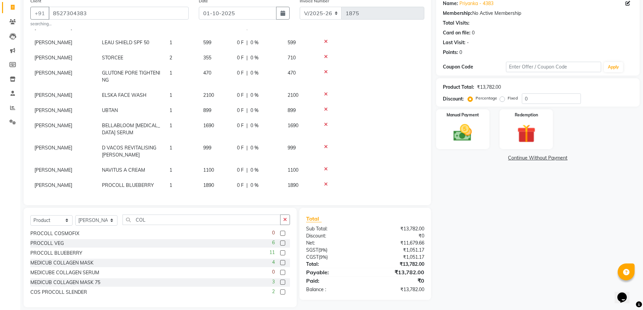
scroll to position [126, 0]
drag, startPoint x: 149, startPoint y: 220, endPoint x: 55, endPoint y: 194, distance: 97.8
click at [52, 203] on div "Client [PHONE_NUMBER] searching... Date [DATE] Invoice Number V/2025 V/[PHONE_N…" at bounding box center [228, 151] width 418 height 313
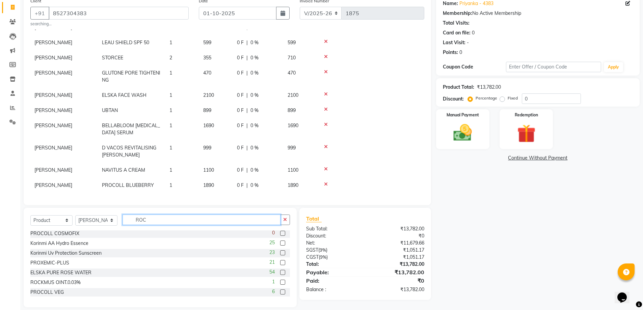
scroll to position [1, 0]
type input "ROC"
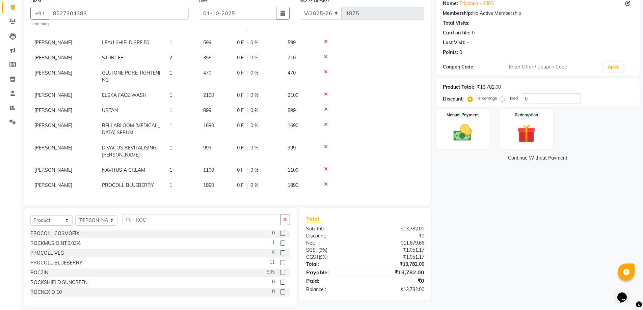
click at [280, 271] on label at bounding box center [282, 272] width 5 height 5
click at [280, 271] on input "checkbox" at bounding box center [282, 273] width 4 height 4
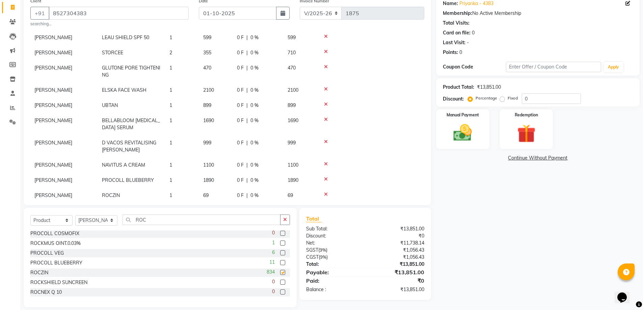
checkbox input "false"
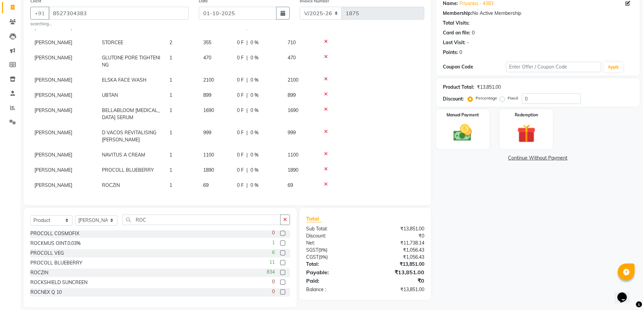
click at [174, 182] on td "1" at bounding box center [182, 185] width 34 height 15
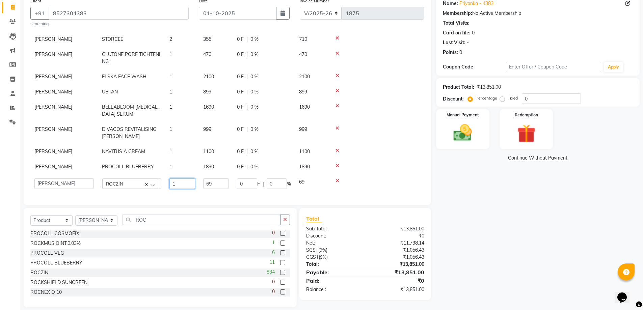
click at [175, 182] on input "1" at bounding box center [182, 184] width 26 height 10
type input "3"
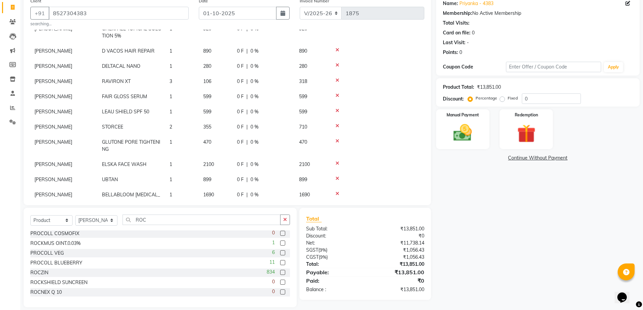
scroll to position [43, 0]
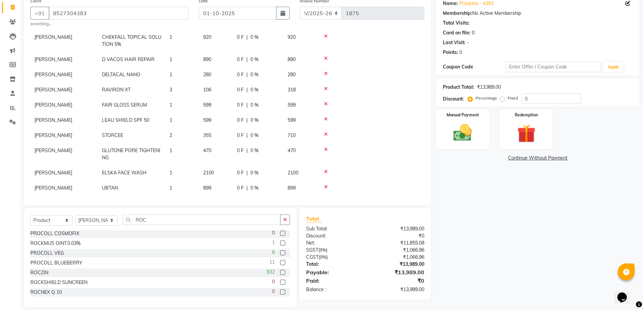
click at [489, 261] on div "Name: Priyanka - 4383 Membership: No Active Membership Total Visits: Card on fi…" at bounding box center [540, 151] width 209 height 313
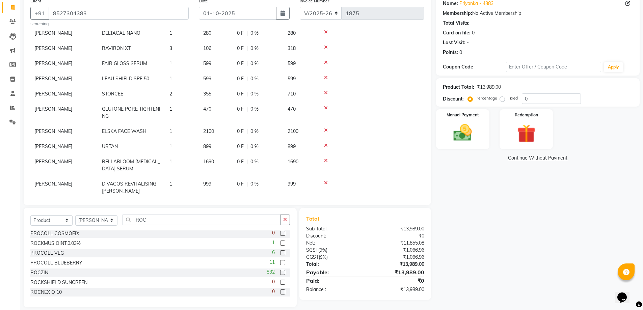
scroll to position [141, 0]
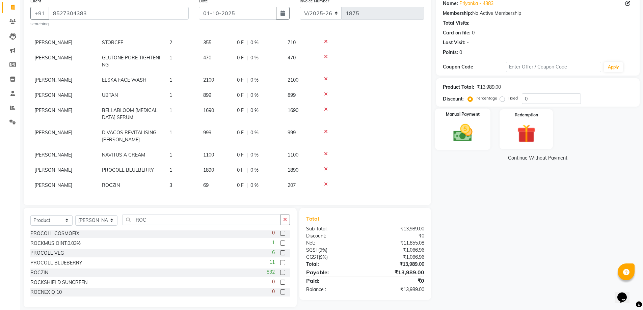
click at [470, 137] on img at bounding box center [462, 133] width 31 height 22
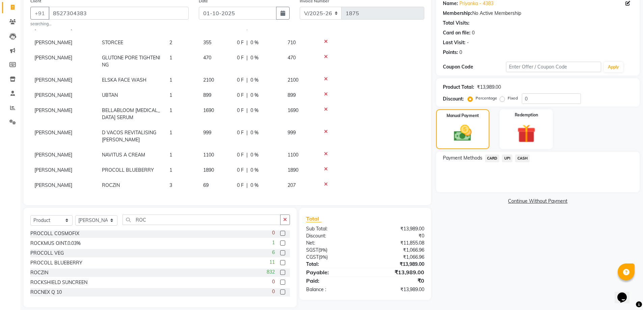
click at [491, 158] on span "CARD" at bounding box center [492, 159] width 15 height 8
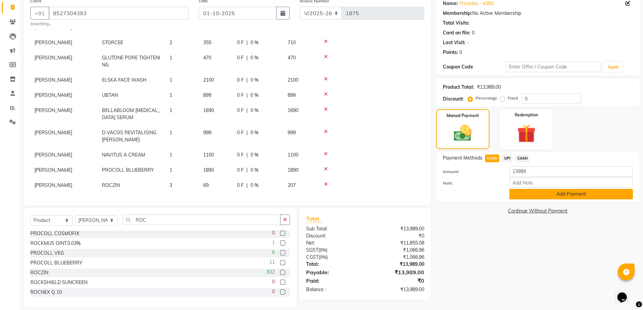
click at [519, 195] on button "Add Payment" at bounding box center [571, 194] width 124 height 10
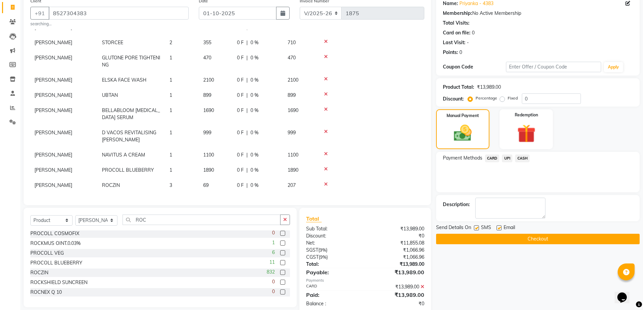
click at [500, 227] on label at bounding box center [499, 228] width 5 height 5
click at [500, 227] on input "checkbox" at bounding box center [499, 228] width 4 height 4
checkbox input "false"
click at [495, 237] on button "Checkout" at bounding box center [538, 239] width 204 height 10
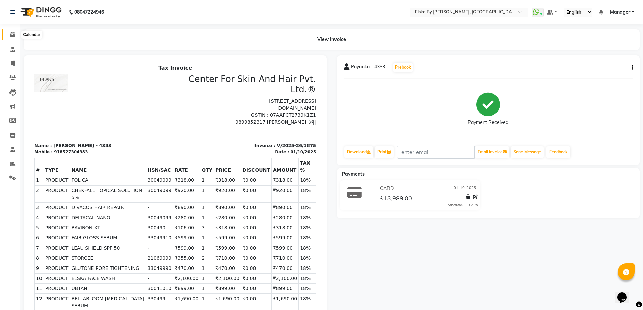
click at [11, 38] on span at bounding box center [13, 35] width 12 height 8
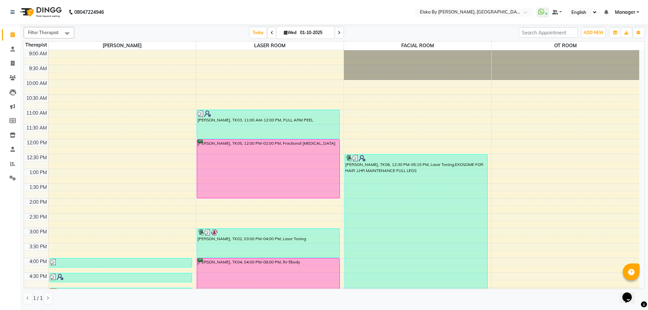
click at [285, 32] on icon at bounding box center [286, 32] width 4 height 4
select select "10"
select select "2025"
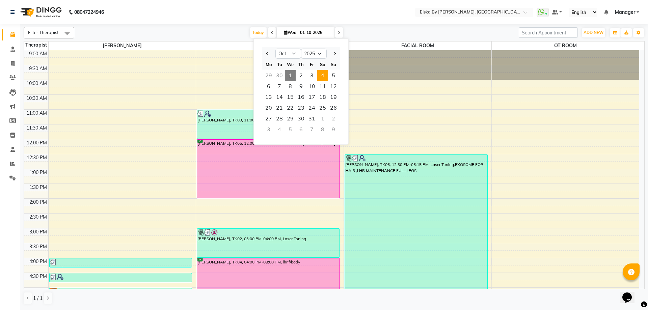
click at [322, 77] on span "4" at bounding box center [322, 75] width 11 height 11
type input "04-10-2025"
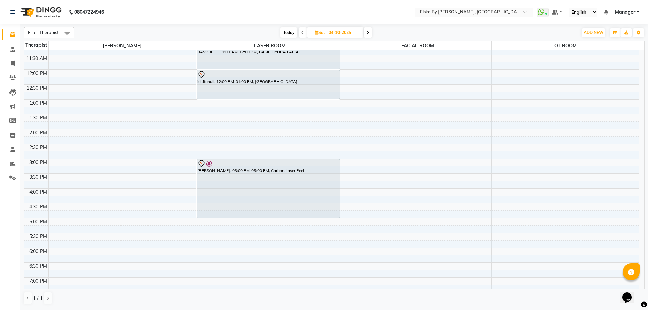
scroll to position [84, 0]
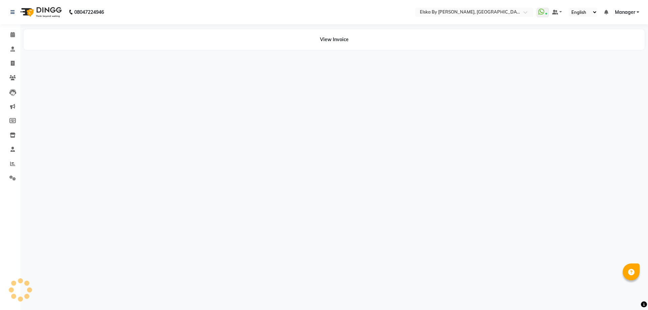
select select "en"
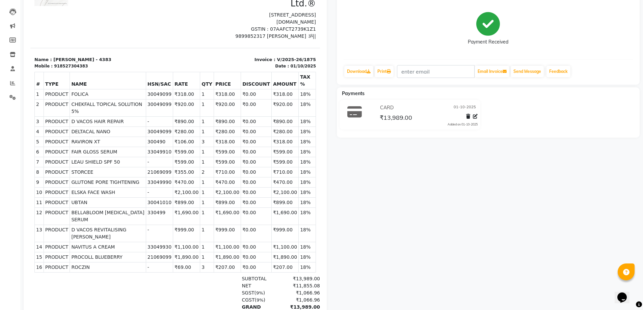
scroll to position [101, 0]
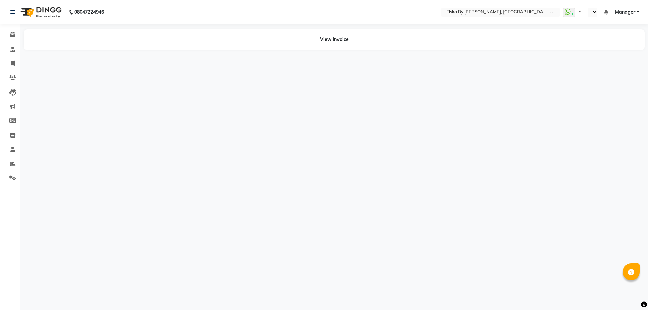
select select "en"
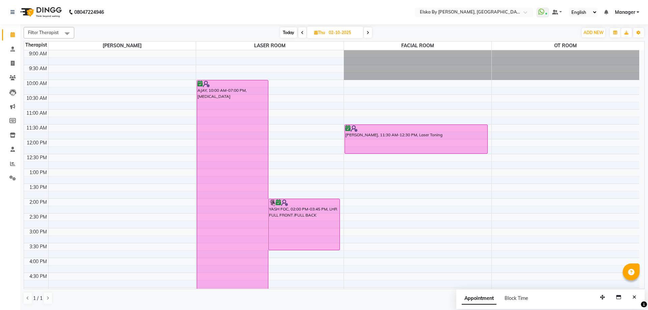
scroll to position [16, 0]
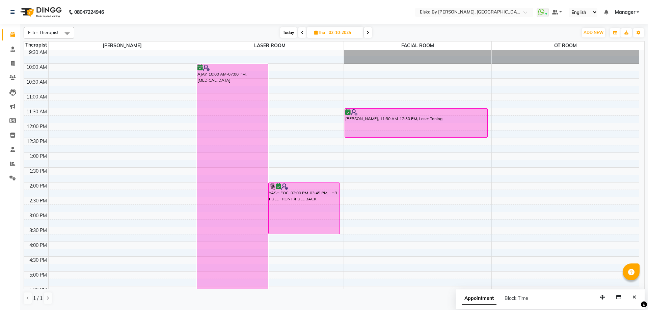
click at [368, 32] on icon at bounding box center [368, 33] width 3 height 4
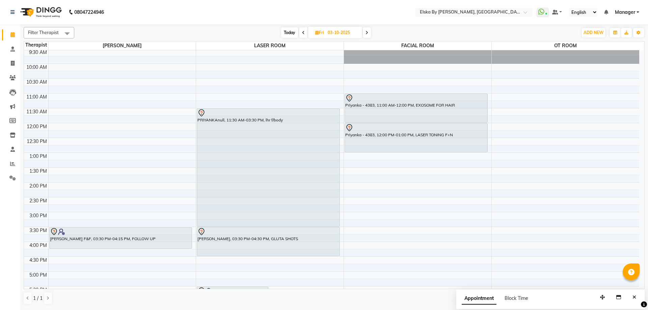
click at [369, 34] on span at bounding box center [367, 32] width 8 height 10
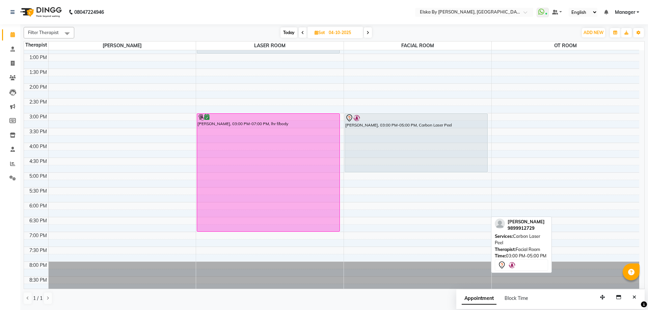
scroll to position [117, 0]
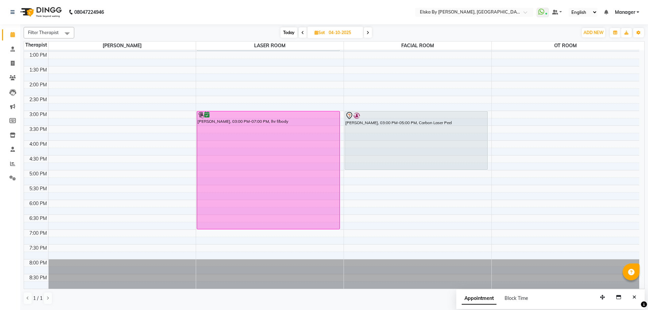
click at [290, 34] on span "Today" at bounding box center [289, 32] width 17 height 10
type input "01-10-2025"
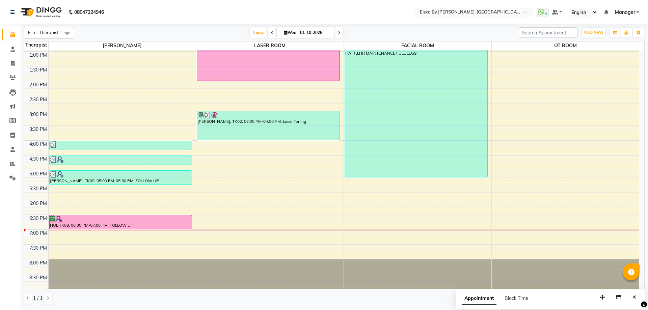
scroll to position [16, 0]
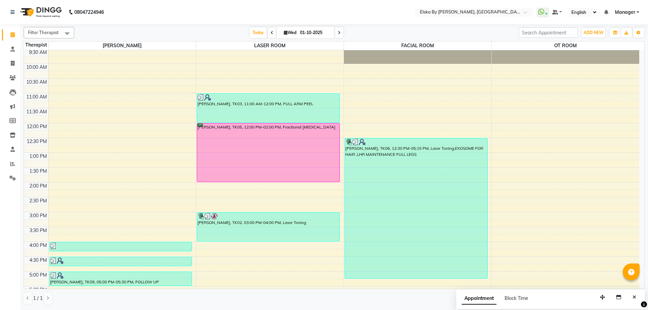
click at [284, 32] on icon at bounding box center [286, 32] width 4 height 4
select select "10"
select select "2025"
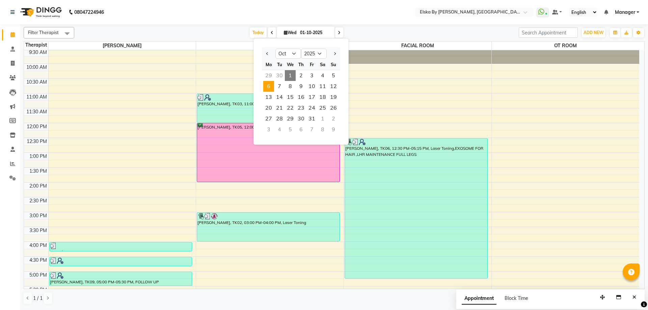
click at [267, 85] on span "6" at bounding box center [268, 86] width 11 height 11
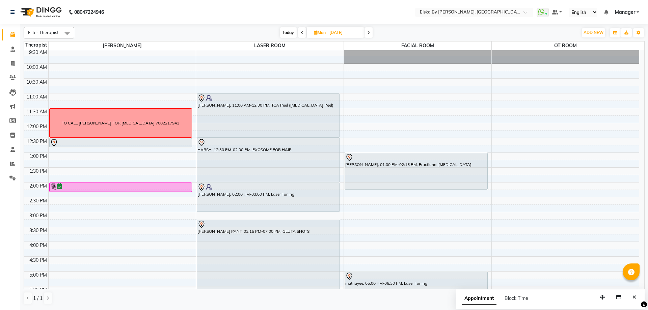
click at [371, 33] on span at bounding box center [369, 32] width 8 height 10
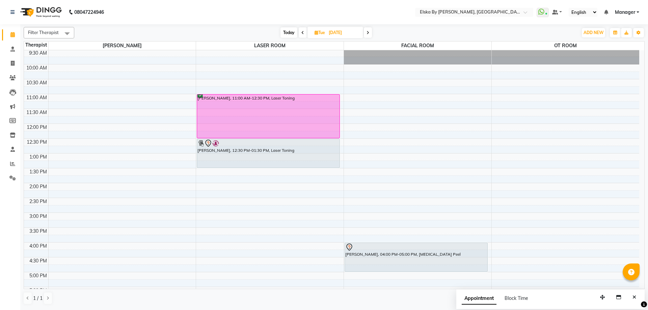
scroll to position [0, 0]
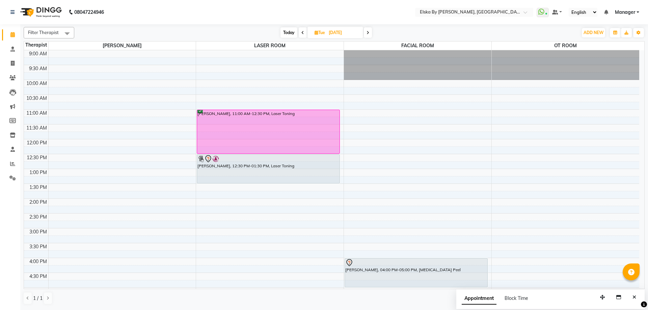
click at [293, 33] on span "Today" at bounding box center [289, 32] width 17 height 10
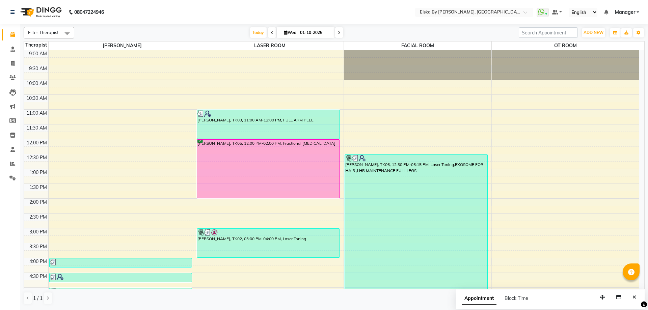
click at [341, 31] on span at bounding box center [339, 32] width 8 height 10
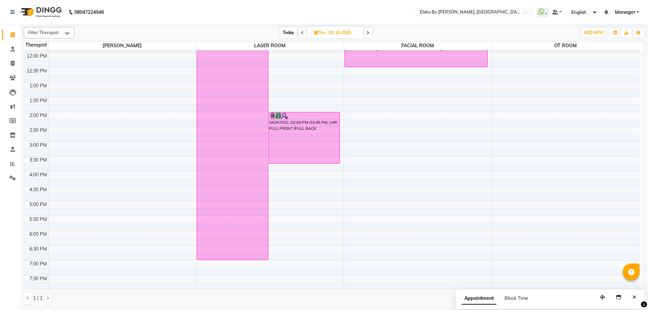
scroll to position [50, 0]
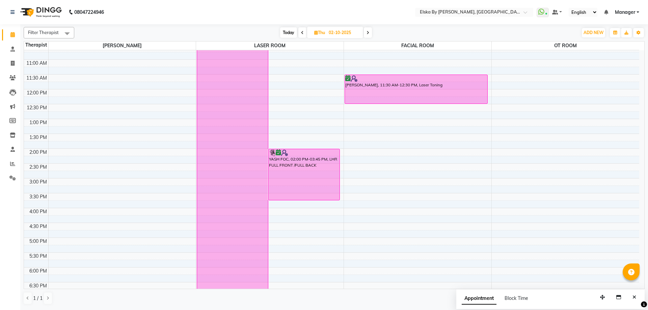
click at [368, 35] on span at bounding box center [368, 32] width 8 height 10
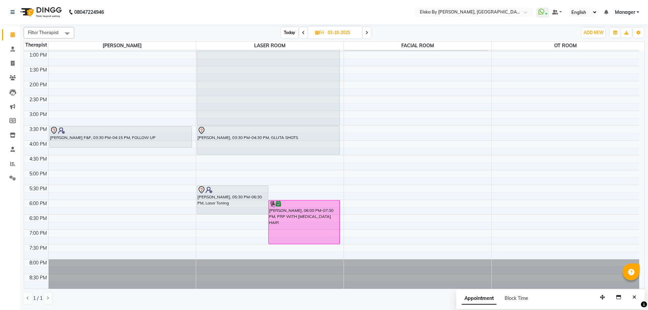
scroll to position [0, 0]
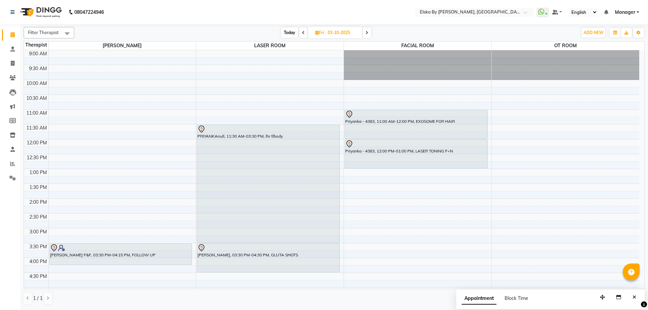
click at [290, 33] on span "Today" at bounding box center [289, 32] width 17 height 10
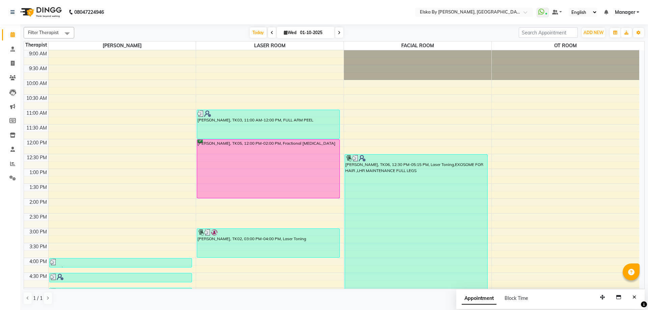
click at [338, 34] on icon at bounding box center [339, 33] width 3 height 4
type input "02-10-2025"
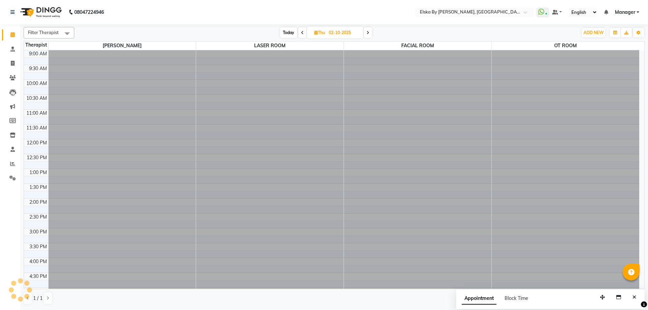
scroll to position [117, 0]
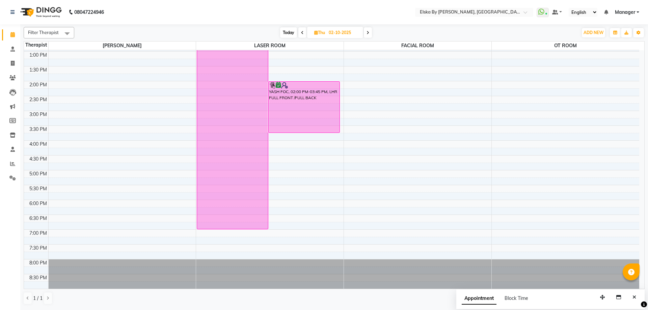
click at [466, 213] on div "9:00 AM 9:30 AM 10:00 AM 10:30 AM 11:00 AM 11:30 AM 12:00 PM 12:30 PM 1:00 PM 1…" at bounding box center [331, 111] width 615 height 356
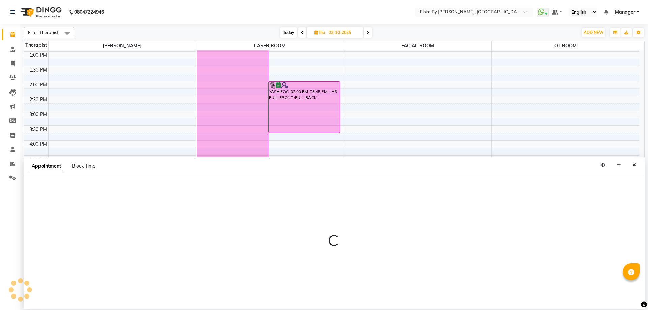
select select "63147"
select select "1095"
select select "tentative"
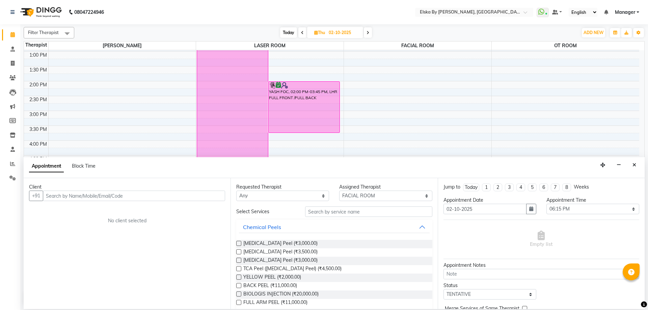
drag, startPoint x: 634, startPoint y: 164, endPoint x: 368, endPoint y: 153, distance: 267.0
click at [634, 164] on icon "Close" at bounding box center [635, 165] width 4 height 5
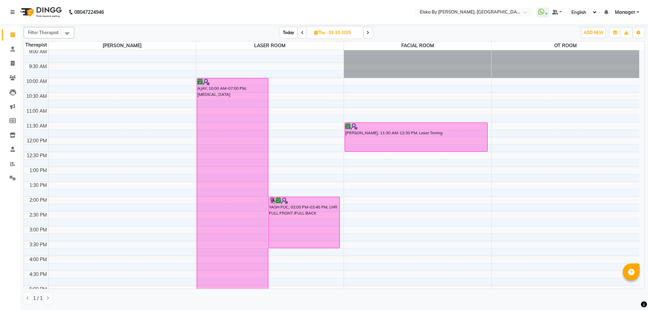
scroll to position [0, 0]
